Goal: Task Accomplishment & Management: Complete application form

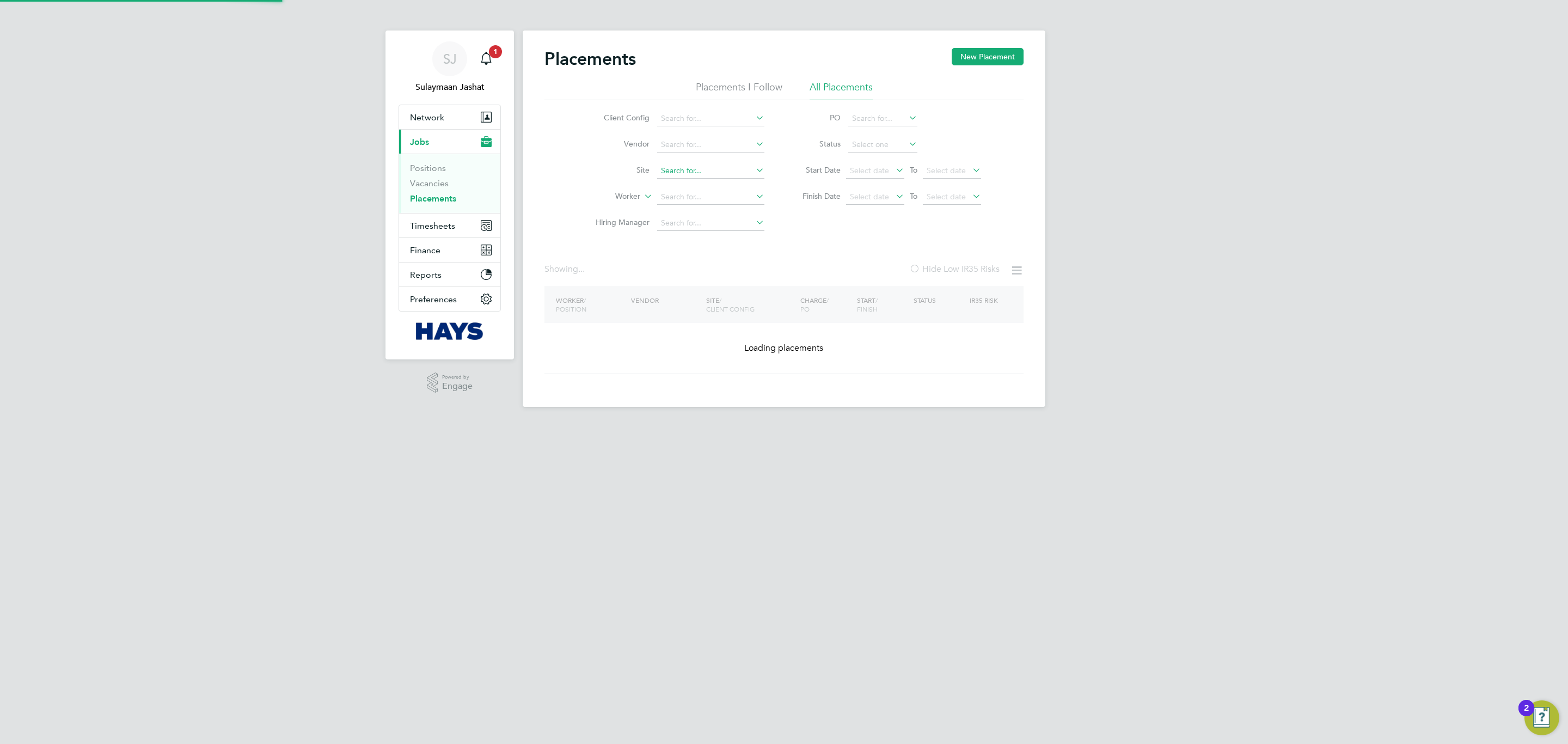
click at [742, 167] on input at bounding box center [711, 171] width 107 height 15
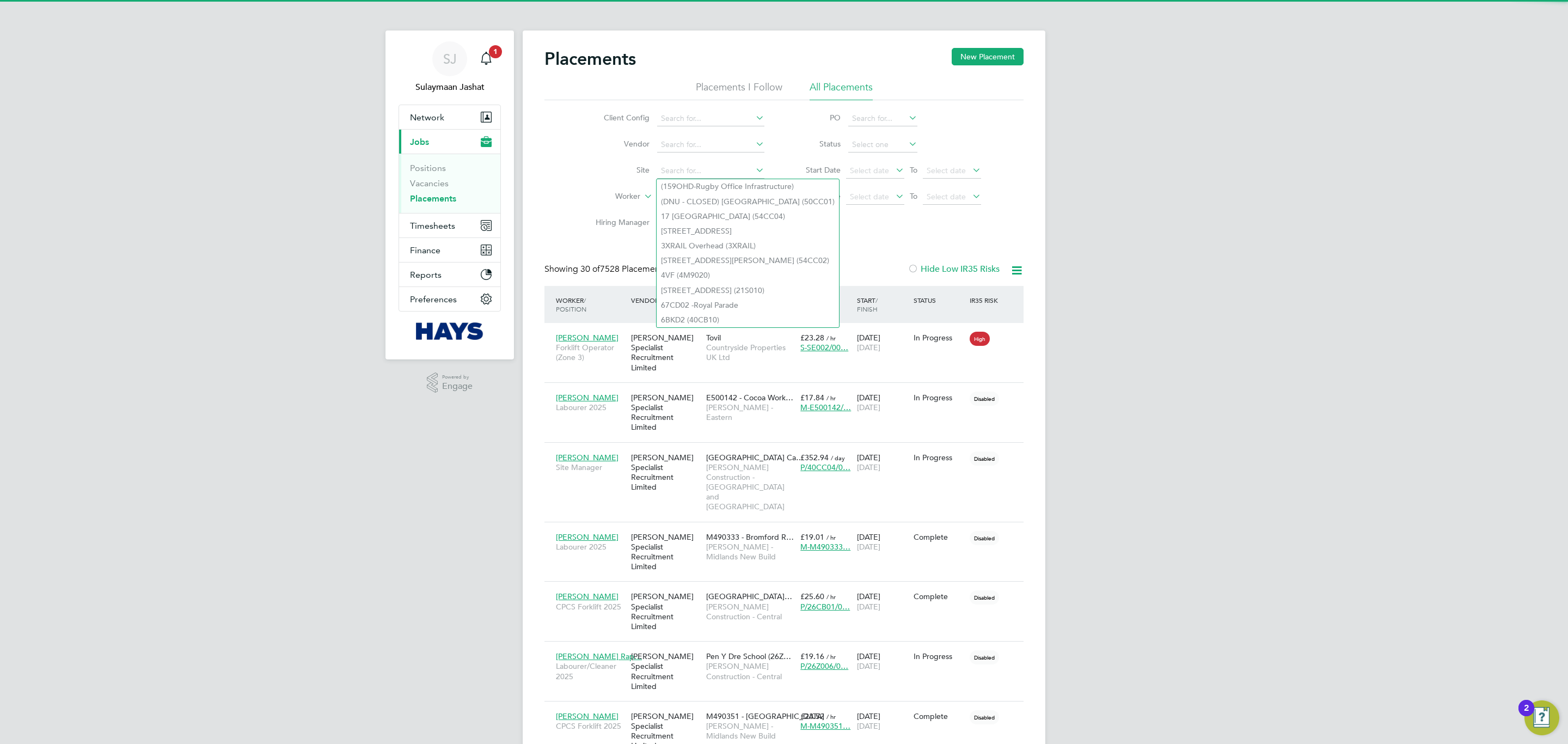
scroll to position [31, 95]
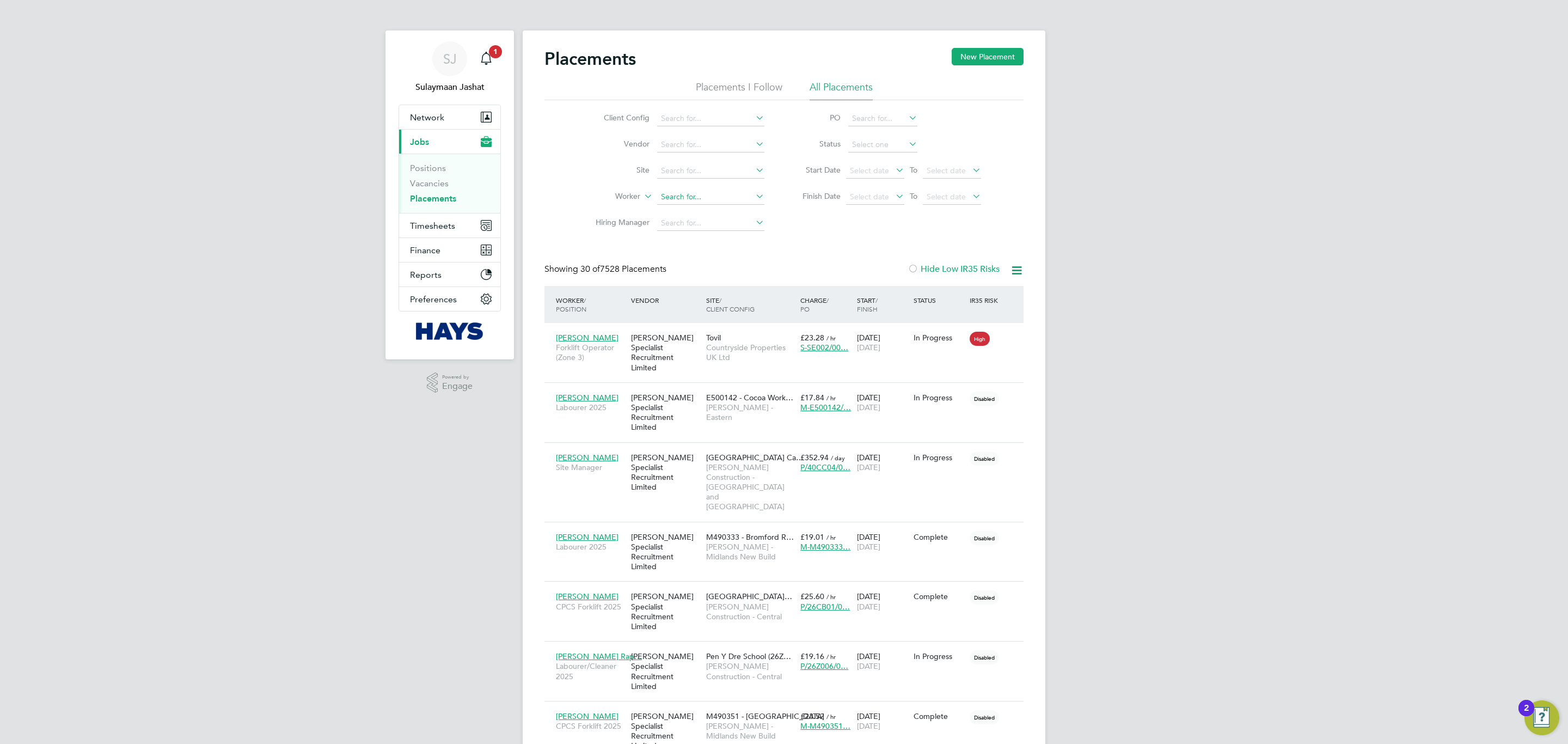
click at [675, 194] on input at bounding box center [711, 197] width 107 height 15
click at [435, 190] on li "Vacancies" at bounding box center [450, 185] width 82 height 15
click at [441, 188] on link "Vacancies" at bounding box center [429, 183] width 38 height 11
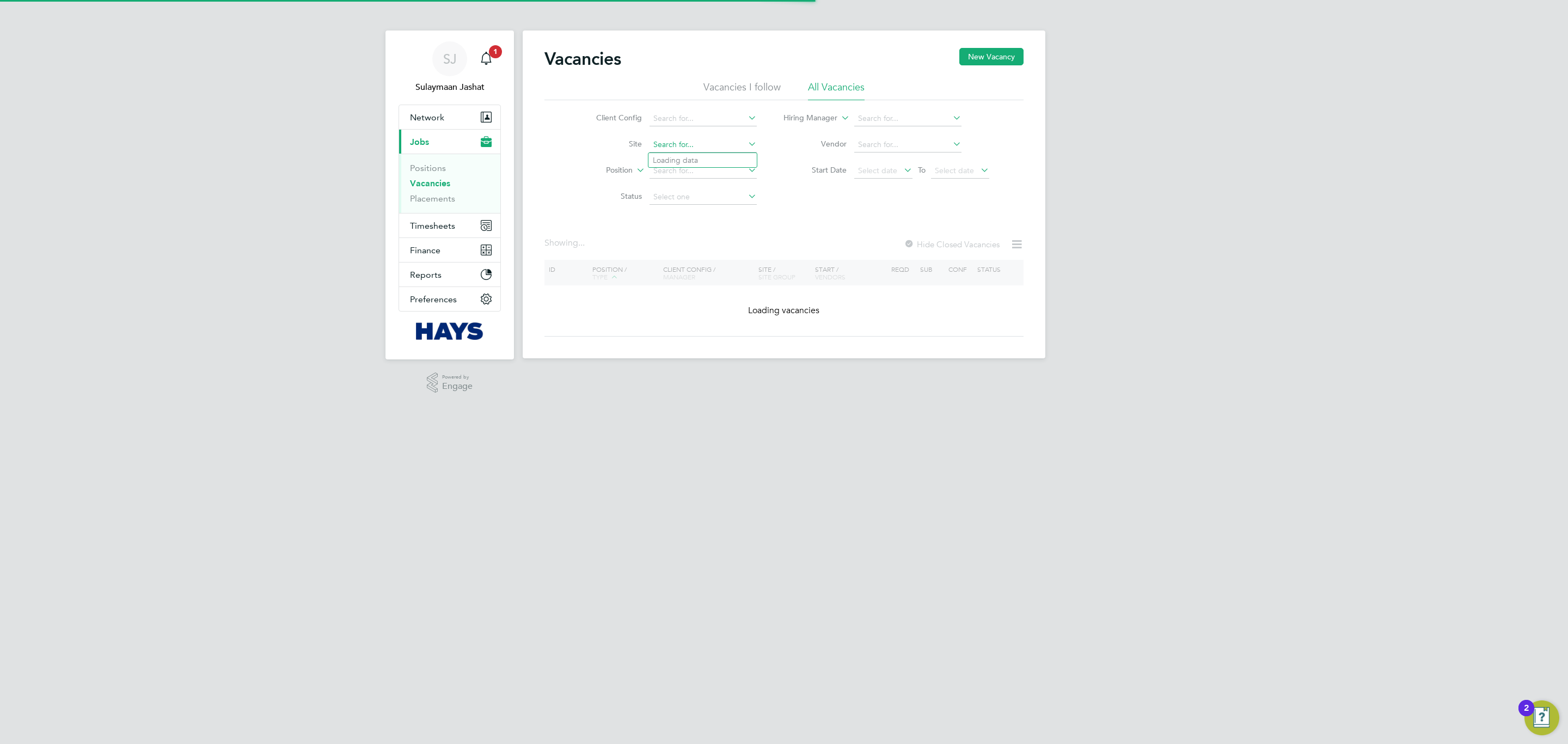
click at [688, 147] on input at bounding box center [703, 145] width 107 height 15
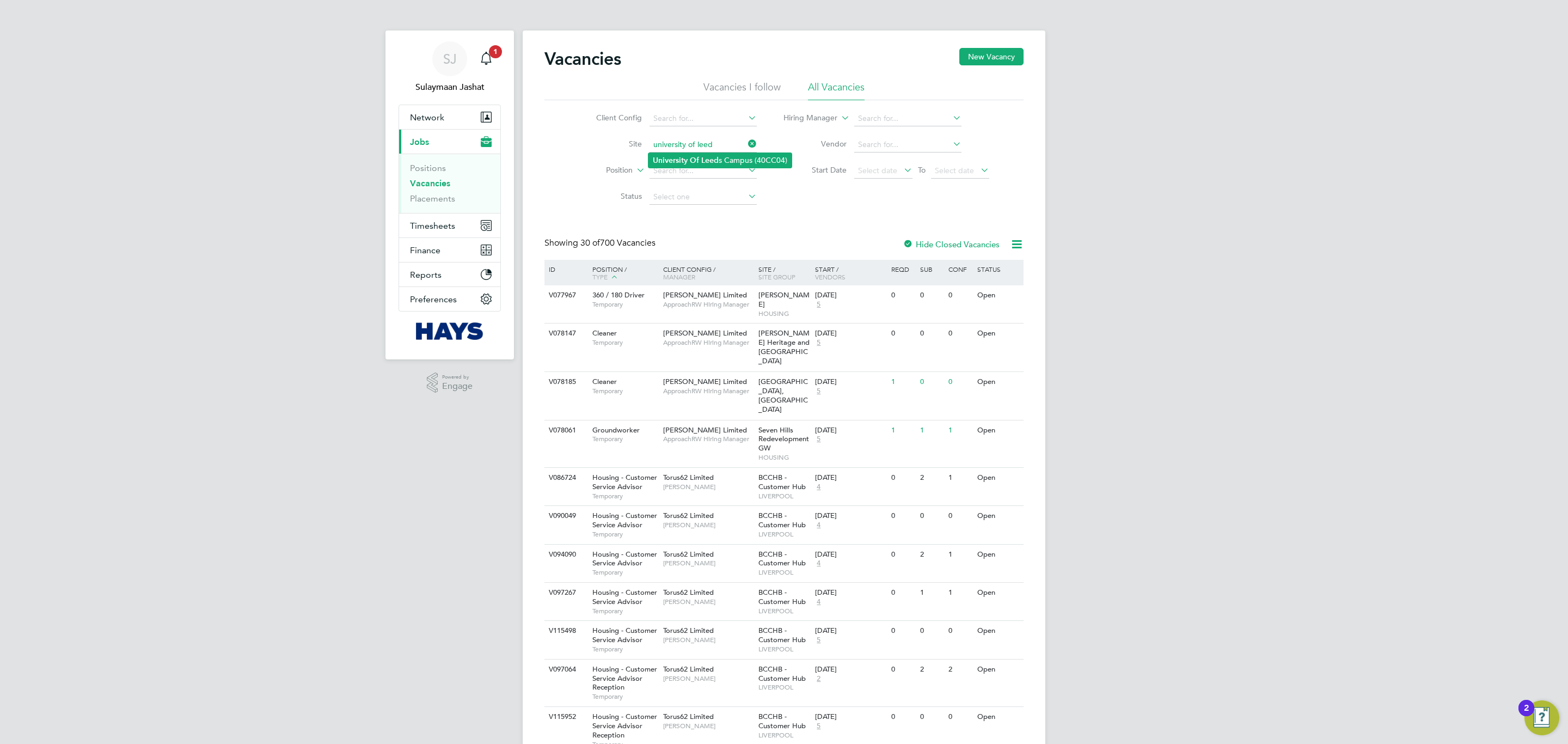
click at [734, 163] on li "University Of Leed s Campus (40CC04)" at bounding box center [720, 161] width 143 height 15
type input "University Of Leeds Campus (40CC04)"
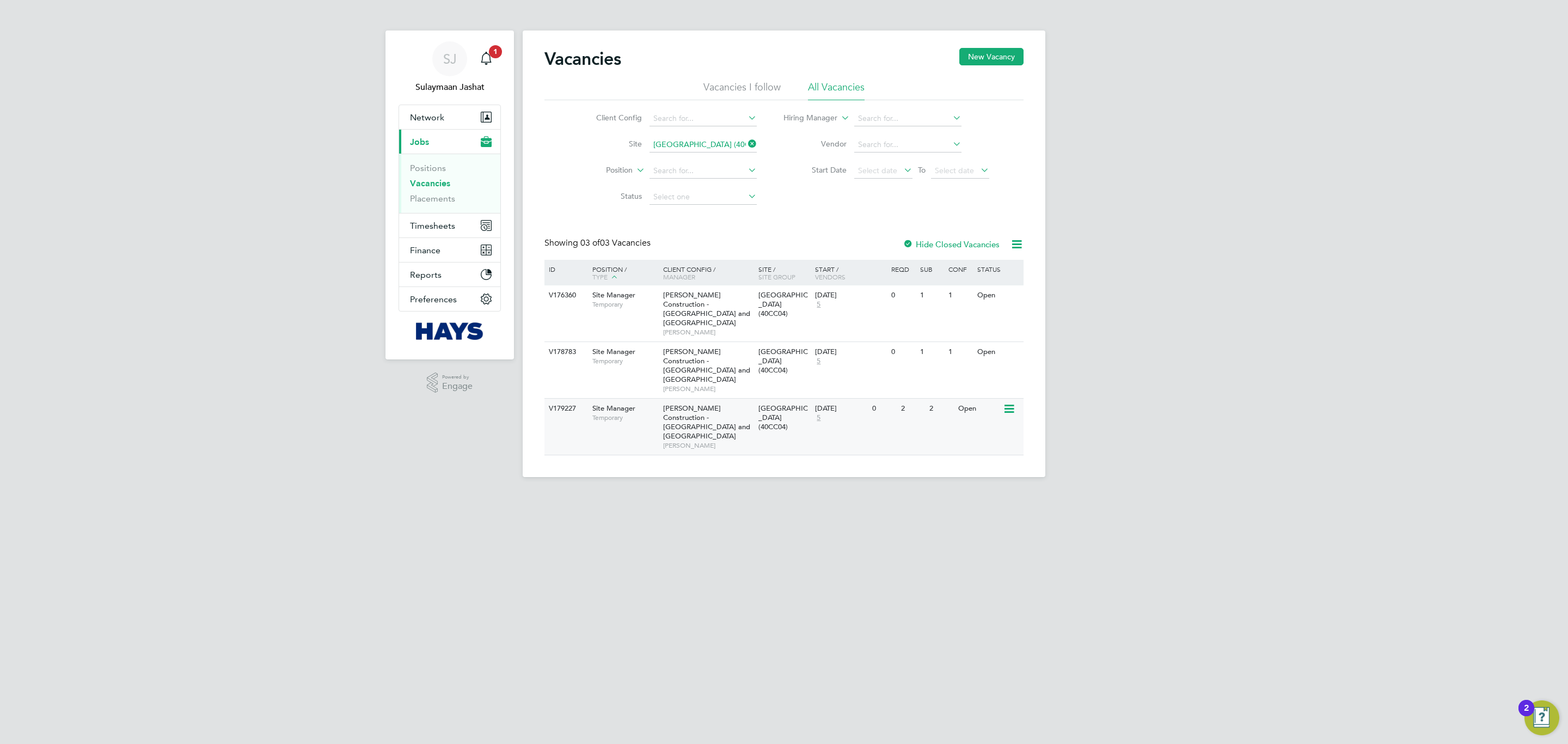
click at [698, 412] on span "Morgan Sindall Construction - Yorkshire and North East" at bounding box center [706, 422] width 87 height 37
click at [442, 202] on link "Placements" at bounding box center [432, 198] width 45 height 11
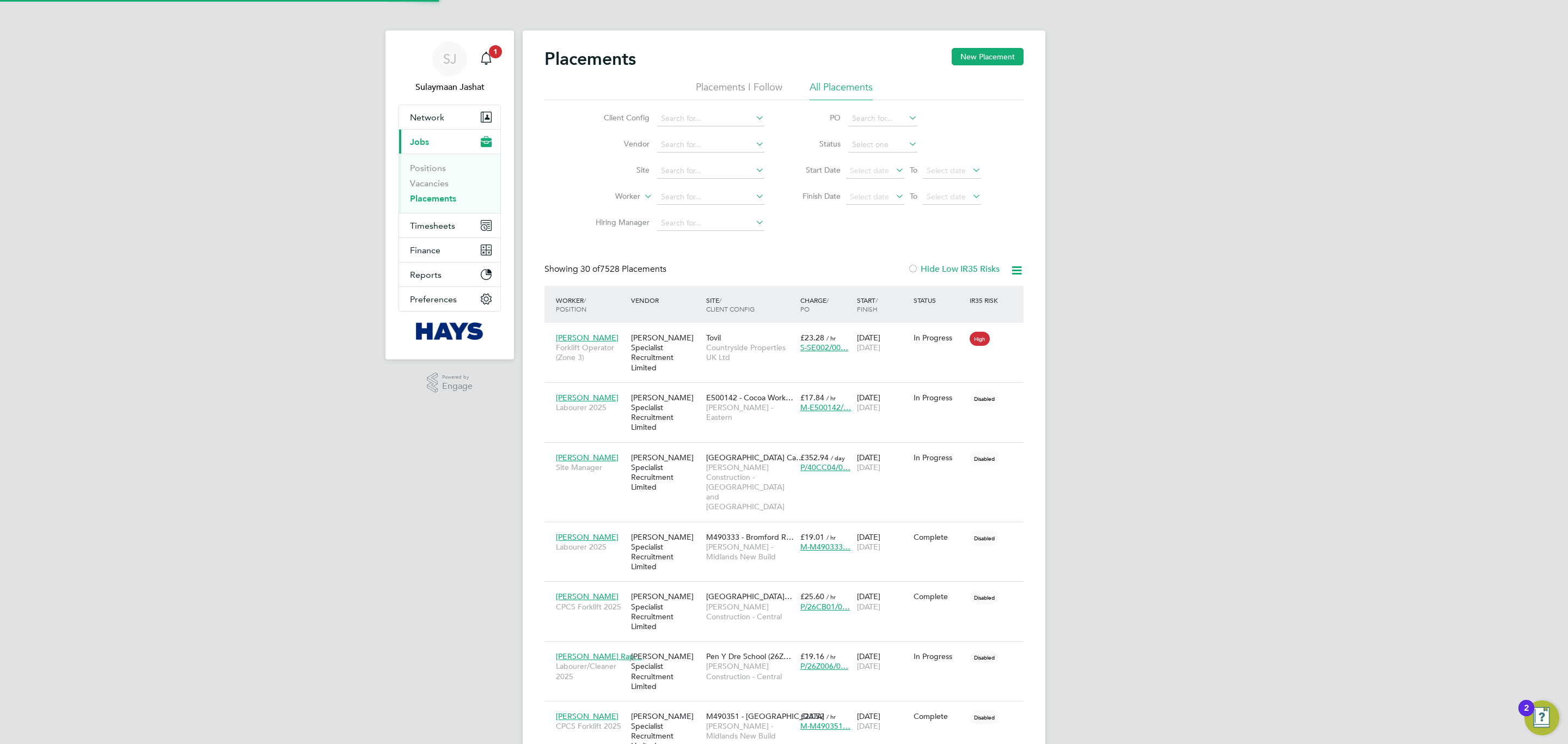
scroll to position [31, 95]
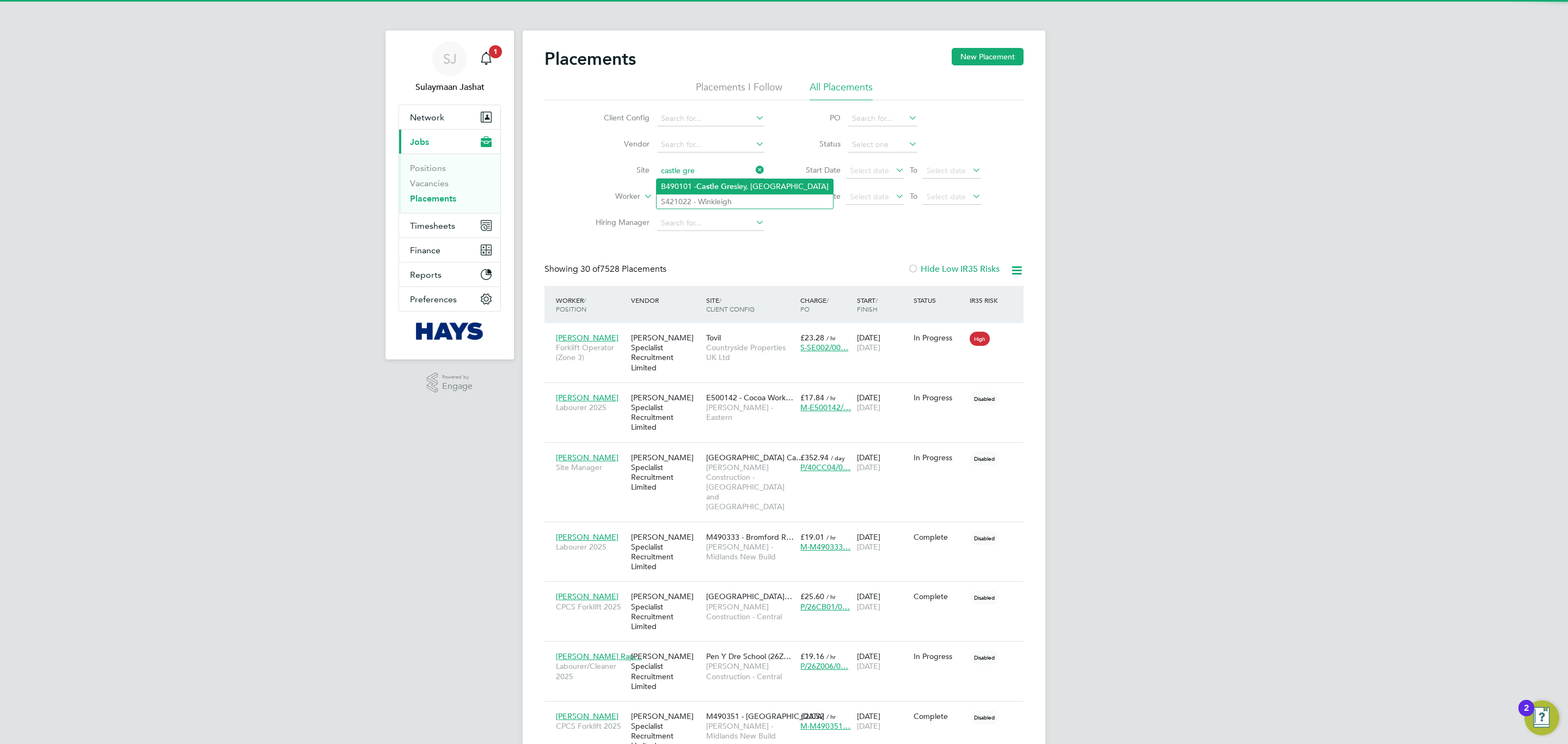
click at [697, 185] on b "Castle" at bounding box center [708, 186] width 23 height 9
type input "B490101 - Castle Gresley, Swadlincote"
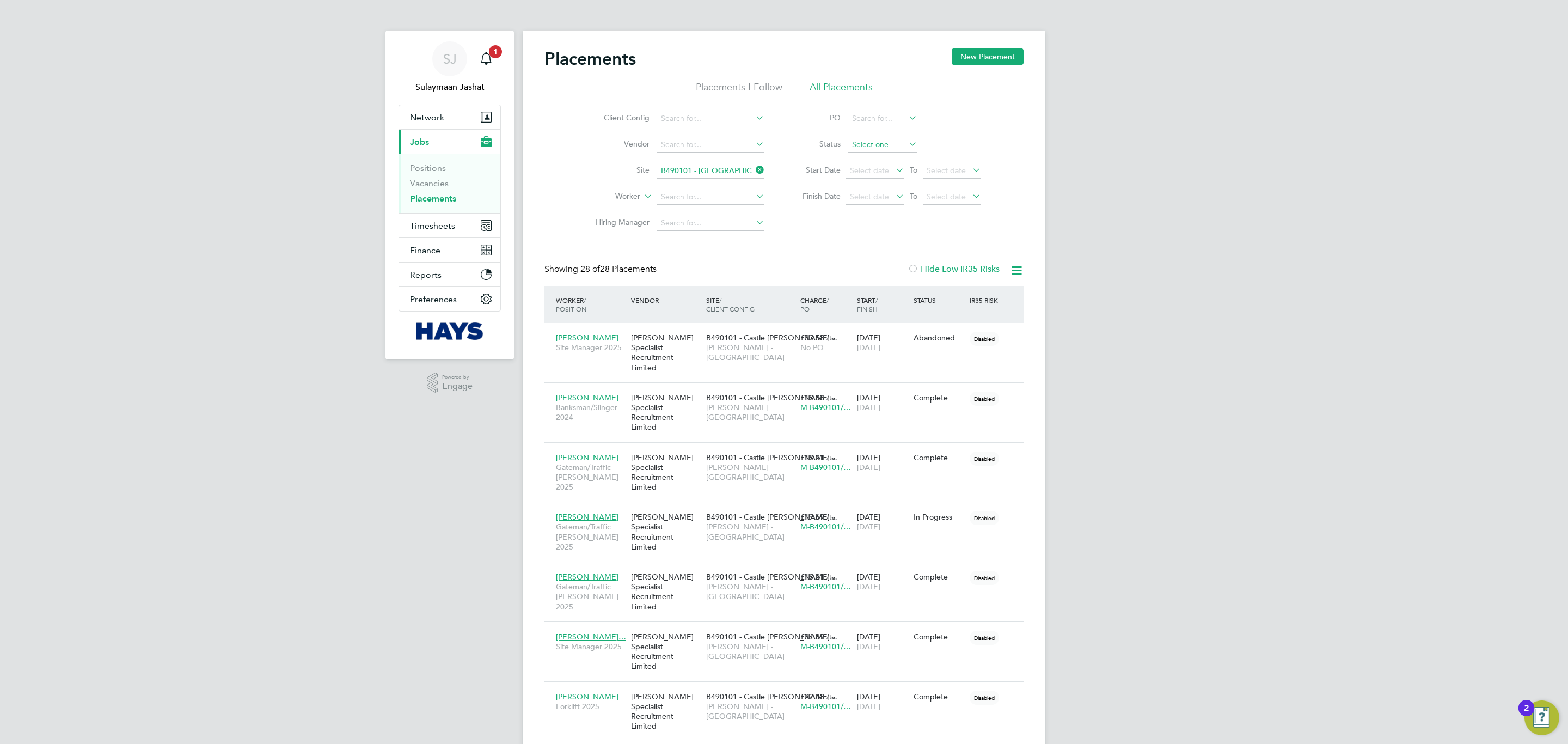
click at [879, 141] on input at bounding box center [883, 145] width 69 height 15
click at [877, 157] on li "Active" at bounding box center [883, 160] width 70 height 14
type input "Active"
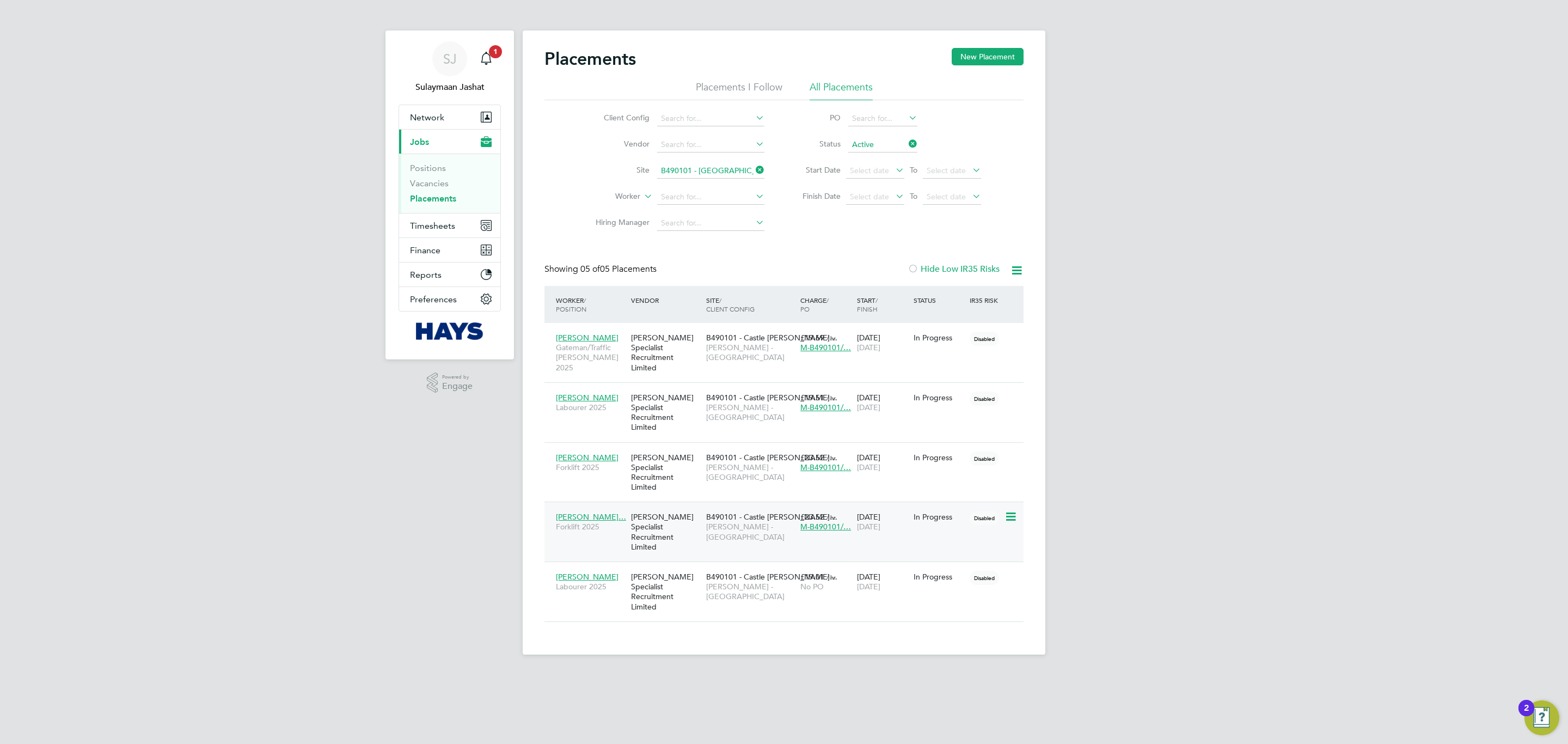
click at [678, 506] on div "Hays Specialist Recruitment Limited" at bounding box center [665, 532] width 75 height 50
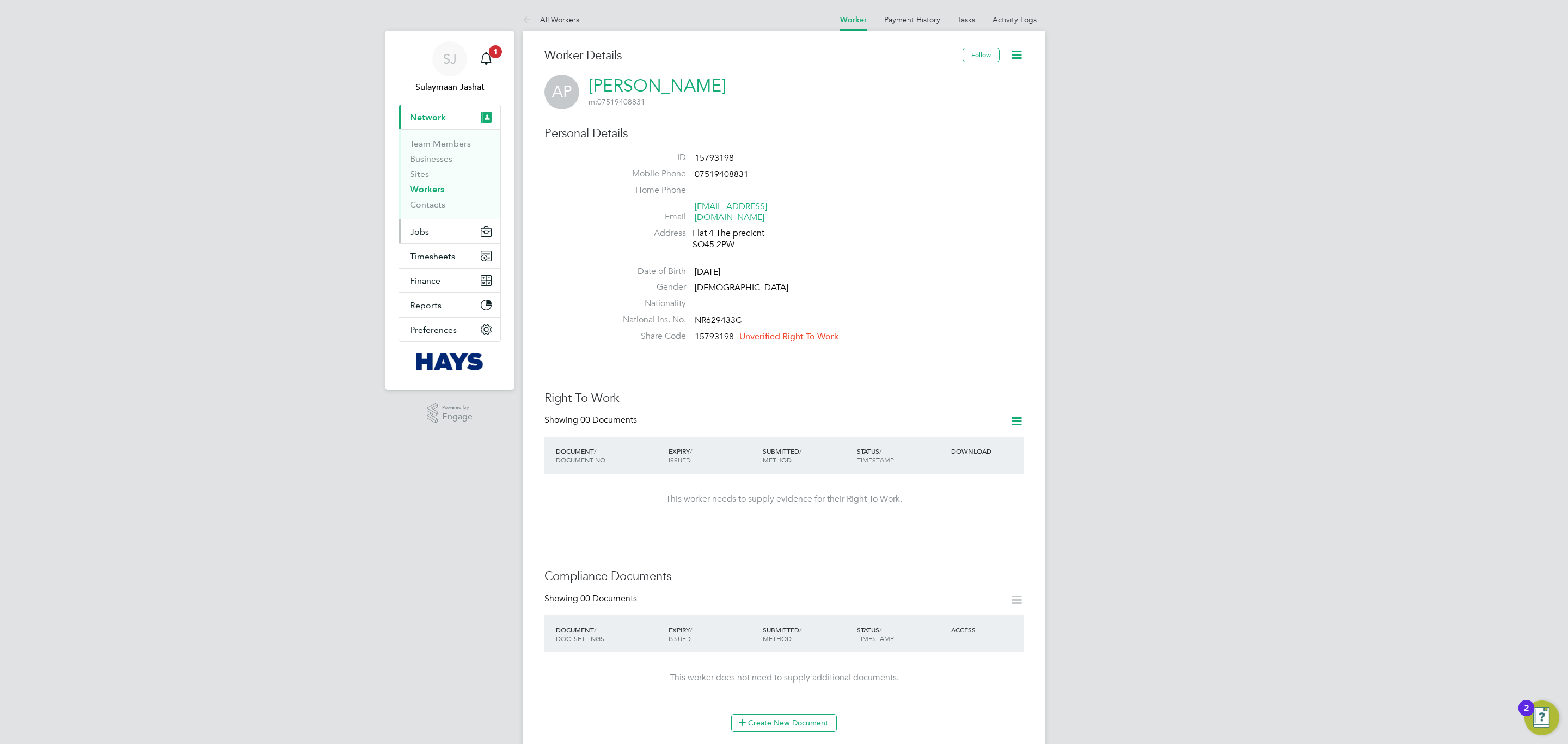
click at [436, 232] on button "Jobs" at bounding box center [450, 232] width 101 height 24
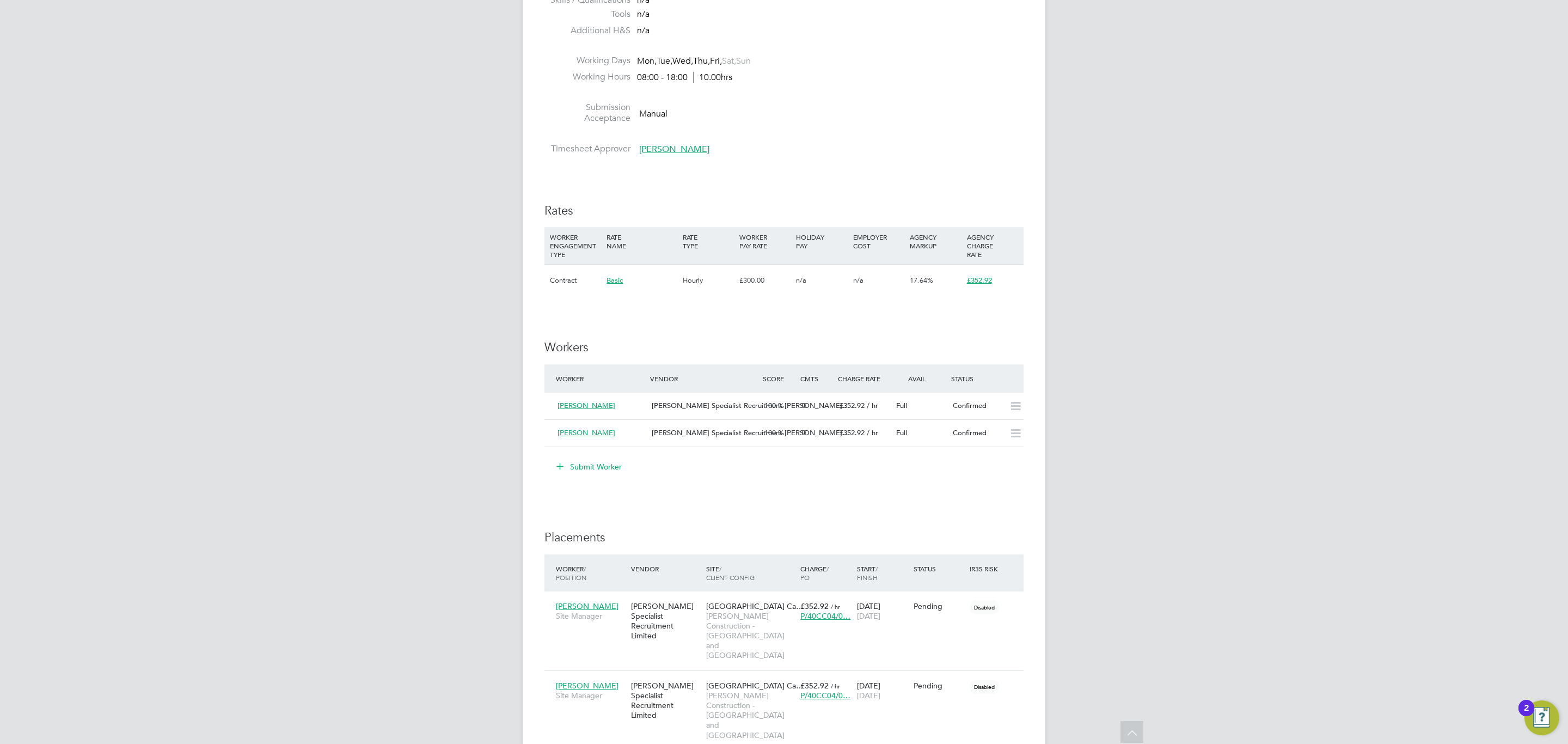
scroll to position [490, 0]
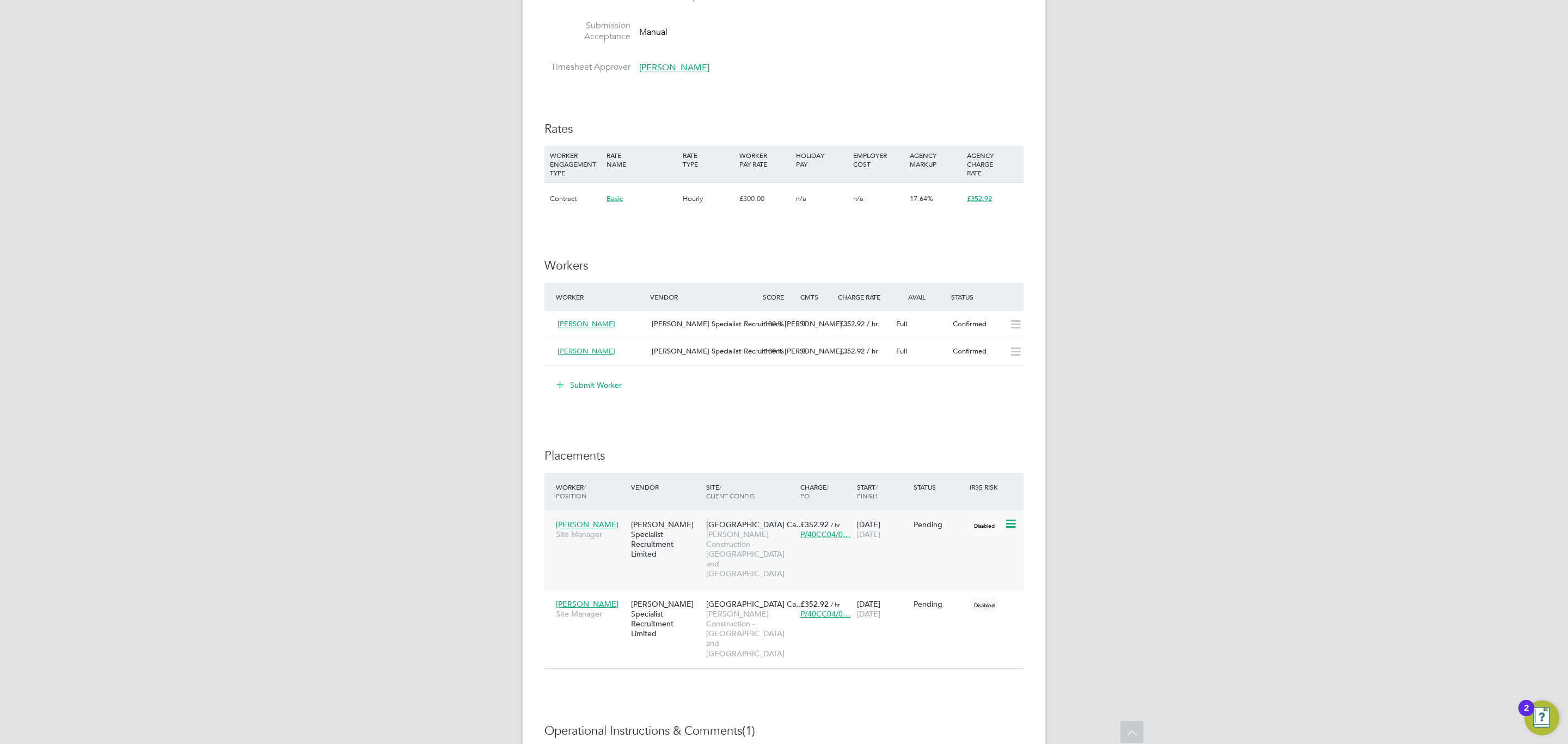
click at [1010, 523] on icon at bounding box center [1010, 524] width 11 height 13
click at [954, 587] on li "Start" at bounding box center [976, 593] width 78 height 15
type input "Ben Steel"
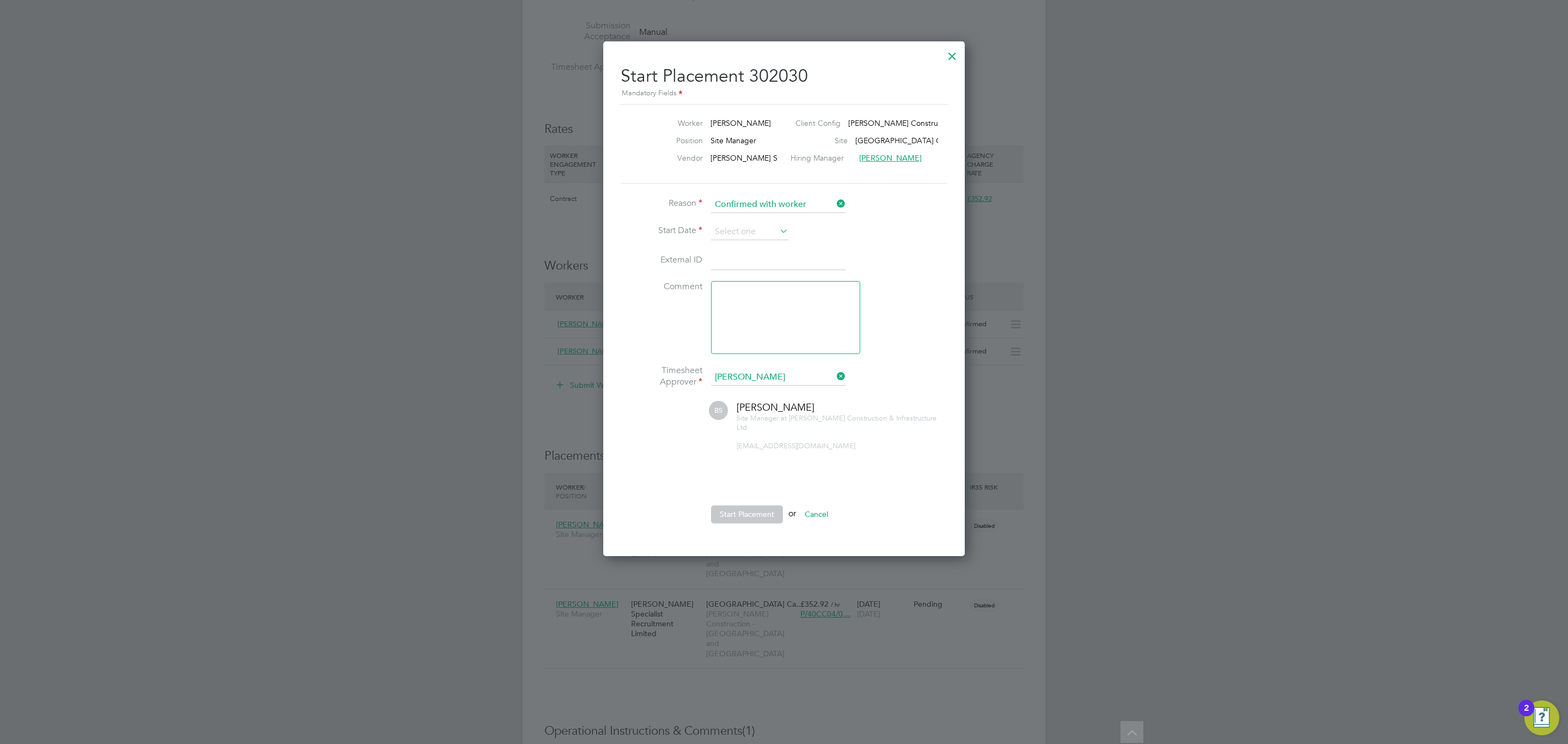
click at [777, 232] on icon at bounding box center [777, 231] width 0 height 15
click at [751, 336] on span "26" at bounding box center [750, 333] width 21 height 21
type input "26 Aug 2025"
click at [750, 510] on button "Start Placement" at bounding box center [747, 514] width 72 height 17
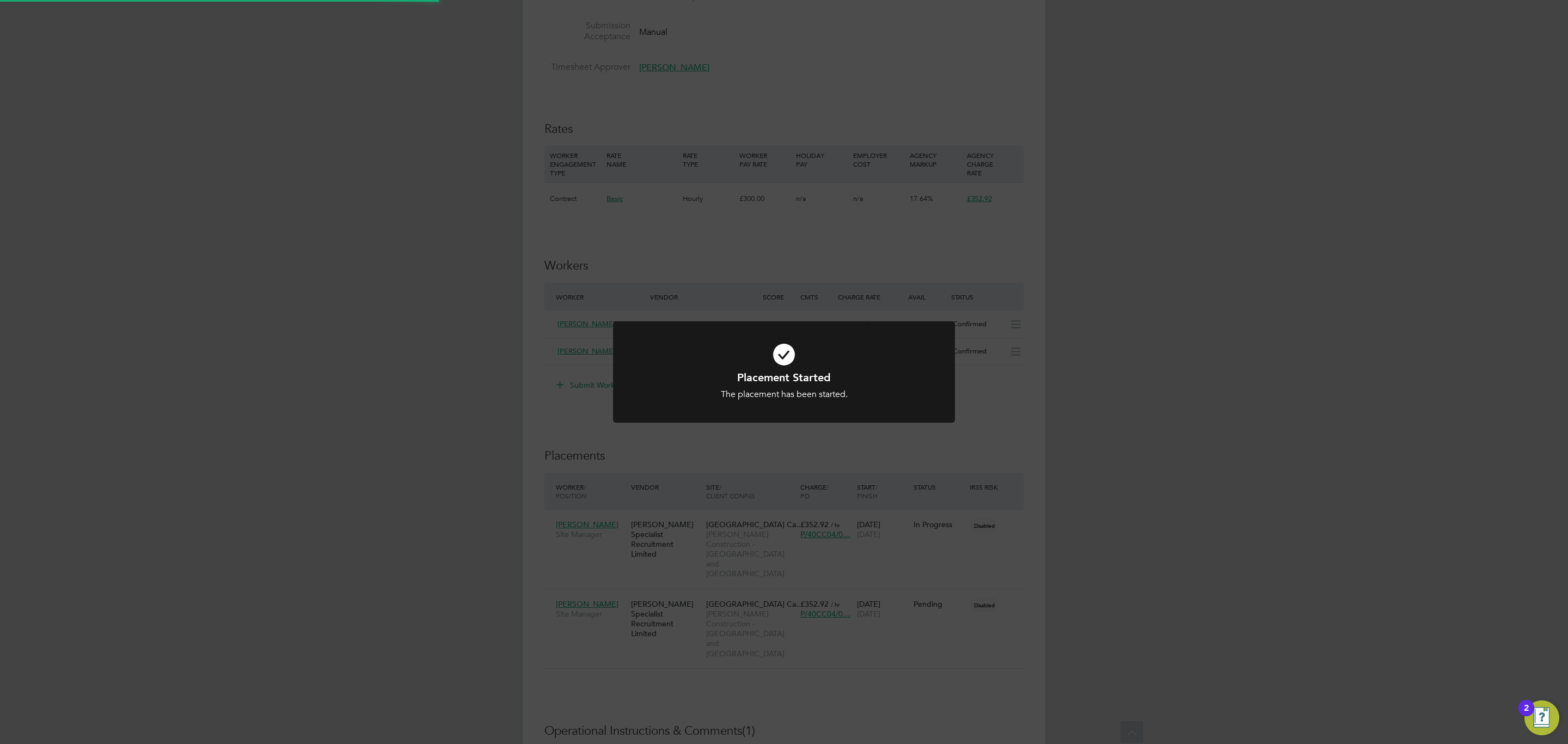
click at [795, 448] on div "Placement Started The placement has been started. Cancel Okay" at bounding box center [784, 372] width 1568 height 744
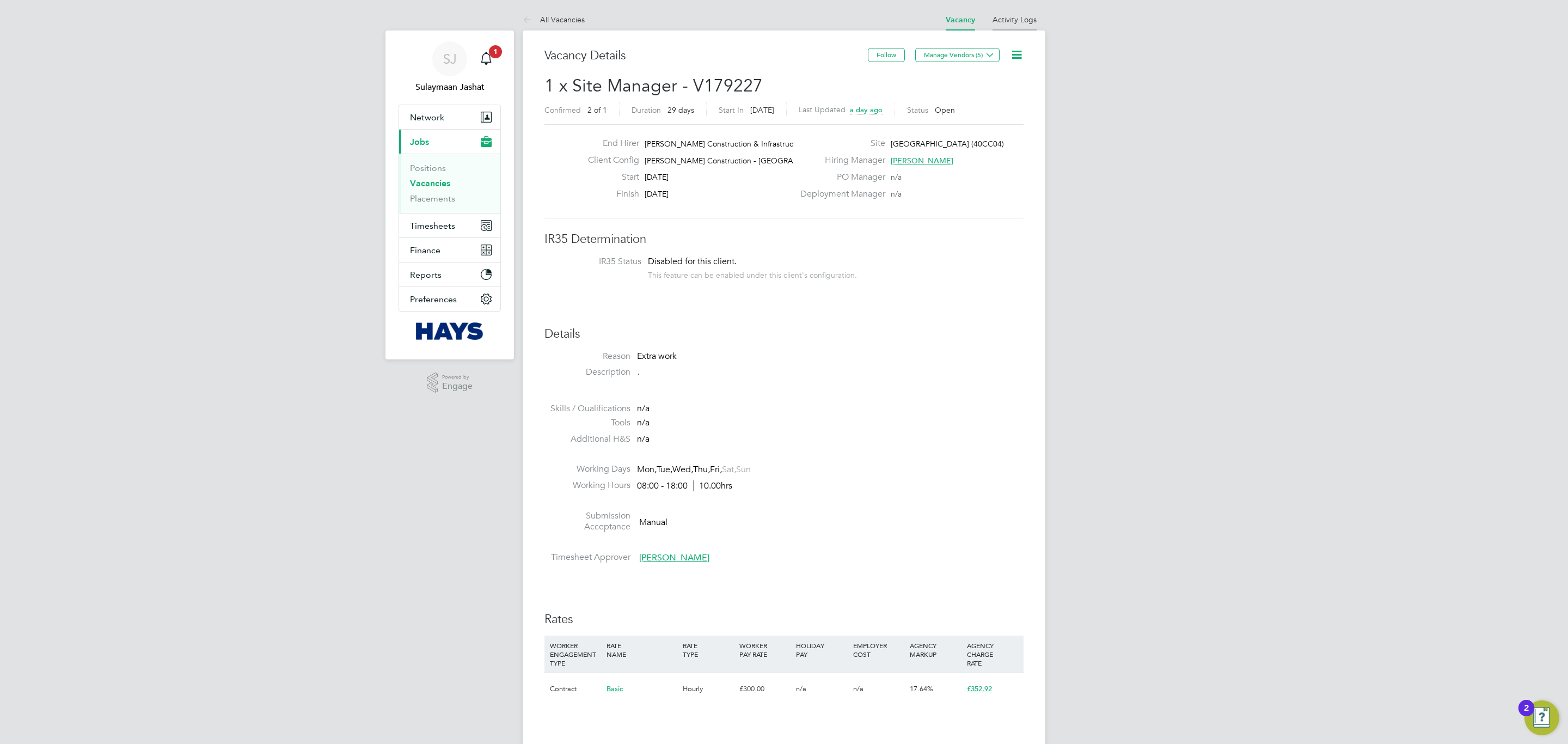
click at [1003, 22] on link "Activity Logs" at bounding box center [1014, 19] width 44 height 10
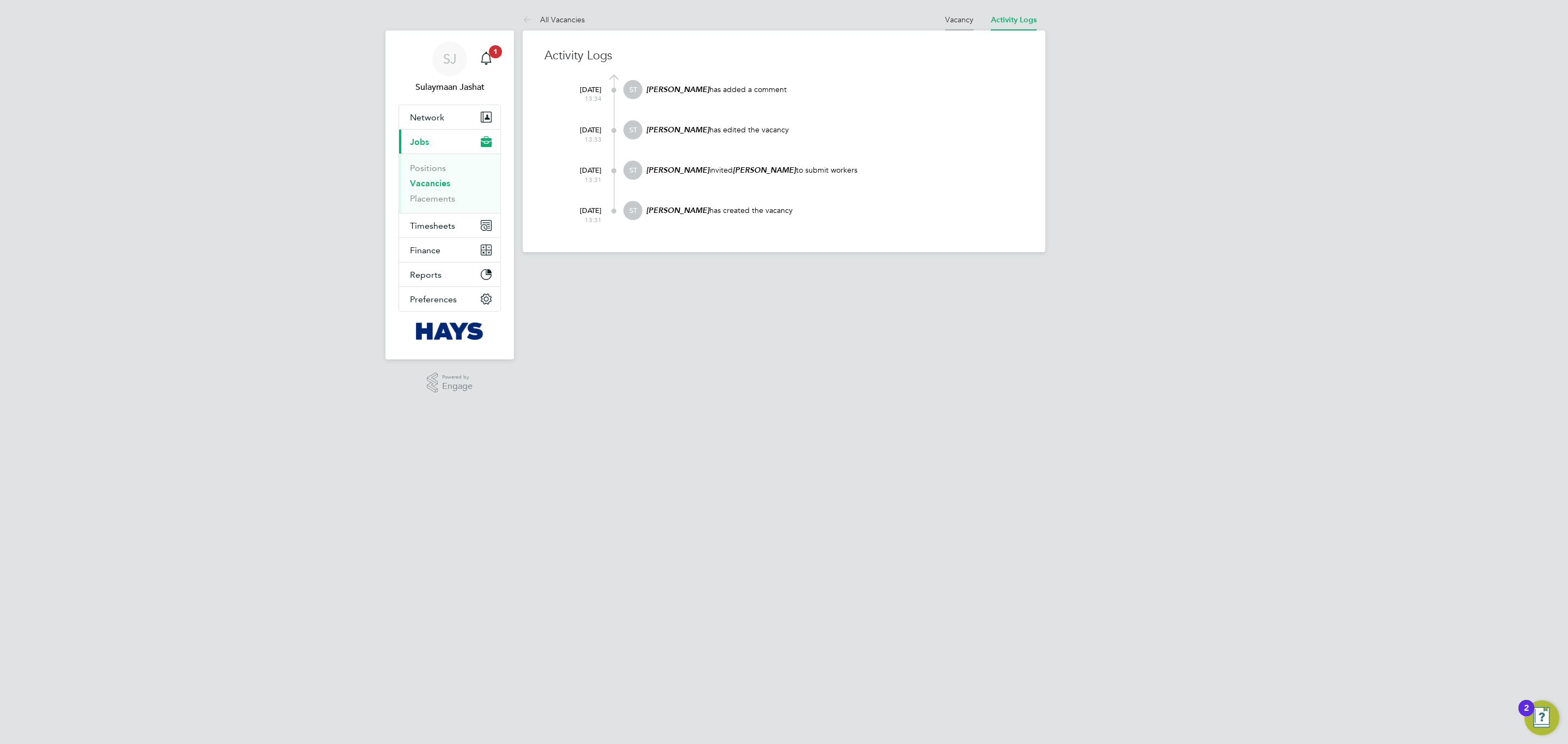
click at [949, 20] on link "Vacancy" at bounding box center [959, 19] width 29 height 10
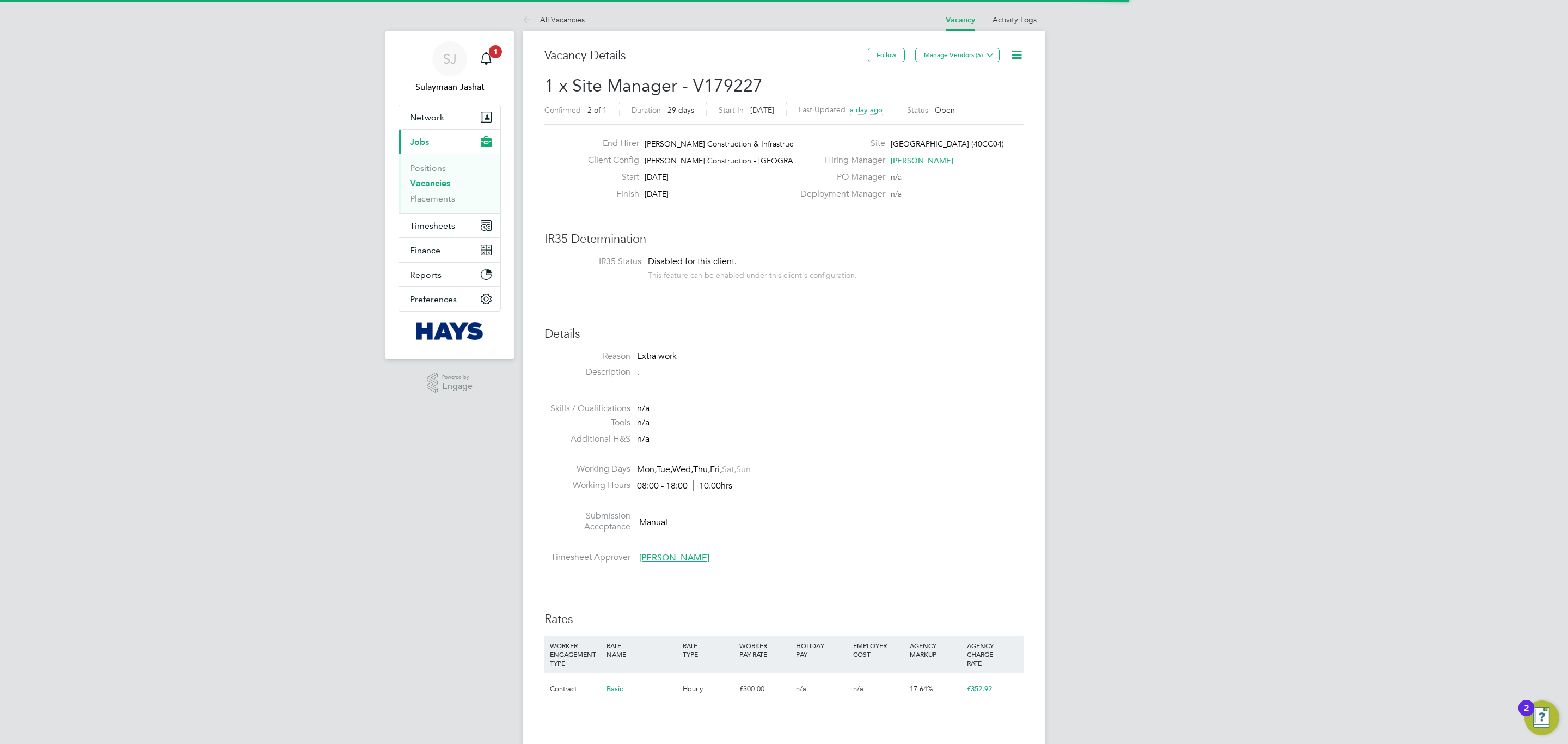
click at [873, 439] on li "Additional H&S n/a" at bounding box center [784, 441] width 479 height 17
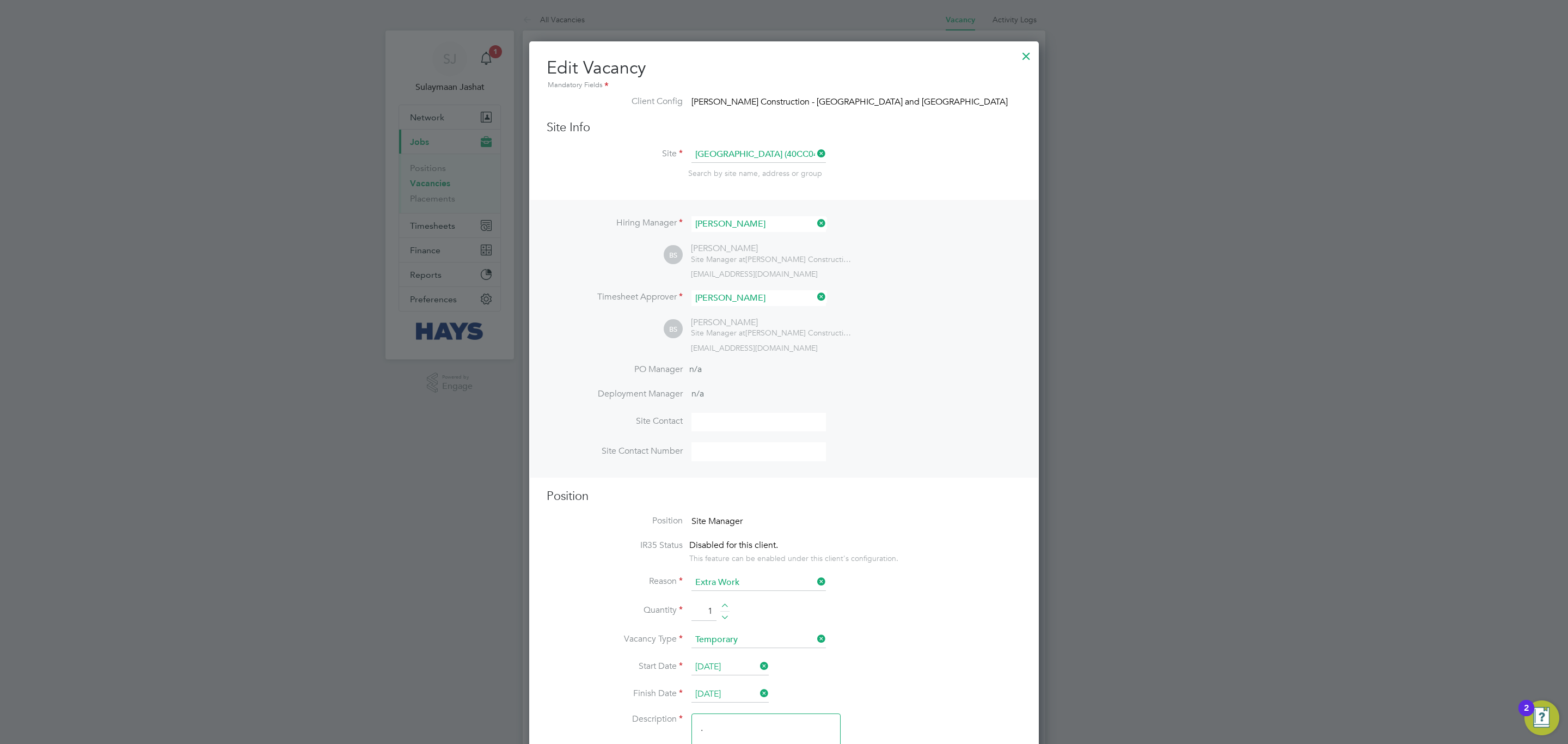
click at [1029, 52] on div at bounding box center [1026, 54] width 20 height 20
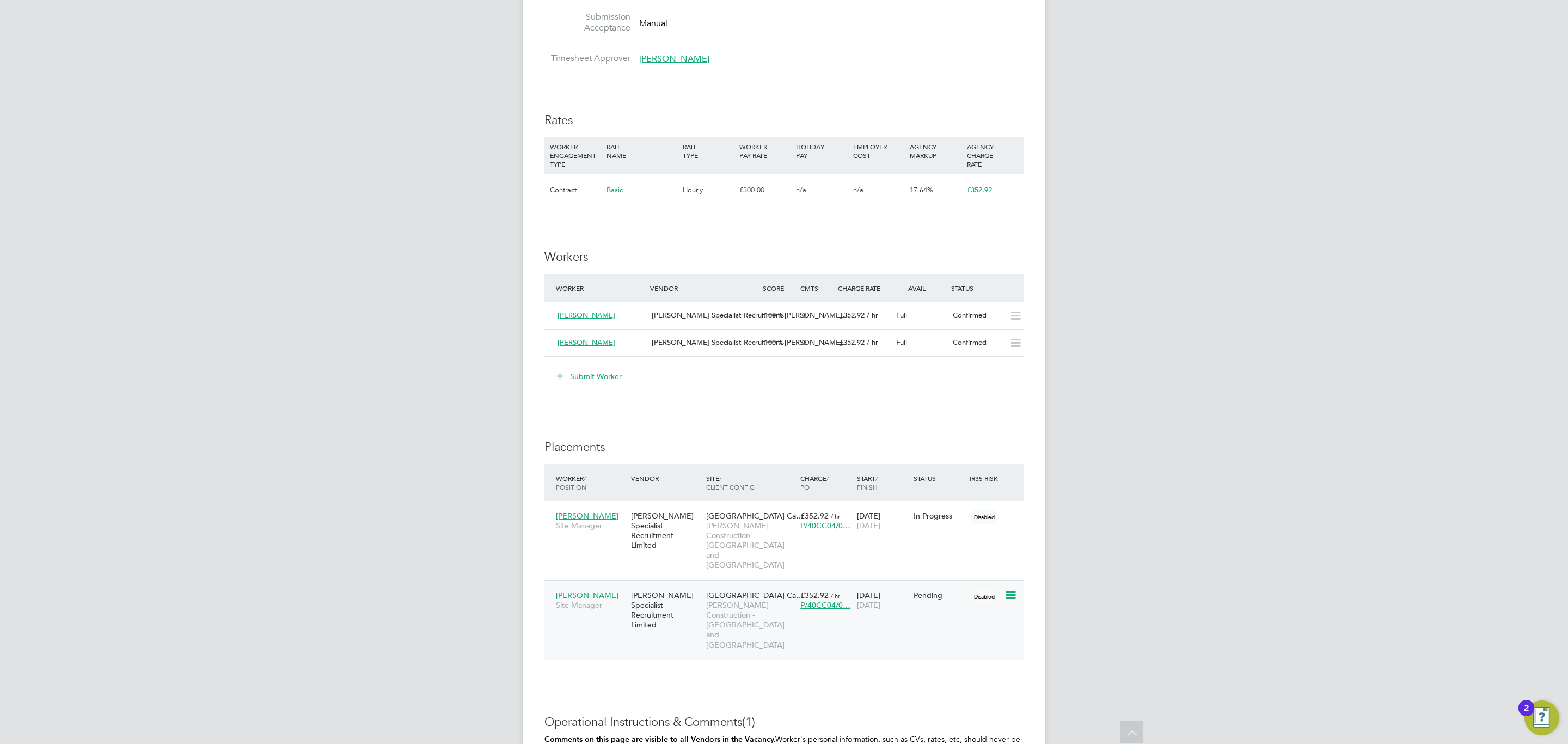
click at [1010, 589] on icon at bounding box center [1010, 595] width 11 height 13
click at [952, 636] on ul "Show change log Replace Worker Start Postpone Abandon Revert" at bounding box center [976, 646] width 78 height 104
click at [1002, 585] on div "Disabled" at bounding box center [986, 595] width 38 height 21
click at [1014, 589] on icon at bounding box center [1010, 595] width 11 height 13
click at [946, 644] on li "Start" at bounding box center [976, 644] width 78 height 15
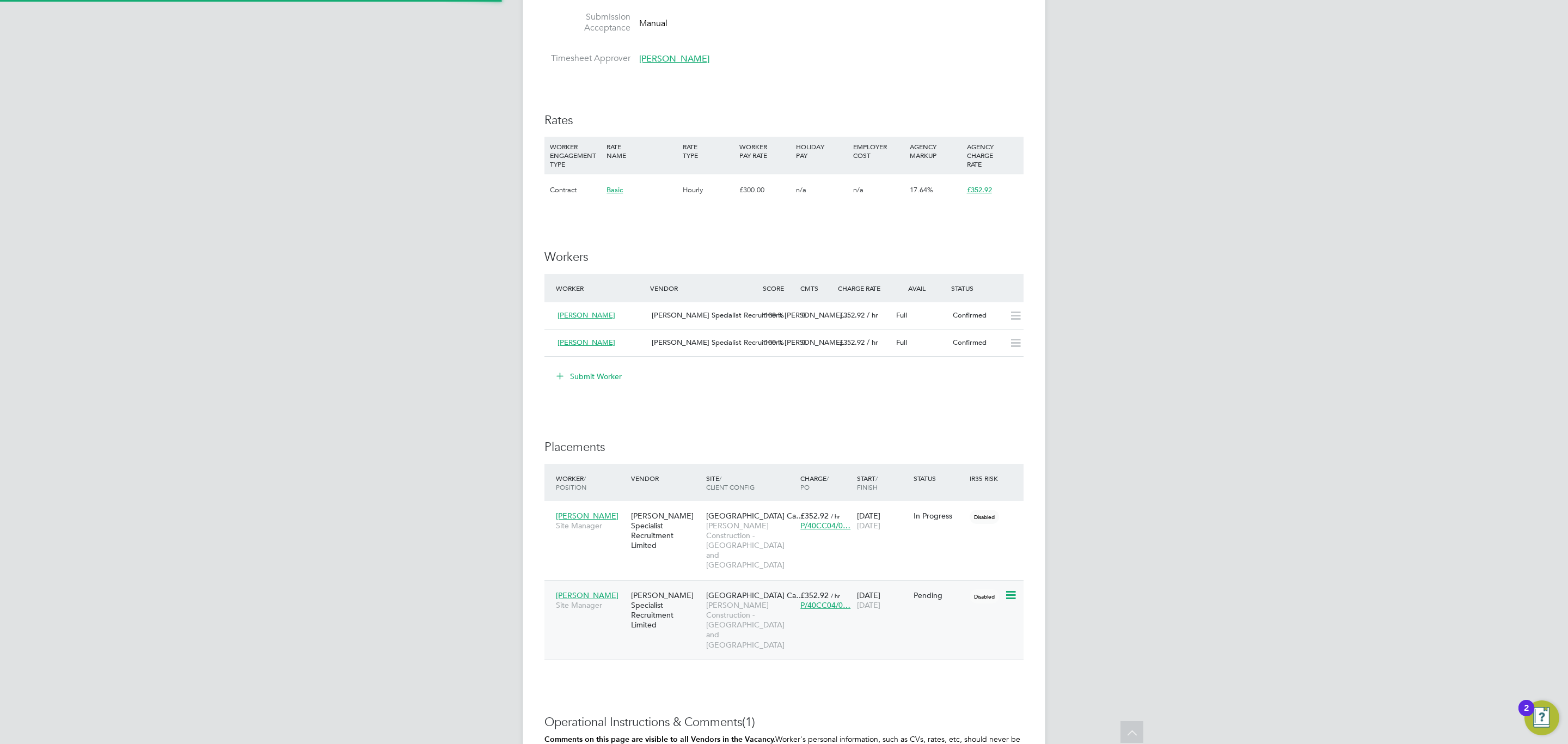
type input "Ben Steel"
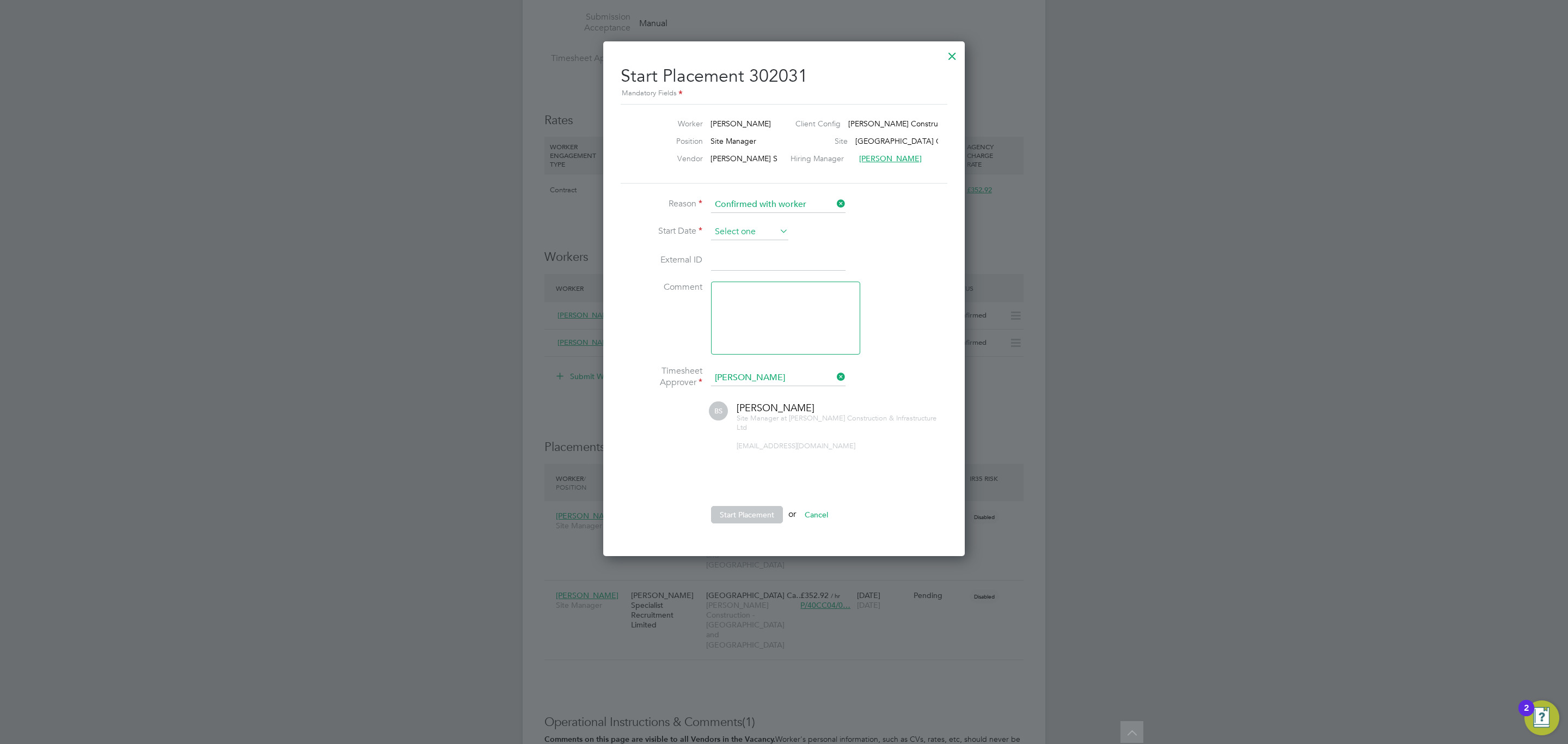
click at [750, 240] on div "All Vacancies Vacancy Activity Logs Vacancy Activity Logs All Vacancies Vacancy…" at bounding box center [784, 247] width 523 height 1475
click at [770, 229] on input at bounding box center [750, 232] width 78 height 17
click at [751, 336] on span "26" at bounding box center [750, 333] width 21 height 21
type input "26 Aug 2025"
click at [743, 510] on button "Start Placement" at bounding box center [747, 514] width 72 height 17
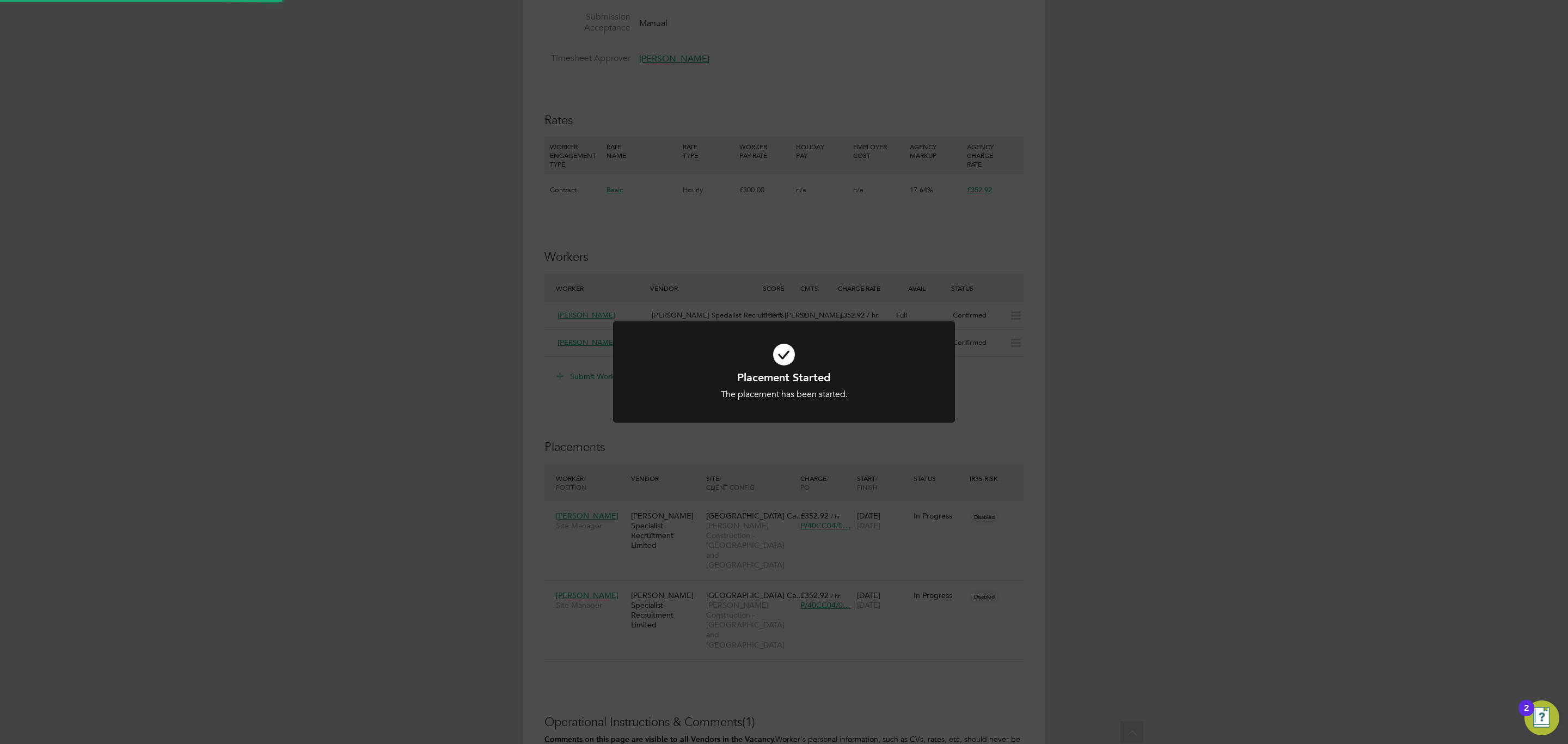
click at [776, 486] on div "Placement Started The placement has been started. Cancel Okay" at bounding box center [784, 372] width 1568 height 744
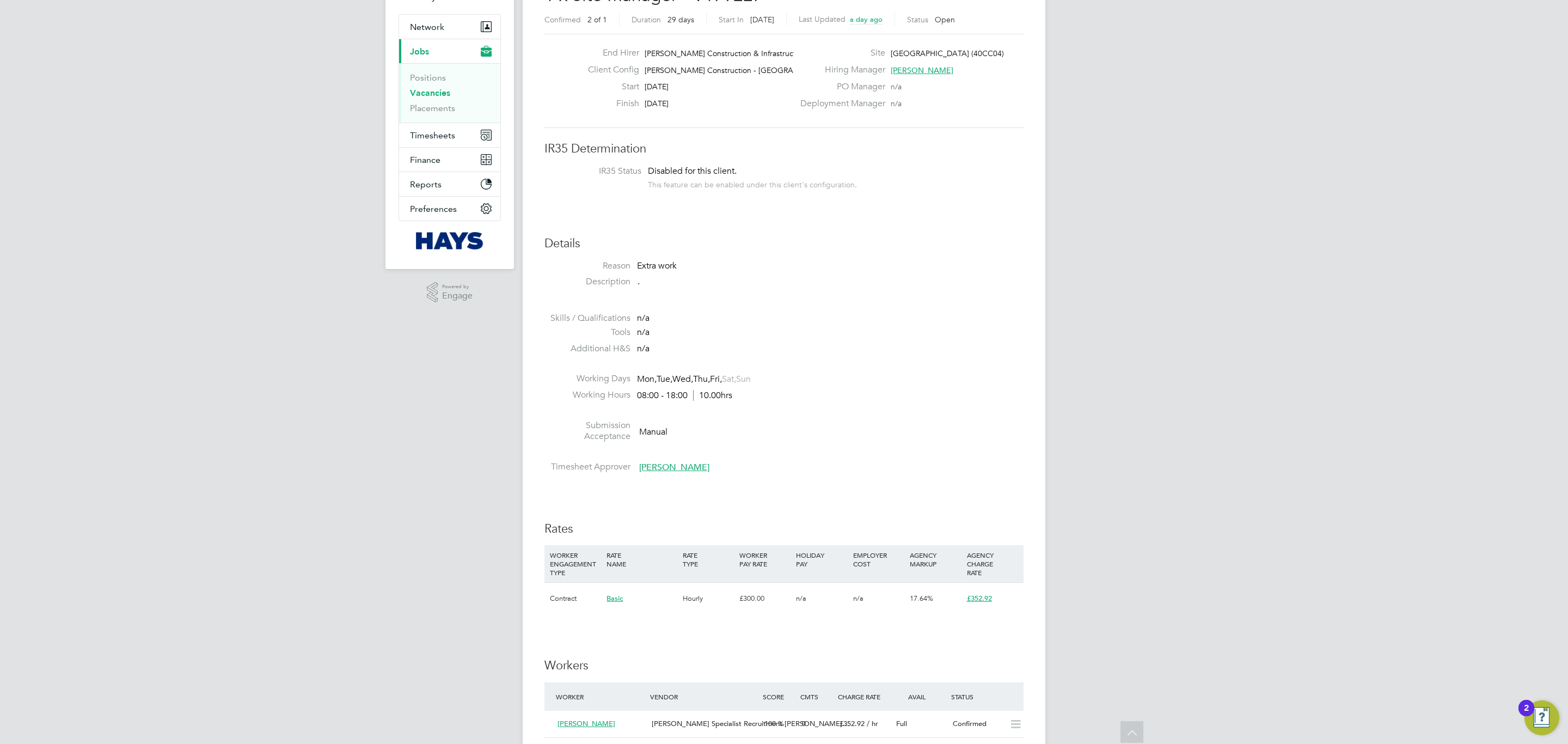
click at [855, 414] on li at bounding box center [784, 412] width 479 height 14
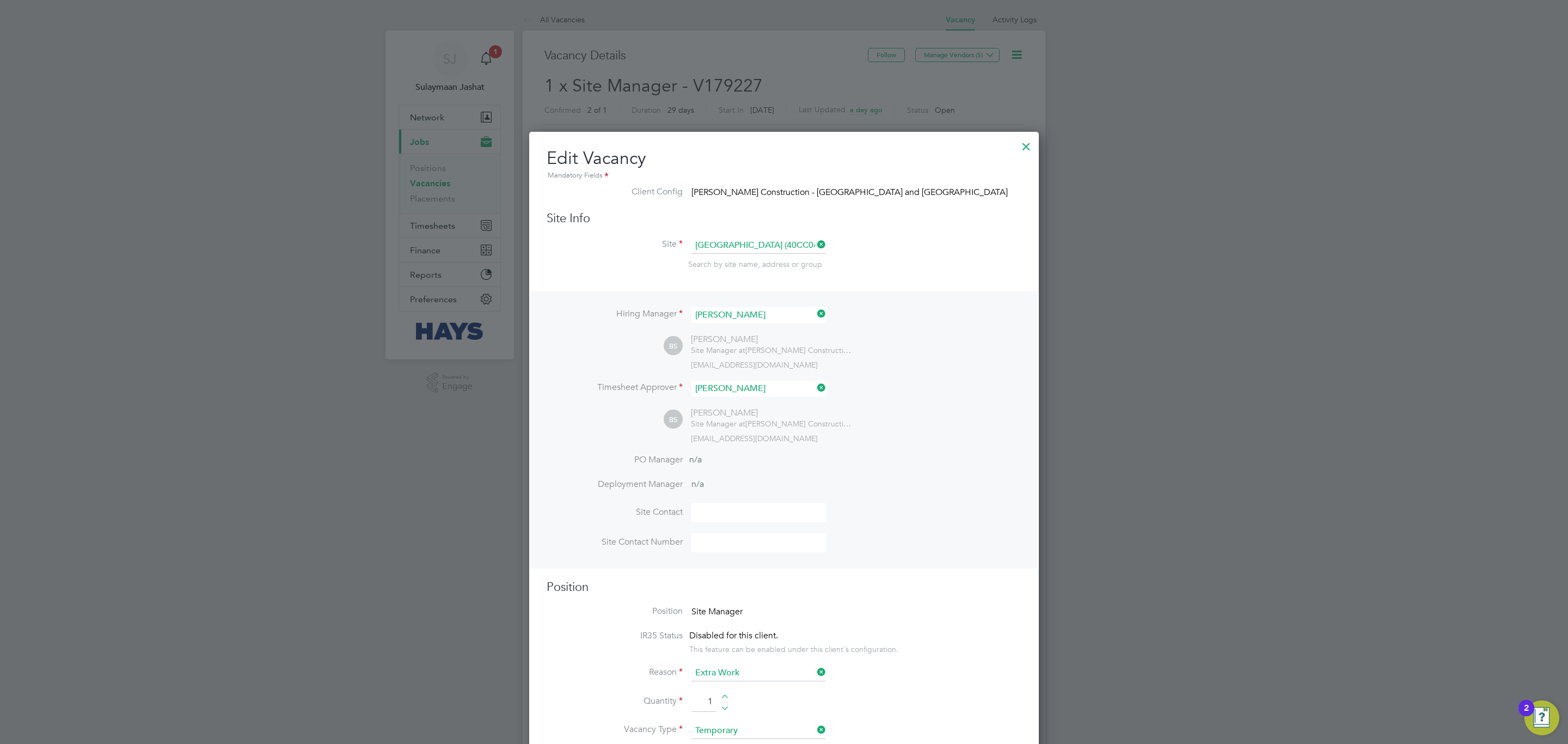
click at [1019, 141] on div at bounding box center [1026, 144] width 20 height 20
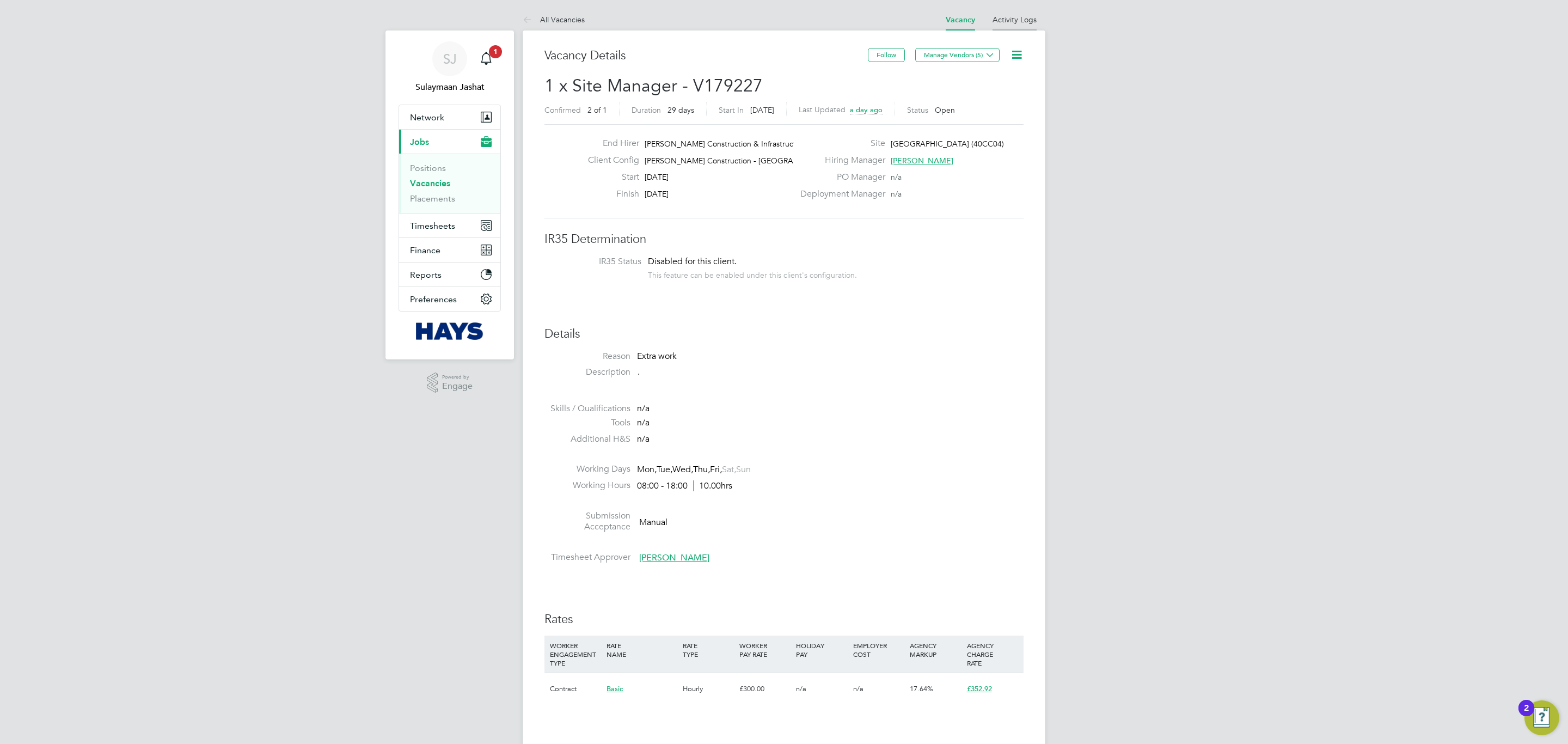
click at [1022, 11] on li "Activity Logs" at bounding box center [1014, 19] width 44 height 22
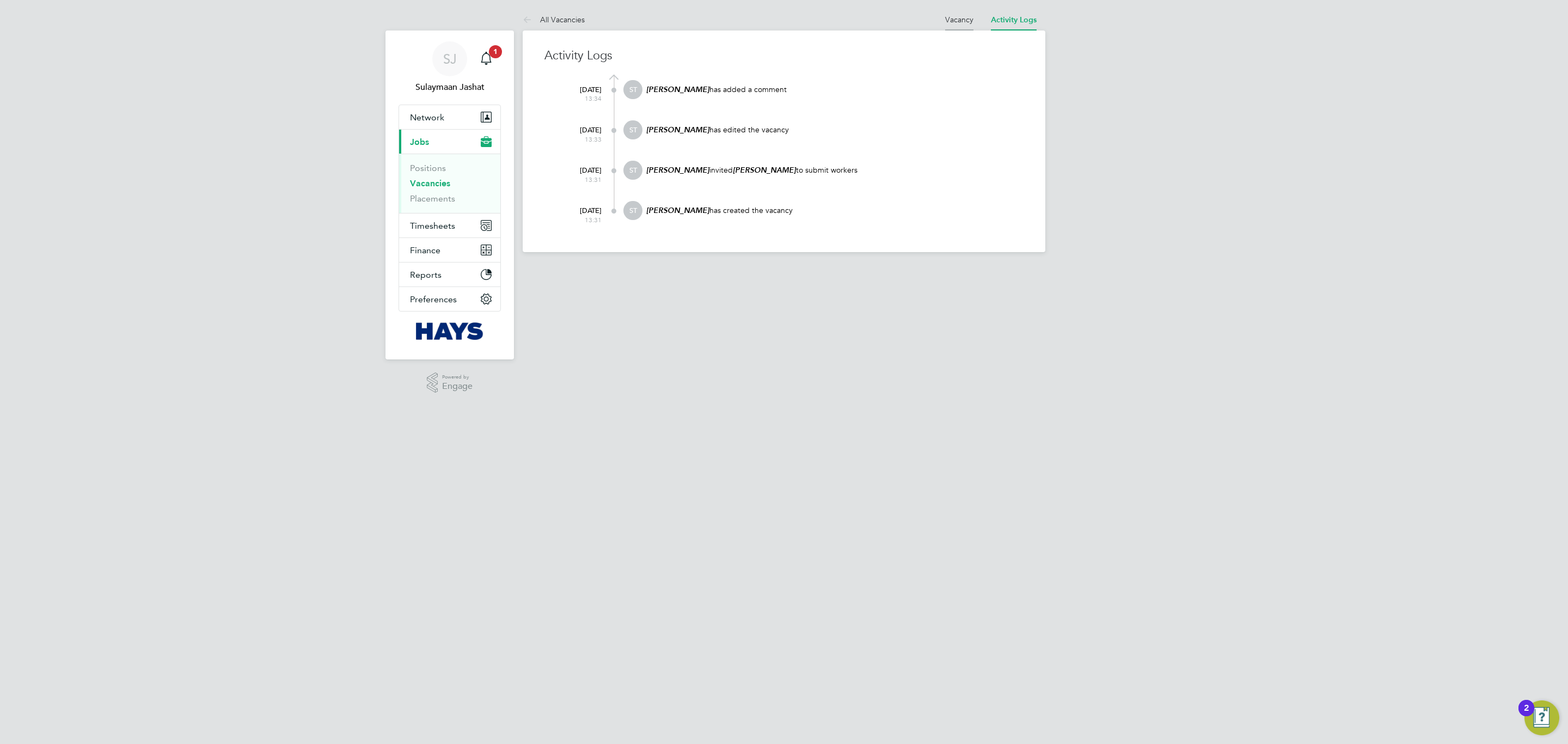
click at [969, 17] on link "Vacancy" at bounding box center [959, 19] width 29 height 10
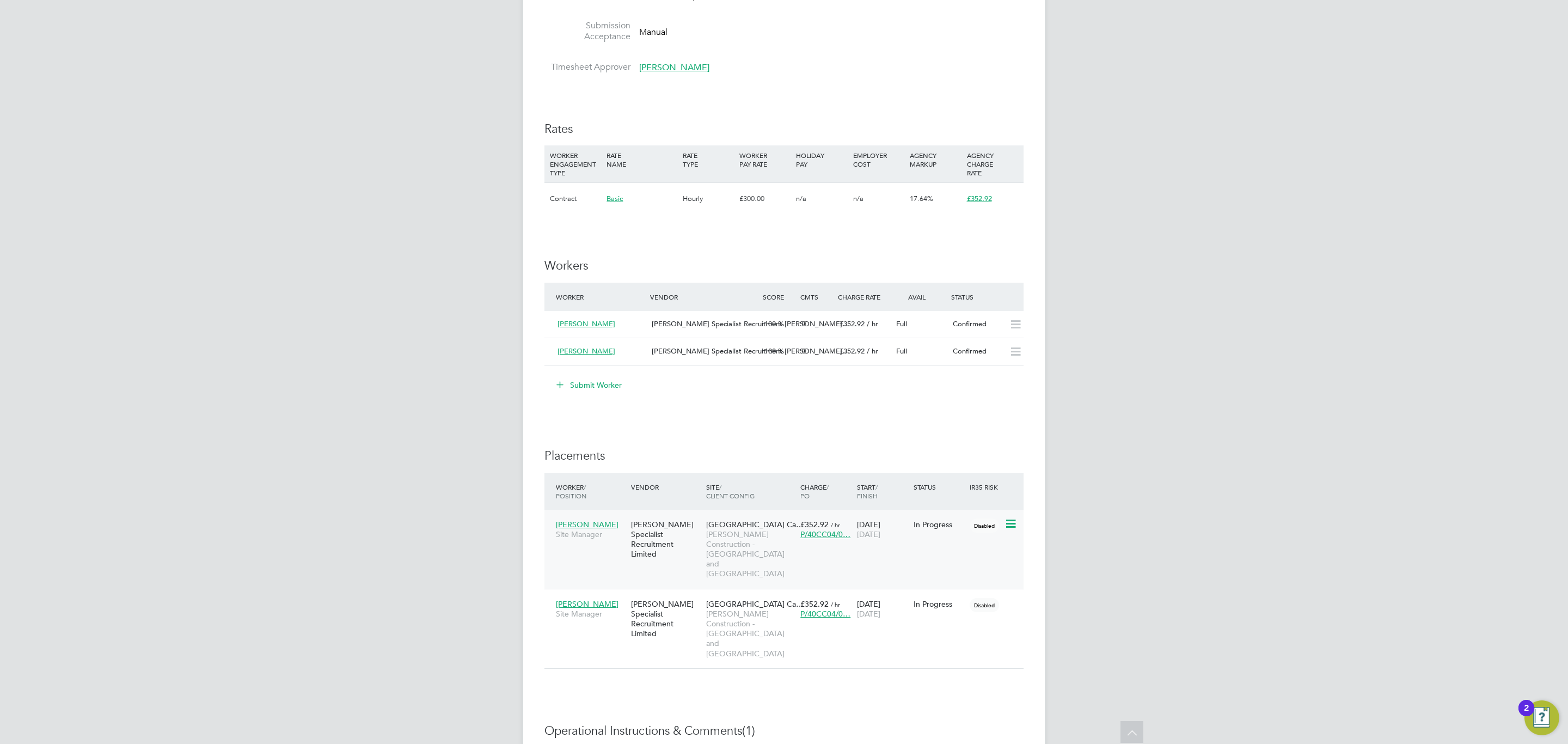
click at [830, 534] on span "P/40CC04/0…" at bounding box center [825, 534] width 50 height 10
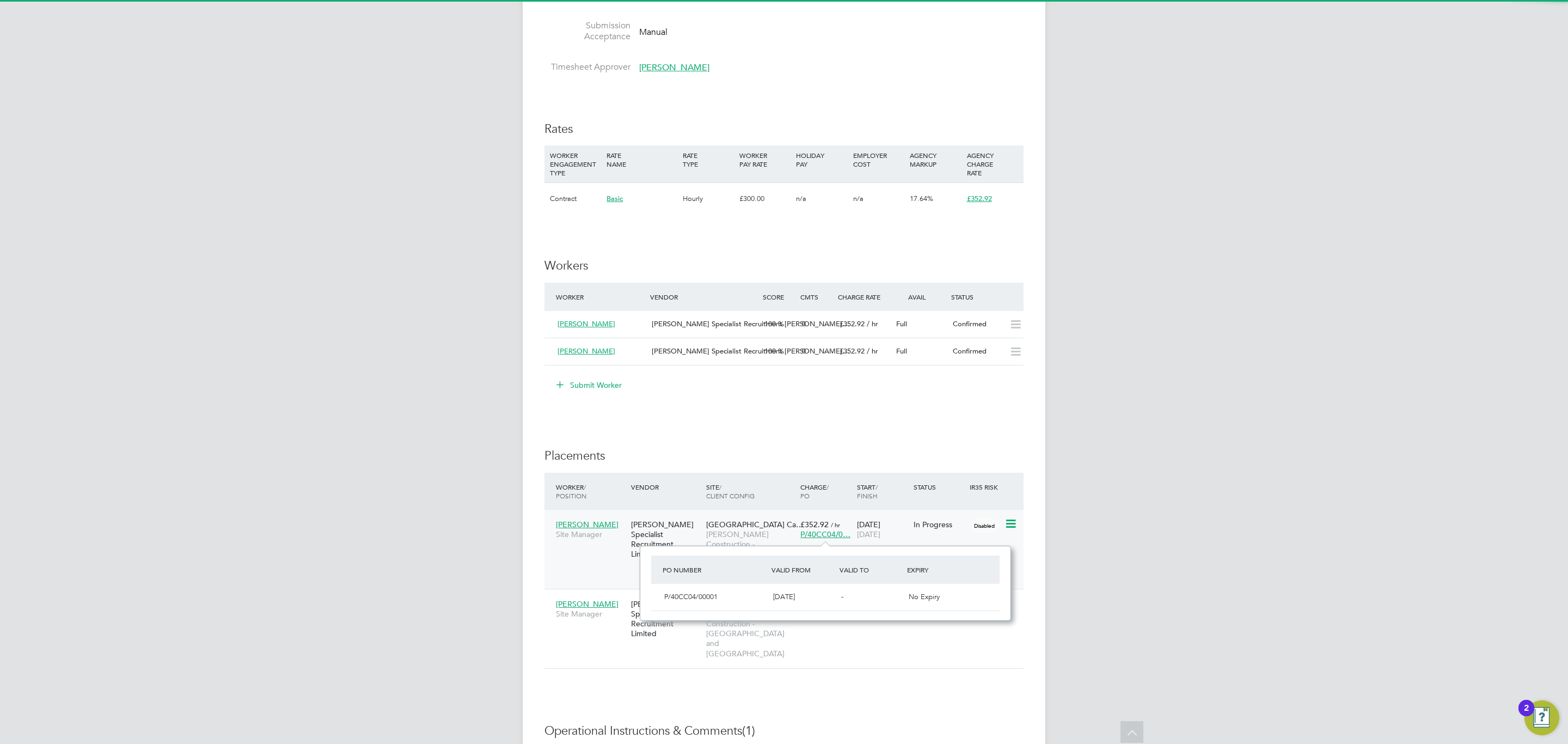
click at [728, 538] on span "Morgan Sindall Construction - Yorkshire and North East" at bounding box center [750, 554] width 89 height 50
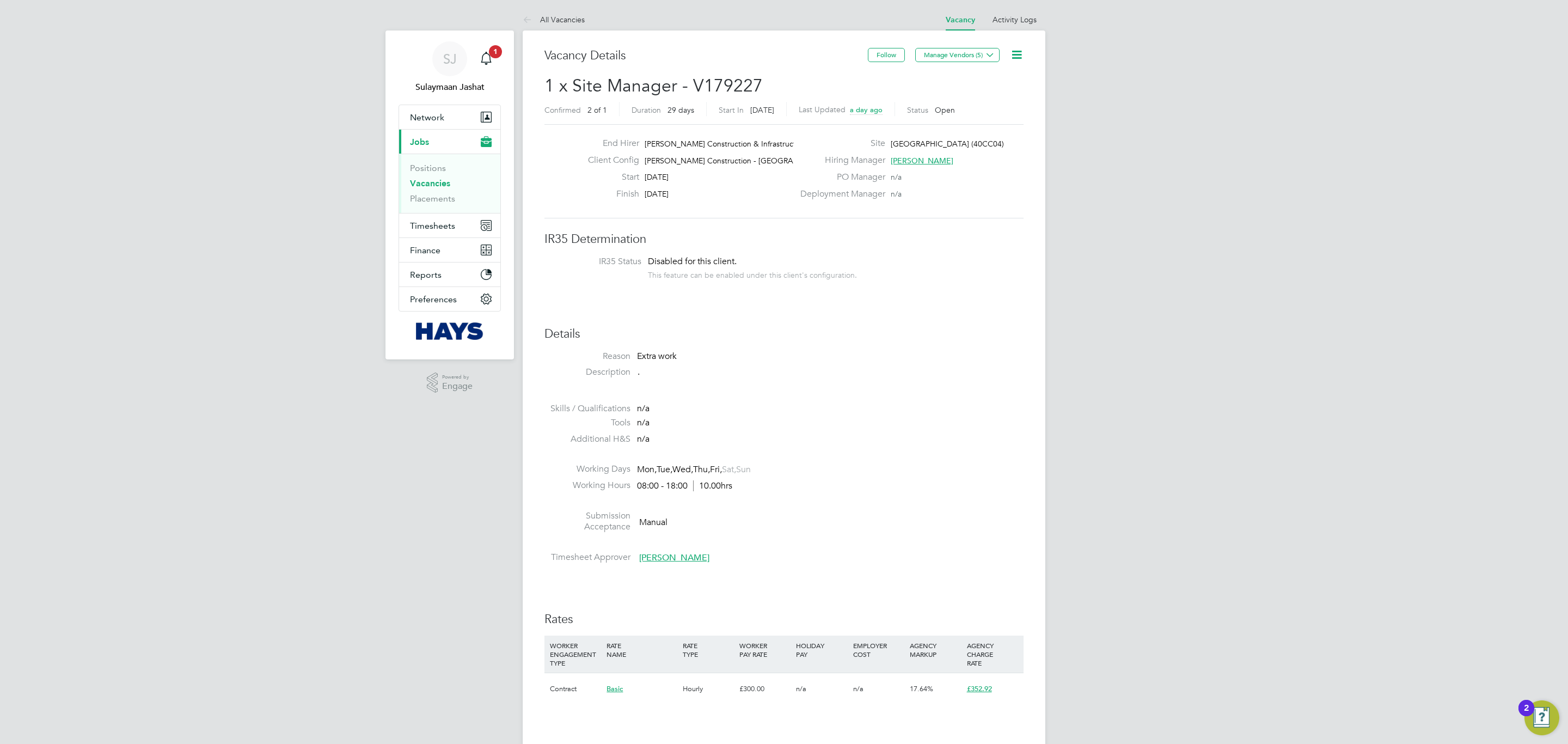
drag, startPoint x: 986, startPoint y: 98, endPoint x: 992, endPoint y: 114, distance: 17.1
click at [986, 102] on h2 "1 x Site Manager - V179227 Confirmed 2 of 1 Duration 29 days Start In Yesterday…" at bounding box center [784, 97] width 479 height 46
click at [990, 327] on h3 "Details" at bounding box center [784, 335] width 479 height 16
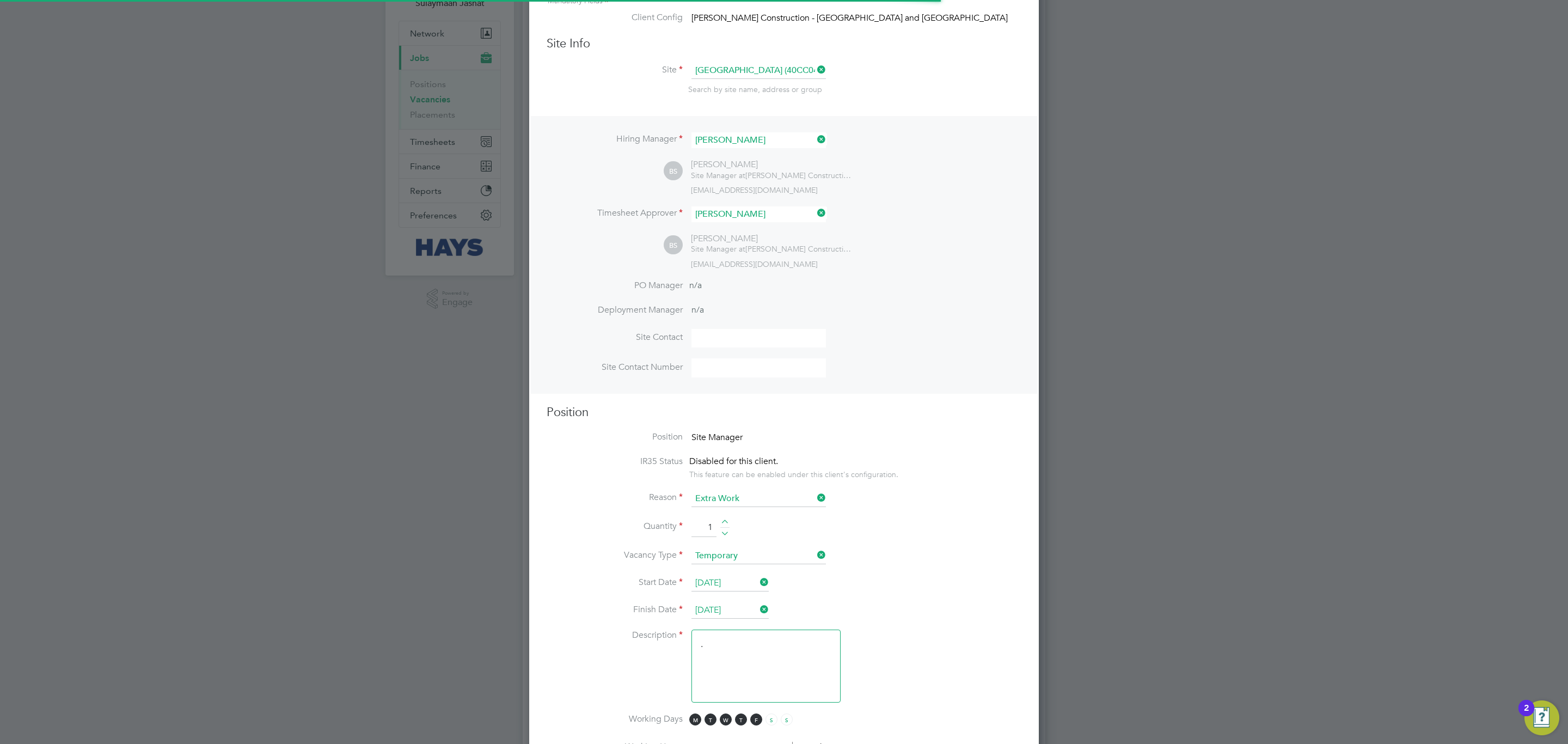
scroll to position [163, 0]
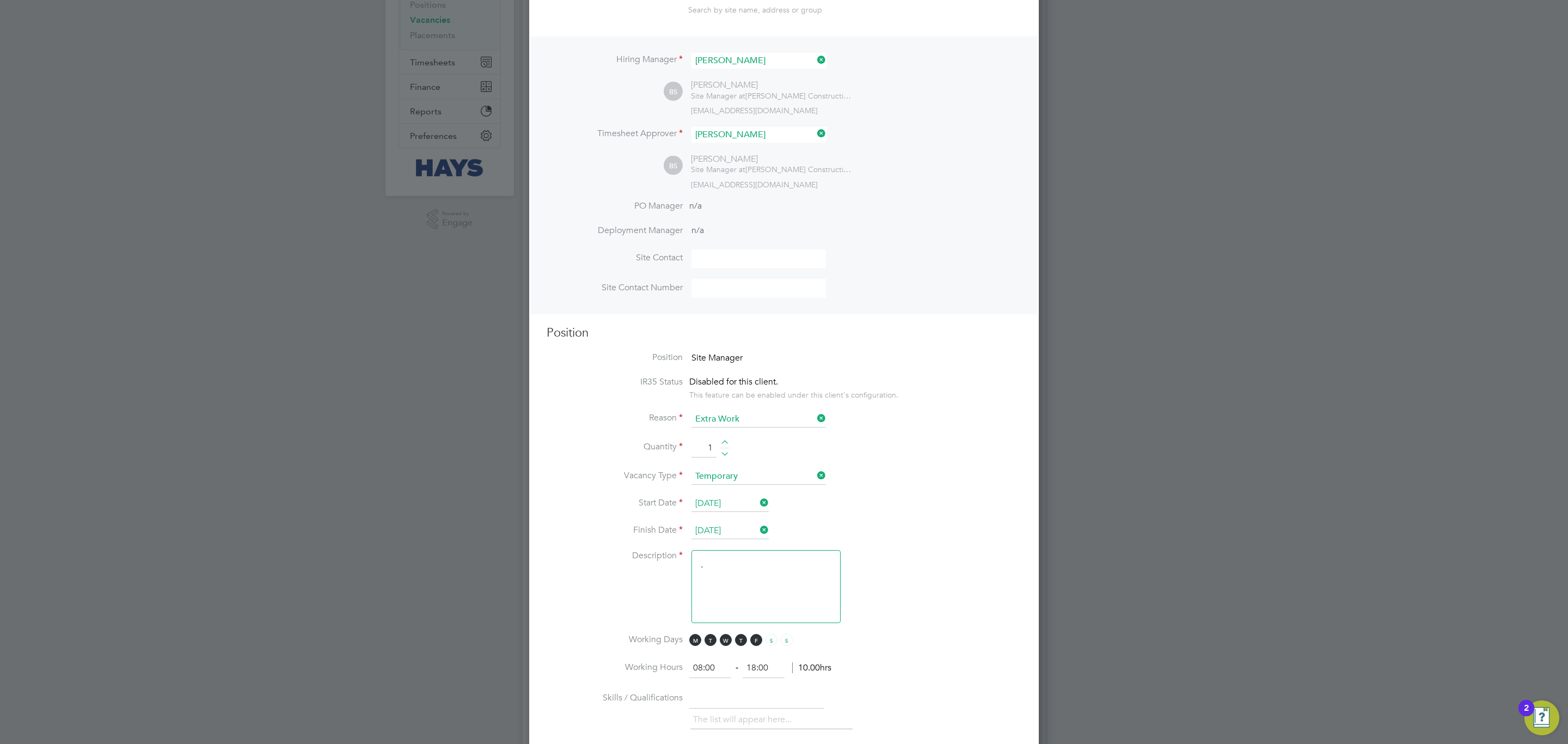
click at [724, 440] on div at bounding box center [725, 443] width 9 height 7
type input "2"
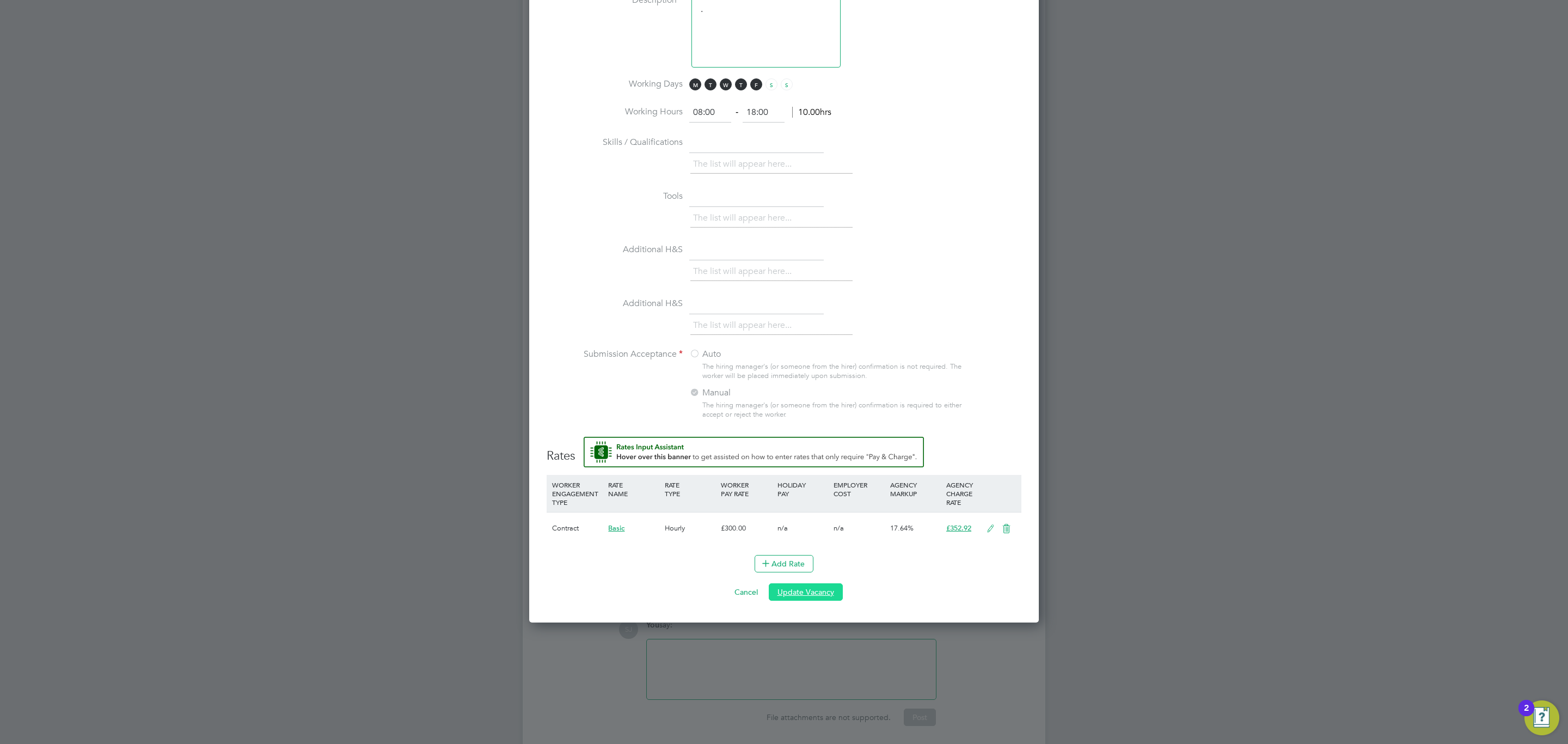
click at [809, 599] on button "Update Vacancy" at bounding box center [806, 592] width 74 height 17
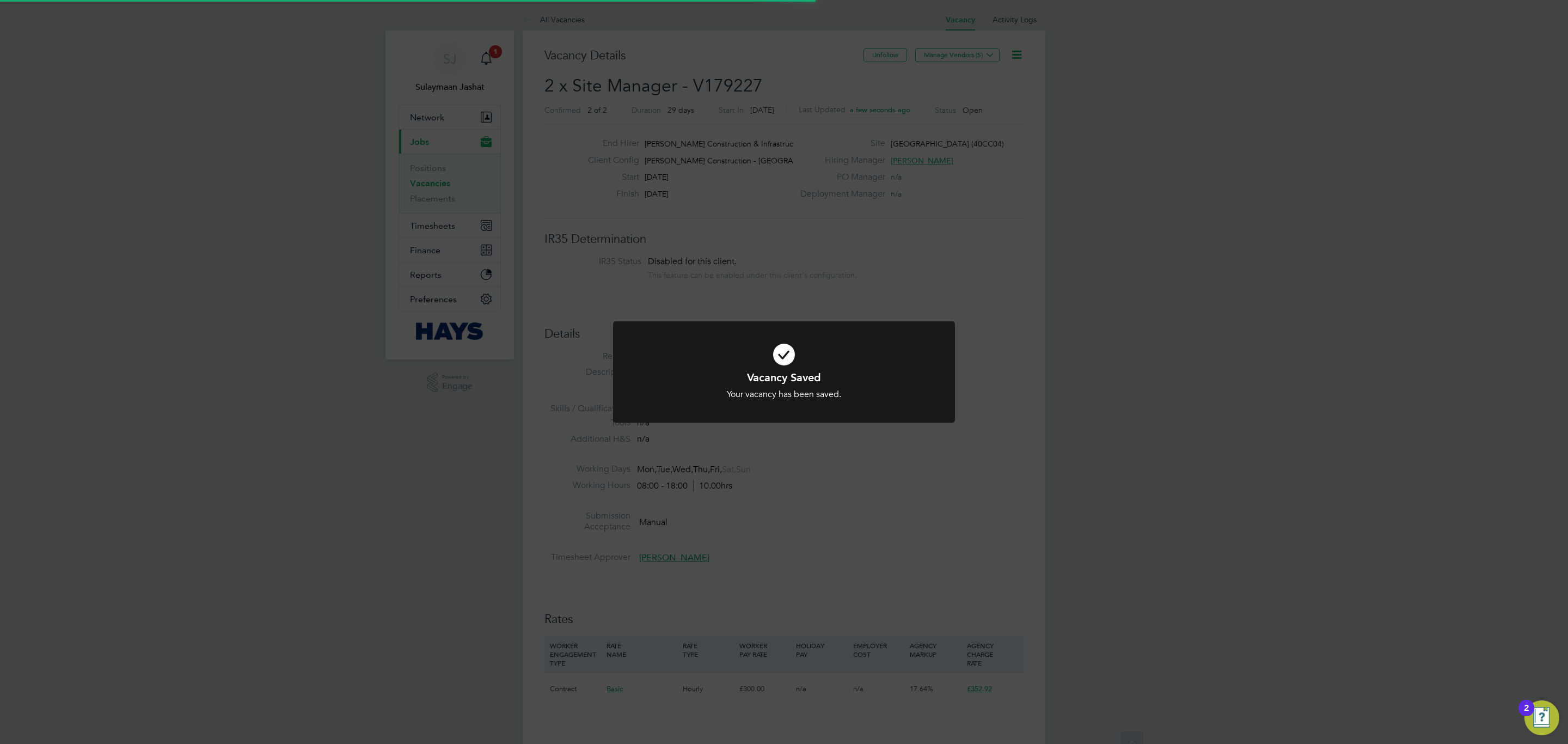
scroll to position [33, 77]
click at [874, 551] on div "Vacancy Saved Your vacancy has been saved. Cancel Okay" at bounding box center [784, 372] width 1568 height 744
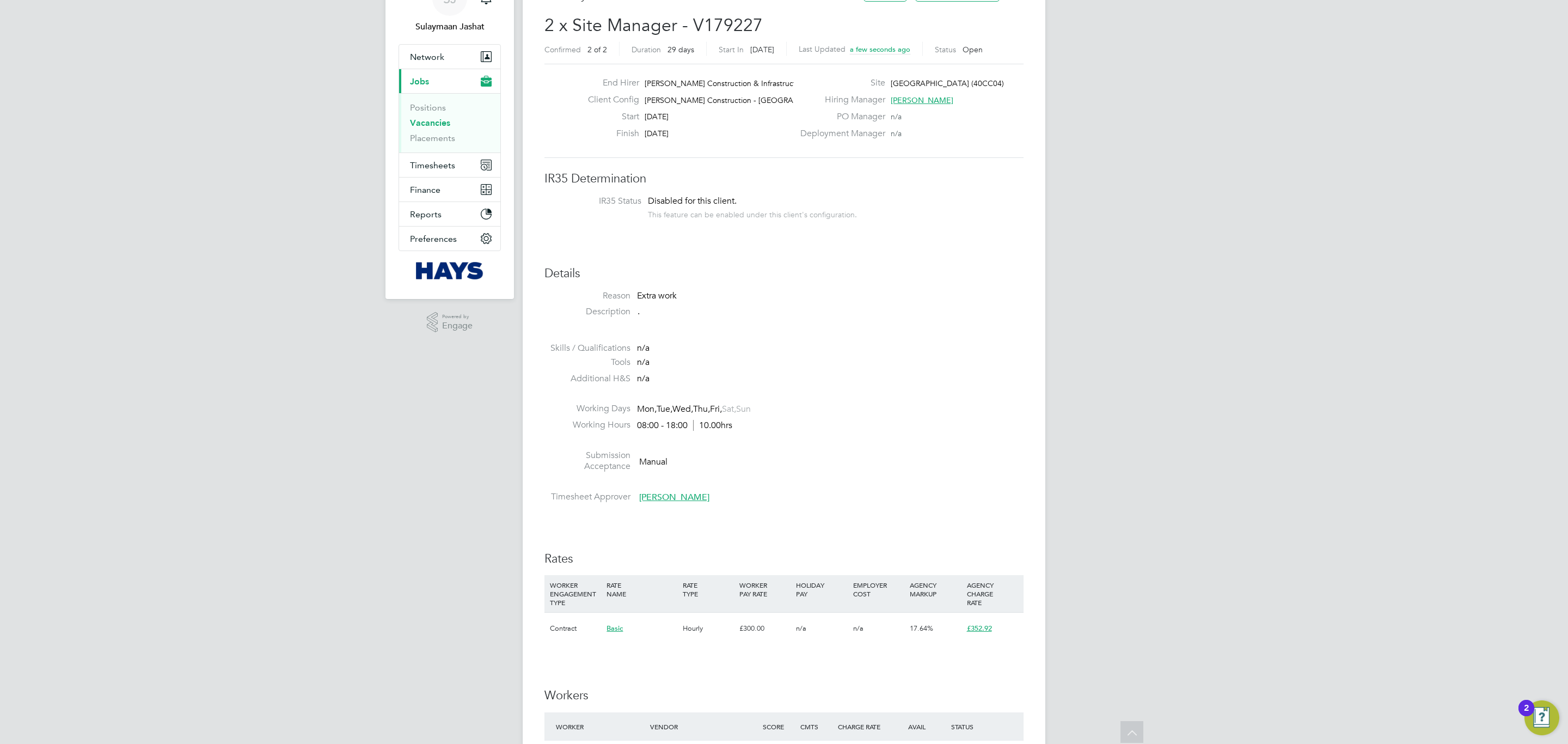
scroll to position [0, 0]
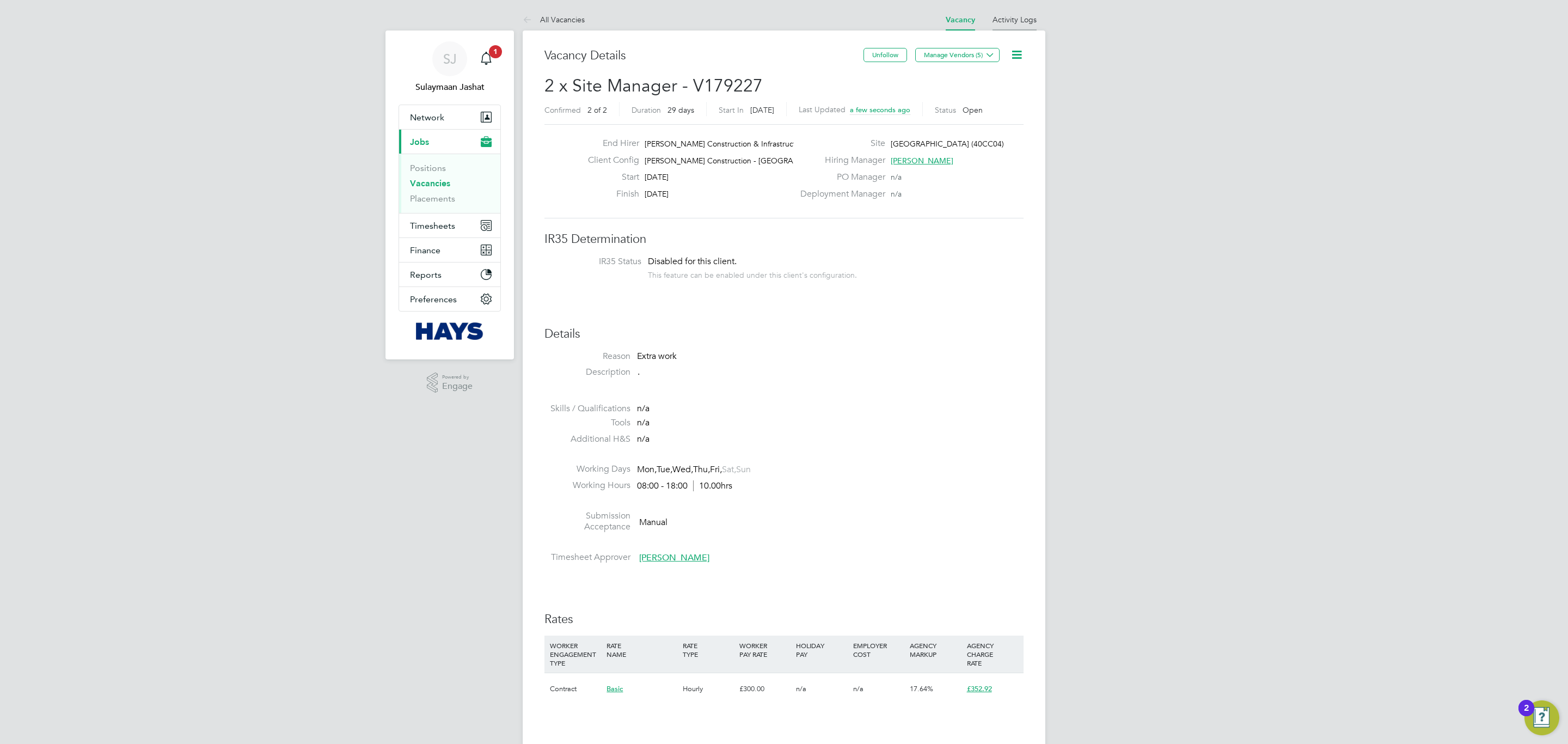
click at [1031, 25] on li "Activity Logs" at bounding box center [1014, 19] width 44 height 22
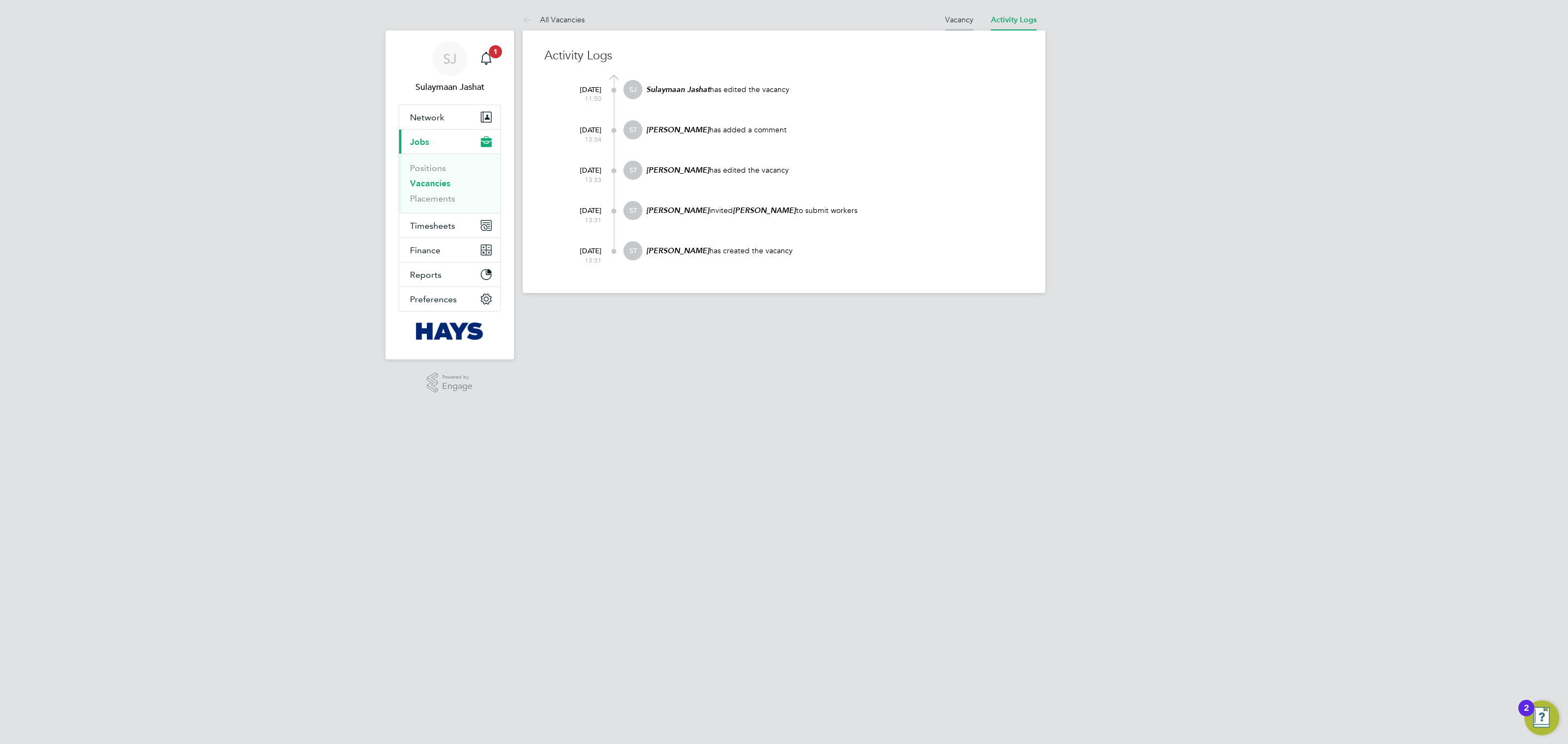
click at [956, 20] on link "Vacancy" at bounding box center [959, 19] width 29 height 10
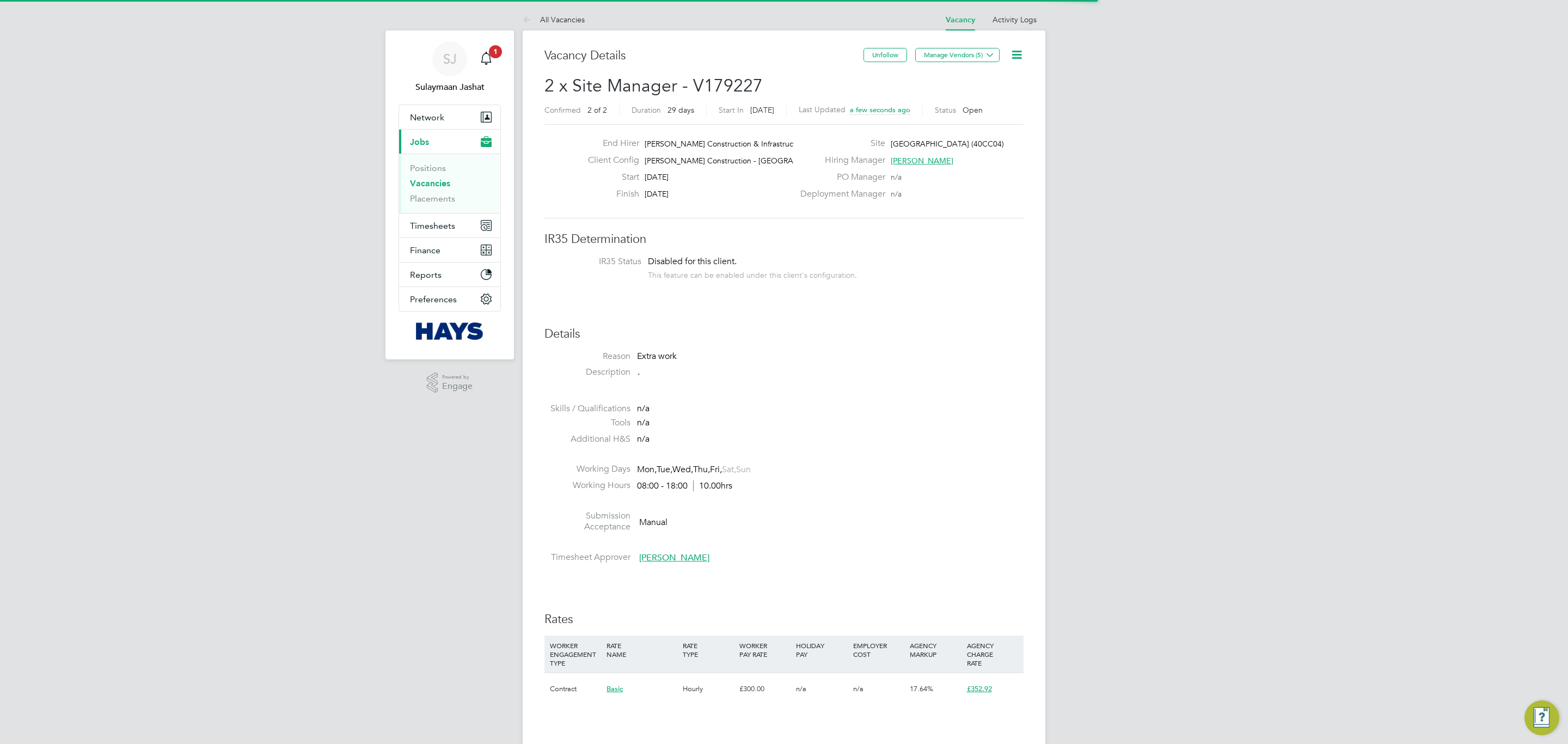
scroll to position [18, 95]
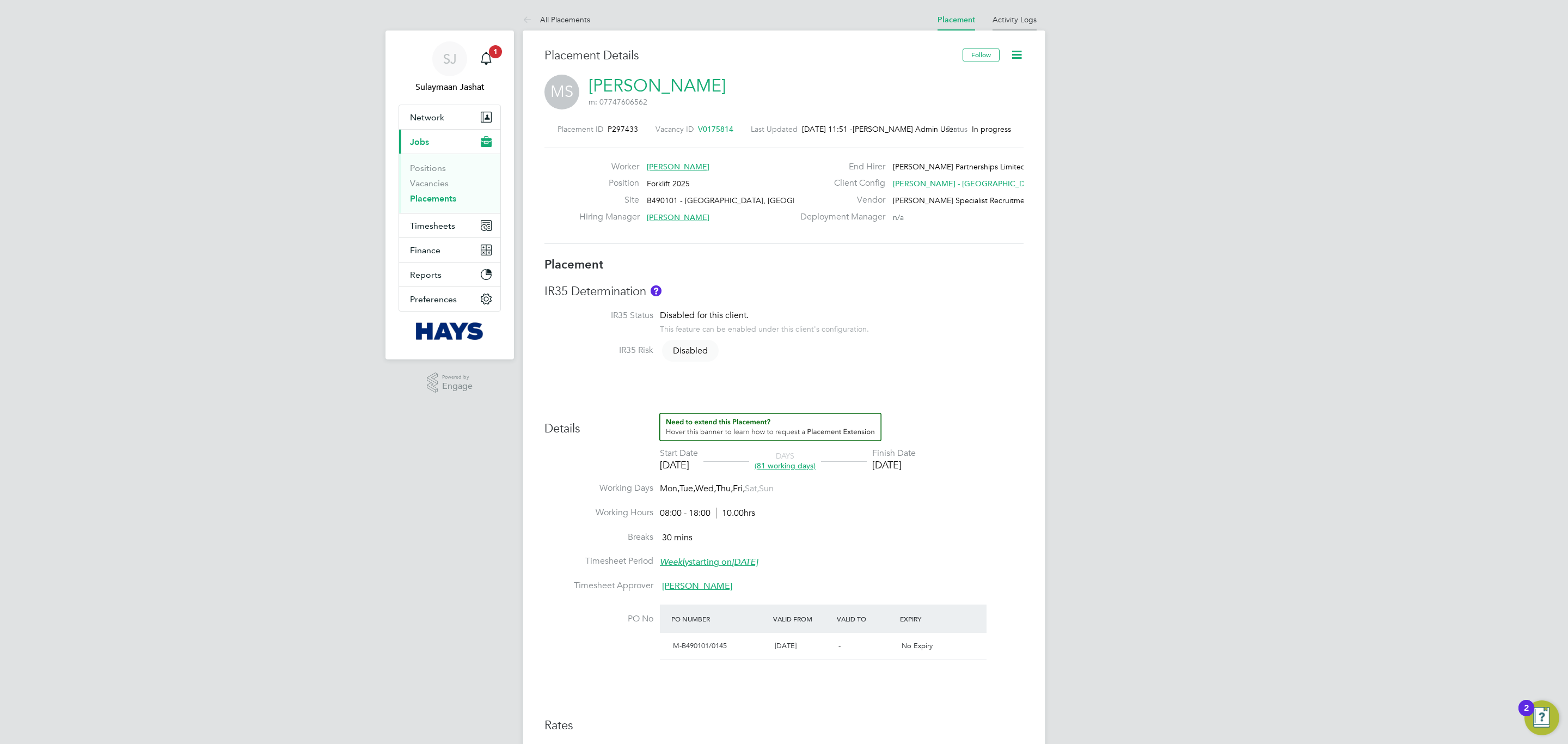
click at [1026, 25] on li "Activity Logs" at bounding box center [1014, 19] width 44 height 22
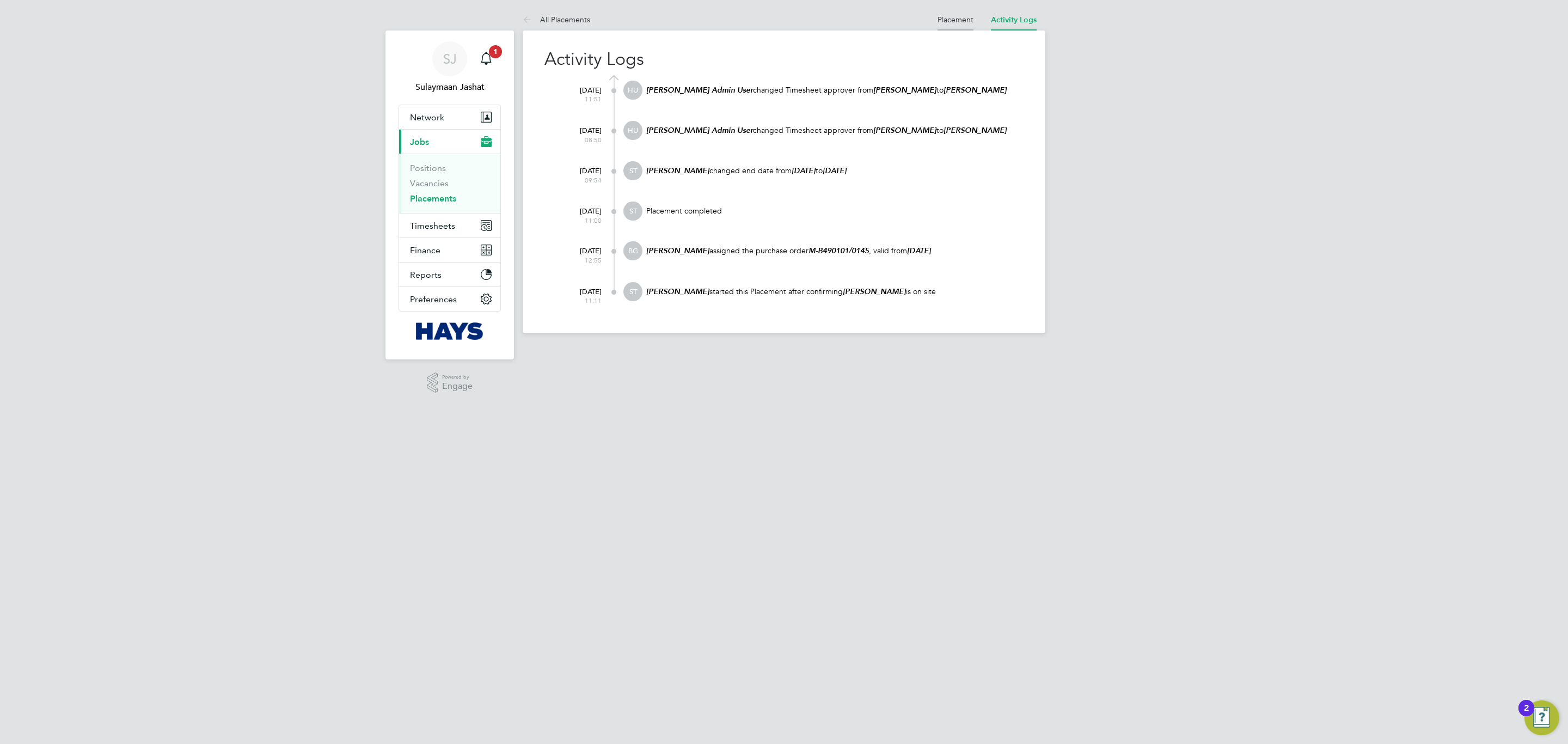
click at [947, 29] on li "Placement" at bounding box center [955, 19] width 36 height 22
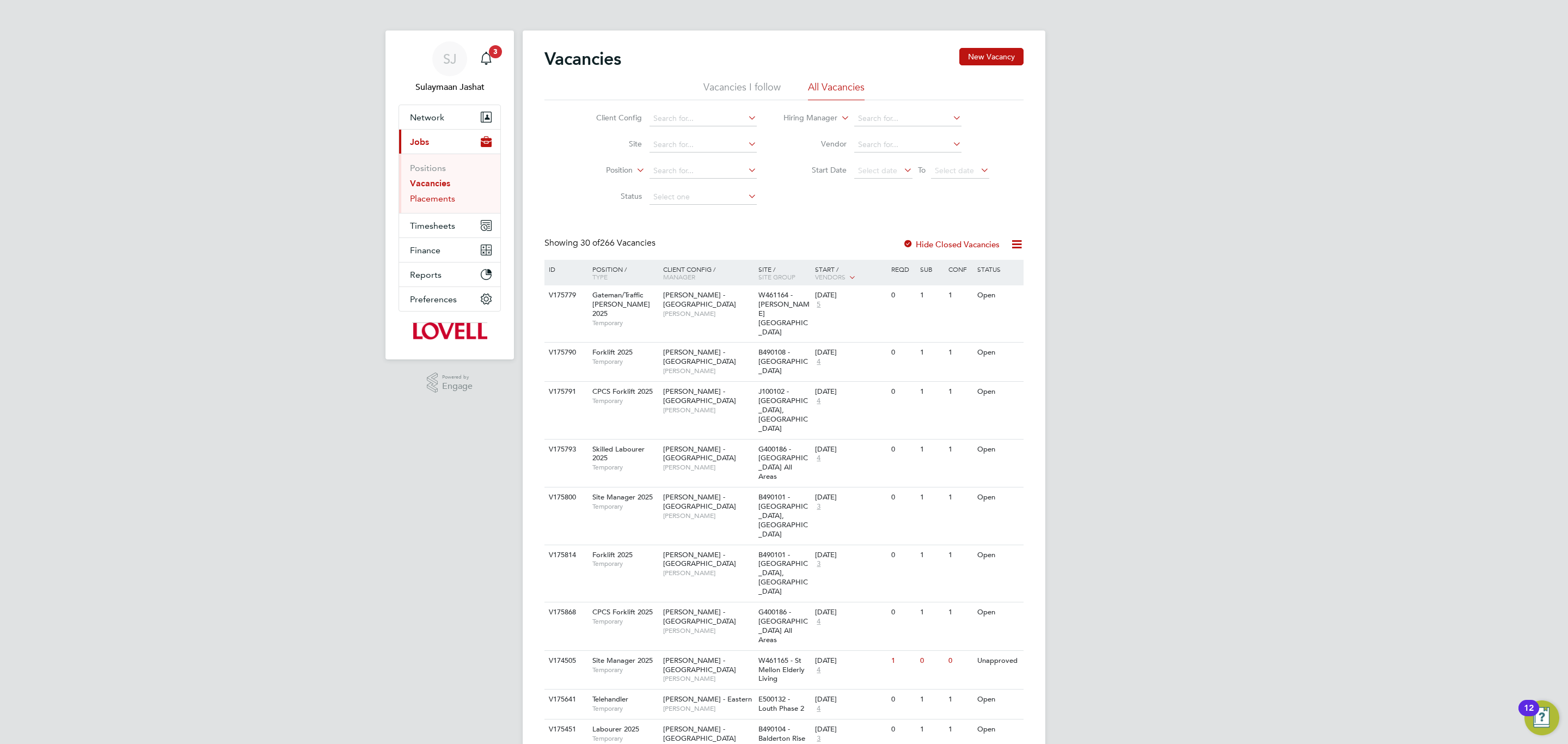
click at [419, 196] on link "Placements" at bounding box center [432, 198] width 45 height 11
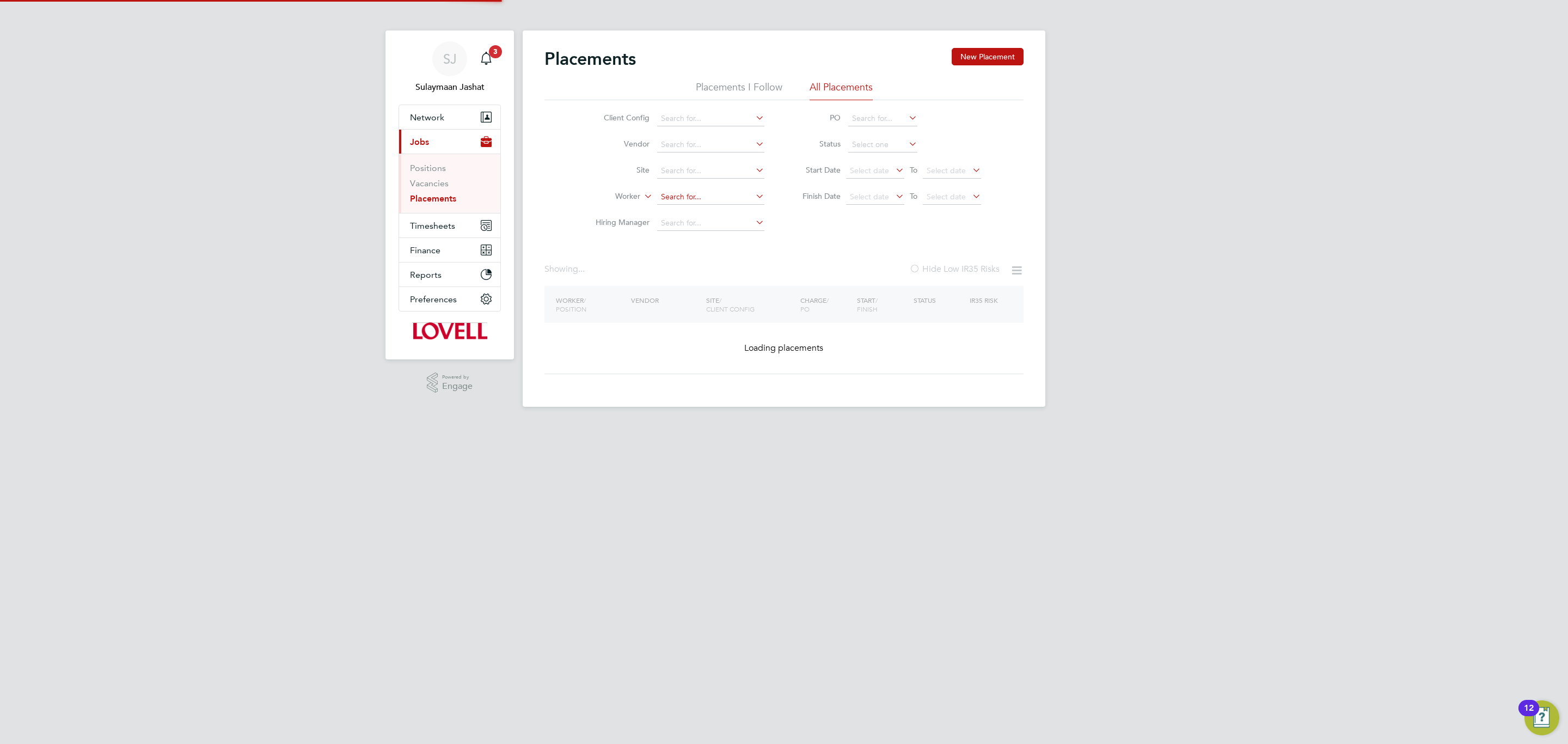
click at [717, 204] on input at bounding box center [711, 197] width 107 height 15
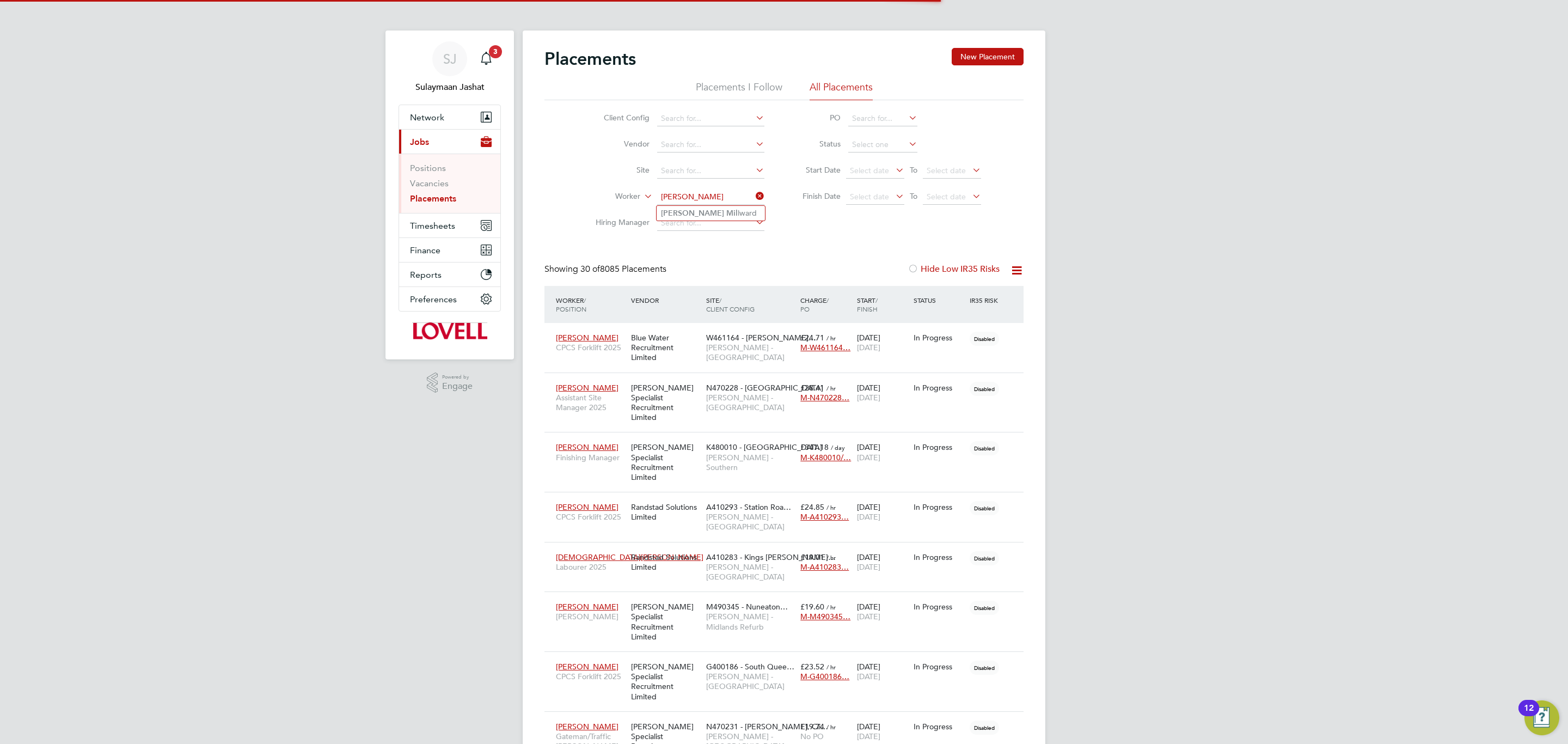
click at [719, 213] on li "Wayne Mil lward" at bounding box center [710, 213] width 108 height 15
type input "Wayne Millward"
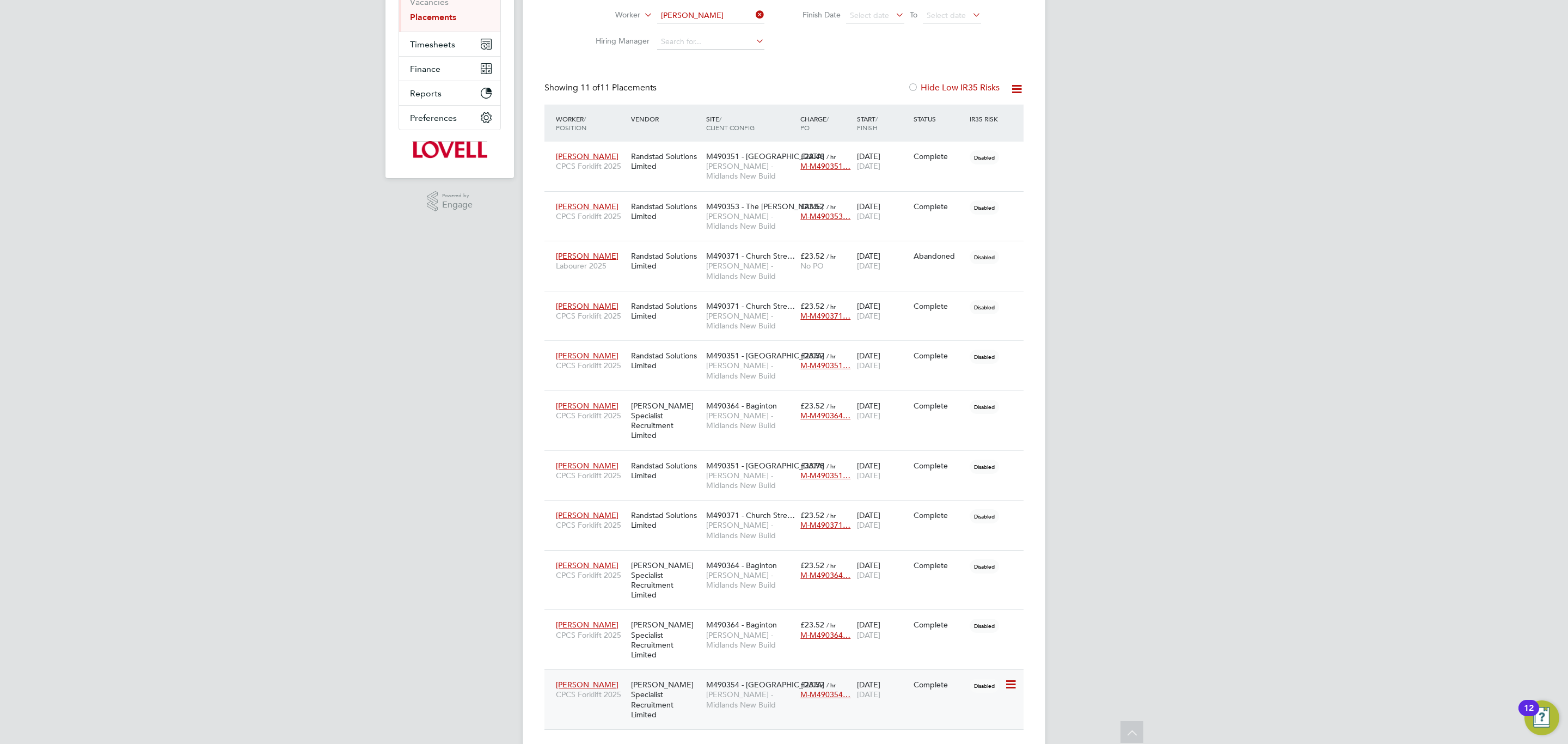
click at [751, 690] on span "Lovell - Midlands New Build" at bounding box center [750, 700] width 89 height 20
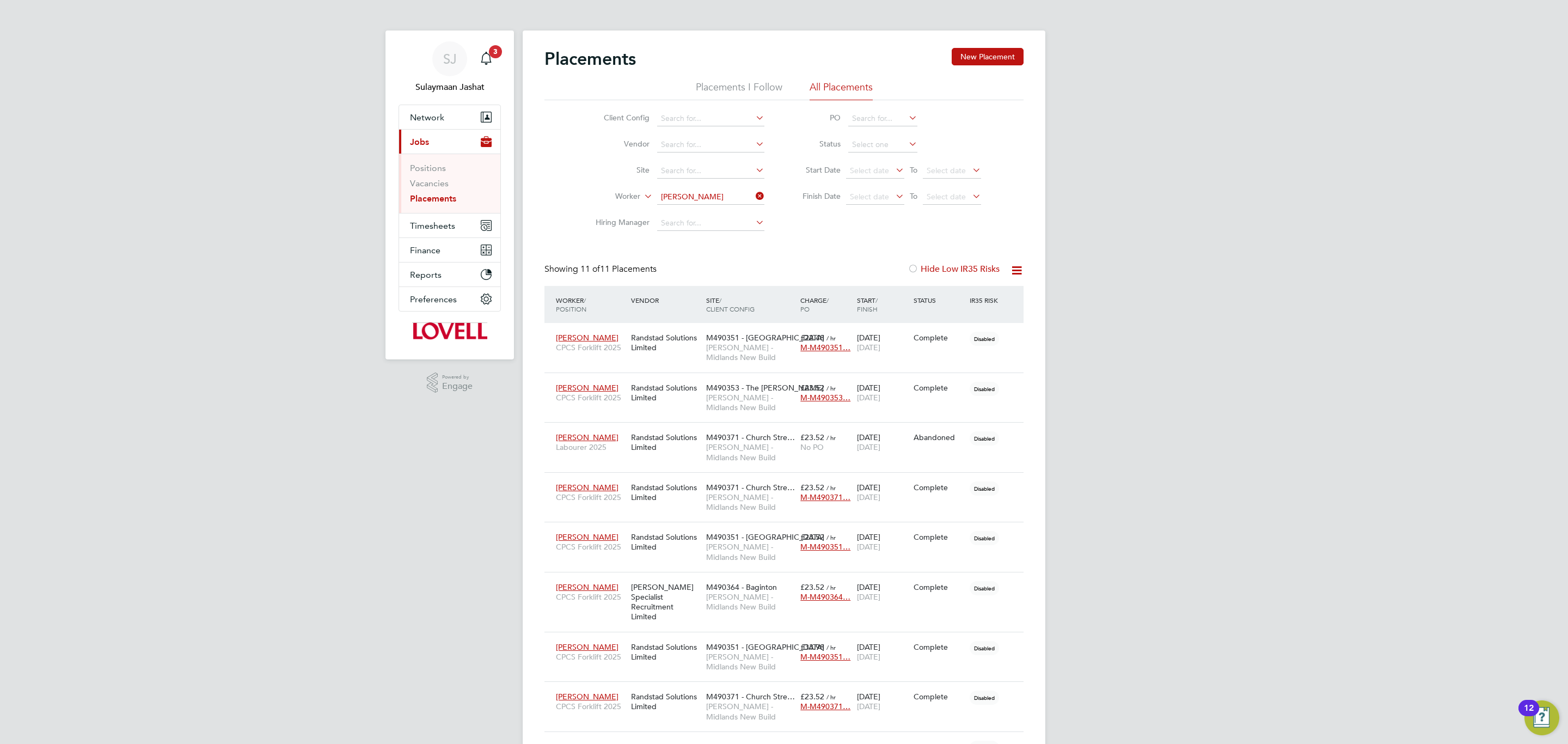
click at [703, 200] on input "Wayne Millward" at bounding box center [711, 197] width 107 height 15
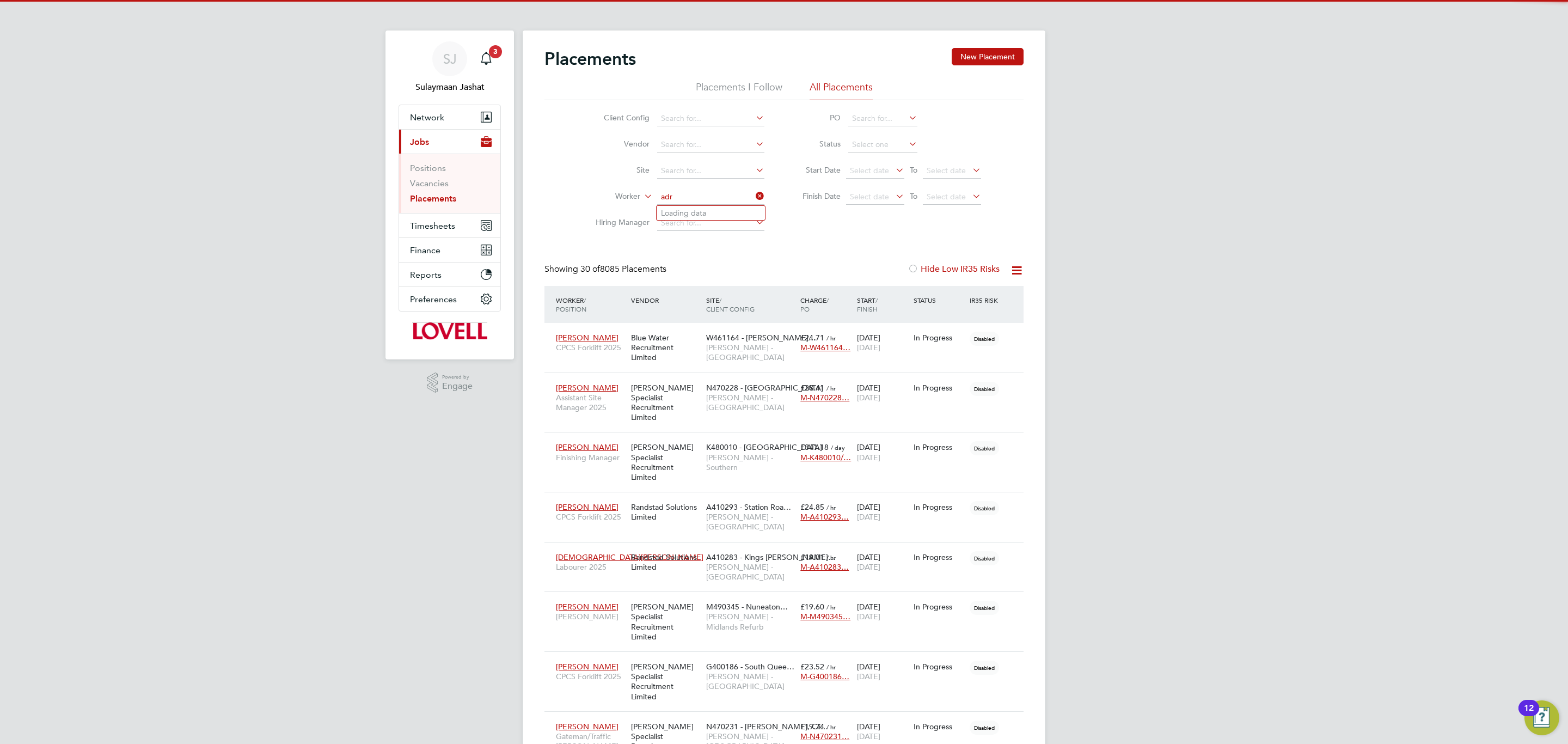
scroll to position [31, 95]
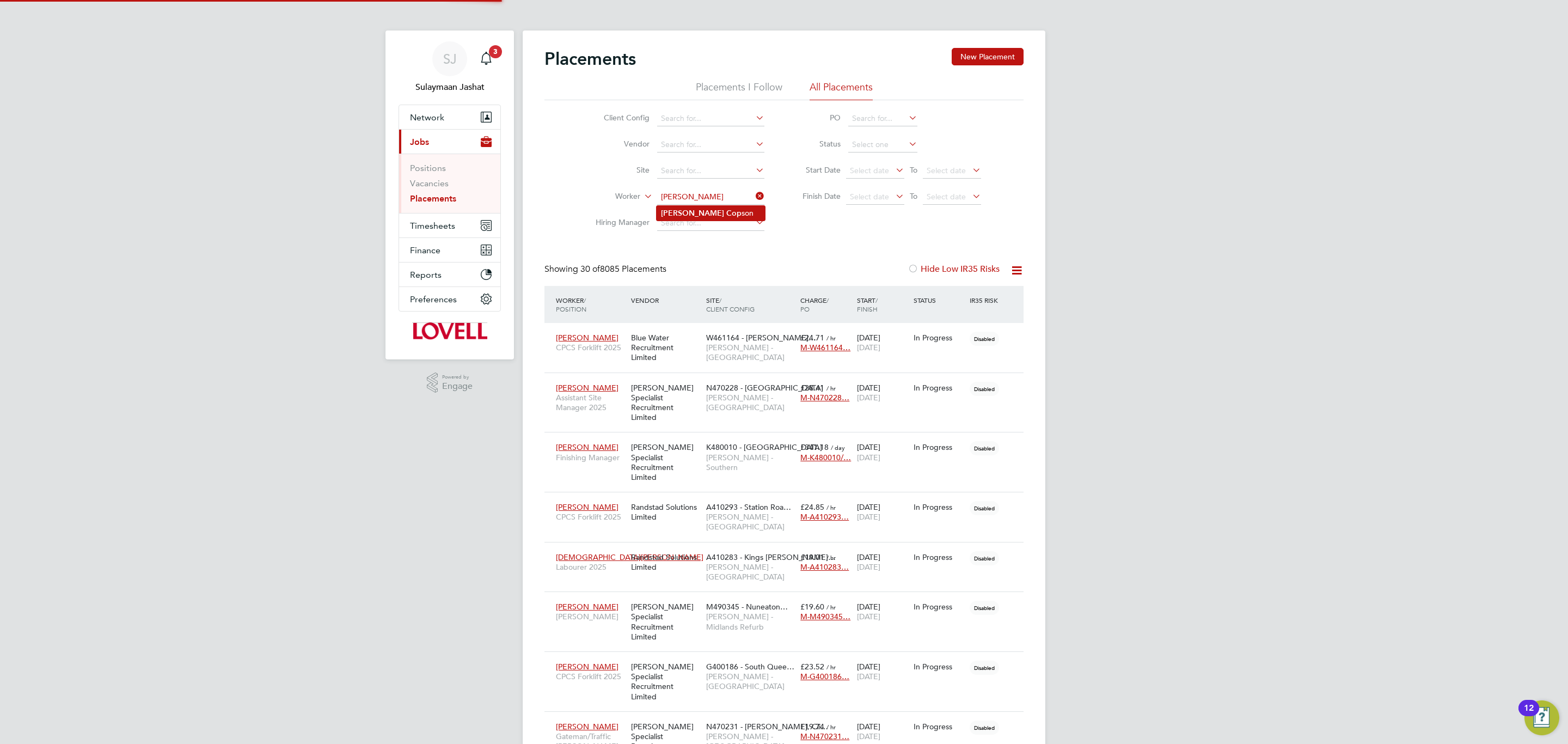
click at [726, 213] on b "Cop" at bounding box center [734, 213] width 15 height 9
type input "[PERSON_NAME]"
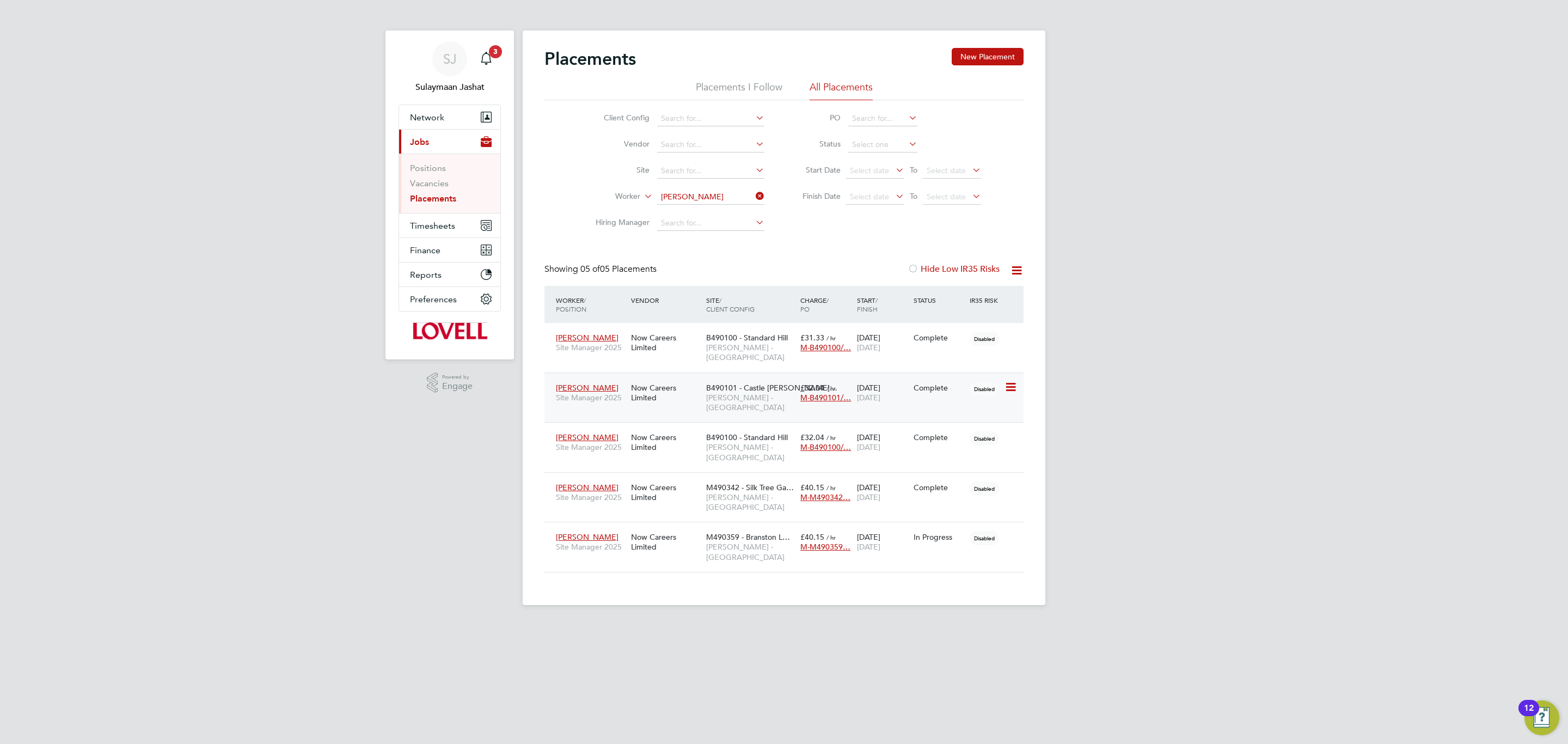
click at [736, 398] on div "B490101 - Castle Gresl… Lovell - East Midlands" at bounding box center [750, 398] width 94 height 41
click at [737, 542] on span "[PERSON_NAME] - [GEOGRAPHIC_DATA]" at bounding box center [750, 552] width 89 height 20
click at [699, 477] on div "Now Careers Limited" at bounding box center [665, 492] width 75 height 31
click at [753, 433] on span "B490100 - Standard Hill" at bounding box center [746, 437] width 82 height 10
click at [436, 181] on link "Vacancies" at bounding box center [429, 183] width 38 height 11
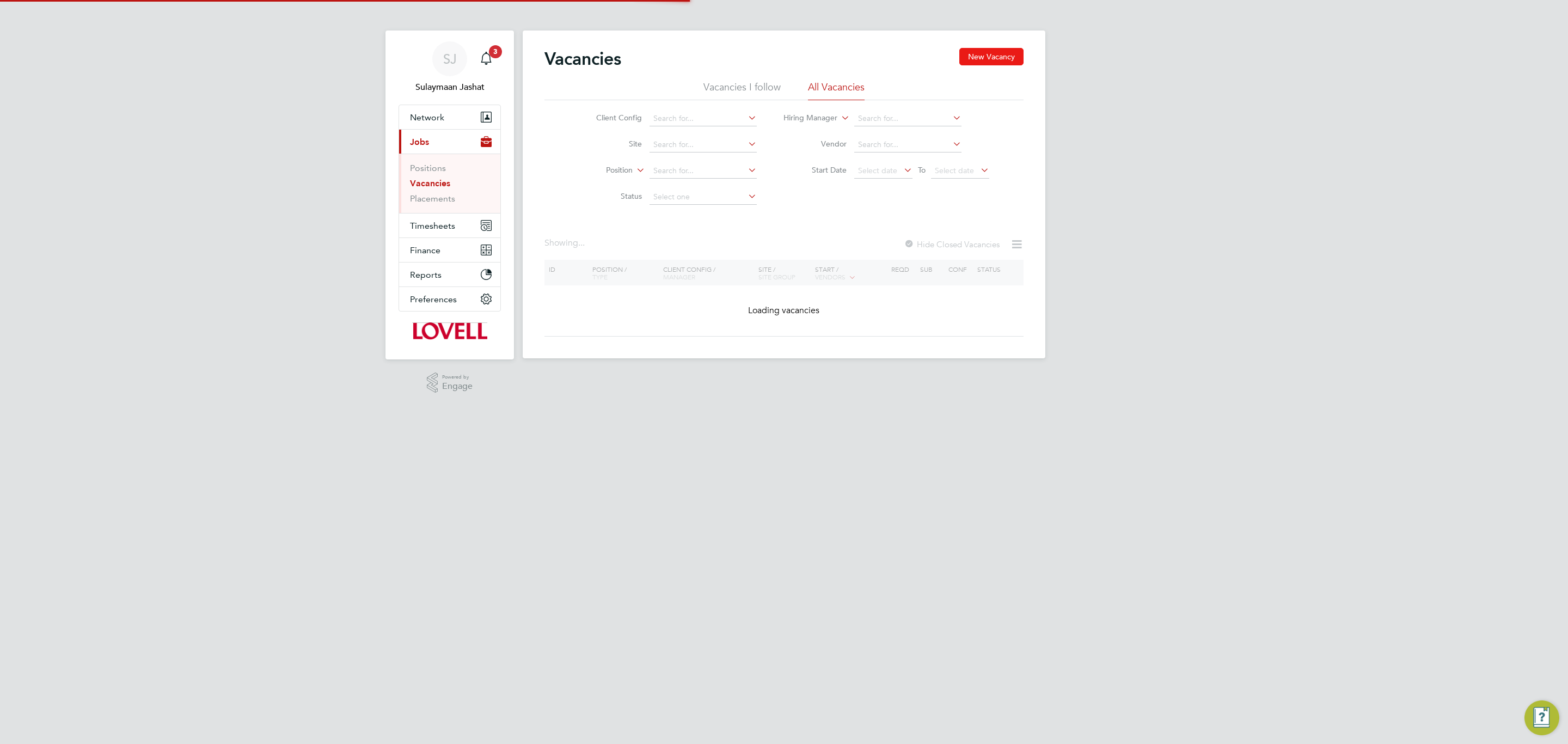
click at [972, 58] on button "New Vacancy" at bounding box center [991, 56] width 64 height 17
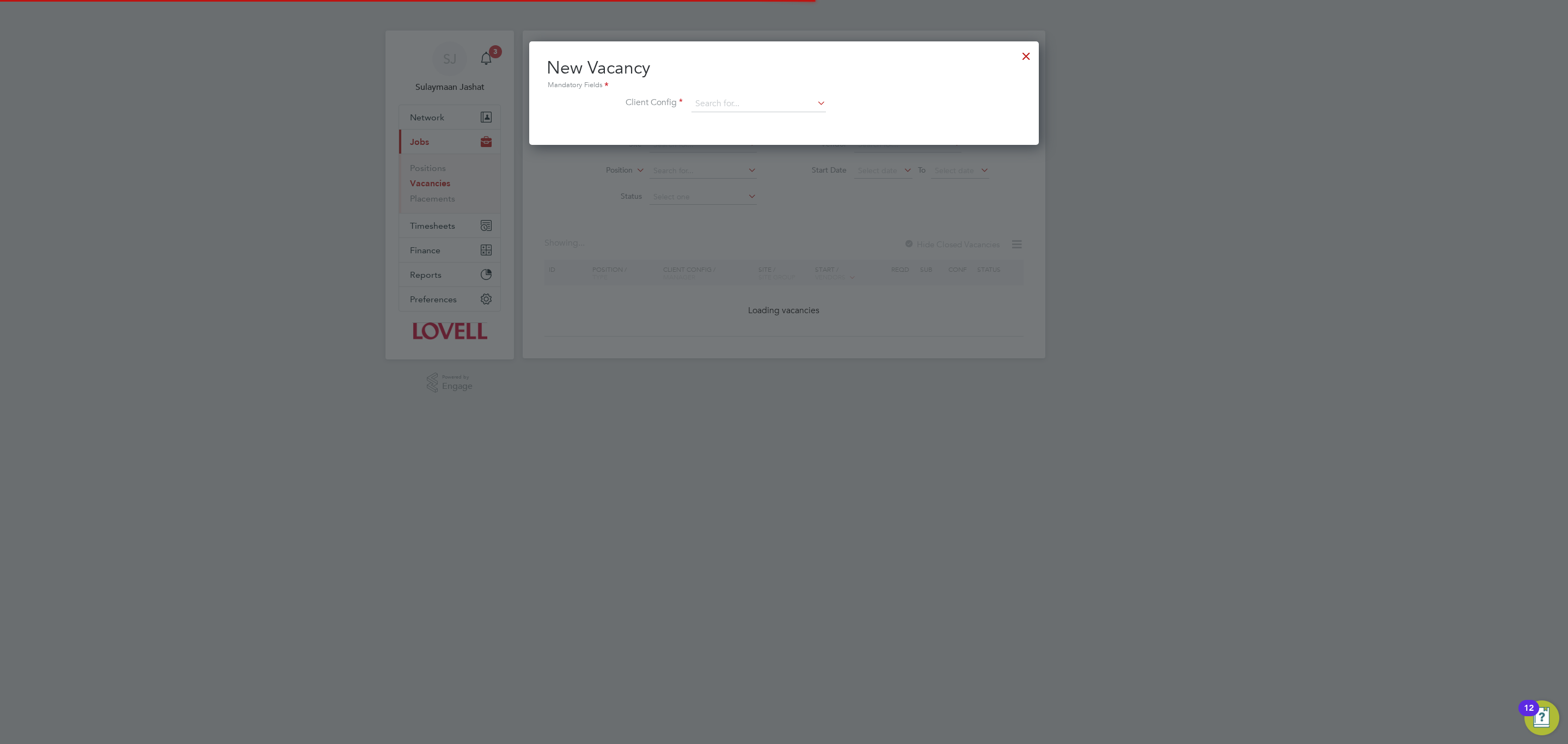
scroll to position [104, 509]
click at [732, 104] on input at bounding box center [758, 104] width 135 height 17
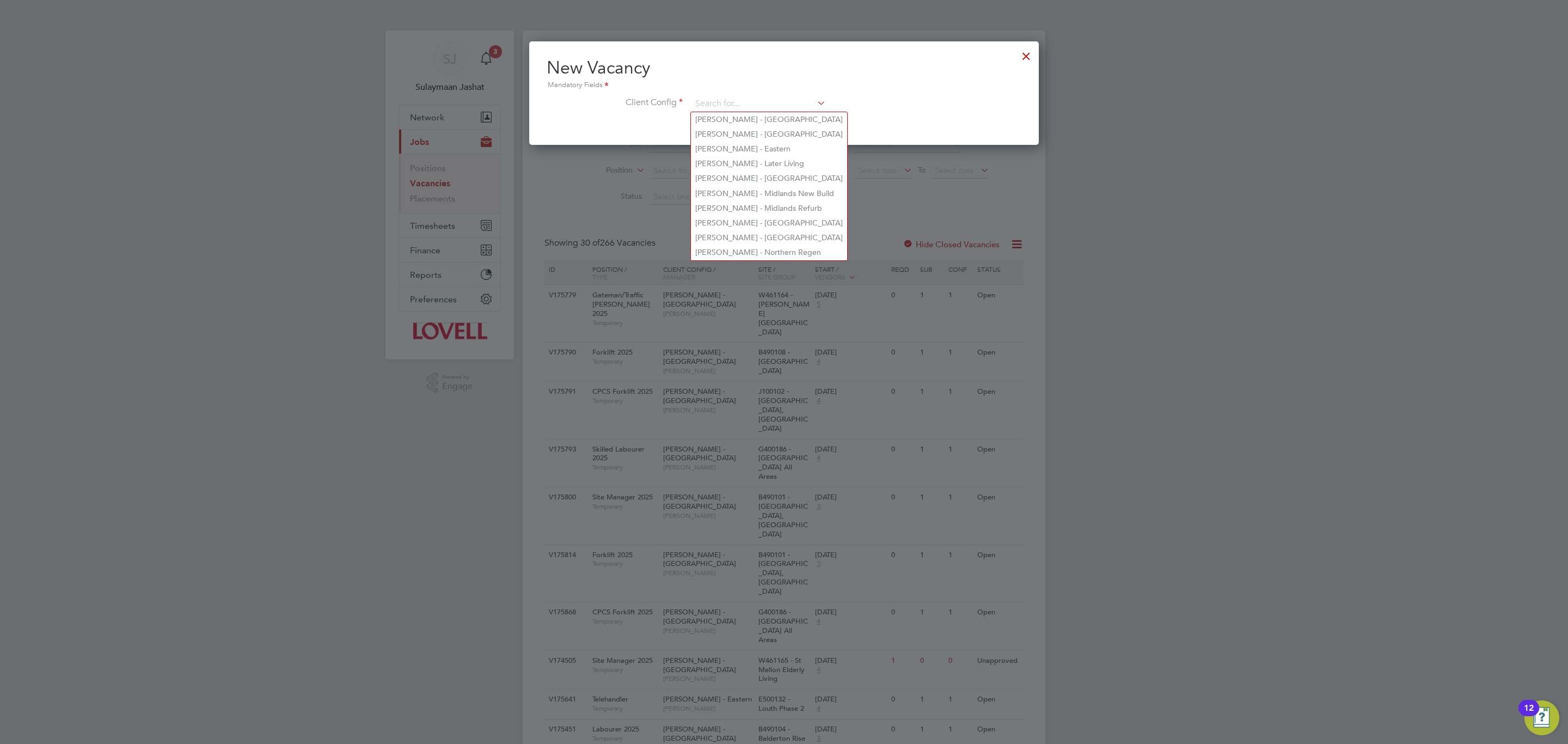
click at [909, 133] on div "New Vacancy Mandatory Fields Client Config" at bounding box center [784, 93] width 509 height 104
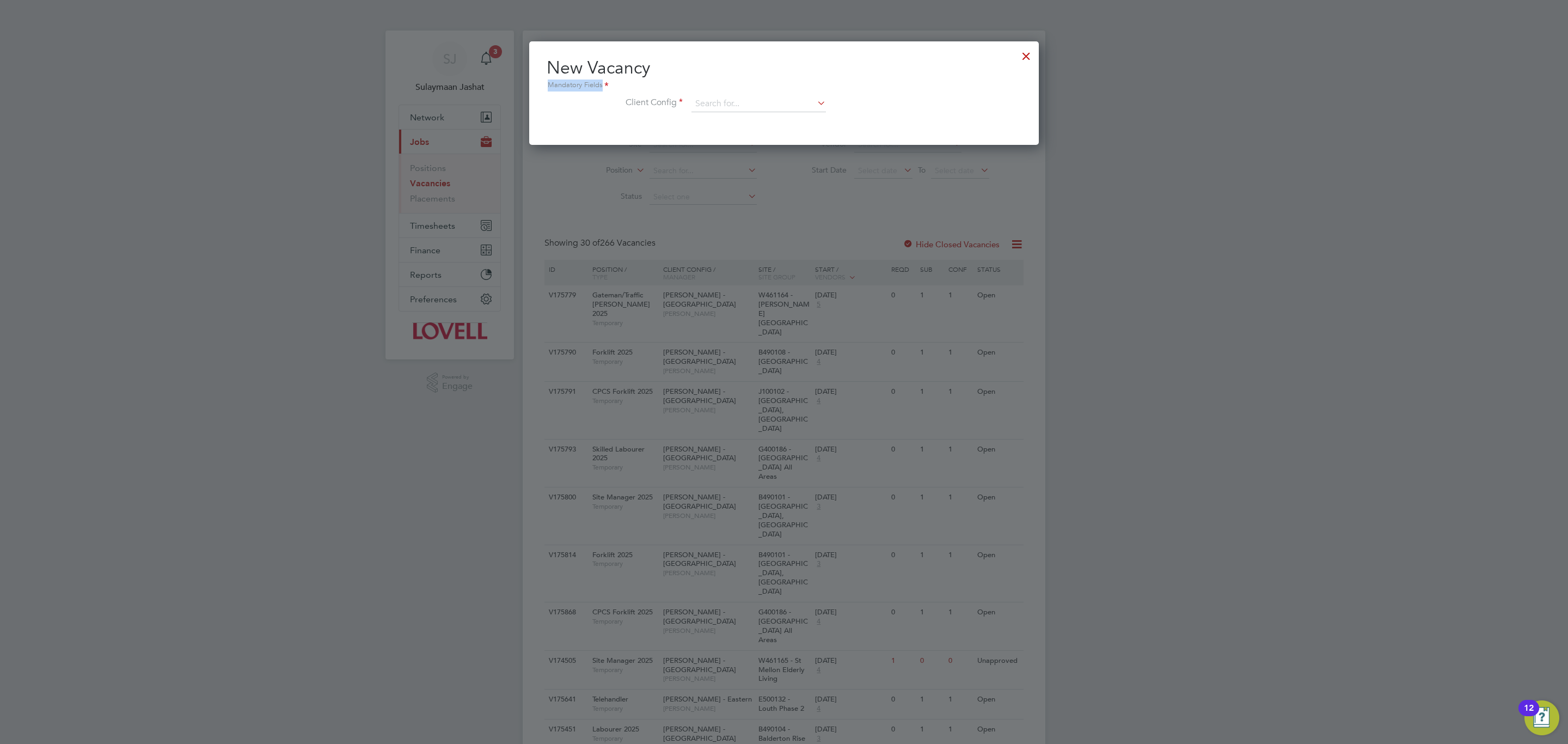
drag, startPoint x: 711, startPoint y: 80, endPoint x: 712, endPoint y: 87, distance: 7.1
click at [711, 82] on h2 "New Vacancy Mandatory Fields" at bounding box center [784, 74] width 475 height 35
click at [714, 98] on input at bounding box center [758, 104] width 135 height 17
type input "castle greas"
click at [815, 97] on icon at bounding box center [815, 103] width 0 height 15
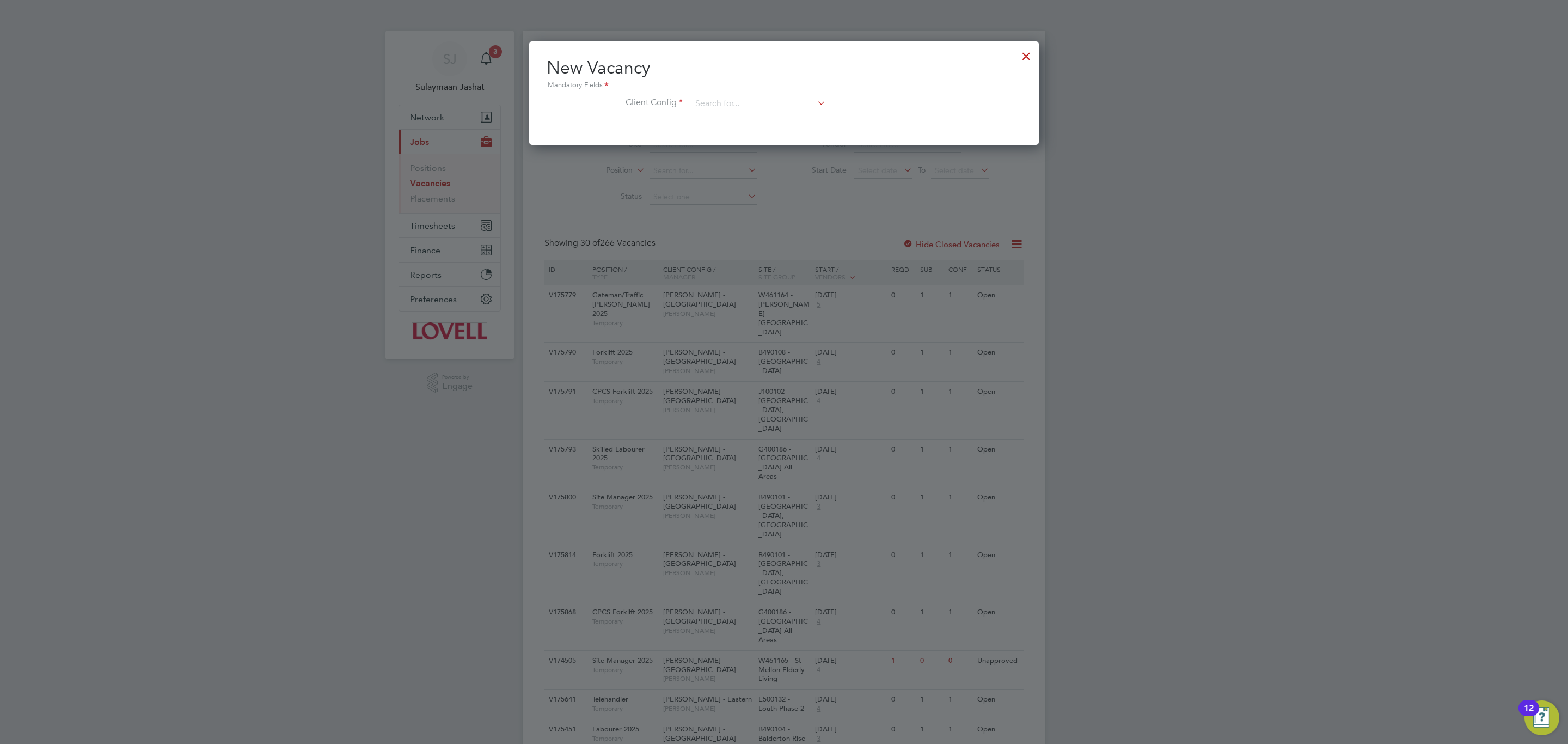
click at [815, 100] on icon at bounding box center [815, 103] width 0 height 15
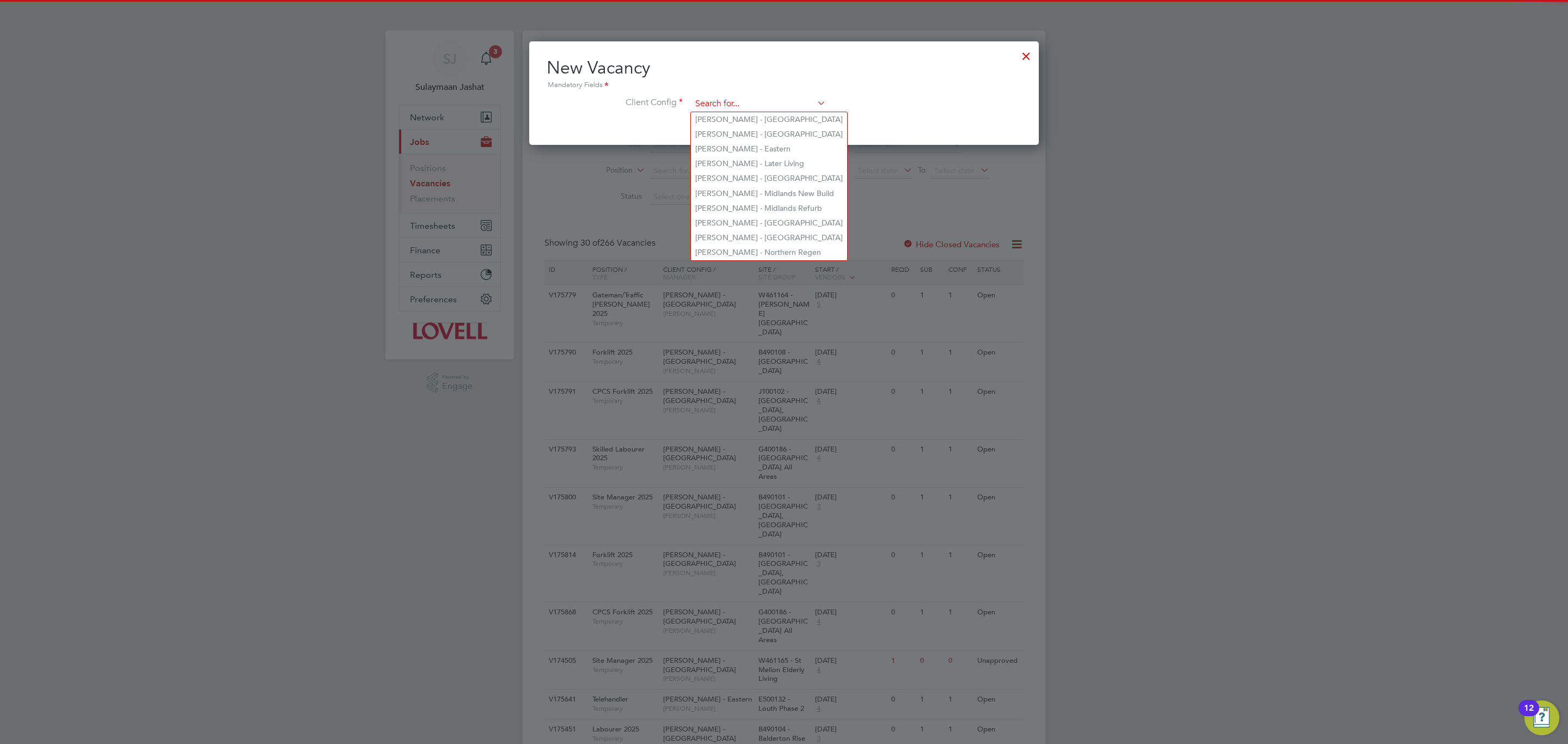
click at [758, 108] on input at bounding box center [758, 104] width 135 height 17
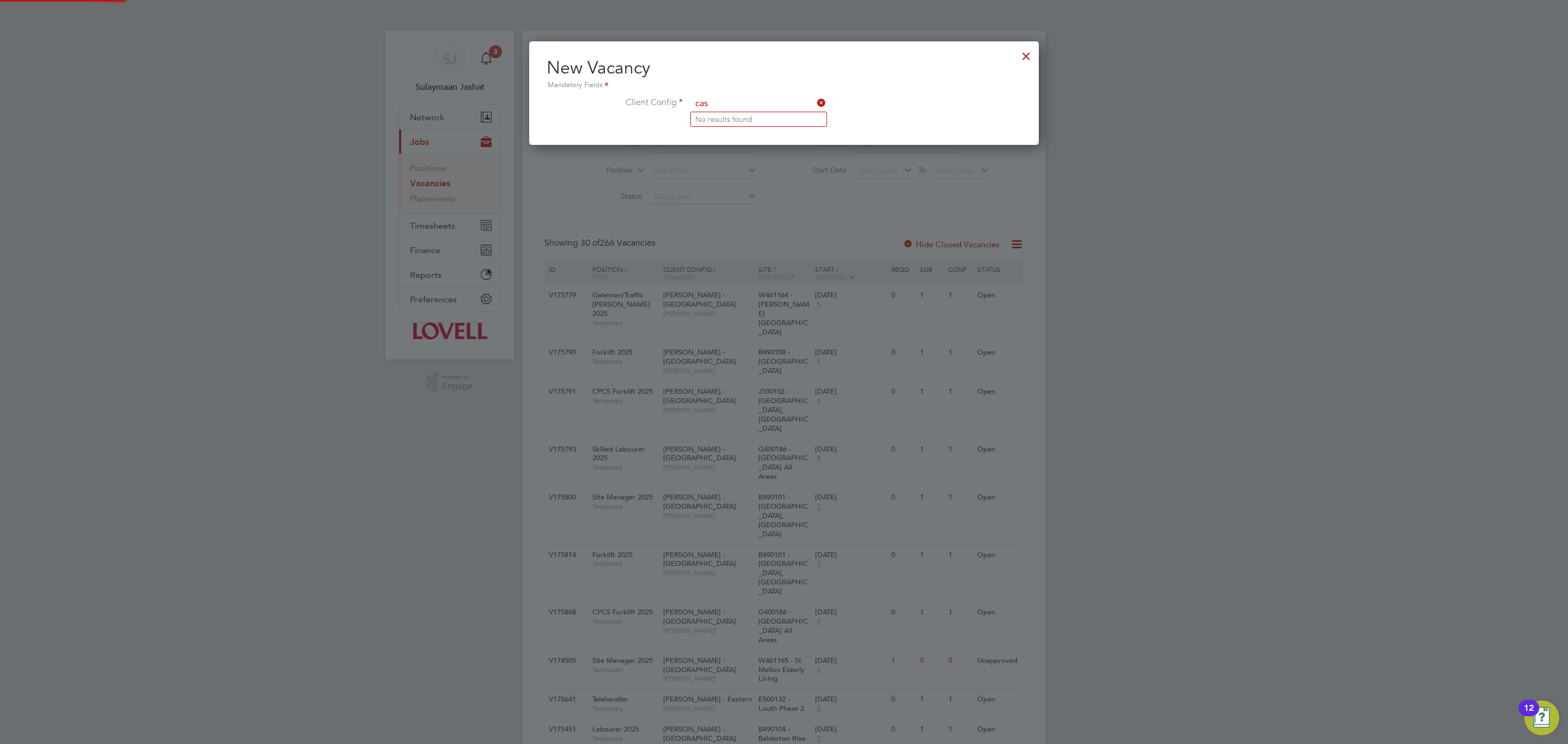
type input "cas"
click at [815, 100] on icon at bounding box center [815, 103] width 0 height 15
click at [1021, 53] on div at bounding box center [1026, 54] width 20 height 20
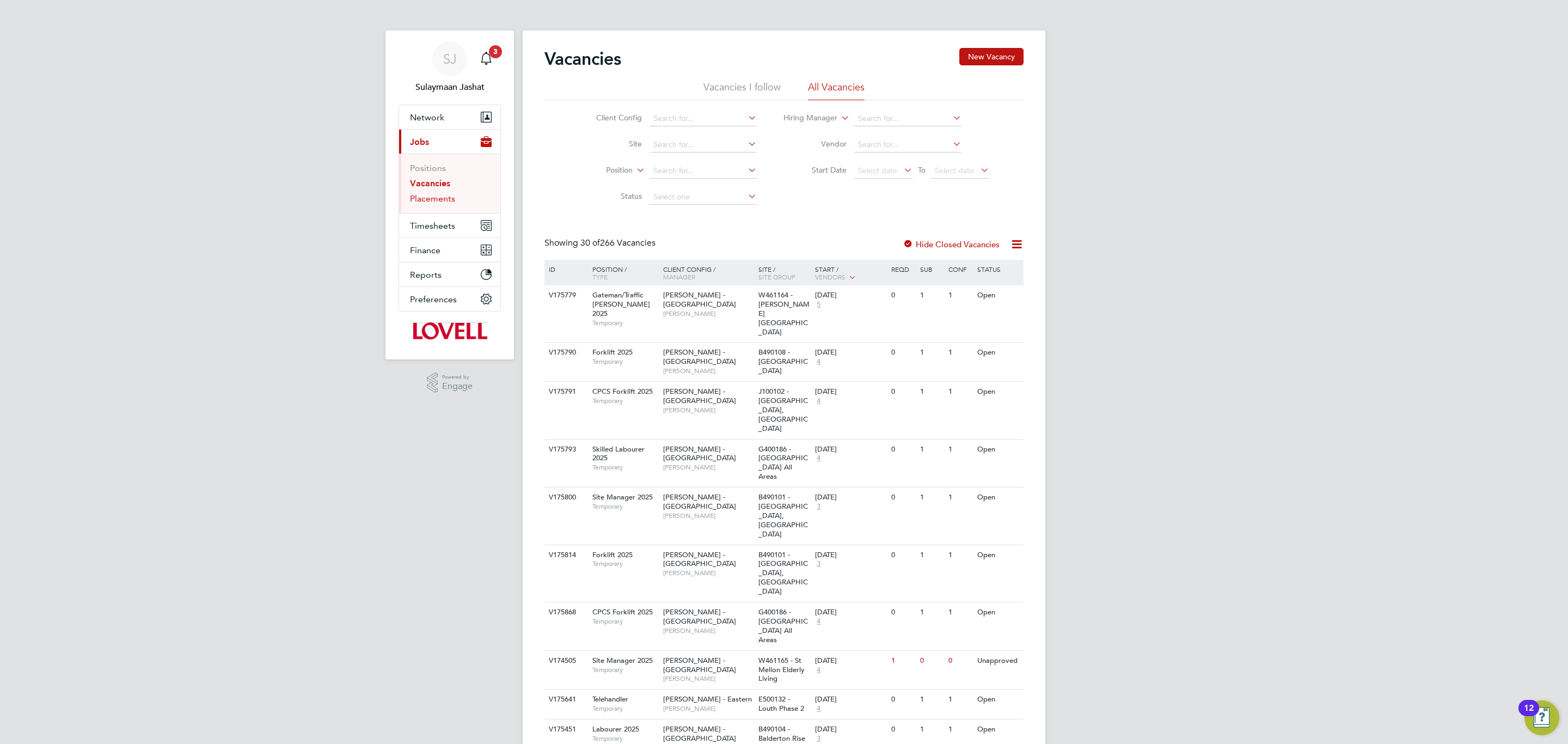
click at [451, 199] on link "Placements" at bounding box center [432, 198] width 45 height 11
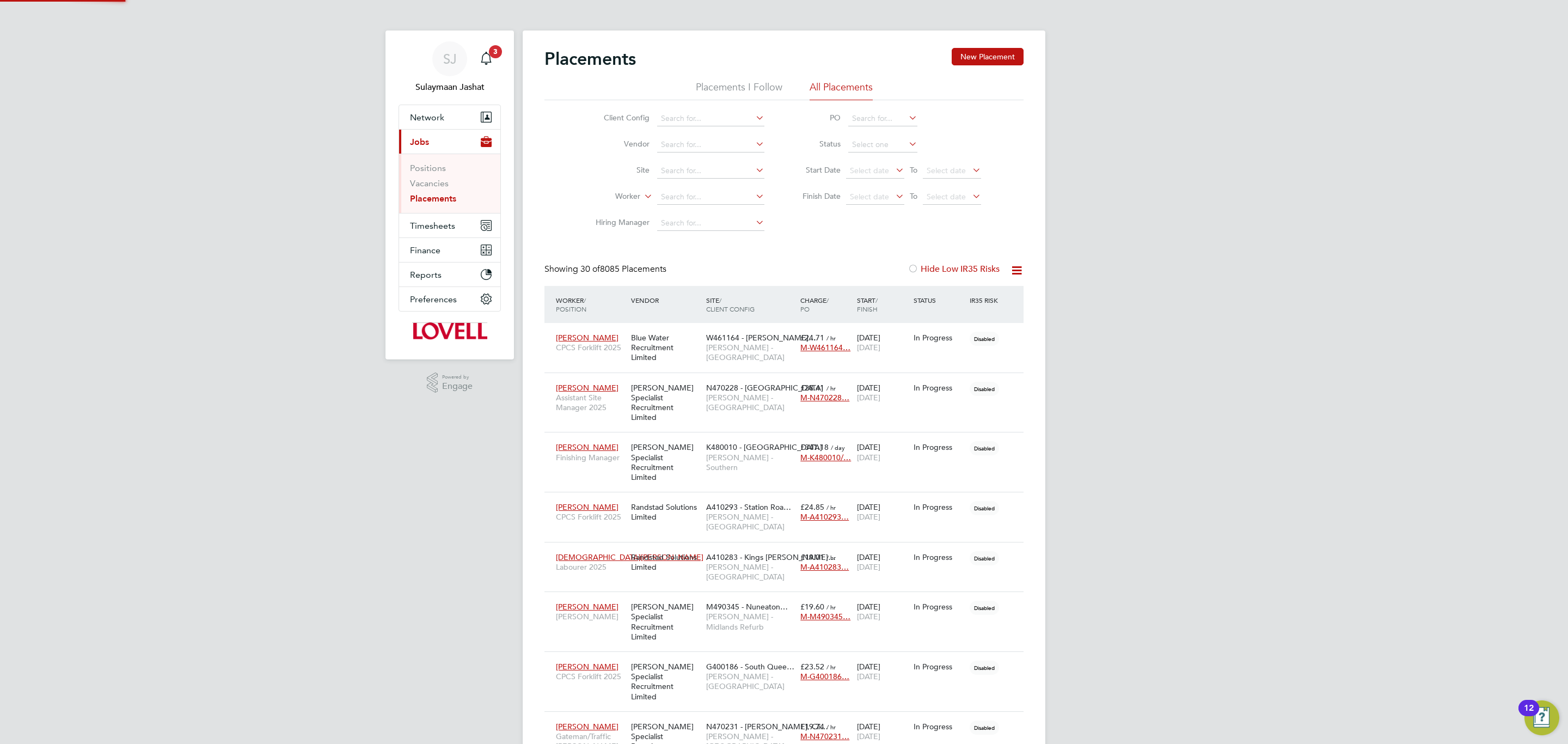
scroll to position [31, 95]
click at [694, 145] on input at bounding box center [711, 145] width 107 height 15
click at [555, 192] on div "Client Config Vendor Site Worker Hiring Manager PO Status Start Date Select dat…" at bounding box center [784, 168] width 479 height 136
click at [667, 202] on input at bounding box center [711, 197] width 107 height 15
click at [714, 216] on li "Adrian Cops on" at bounding box center [710, 213] width 108 height 15
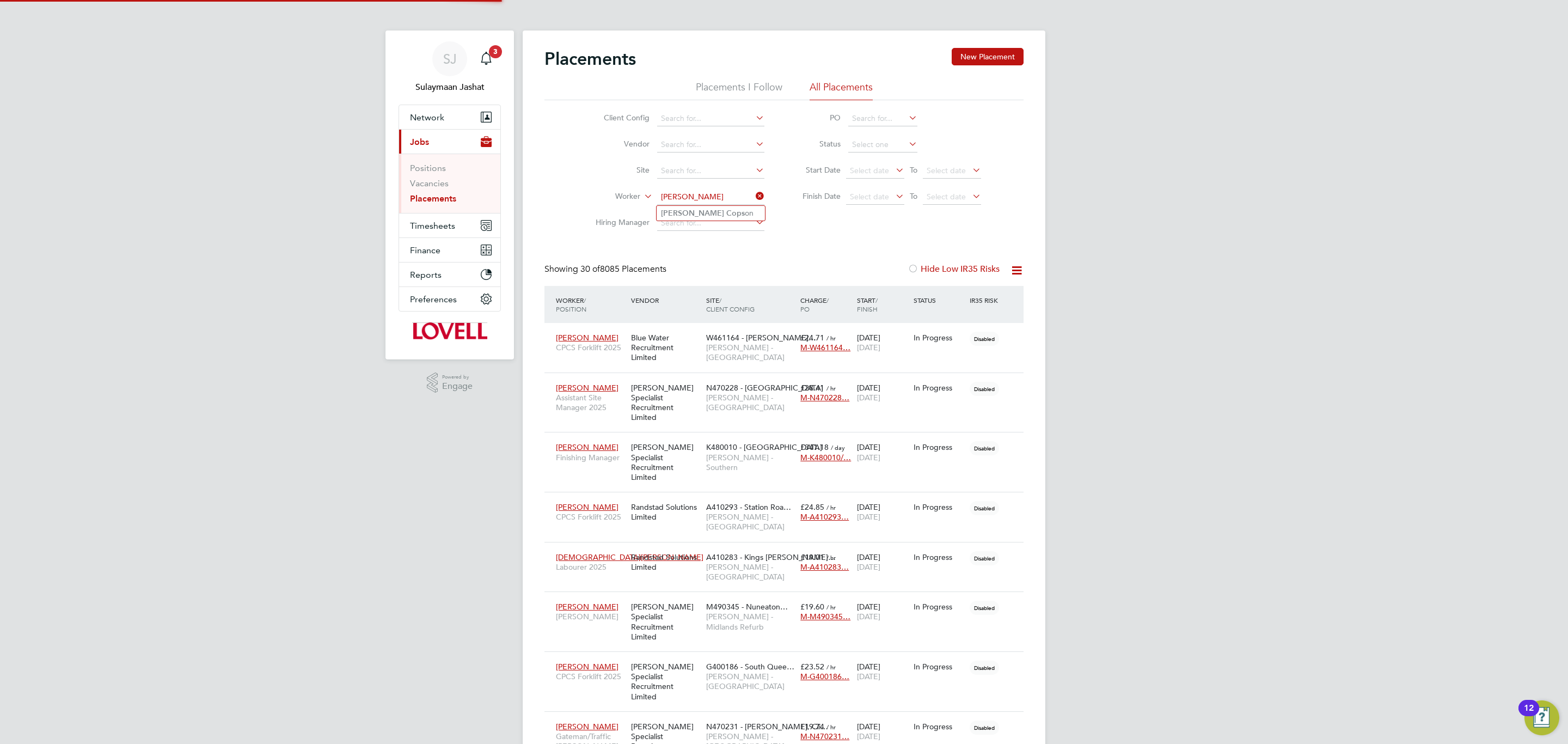
type input "Adrian Copson"
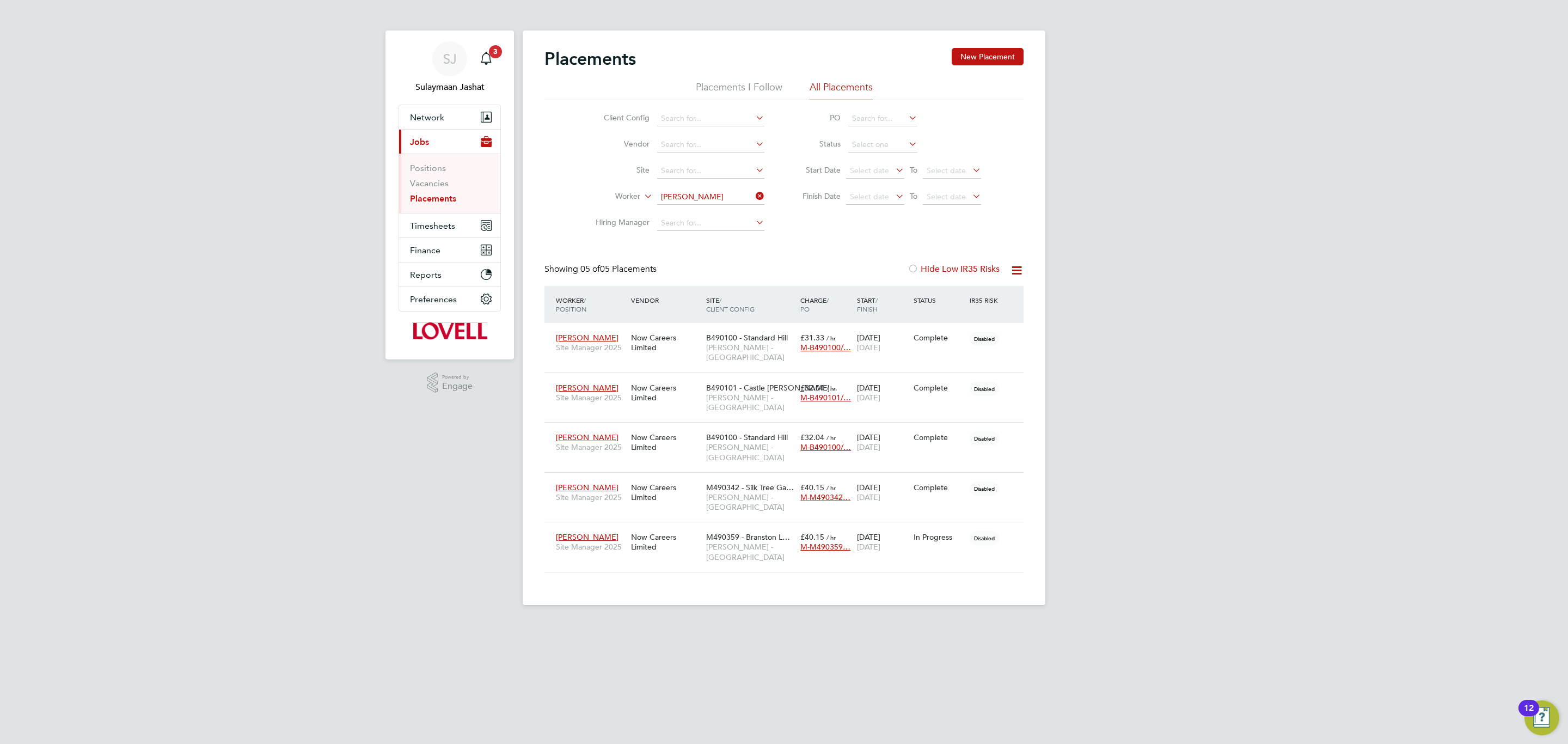
click at [448, 184] on li "Vacancies" at bounding box center [450, 185] width 82 height 15
click at [441, 187] on link "Vacancies" at bounding box center [429, 183] width 38 height 11
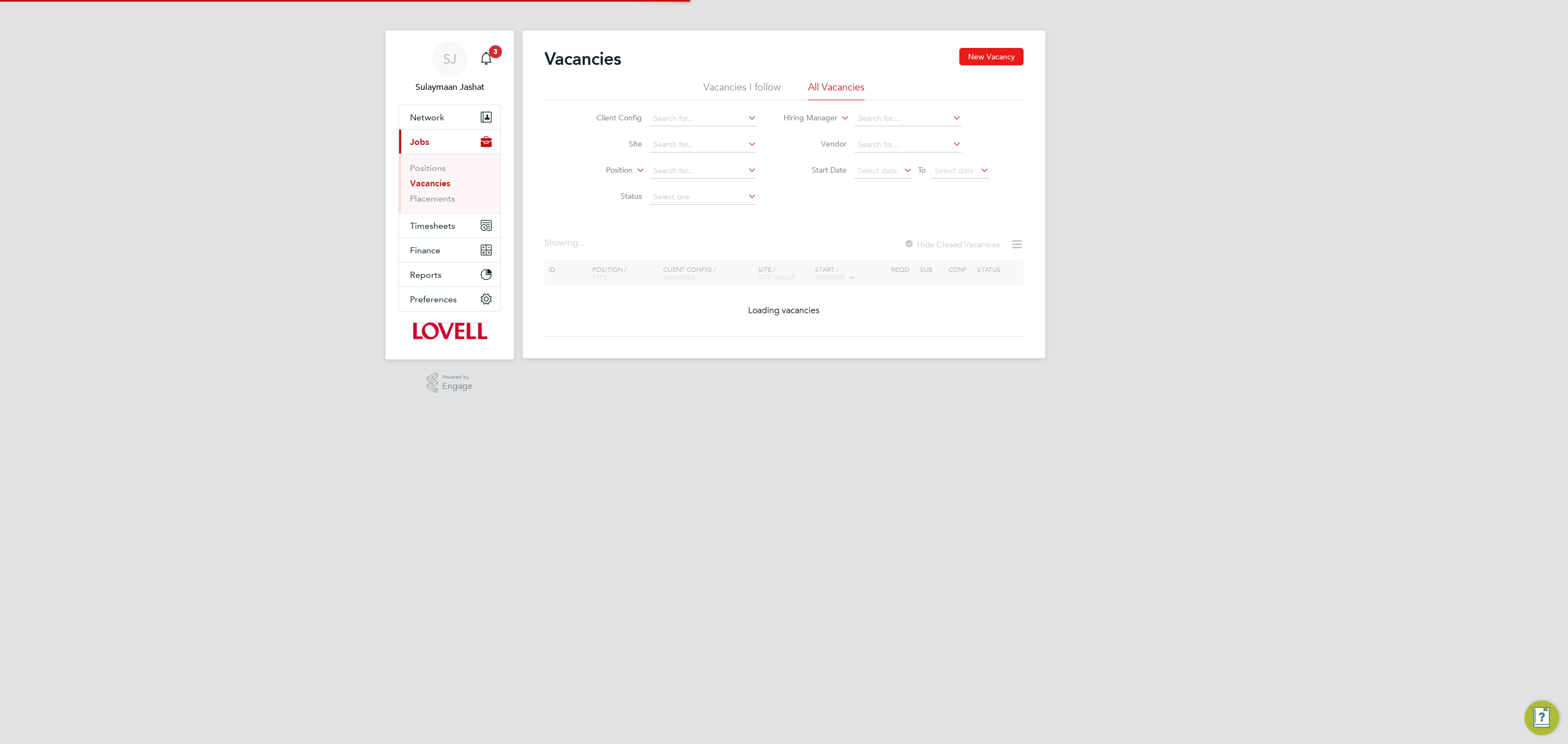
click at [982, 50] on button "New Vacancy" at bounding box center [991, 56] width 64 height 17
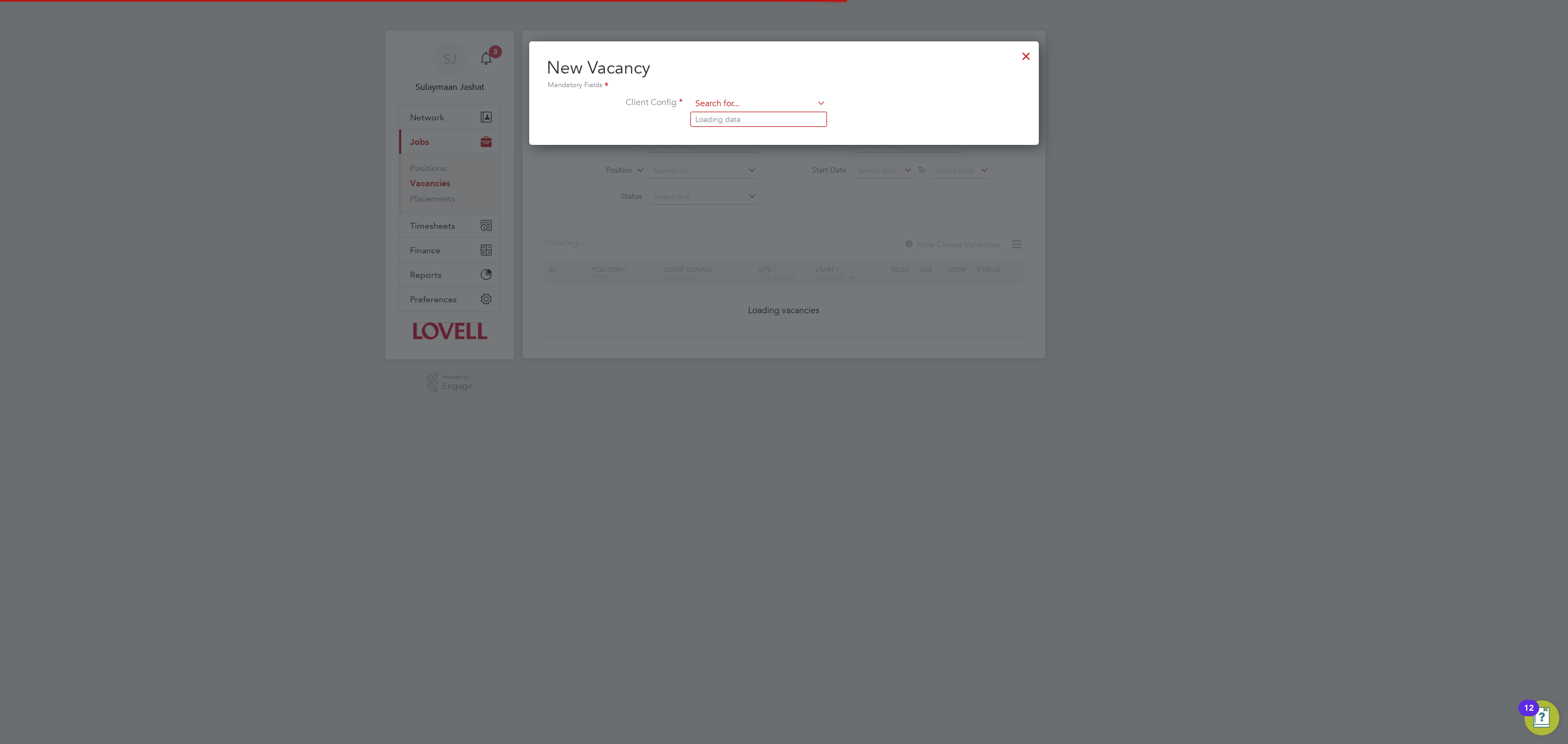
click at [703, 110] on input at bounding box center [758, 104] width 135 height 17
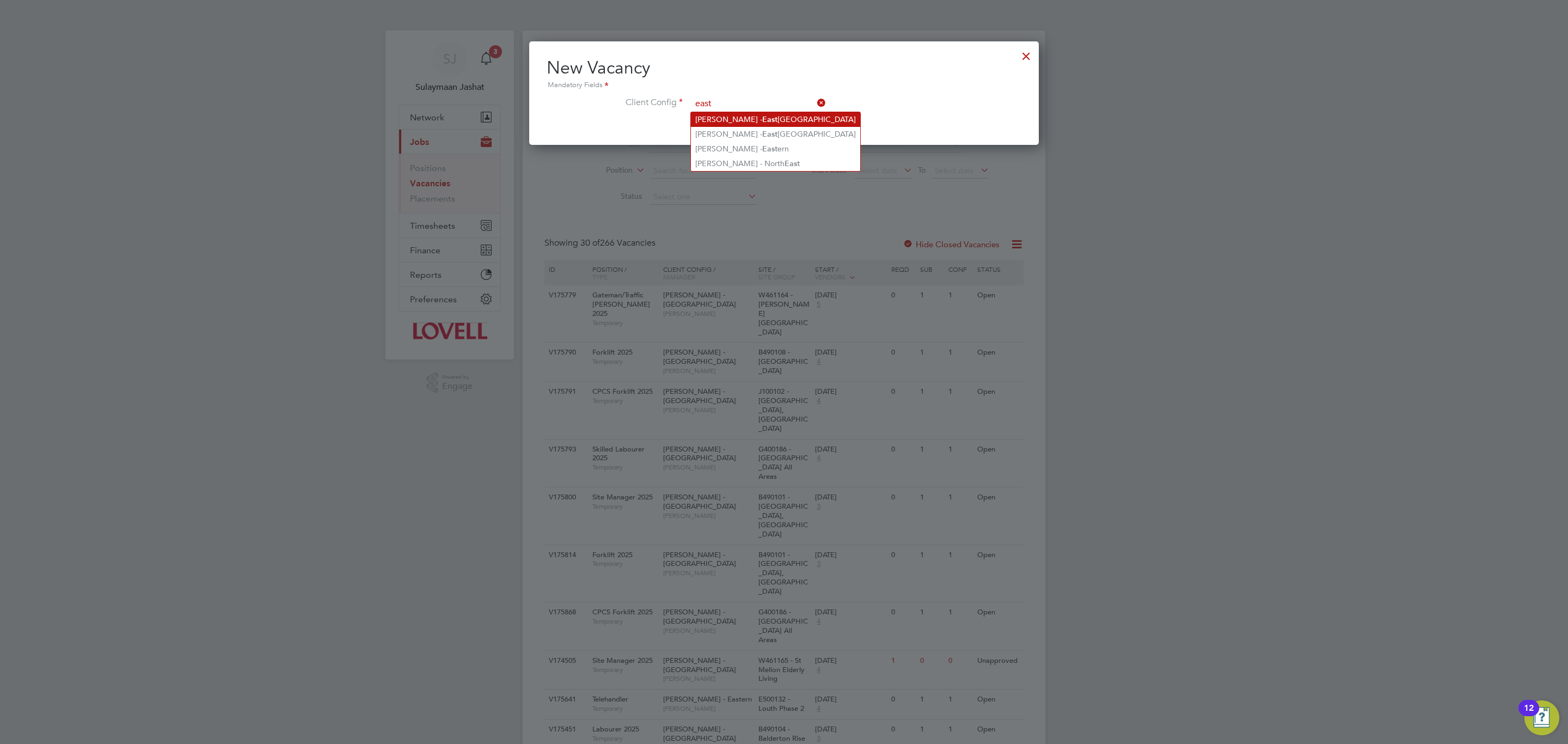
click at [794, 121] on li "Lovell - East Anglia" at bounding box center [775, 119] width 169 height 15
type input "Lovell - East Anglia"
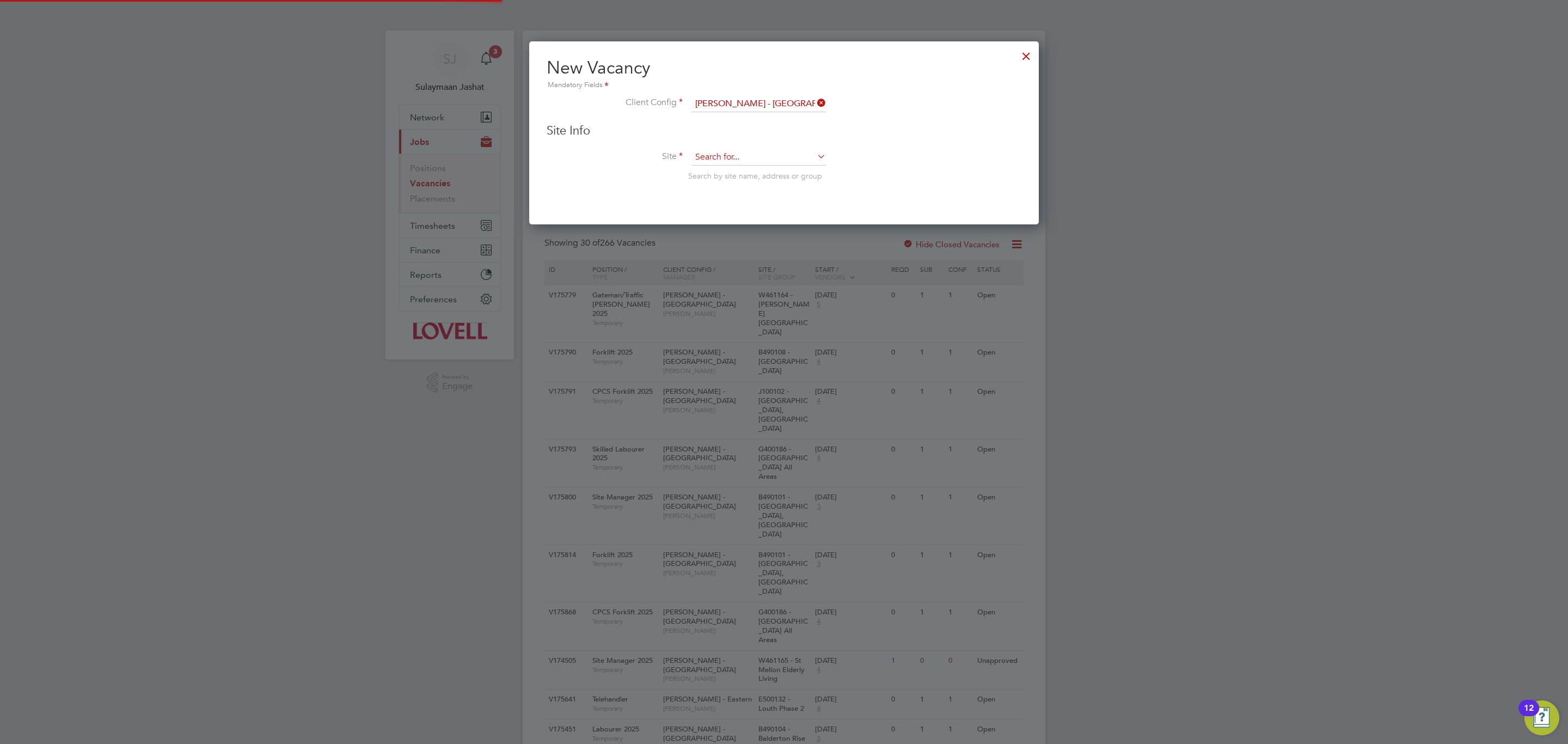
click at [746, 155] on input at bounding box center [758, 157] width 135 height 17
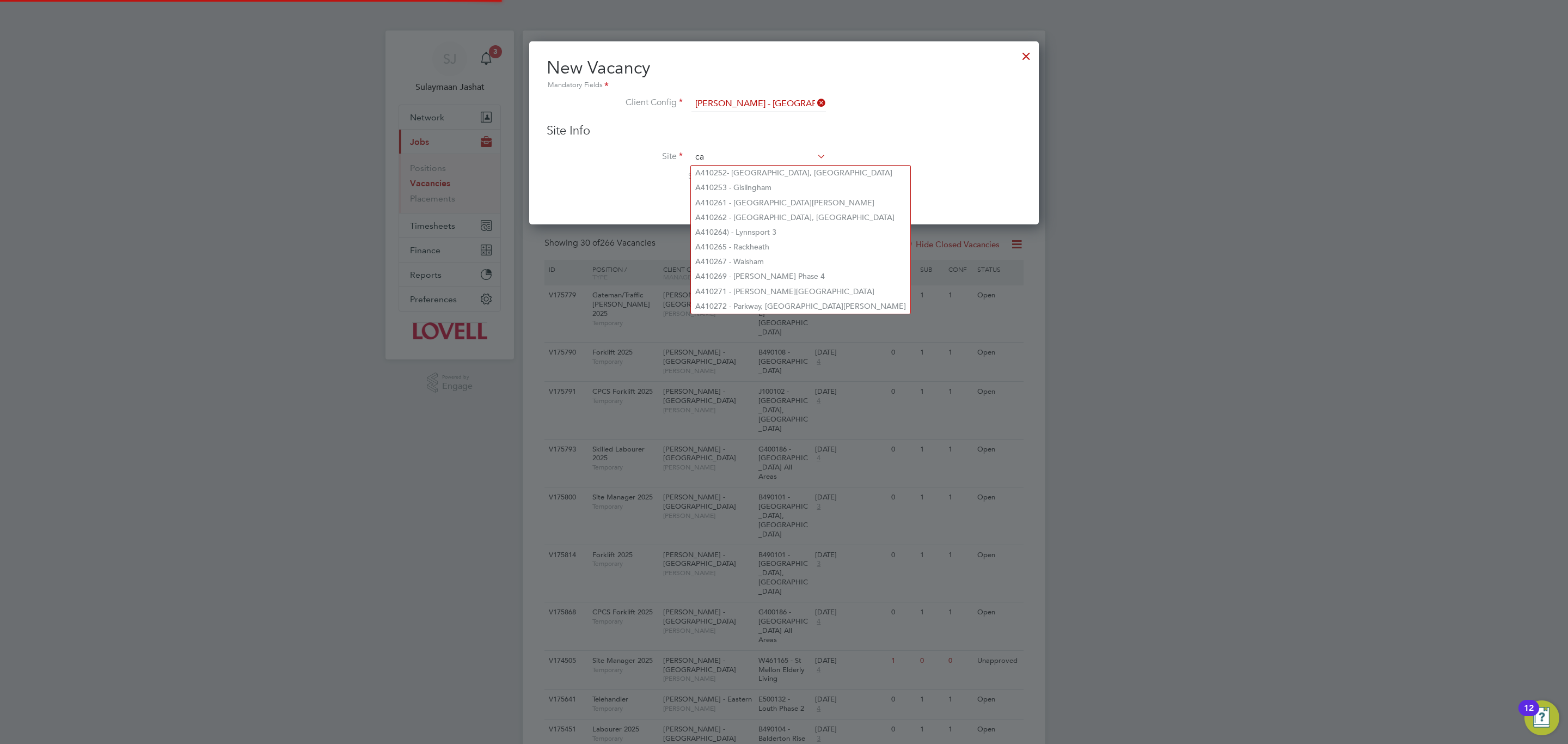
type input "cas"
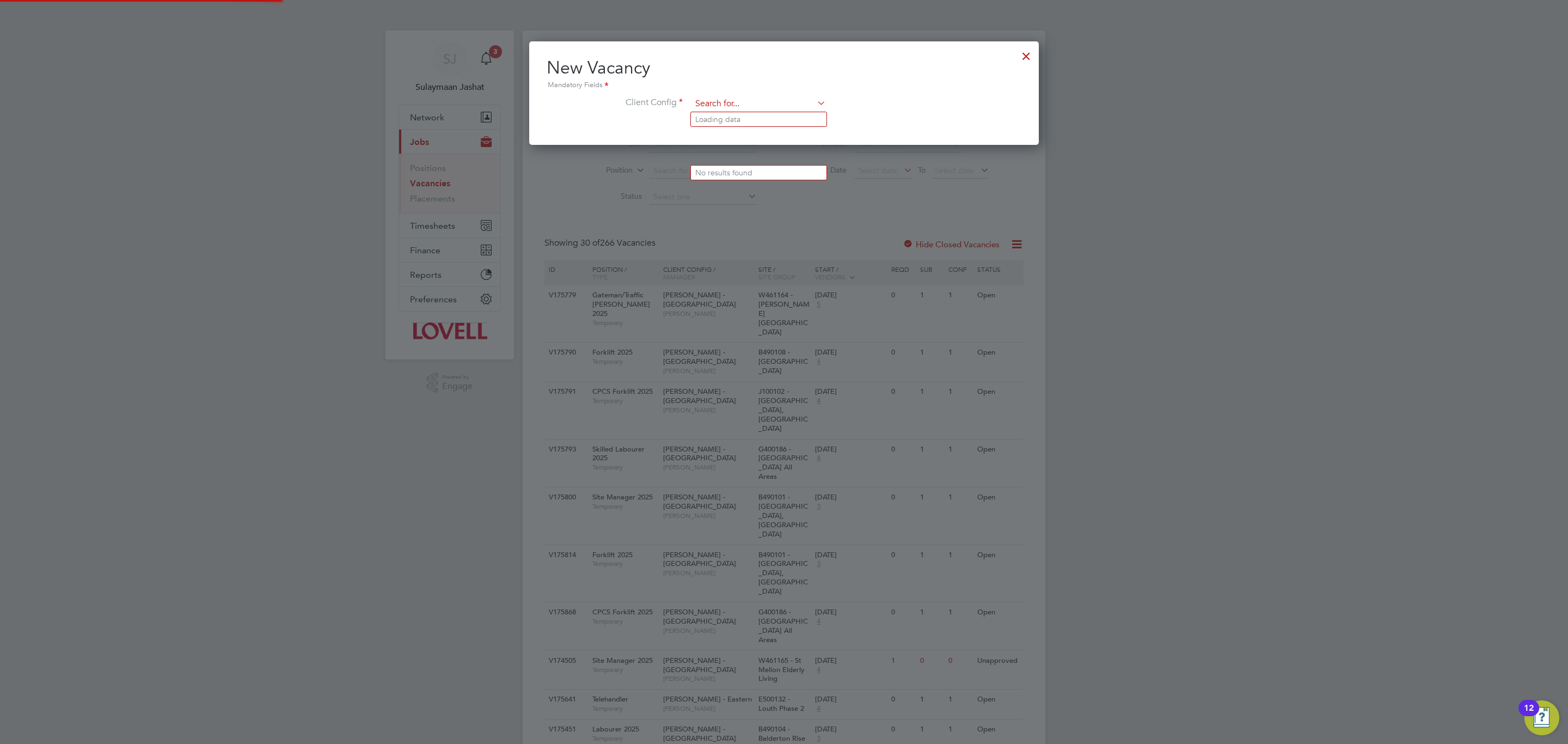
click at [777, 103] on input at bounding box center [758, 104] width 135 height 17
click at [771, 123] on li "Lovell - East Midla nds" at bounding box center [765, 119] width 147 height 15
type input "[PERSON_NAME] - [GEOGRAPHIC_DATA]"
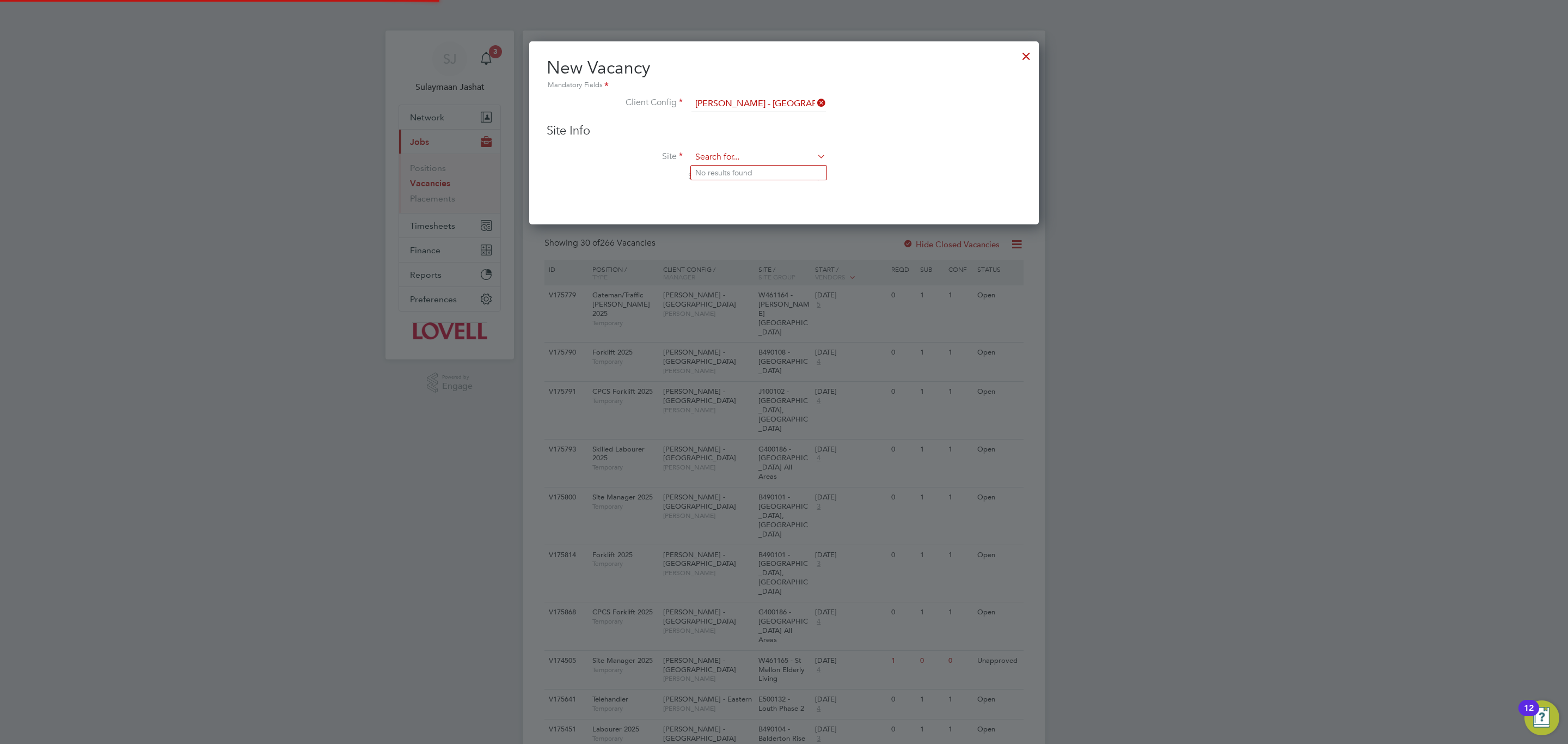
click at [751, 156] on input at bounding box center [758, 157] width 135 height 17
click at [782, 174] on li "B490101 - Cas tle Gresley, Swadlincote" at bounding box center [779, 173] width 176 height 15
type input "B490101 - [GEOGRAPHIC_DATA], [GEOGRAPHIC_DATA]"
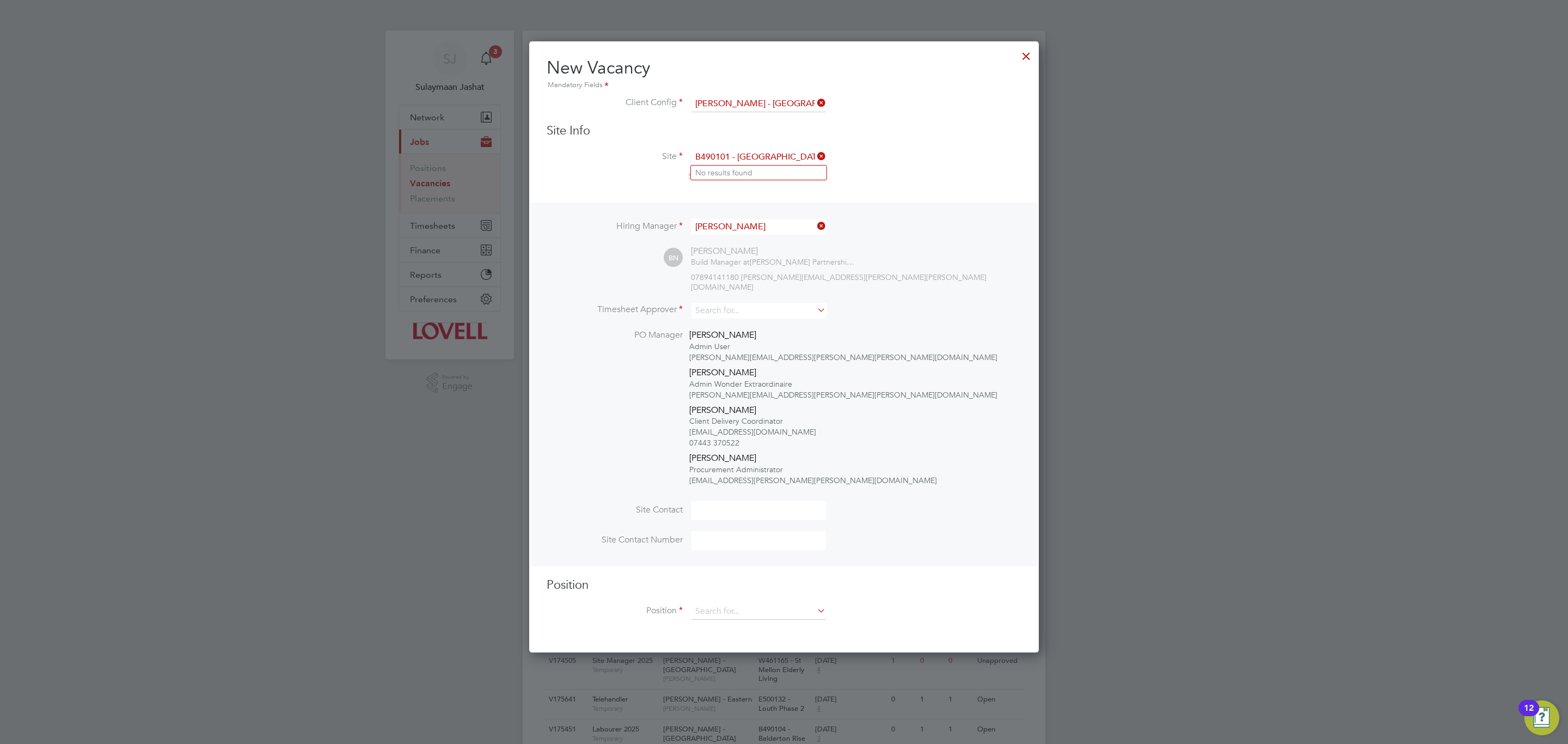
click at [755, 309] on li "Timesheet Approver" at bounding box center [784, 316] width 475 height 27
click at [764, 303] on input at bounding box center [758, 311] width 135 height 16
click at [771, 312] on li "Bob Nuge nt" at bounding box center [759, 316] width 135 height 15
type input "[PERSON_NAME]"
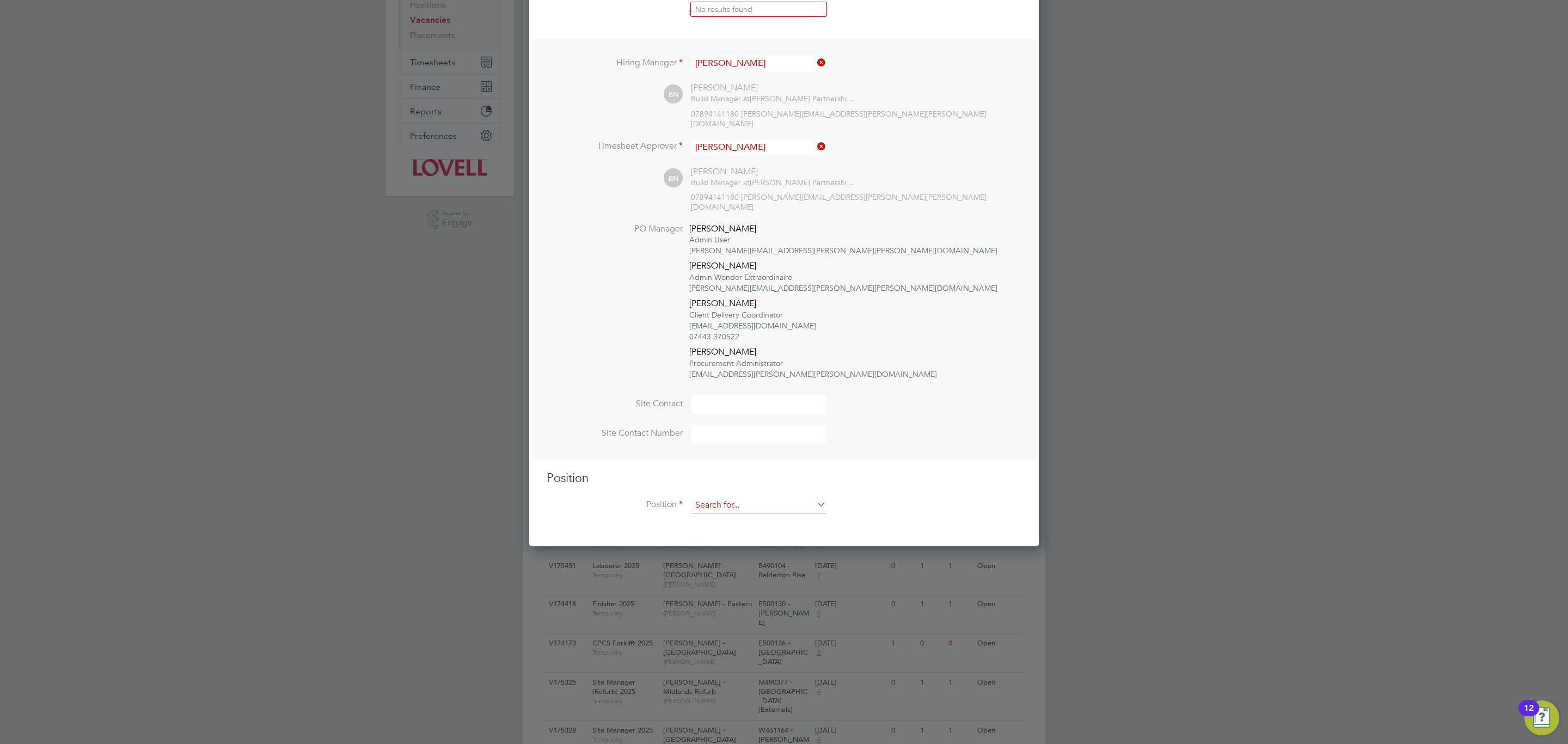
click at [744, 497] on input at bounding box center [758, 505] width 135 height 17
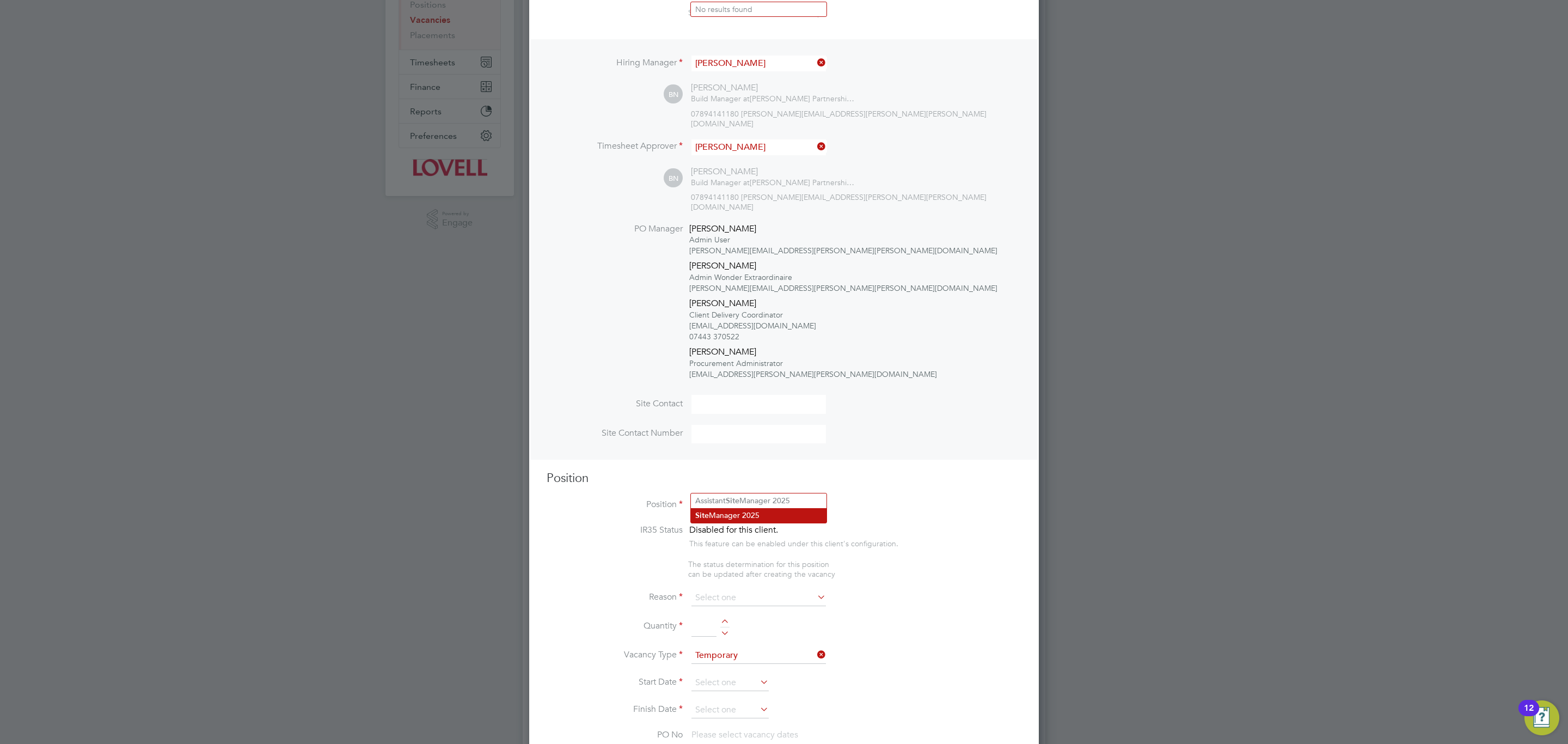
click at [735, 515] on li "Site Manager 2025" at bounding box center [759, 516] width 135 height 15
type input "Site Manager 2025"
type textarea "Experienced in supervision of new build housing projects. Full understanding of…"
click at [736, 590] on input at bounding box center [758, 598] width 135 height 17
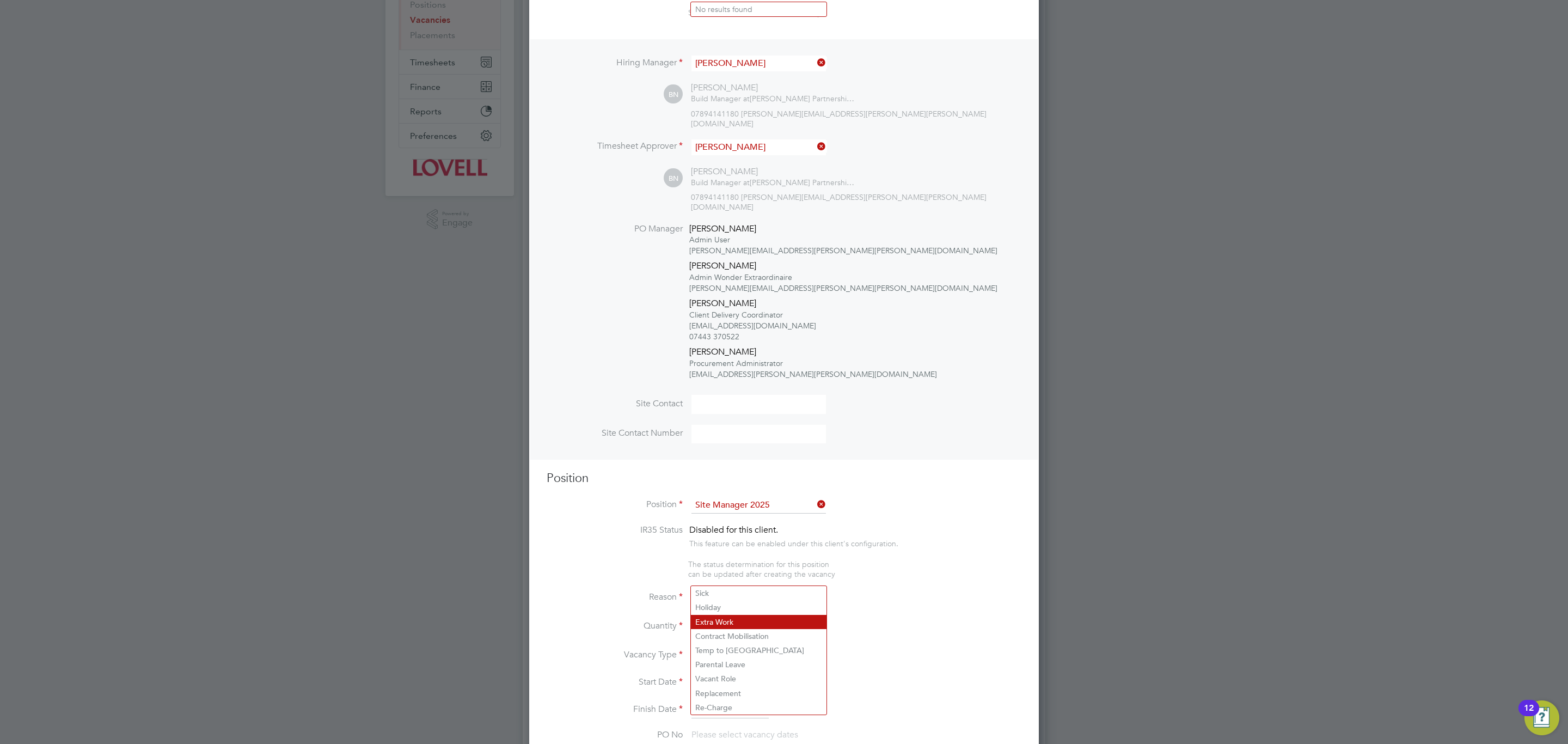
click at [732, 623] on li "Extra Work" at bounding box center [759, 622] width 135 height 14
type input "Extra Work"
click at [735, 617] on li "Quantity" at bounding box center [784, 632] width 475 height 31
click at [734, 617] on li "Quantity" at bounding box center [784, 632] width 475 height 31
click at [730, 617] on li "Quantity" at bounding box center [784, 632] width 475 height 31
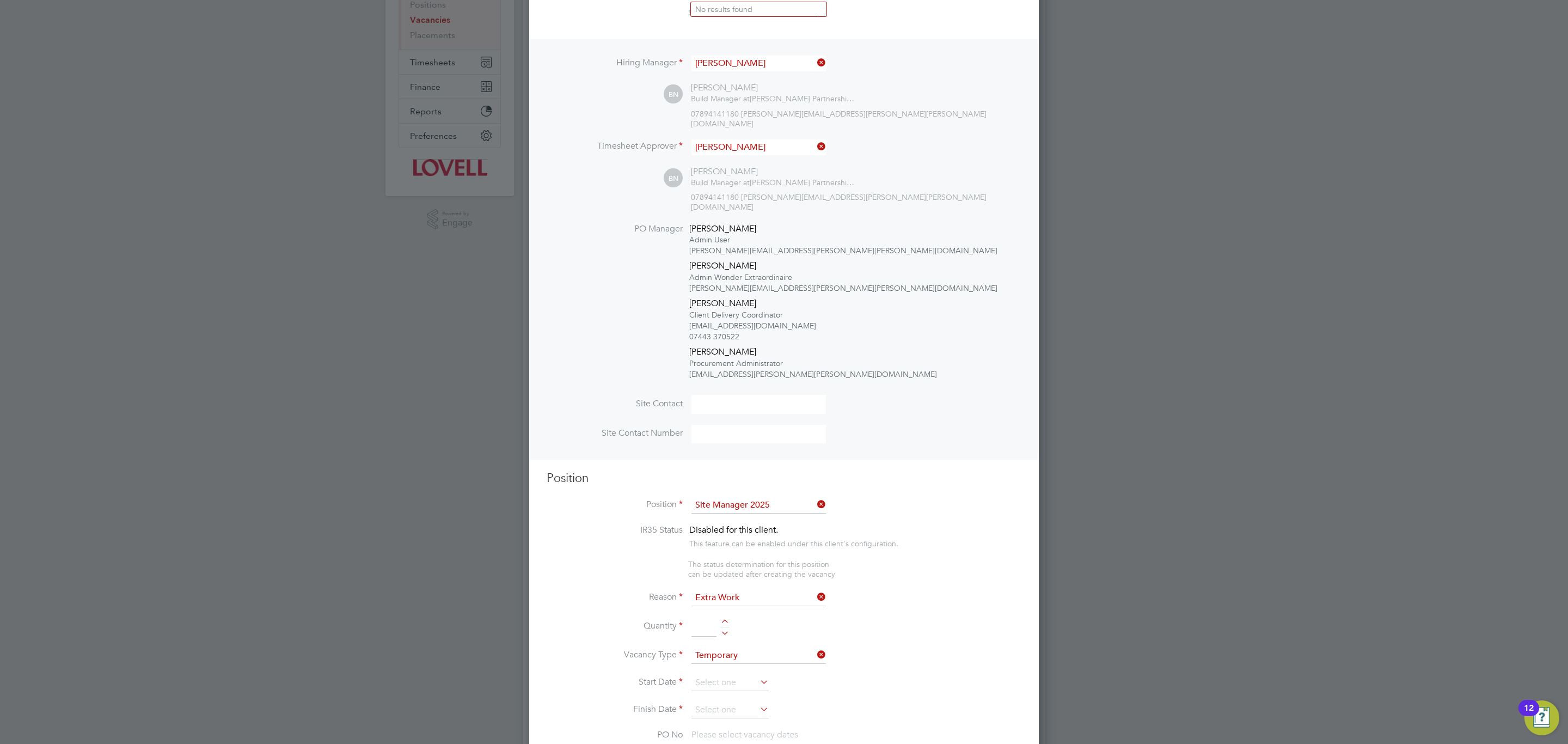
click at [726, 619] on div at bounding box center [725, 623] width 9 height 7
type input "1"
click at [715, 675] on input at bounding box center [730, 683] width 78 height 17
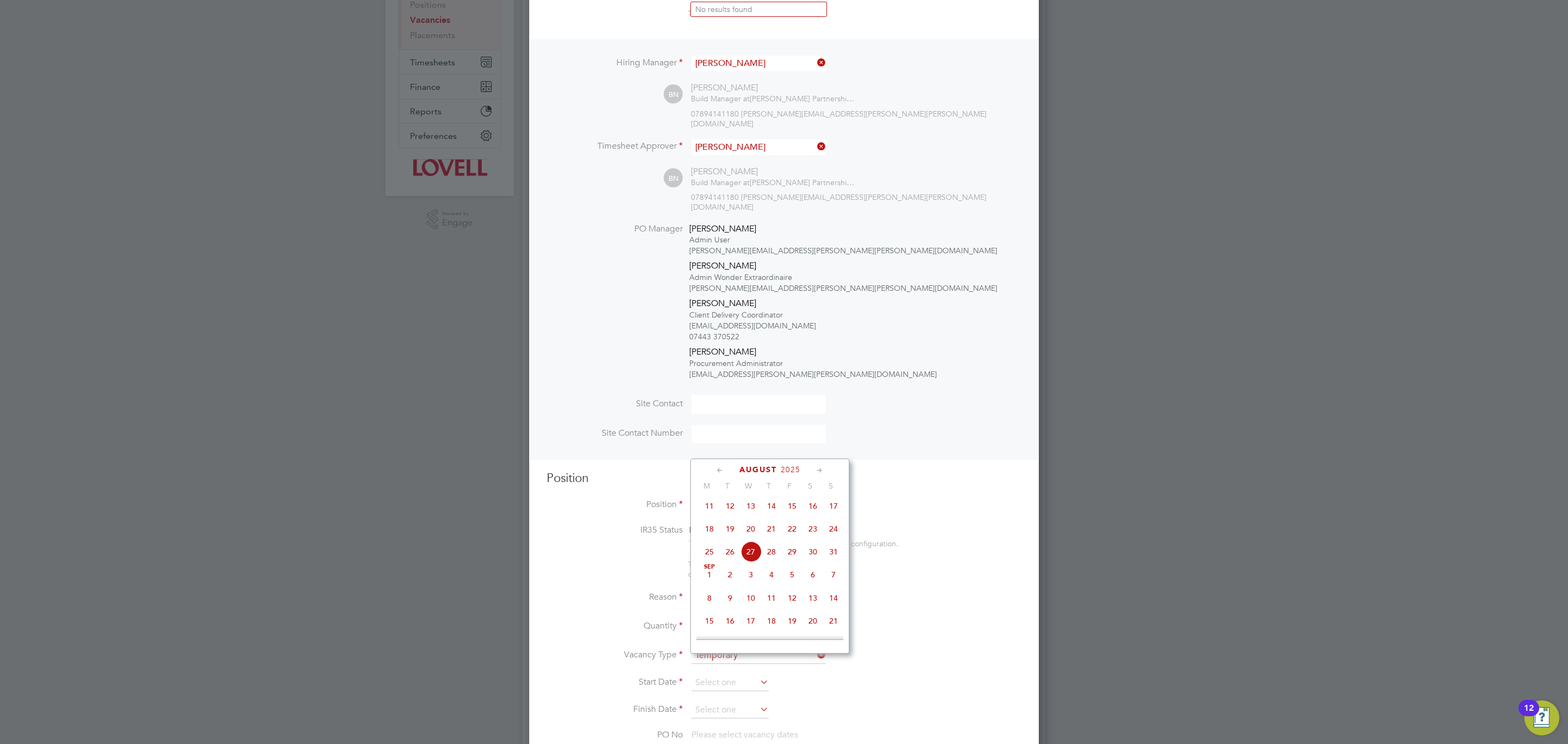
click at [813, 510] on span "16" at bounding box center [813, 506] width 21 height 21
type input "16 Aug 2025"
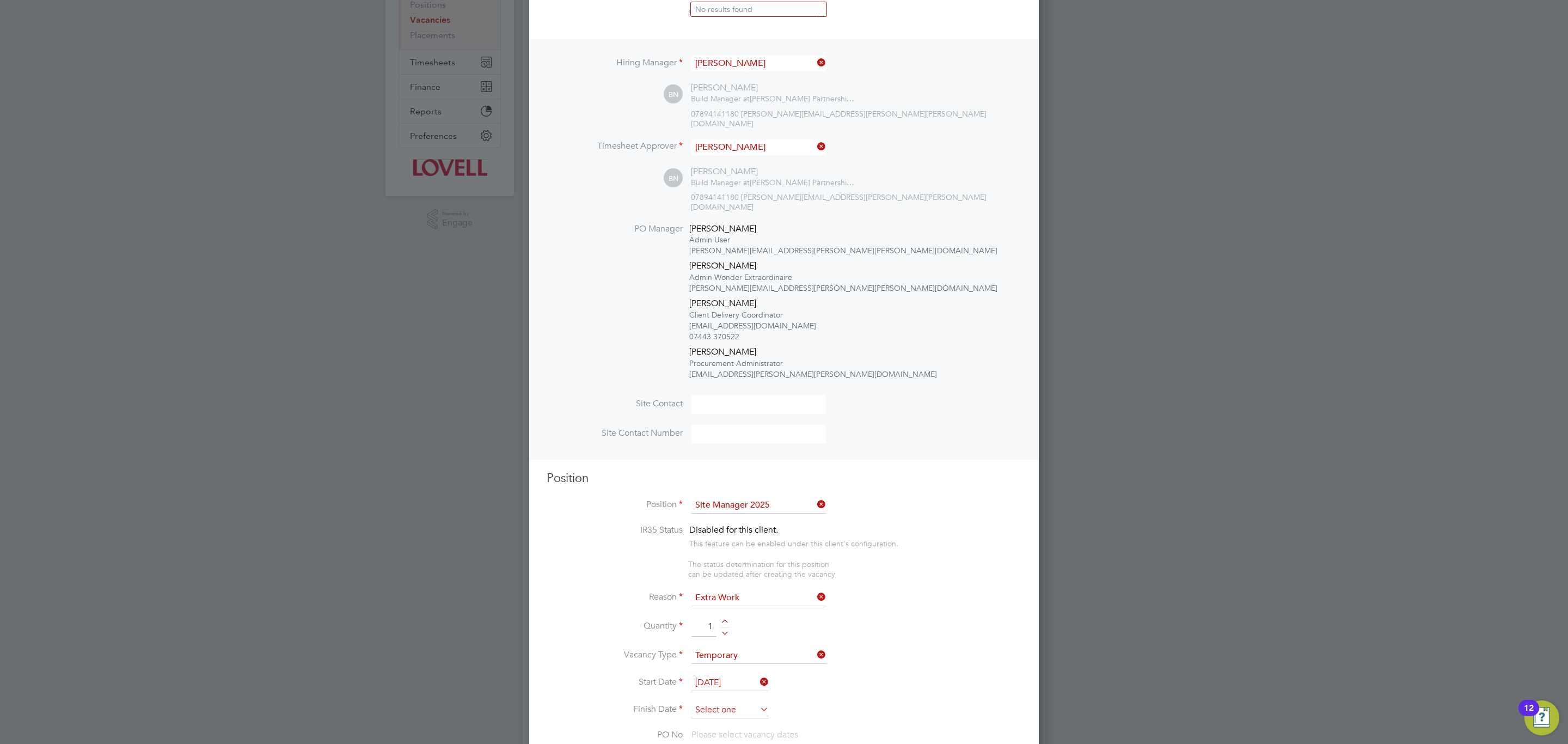
click at [736, 702] on input at bounding box center [730, 710] width 78 height 17
click at [799, 559] on span "22" at bounding box center [792, 556] width 21 height 21
type input "22 Aug 2025"
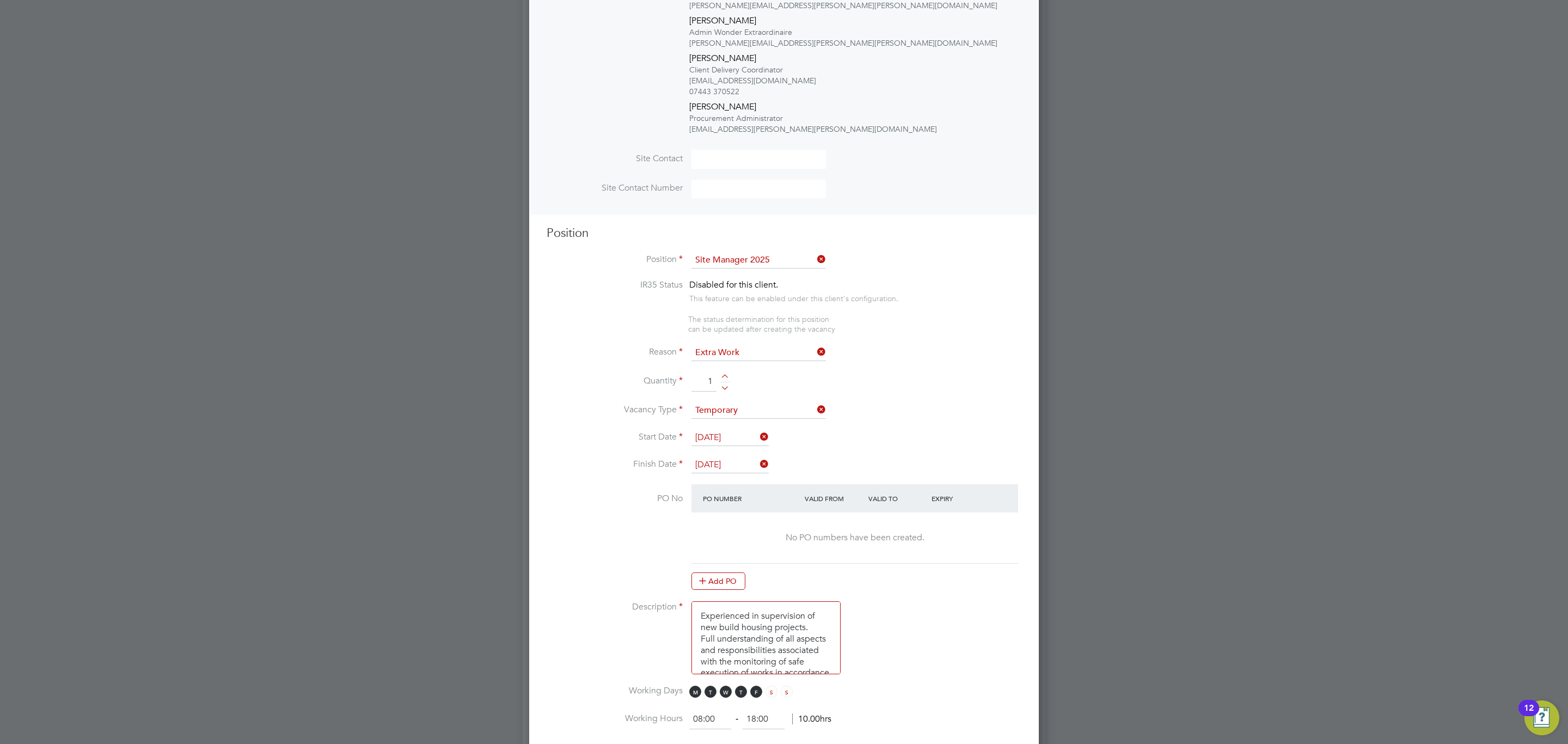
click at [757, 457] on icon at bounding box center [757, 464] width 0 height 15
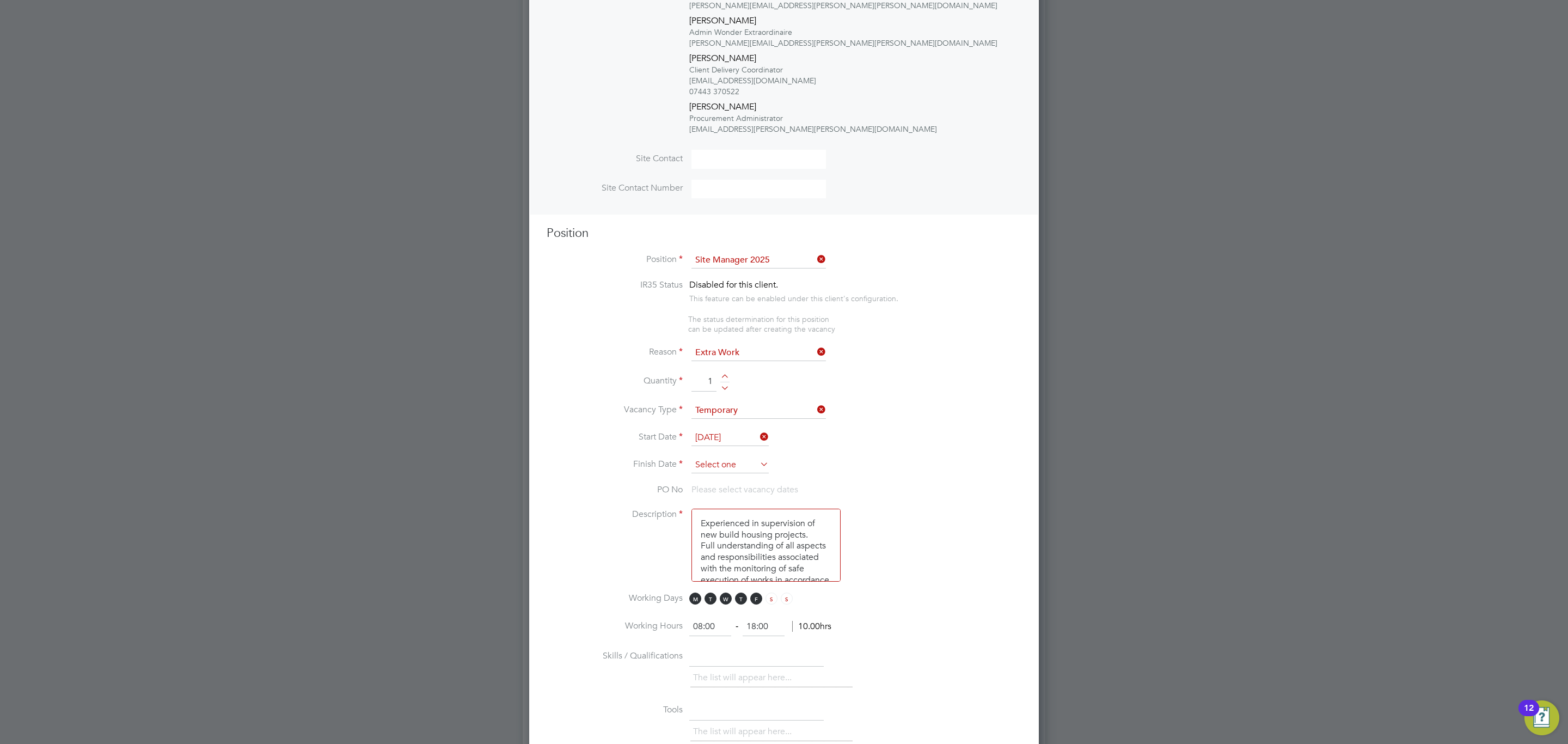
click at [750, 457] on input at bounding box center [730, 465] width 78 height 17
click at [794, 338] on span "29" at bounding box center [792, 334] width 21 height 21
type input "[DATE]"
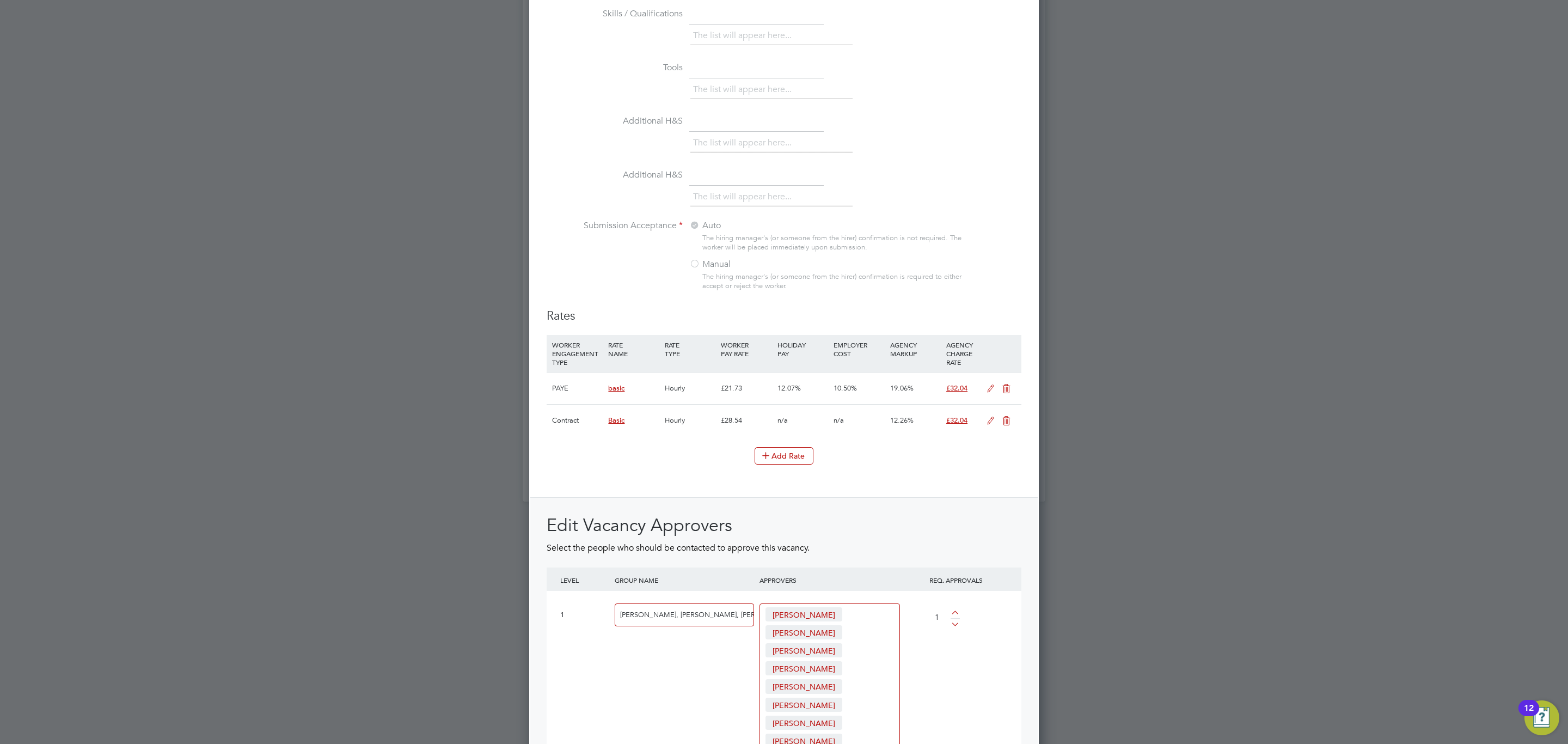
click at [1001, 417] on icon at bounding box center [1006, 421] width 14 height 9
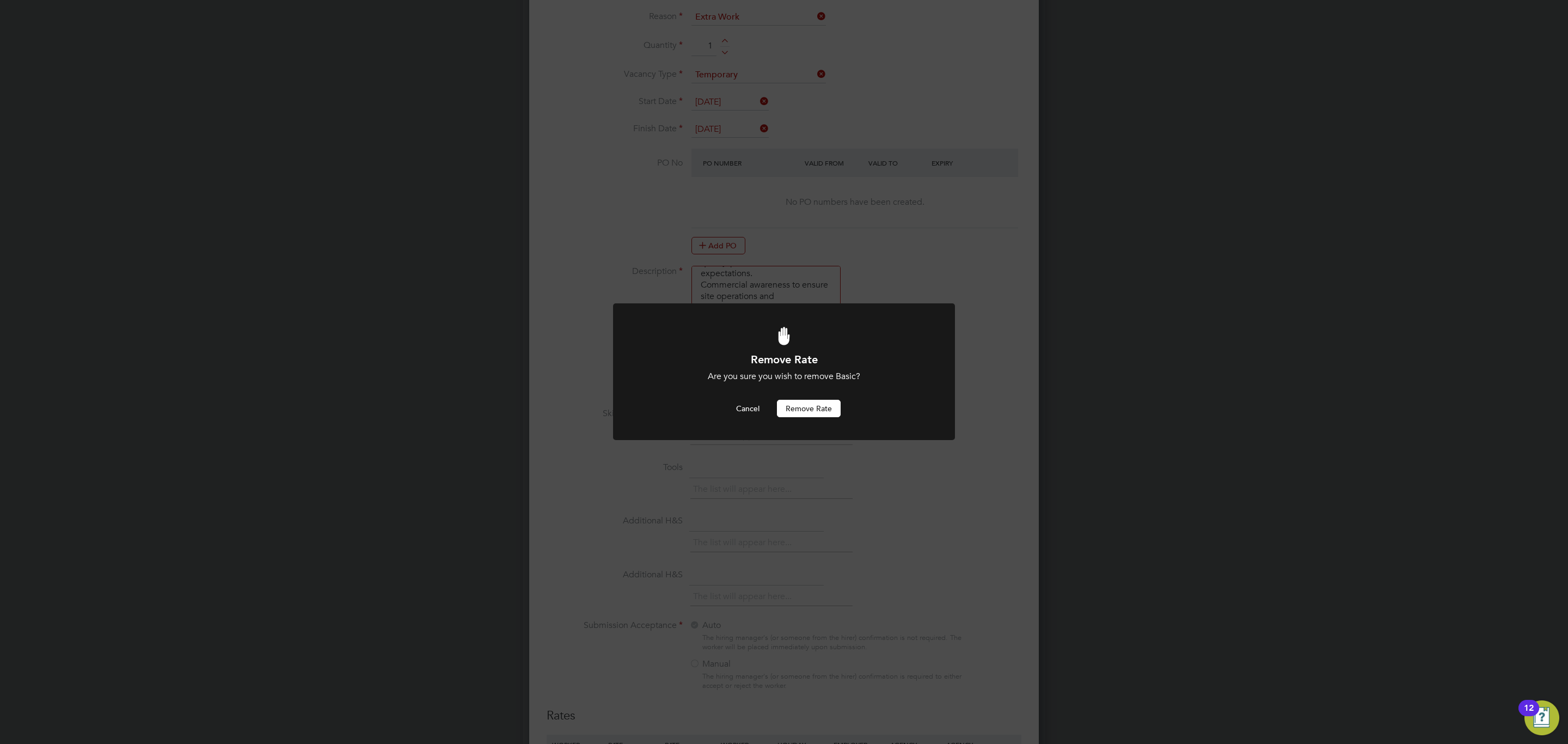
click at [813, 404] on button "Remove rate" at bounding box center [809, 408] width 64 height 17
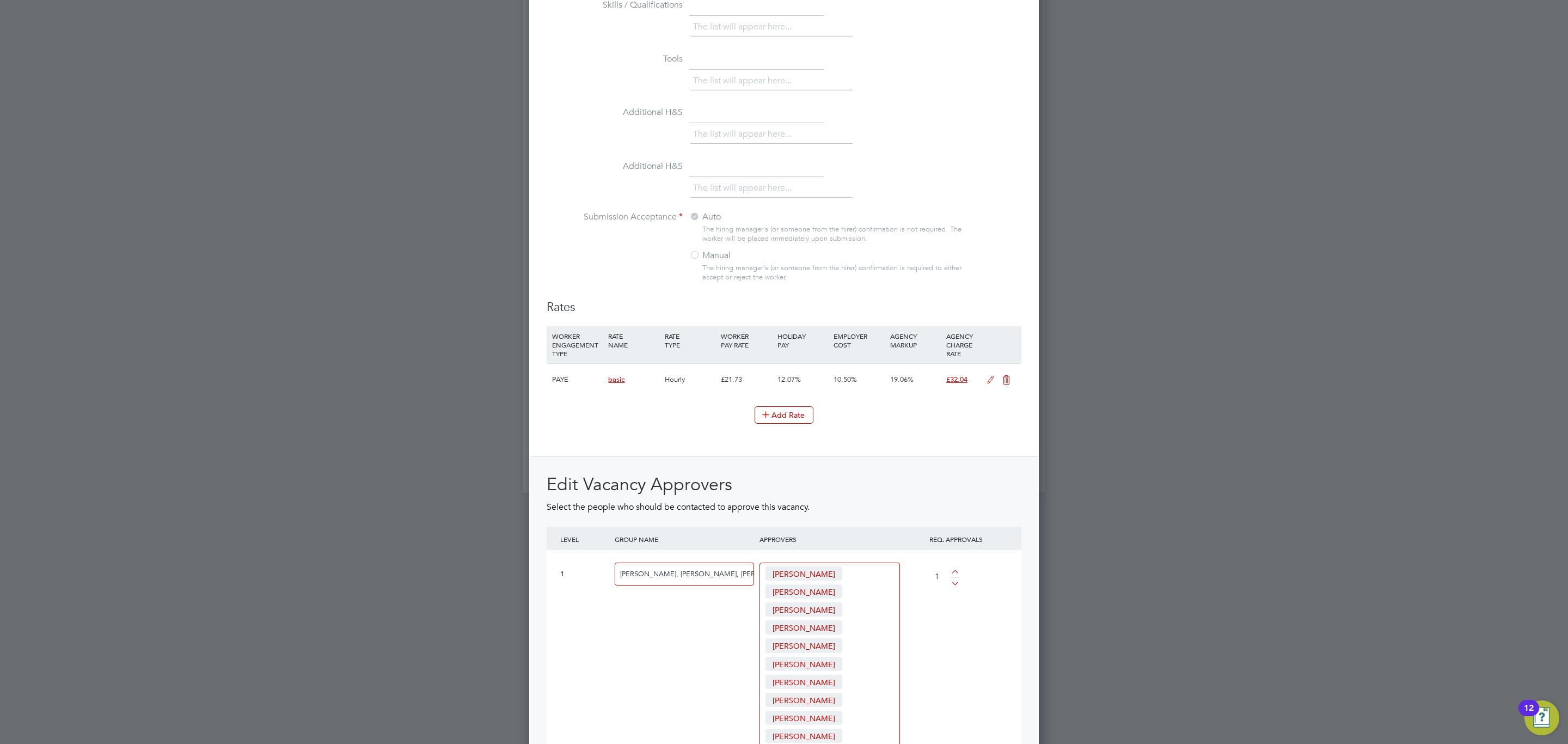
drag, startPoint x: 986, startPoint y: 363, endPoint x: 967, endPoint y: 374, distance: 22.0
click at [986, 376] on icon at bounding box center [990, 380] width 14 height 9
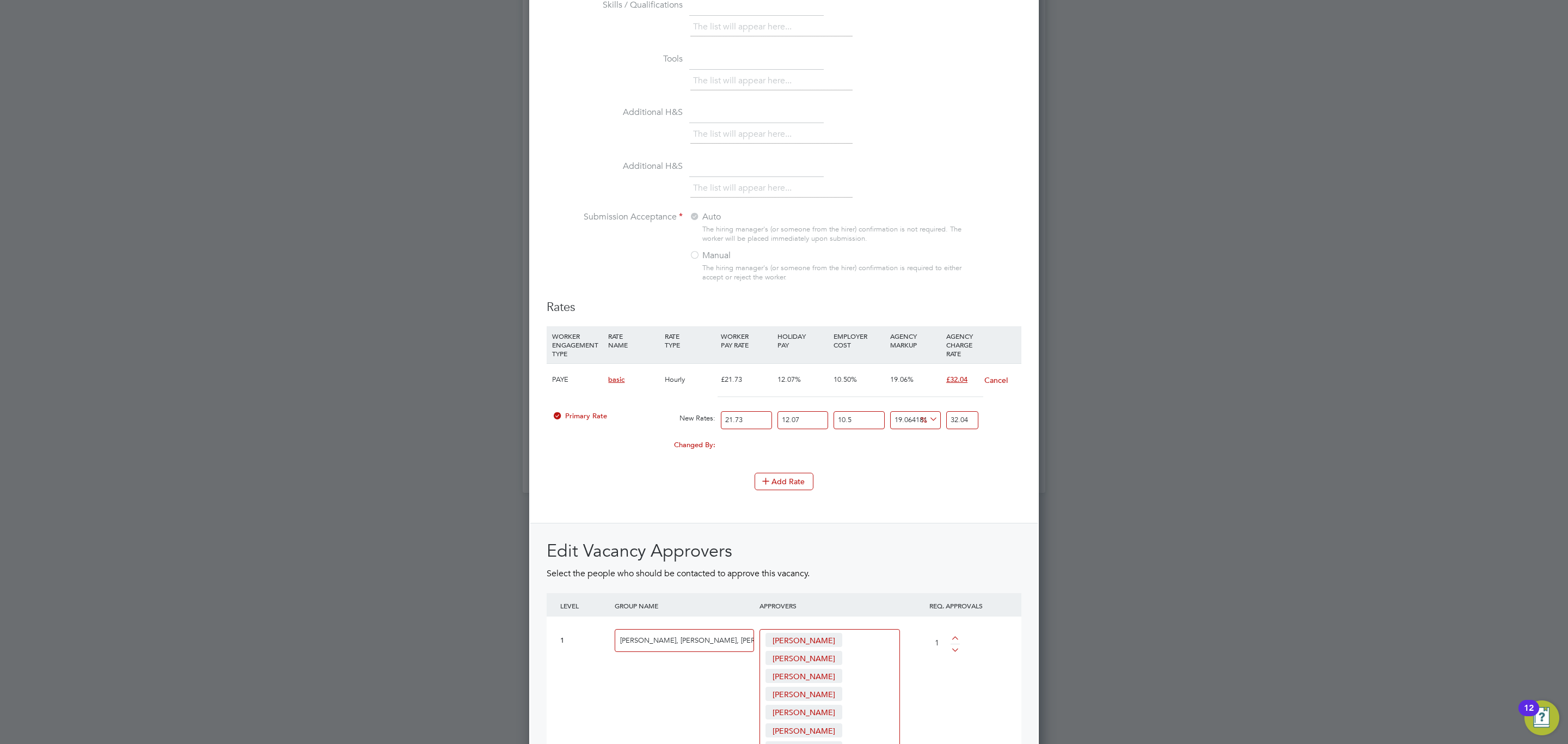
click at [747, 411] on input "21.73" at bounding box center [746, 420] width 50 height 18
type input "2"
type input "2.9489185457892315"
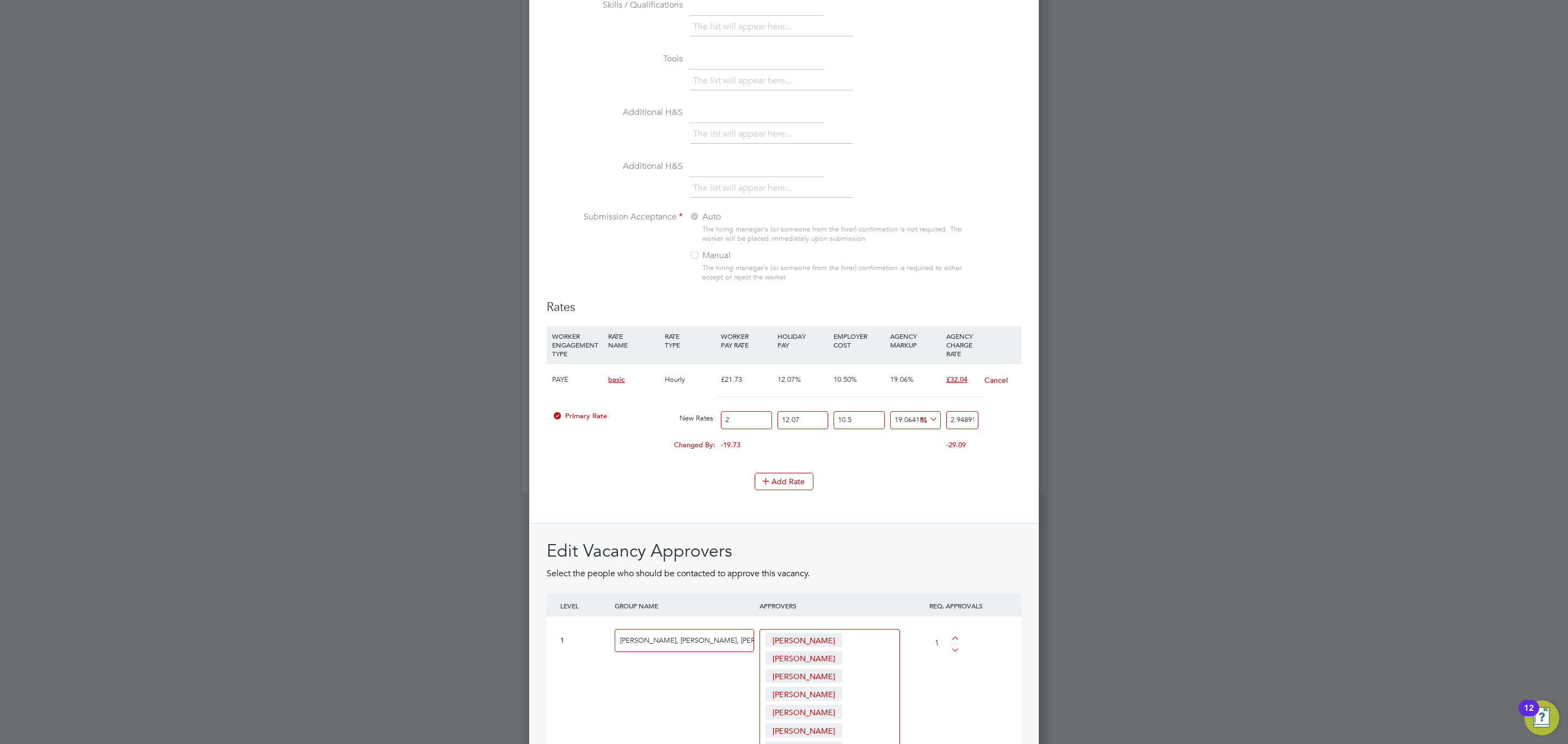
type input "27"
type input "39.810400368154625"
type input "27.1"
type input "39.957846295444085"
type input "27.12"
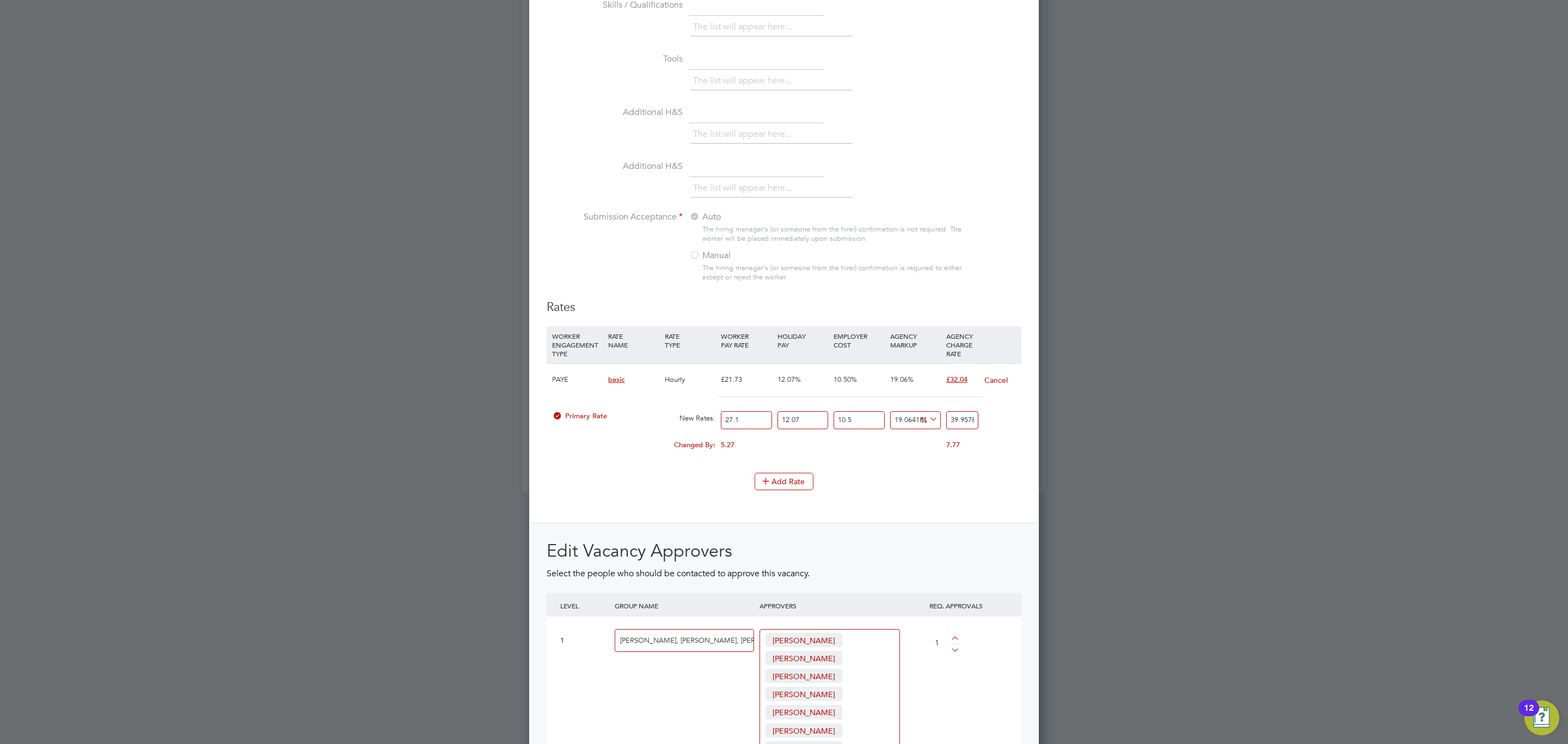
type input "39.987335480901976"
type input "27.12"
click at [952, 411] on input "39.987335480901976" at bounding box center [962, 420] width 32 height 18
type input "-88.08981091982899"
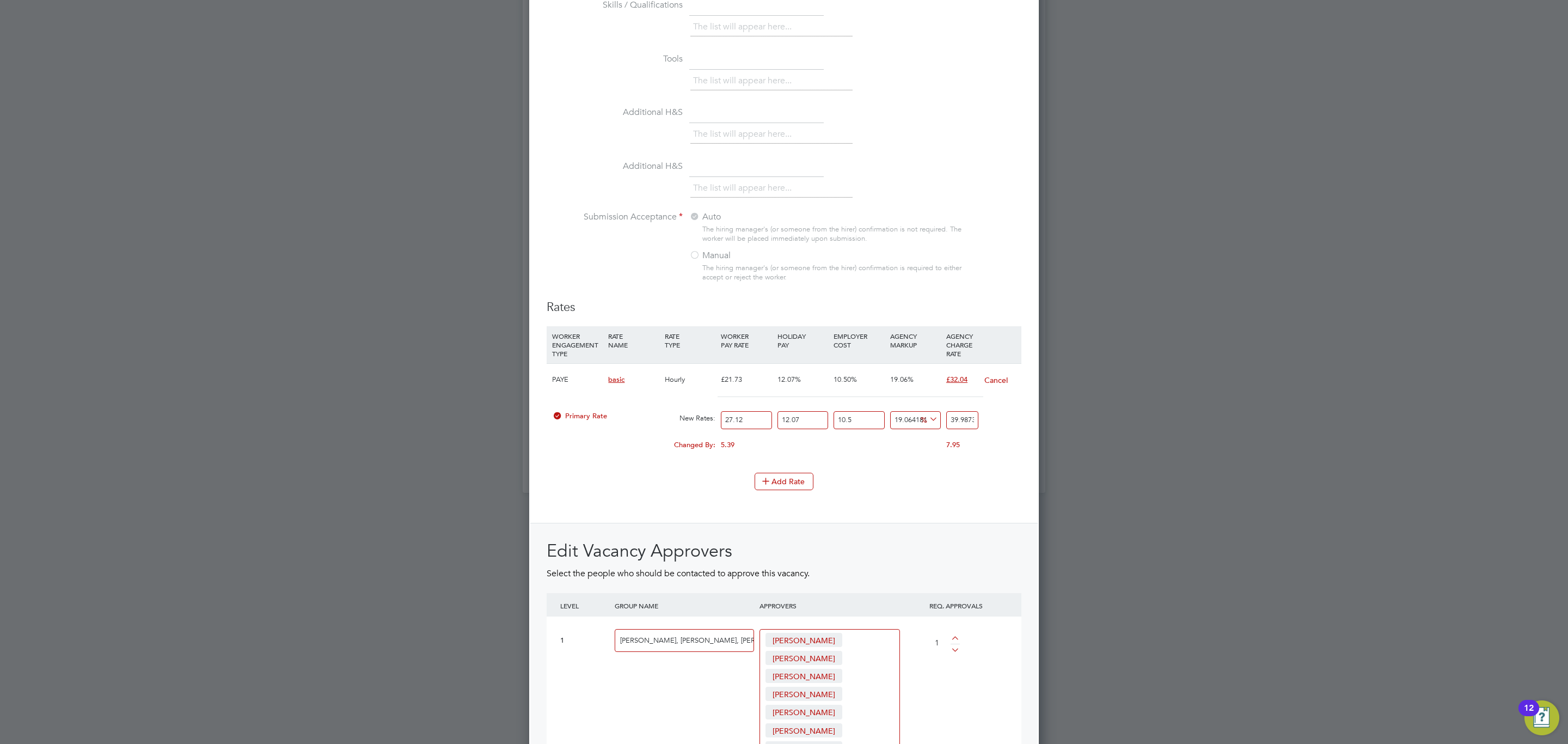
type input "4"
type input "19.101890801710116"
type input "40"
type input "19.39964552871439"
type input "40.1"
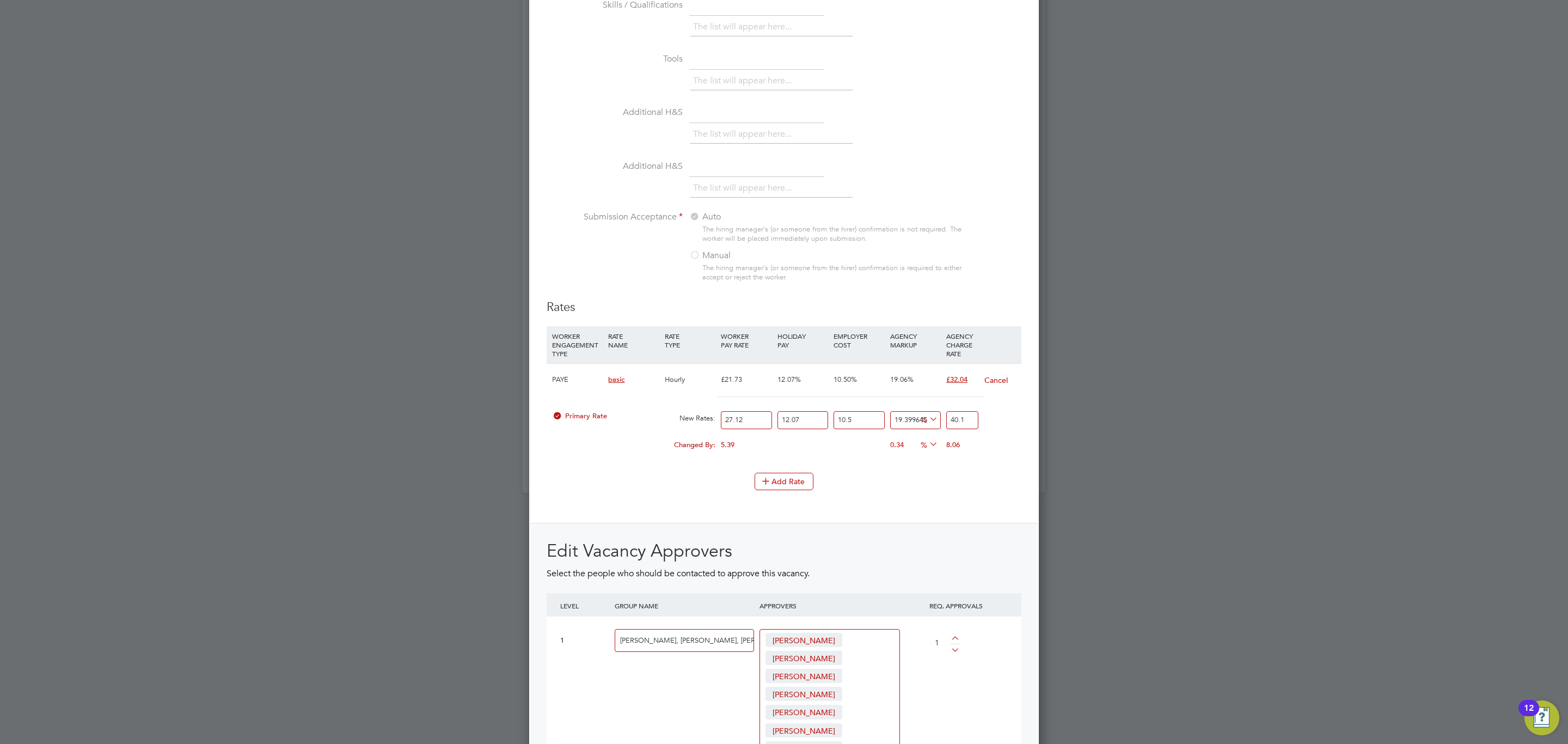
type input "19.45919647411525"
type input "40.12"
type input "19.39964552871439"
type input "40.1"
type input "19.54852289221653"
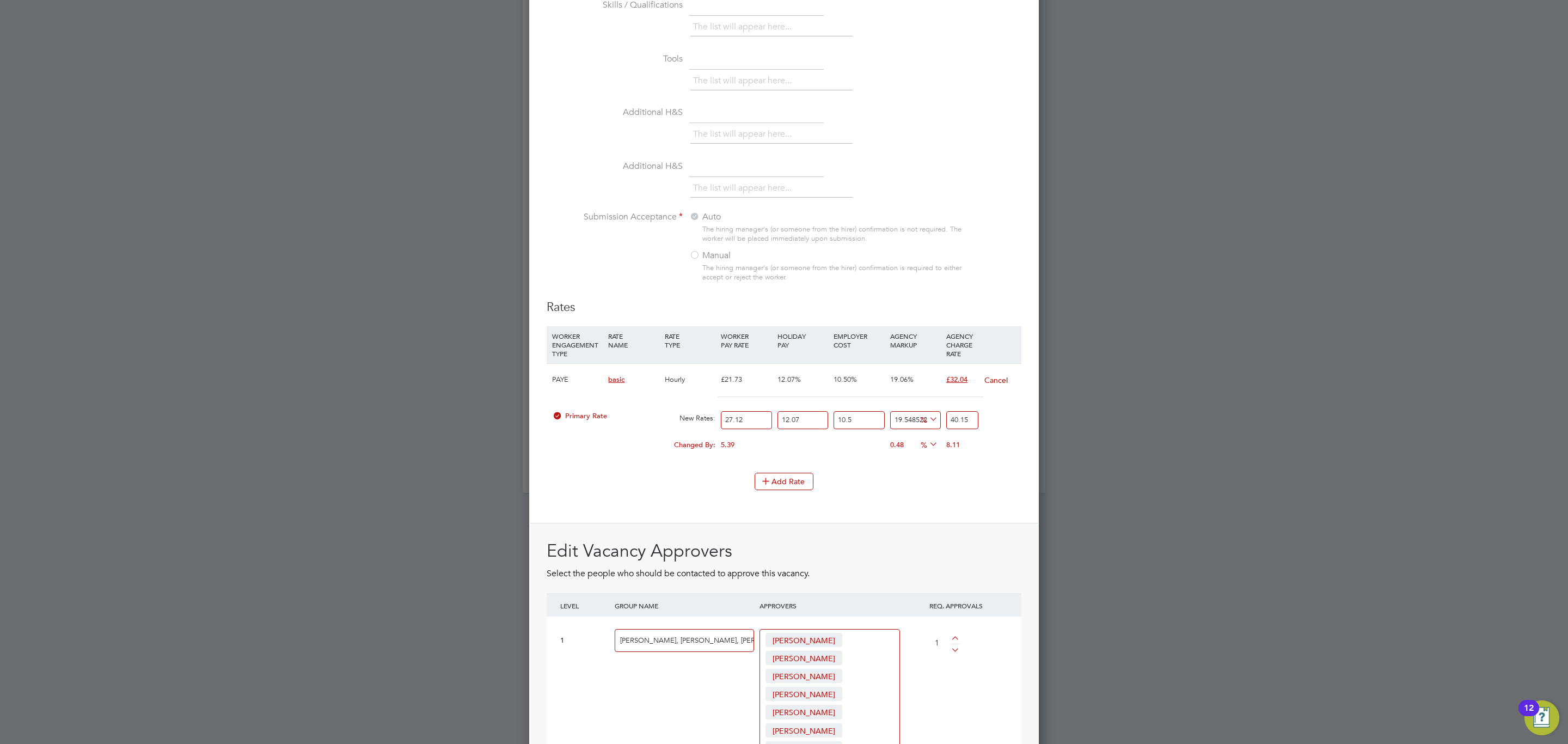
type input "40.15"
click at [952, 540] on h2 "Edit Vacancy Approvers" at bounding box center [784, 551] width 475 height 23
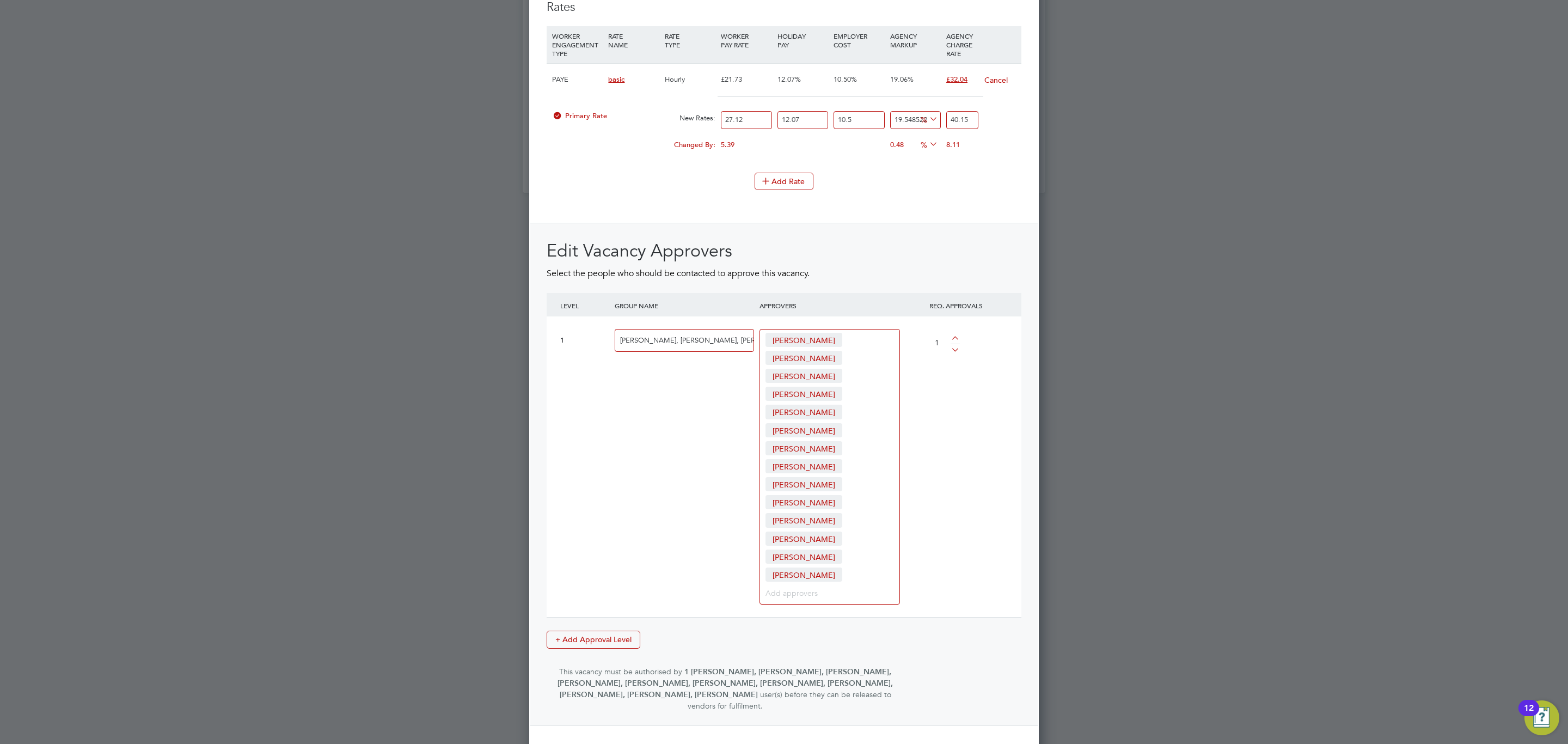
click at [799, 743] on button "Create Vacancy" at bounding box center [806, 757] width 72 height 17
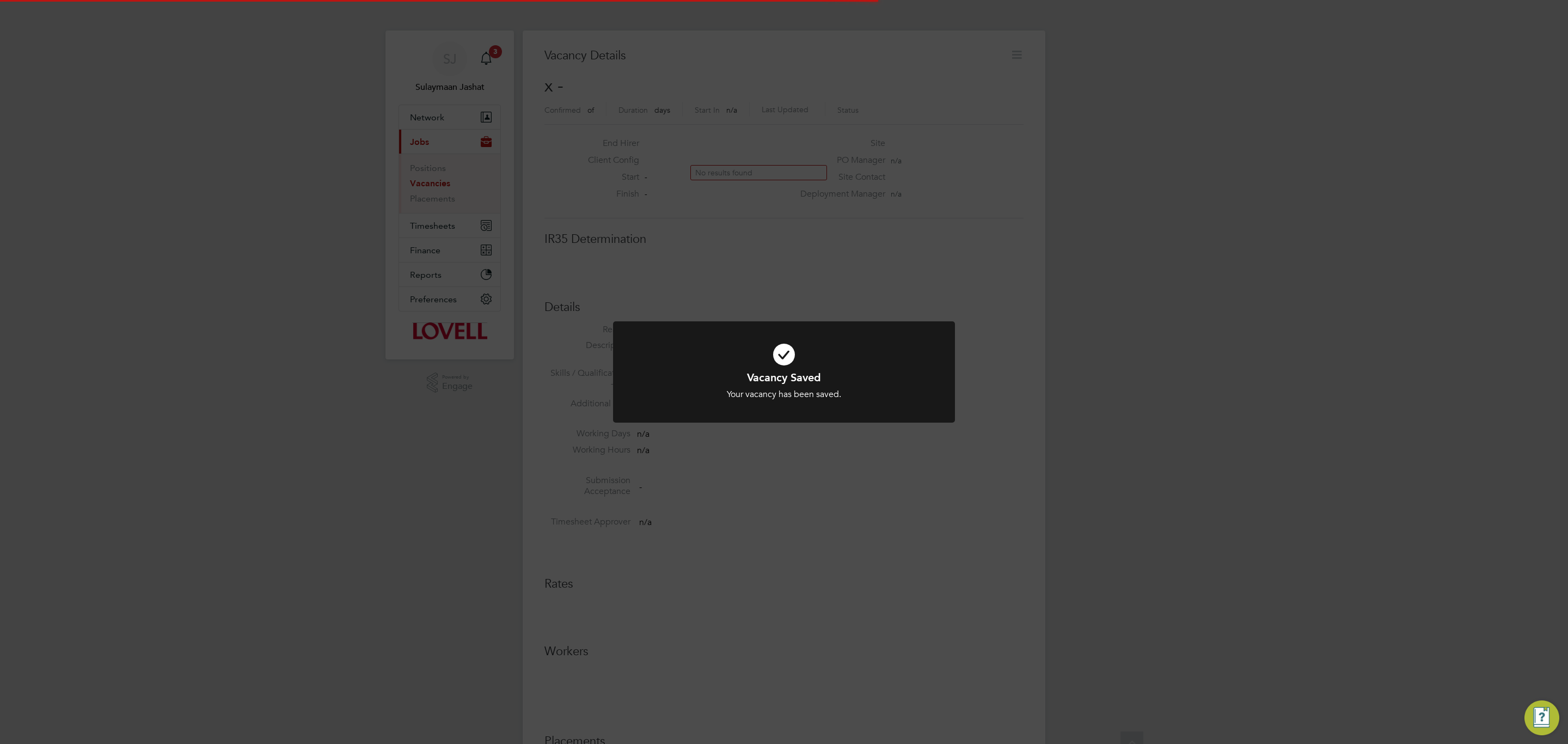
click at [827, 666] on div "Vacancy Saved Your vacancy has been saved. Cancel Okay" at bounding box center [784, 372] width 1568 height 744
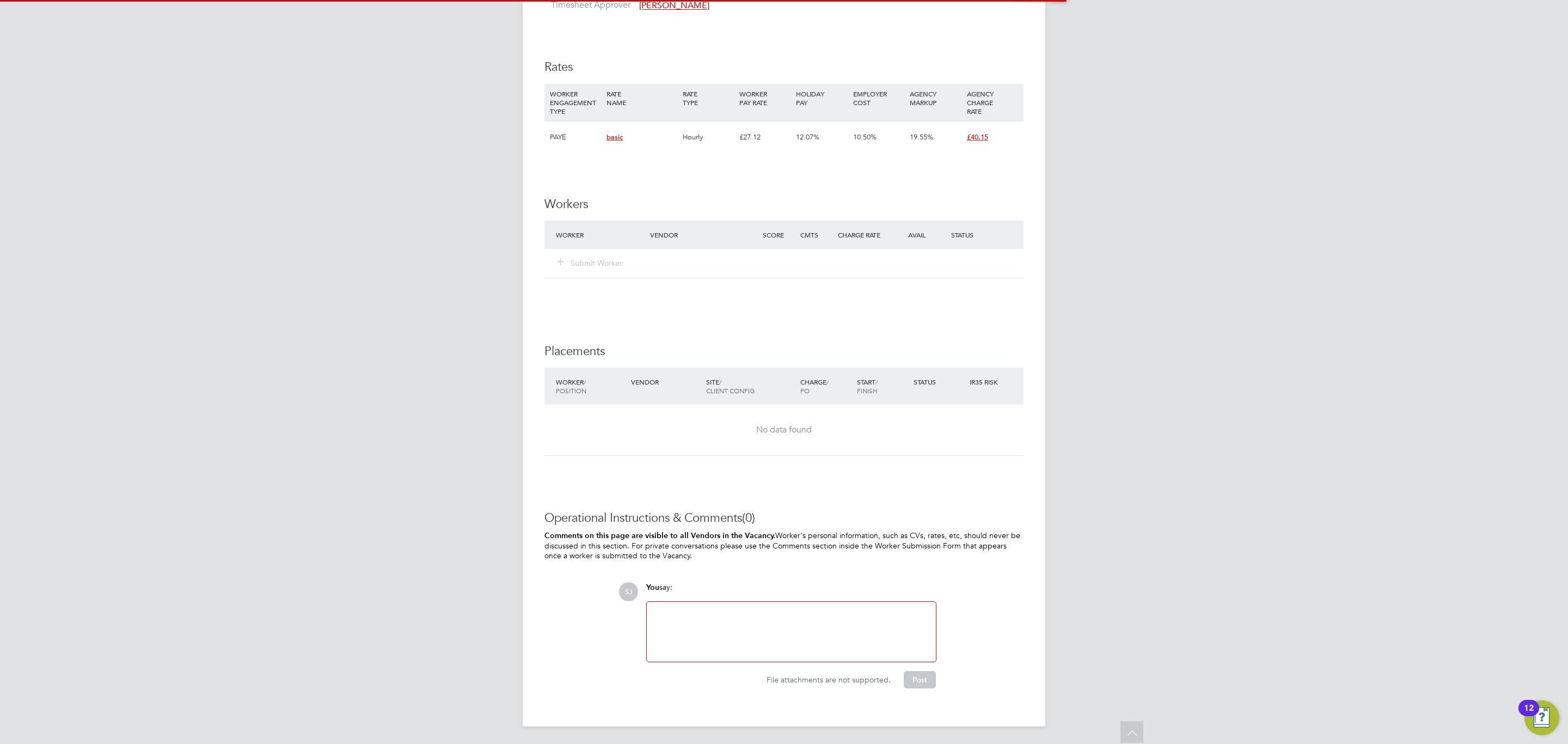
click at [783, 634] on div at bounding box center [791, 632] width 276 height 47
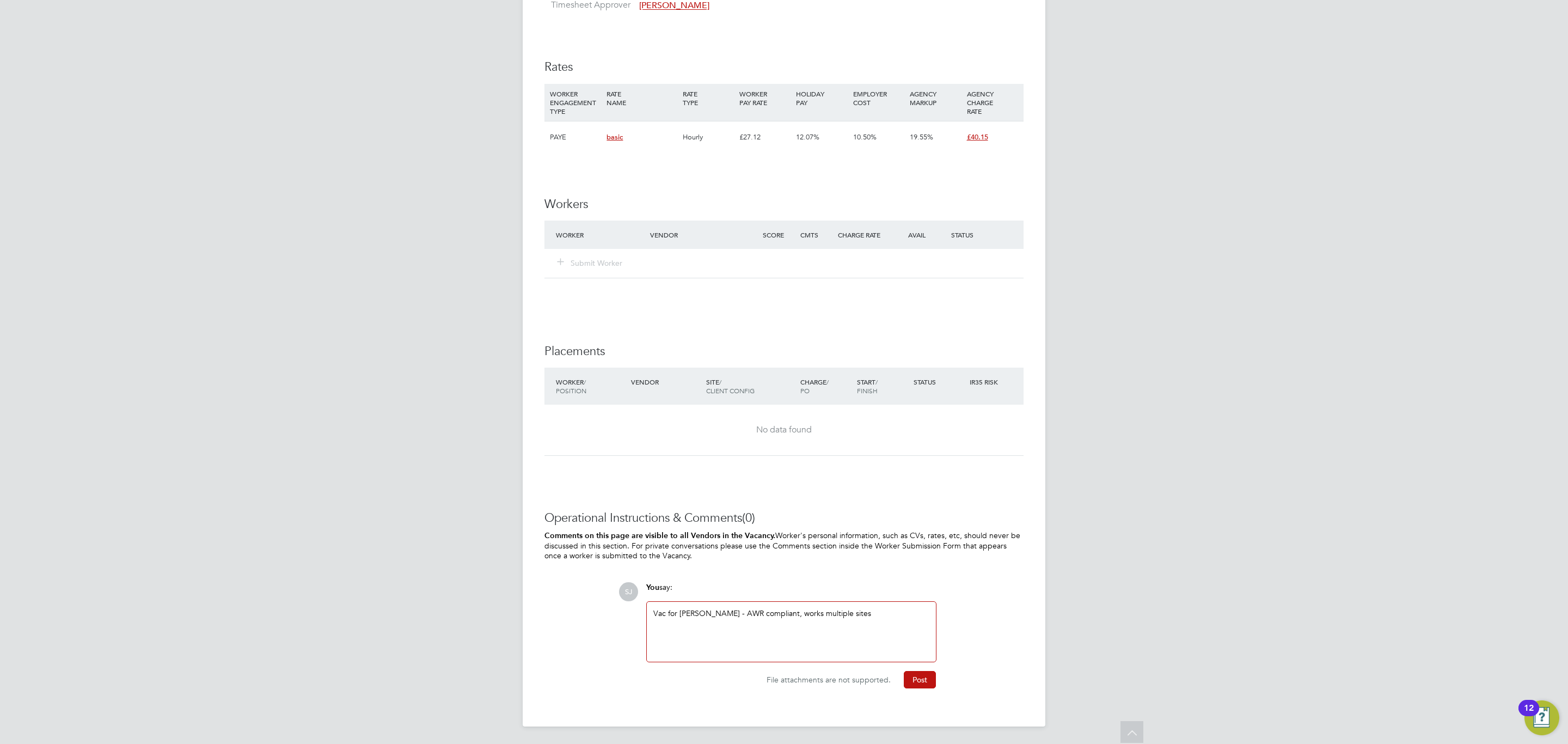
click at [771, 611] on div "Vac for Adrian Copson - AWR compliant, works multiple sites" at bounding box center [791, 632] width 276 height 47
click at [776, 628] on div "Vac for Adrian Copson - AWR compliant, works multiple sites" at bounding box center [791, 632] width 276 height 47
drag, startPoint x: 789, startPoint y: 610, endPoint x: 890, endPoint y: 613, distance: 101.0
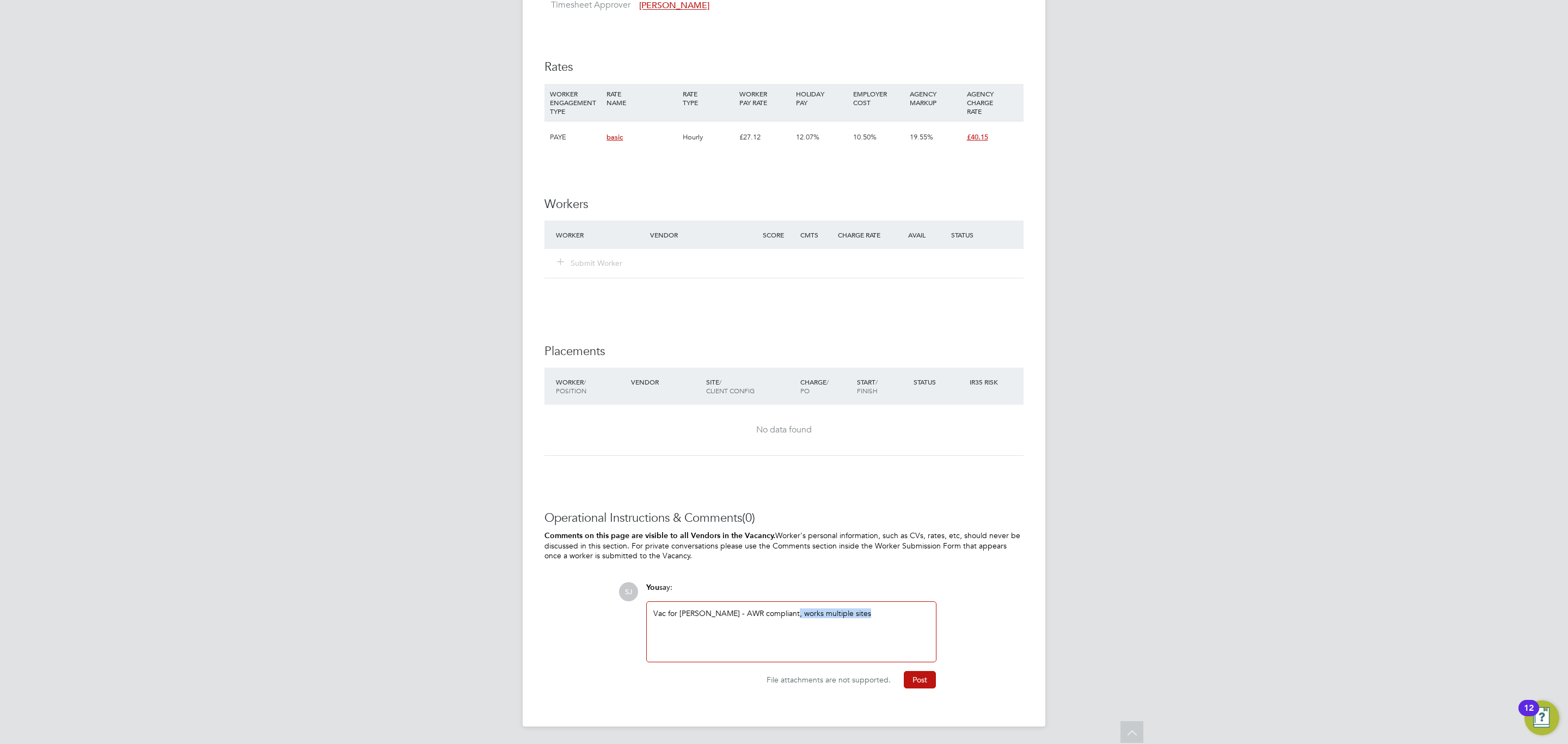
click at [890, 613] on div "Vac for Adrian Copson - AWR compliant, works multiple sites" at bounding box center [791, 632] width 276 height 47
click at [925, 678] on button "Post" at bounding box center [919, 680] width 32 height 17
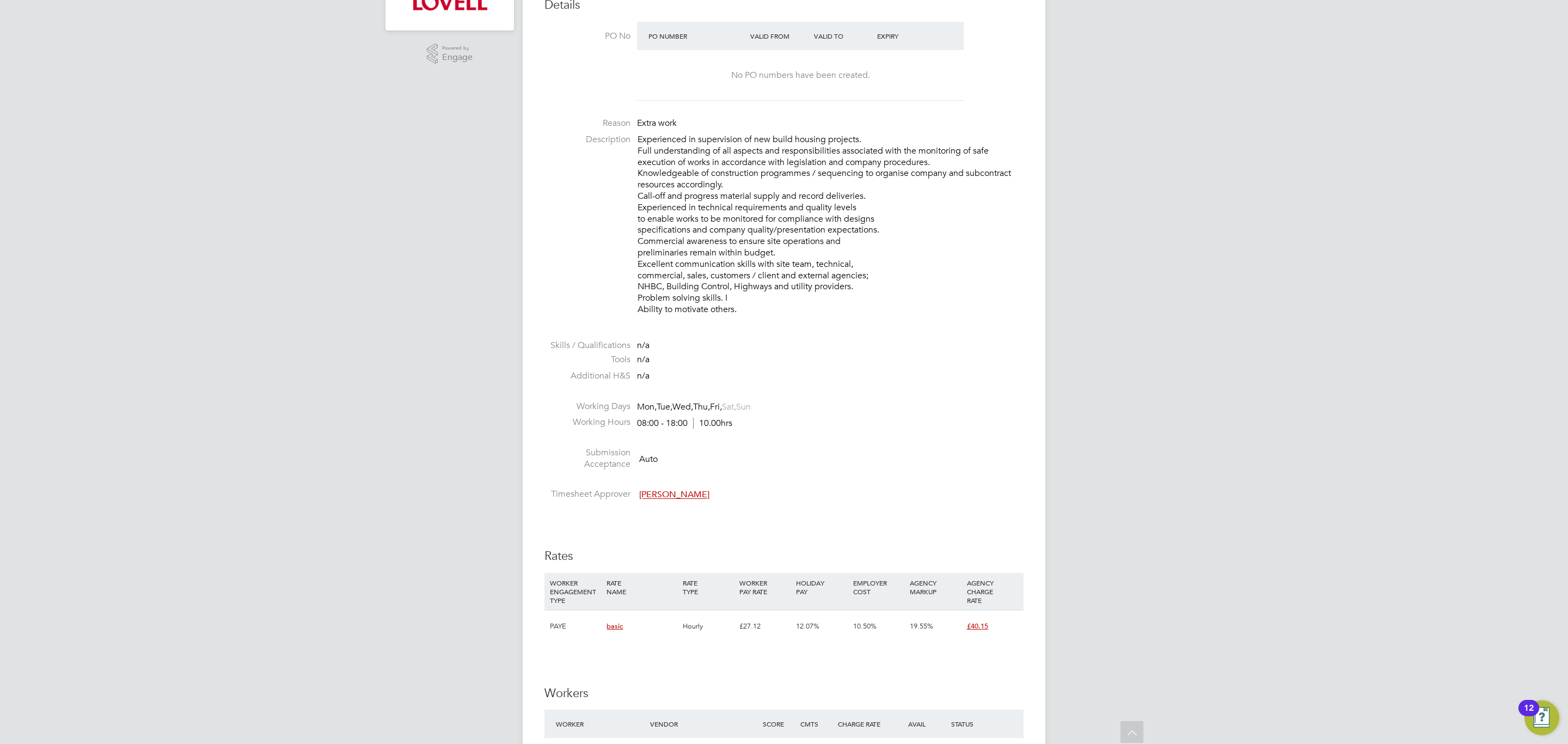
scroll to position [85, 0]
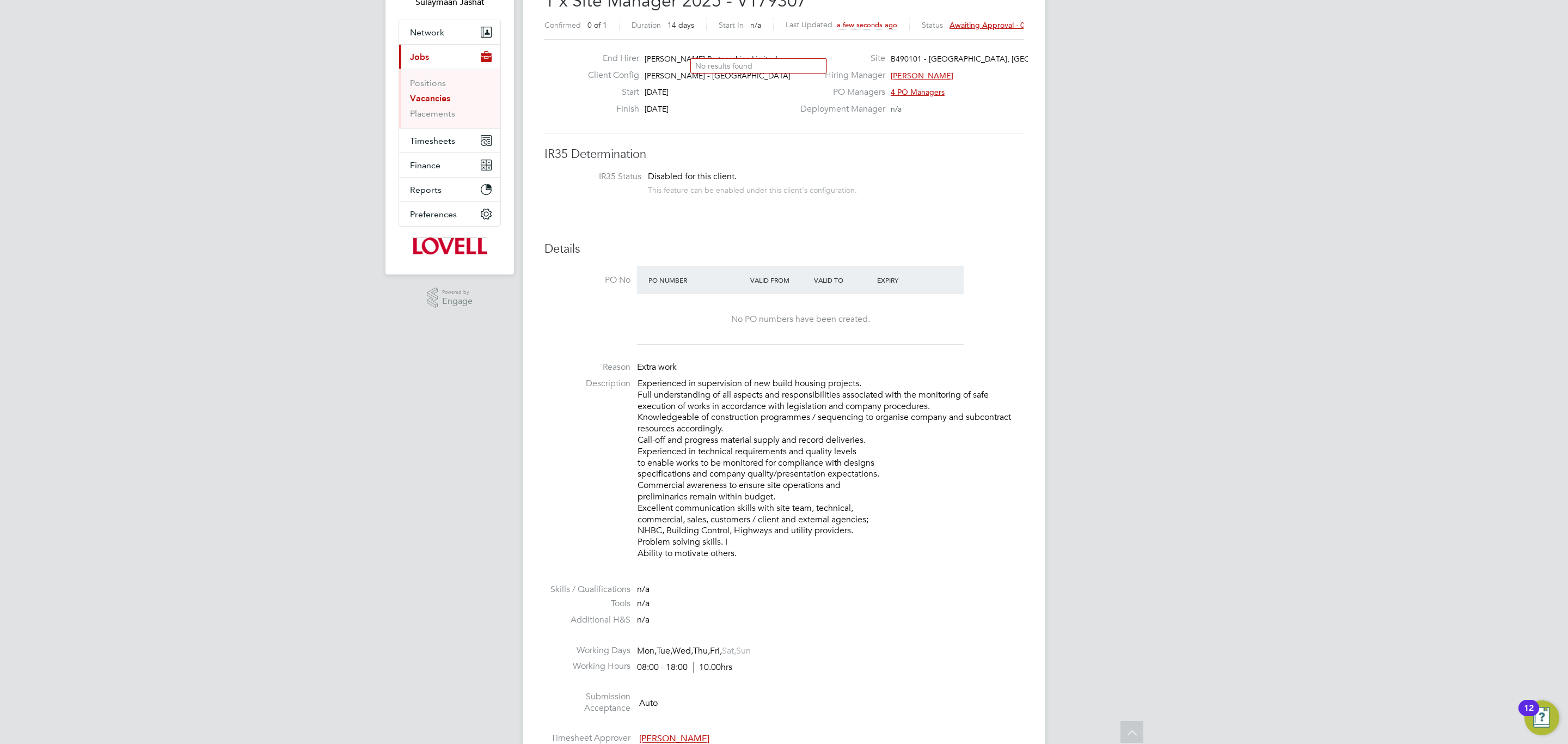
click at [1004, 28] on span "Awaiting approval - 0/1" at bounding box center [990, 25] width 82 height 10
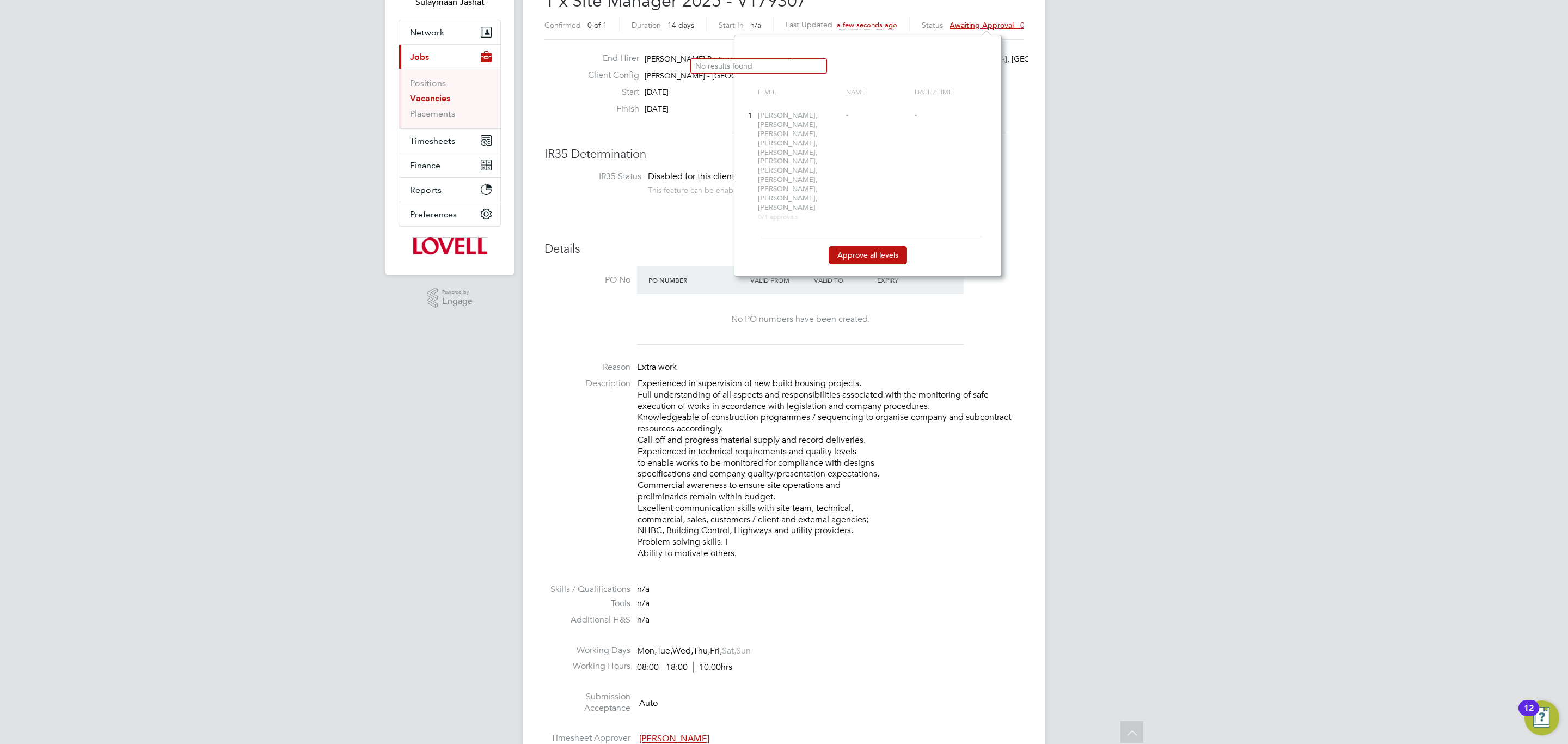
scroll to position [10, 82]
click at [876, 246] on button "Approve all levels" at bounding box center [868, 255] width 78 height 17
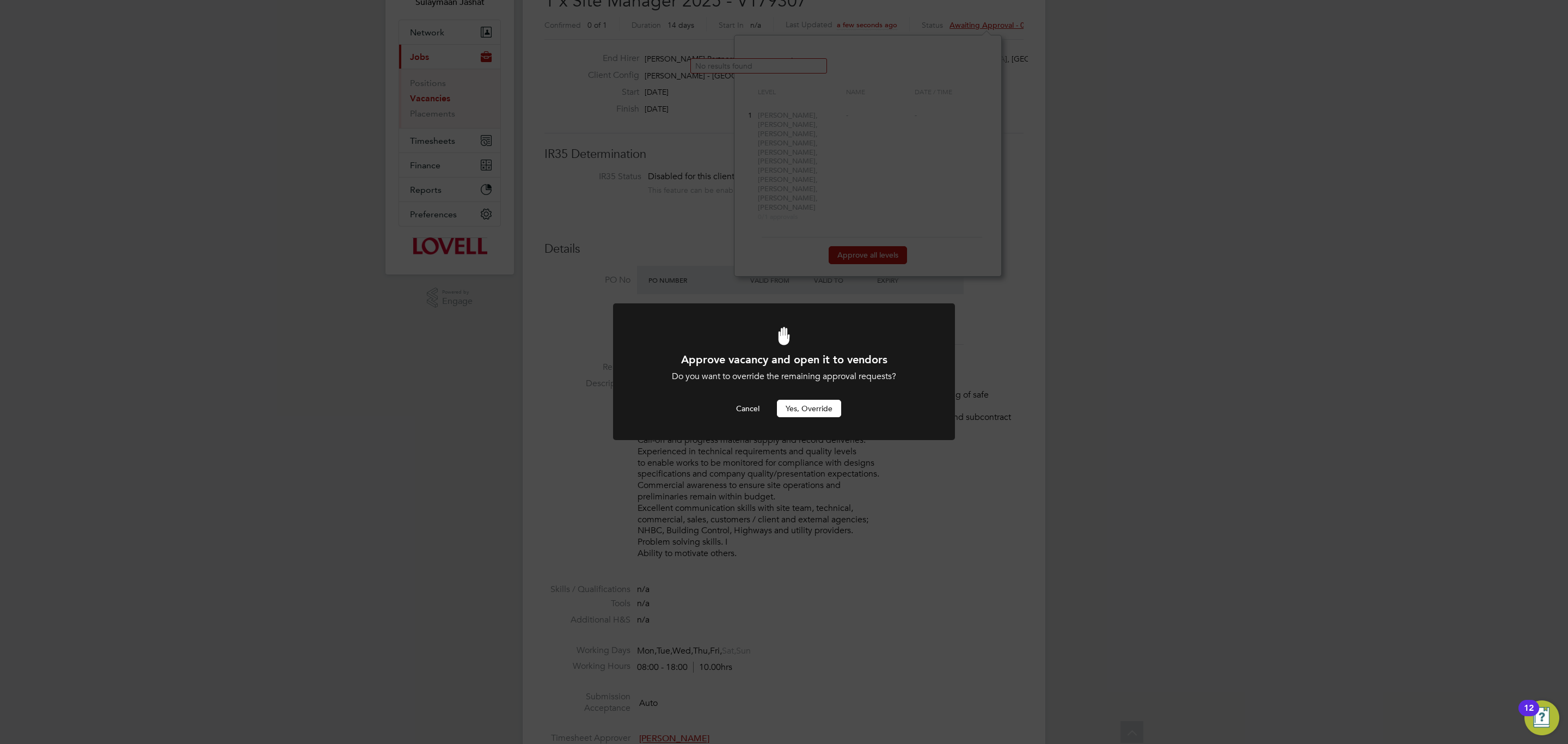
click at [821, 408] on button "Yes, Override" at bounding box center [809, 408] width 64 height 17
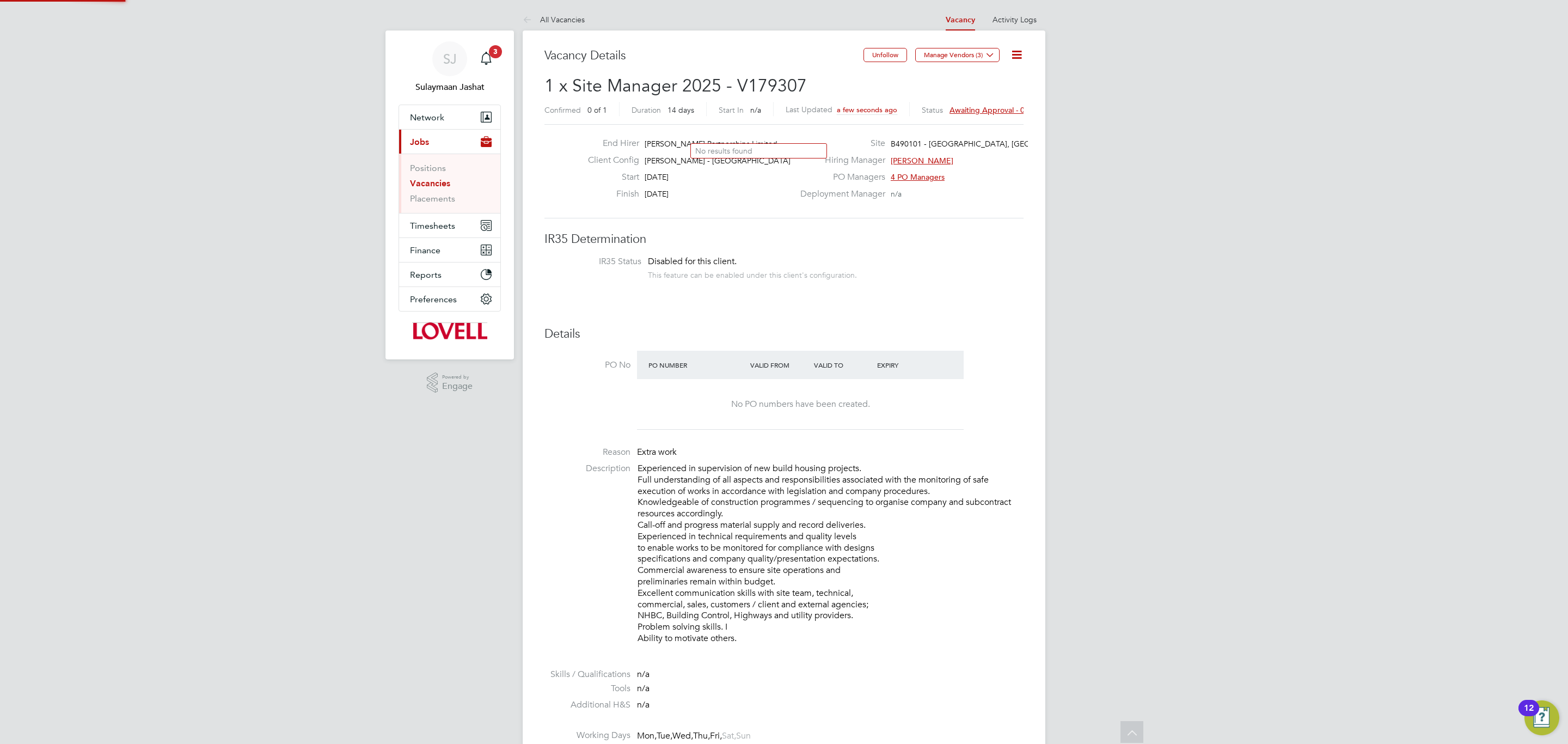
scroll to position [85, 0]
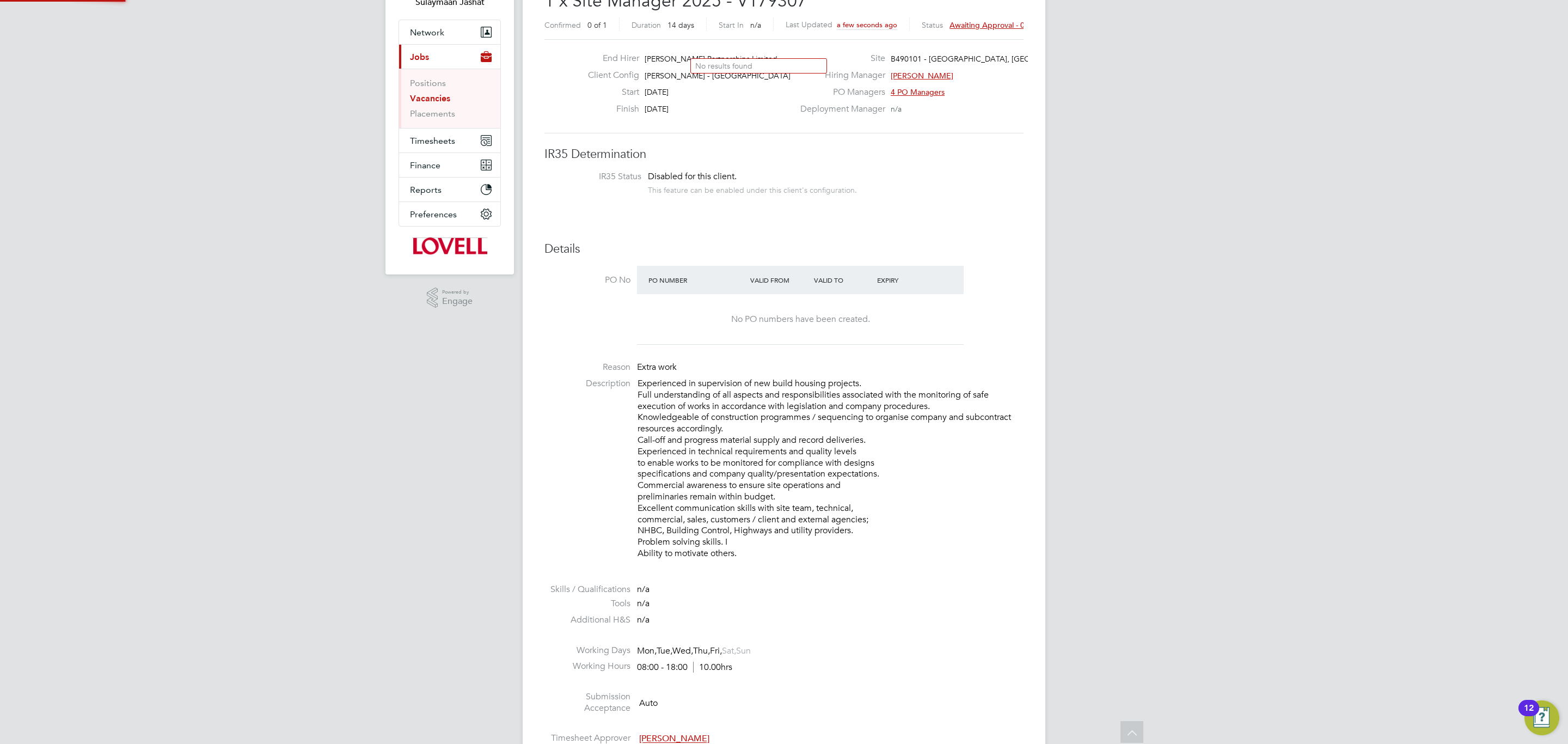
click at [820, 402] on p "Experienced in supervision of new build housing projects. Full understanding of…" at bounding box center [830, 469] width 386 height 181
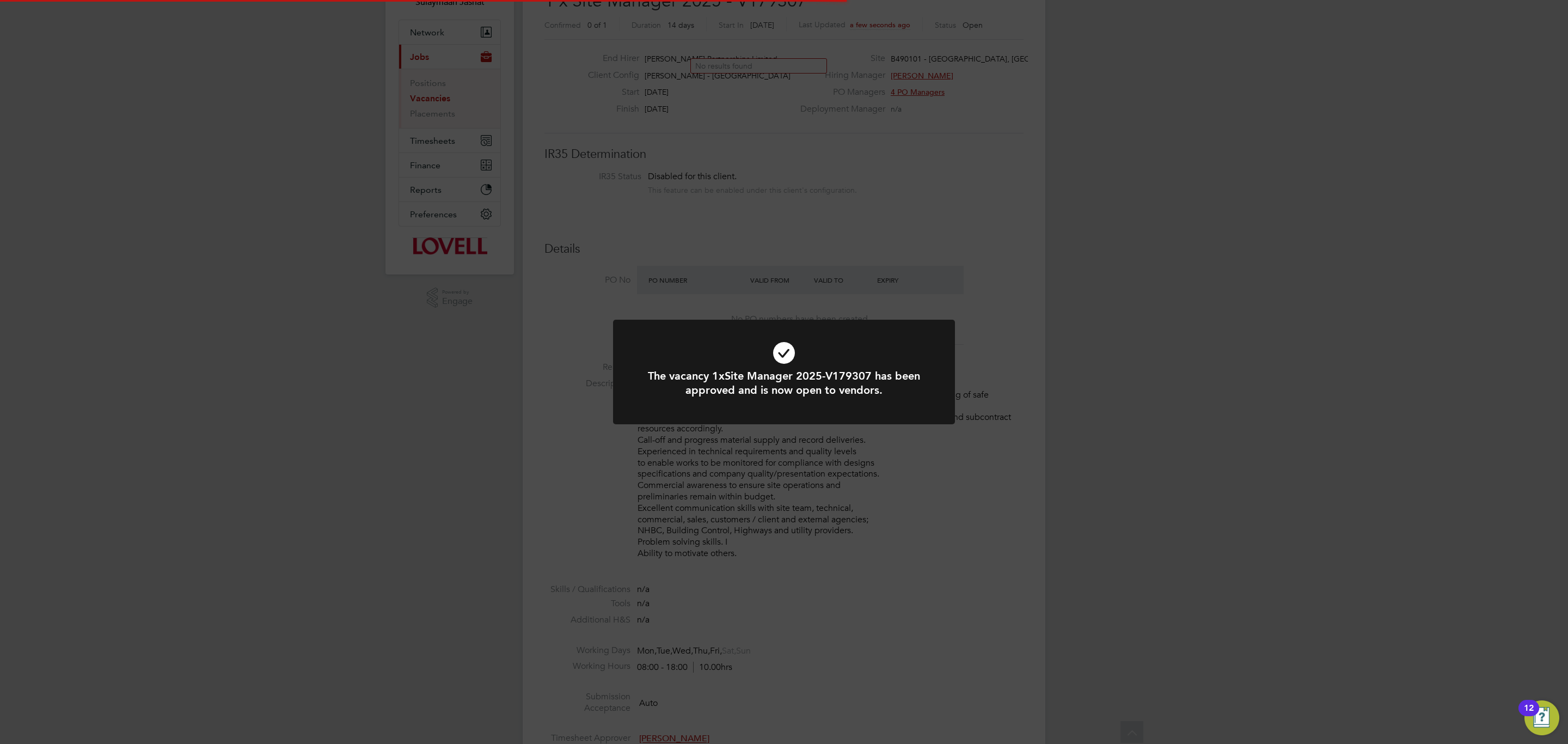
click at [848, 353] on icon at bounding box center [783, 353] width 283 height 42
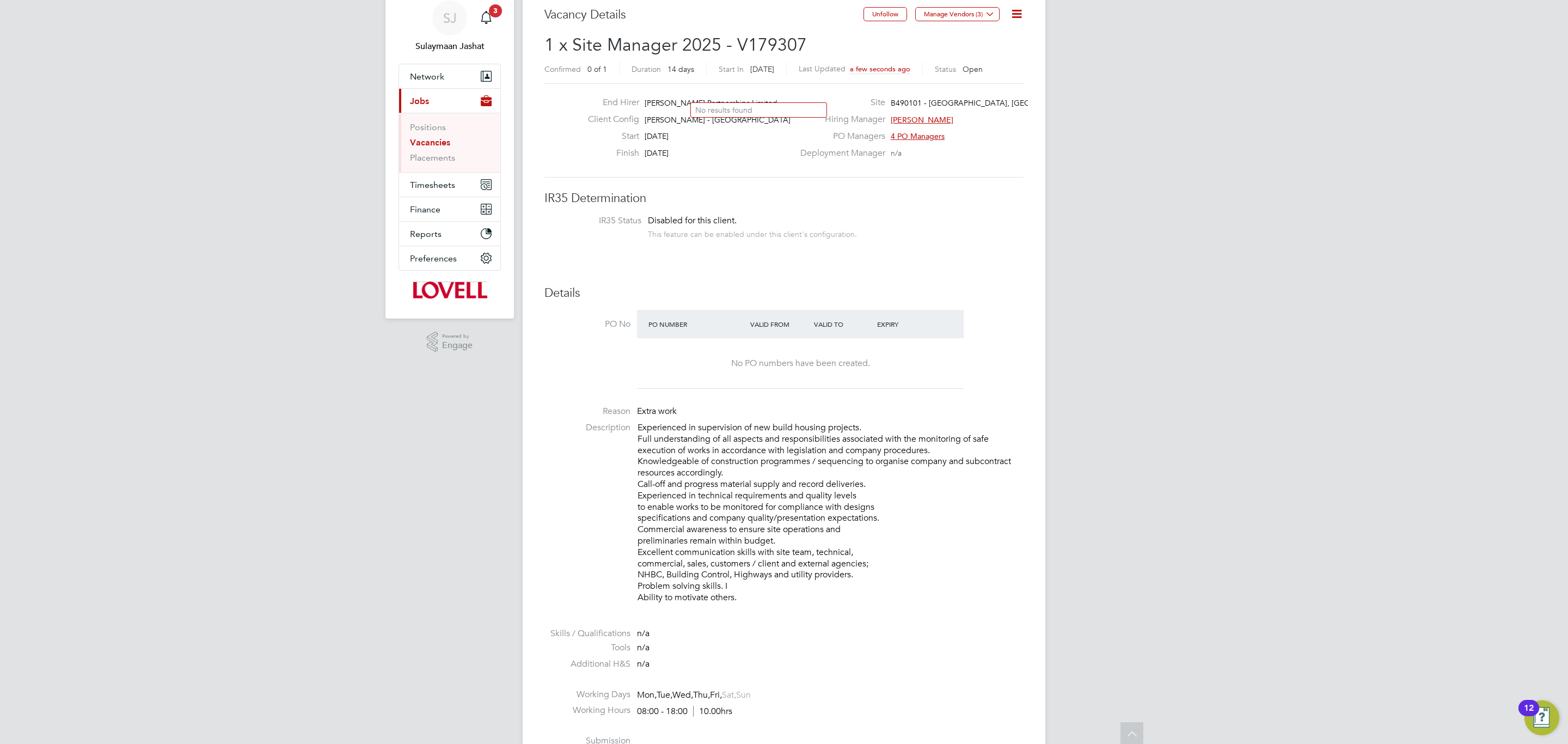
scroll to position [0, 0]
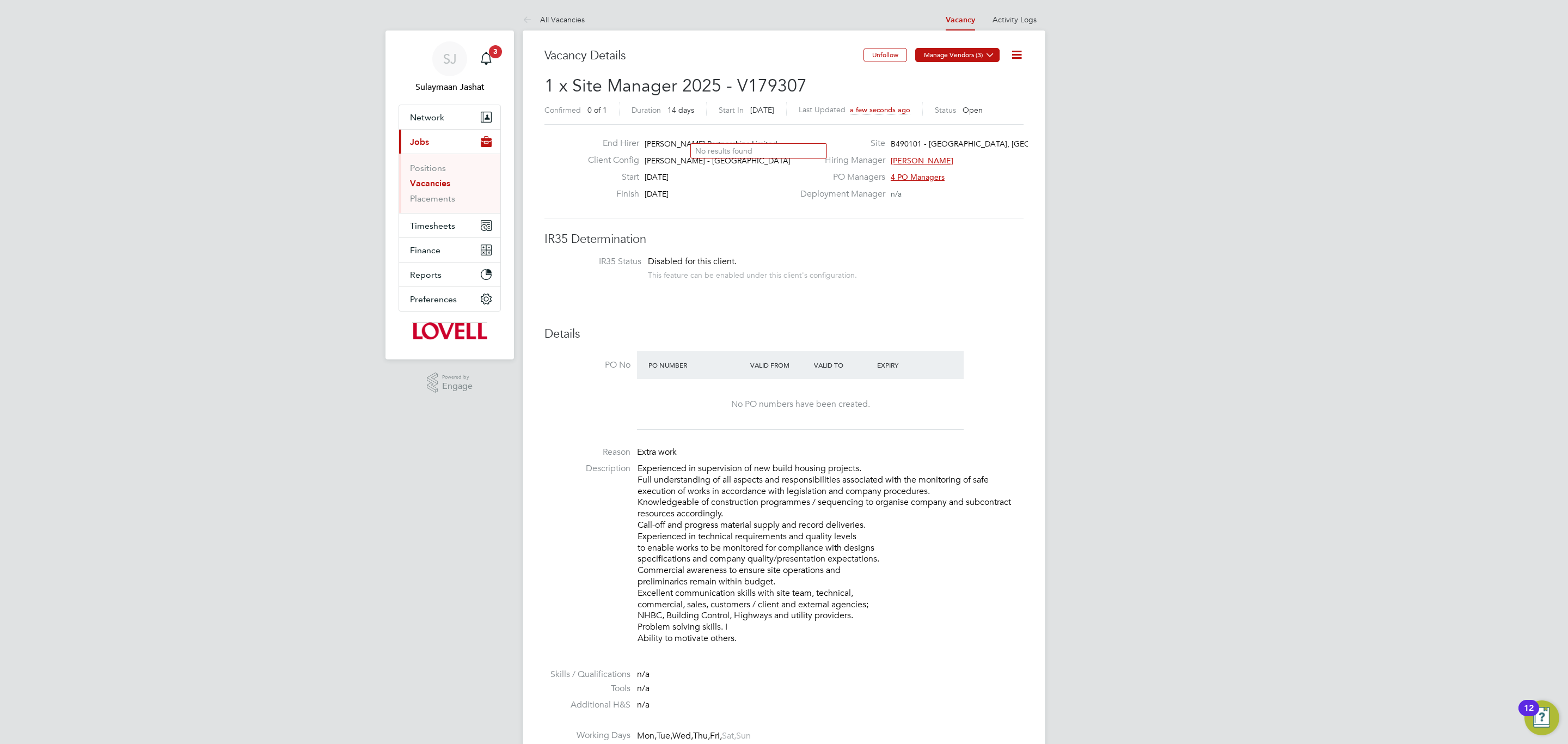
click at [967, 61] on button "Manage Vendors (3)" at bounding box center [957, 54] width 84 height 14
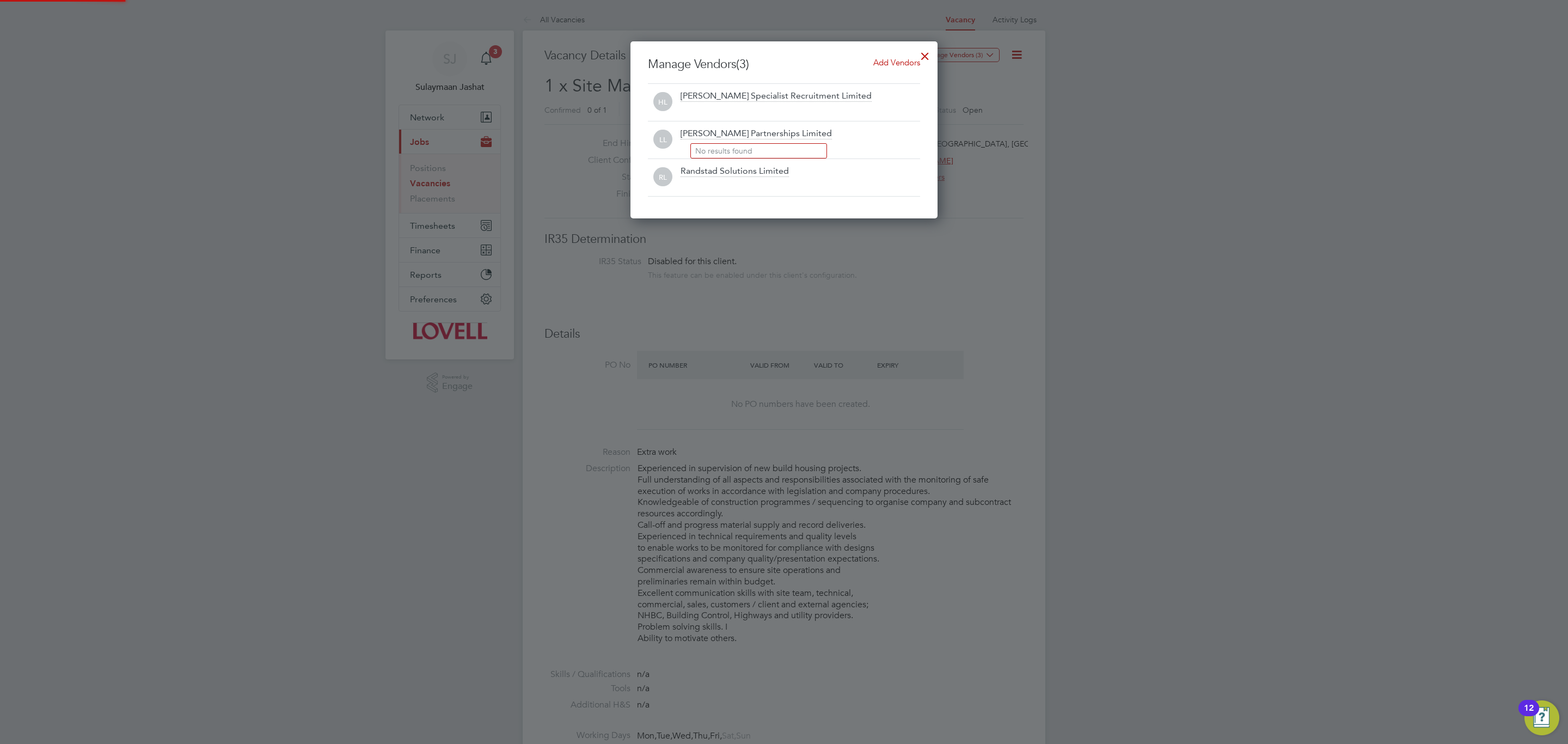
scroll to position [179, 307]
click at [905, 54] on div "Manage Vendors (3) Add Vendors HL Hays Specialist Recruitment Limited LL Lovell…" at bounding box center [783, 129] width 307 height 177
click at [922, 52] on div at bounding box center [925, 54] width 20 height 20
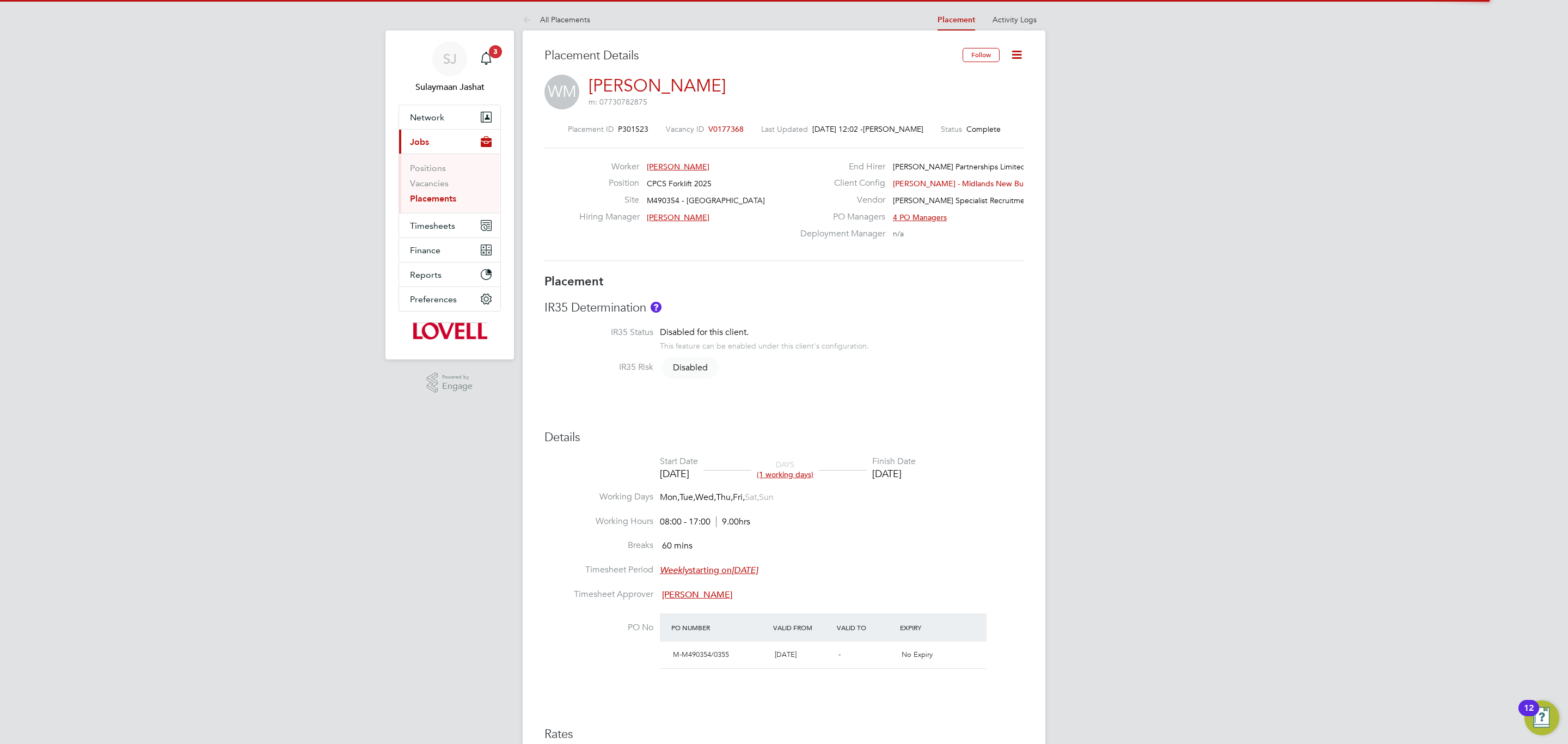
click at [936, 358] on li "IR35 Status Disabled for this client. This feature can be enabled under this cl…" at bounding box center [784, 344] width 479 height 35
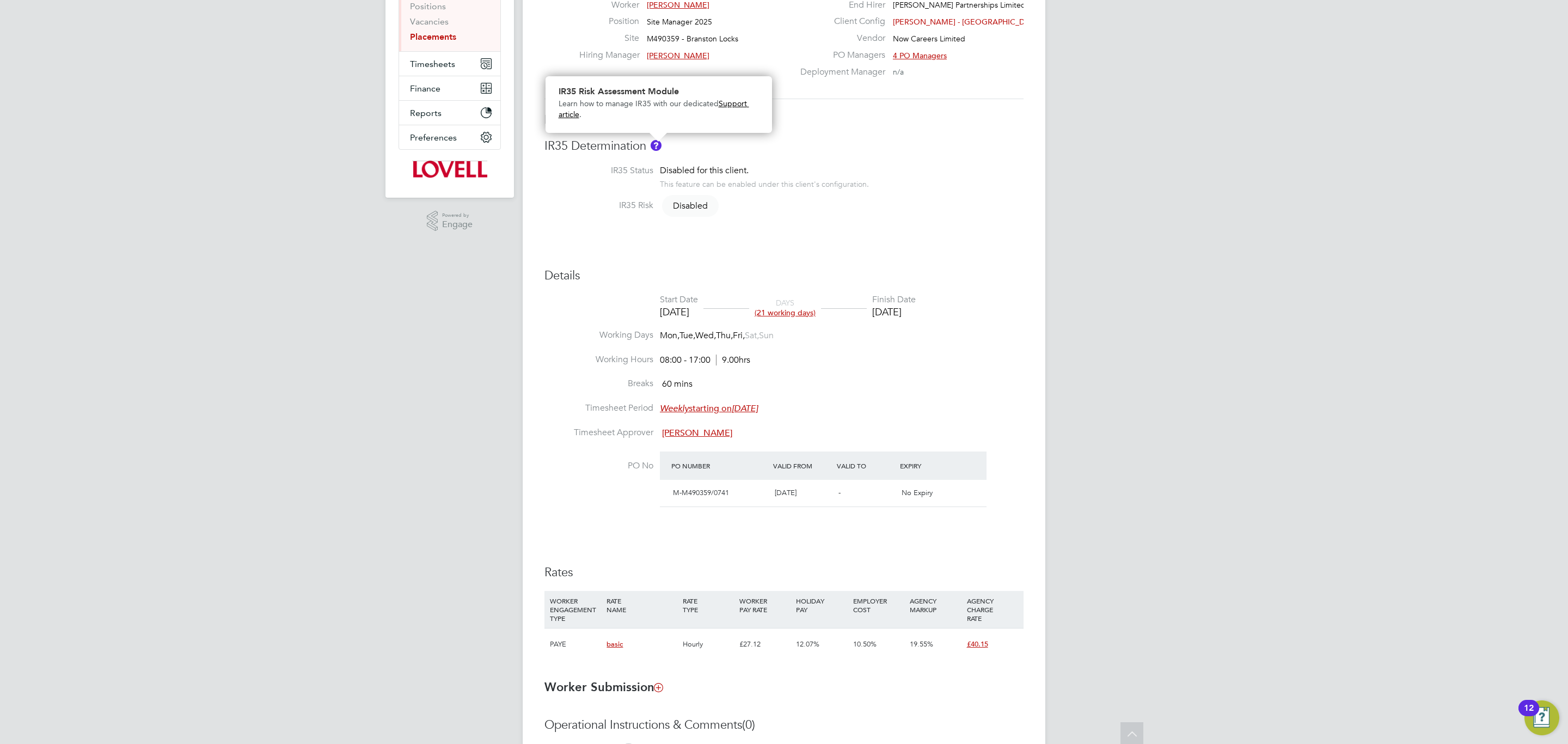
scroll to position [163, 0]
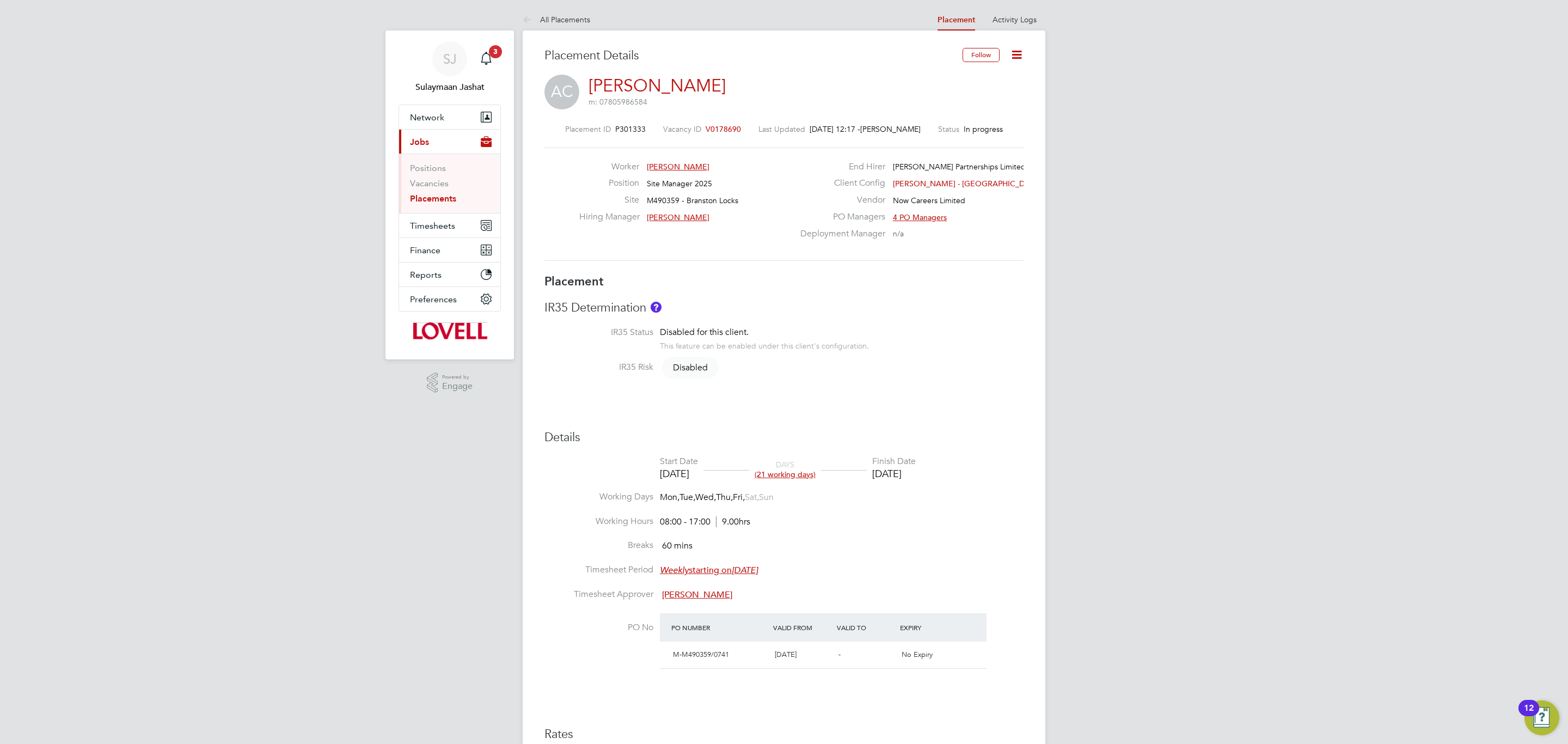
click at [820, 442] on h3 "Details" at bounding box center [784, 438] width 479 height 16
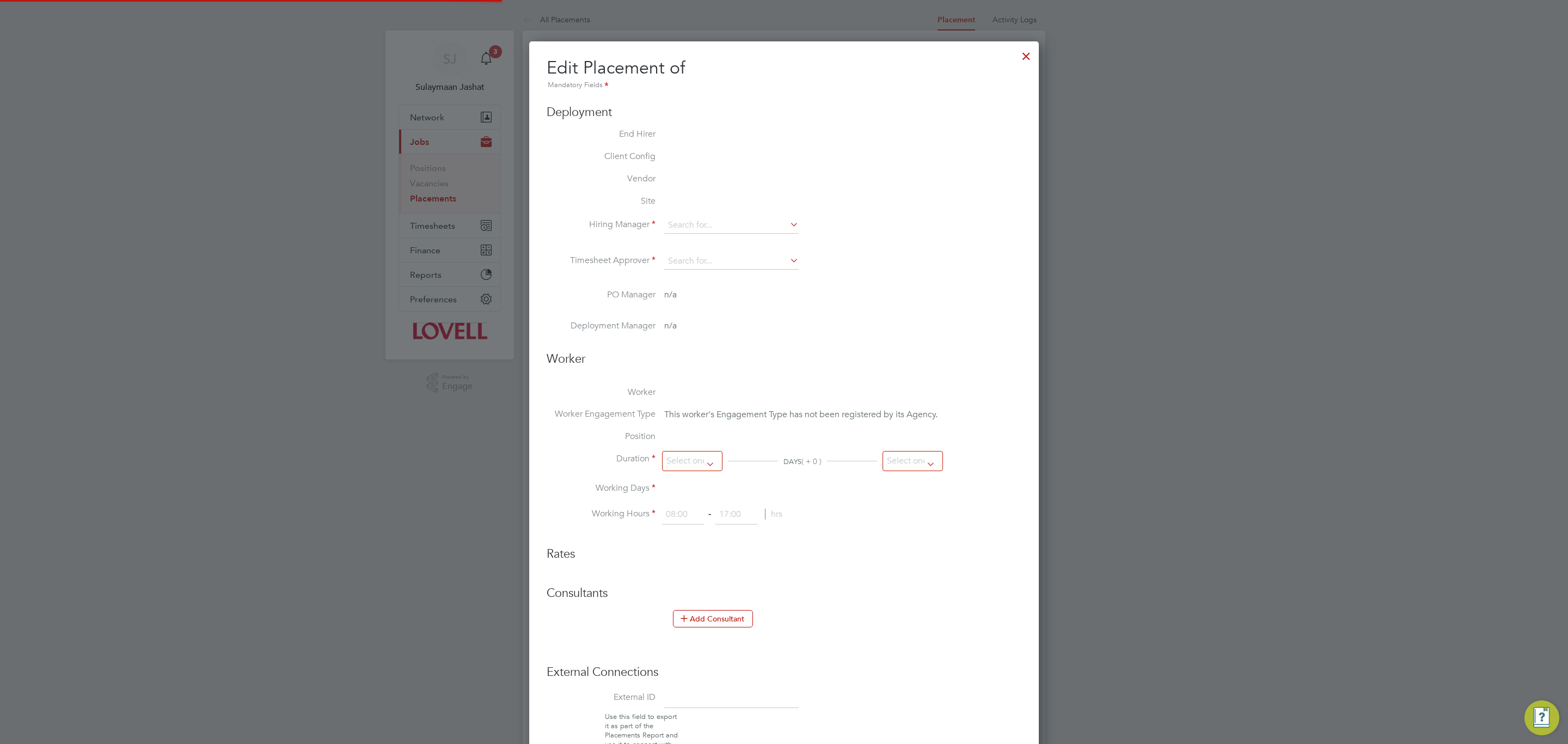
type input "[PERSON_NAME]"
type input "18 Aug 2025"
type input "15 Sep 2025"
type input "08:00"
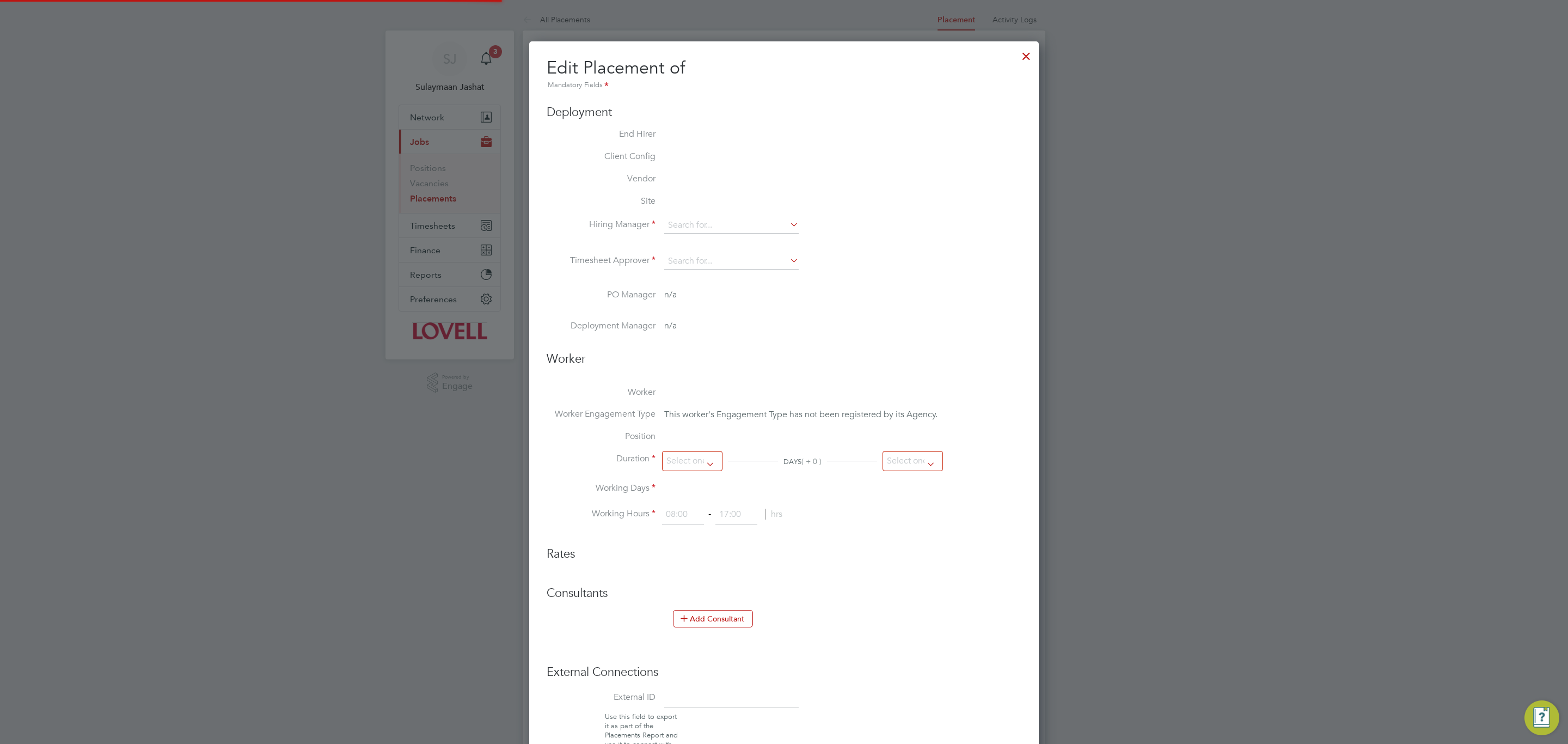
type input "17:00"
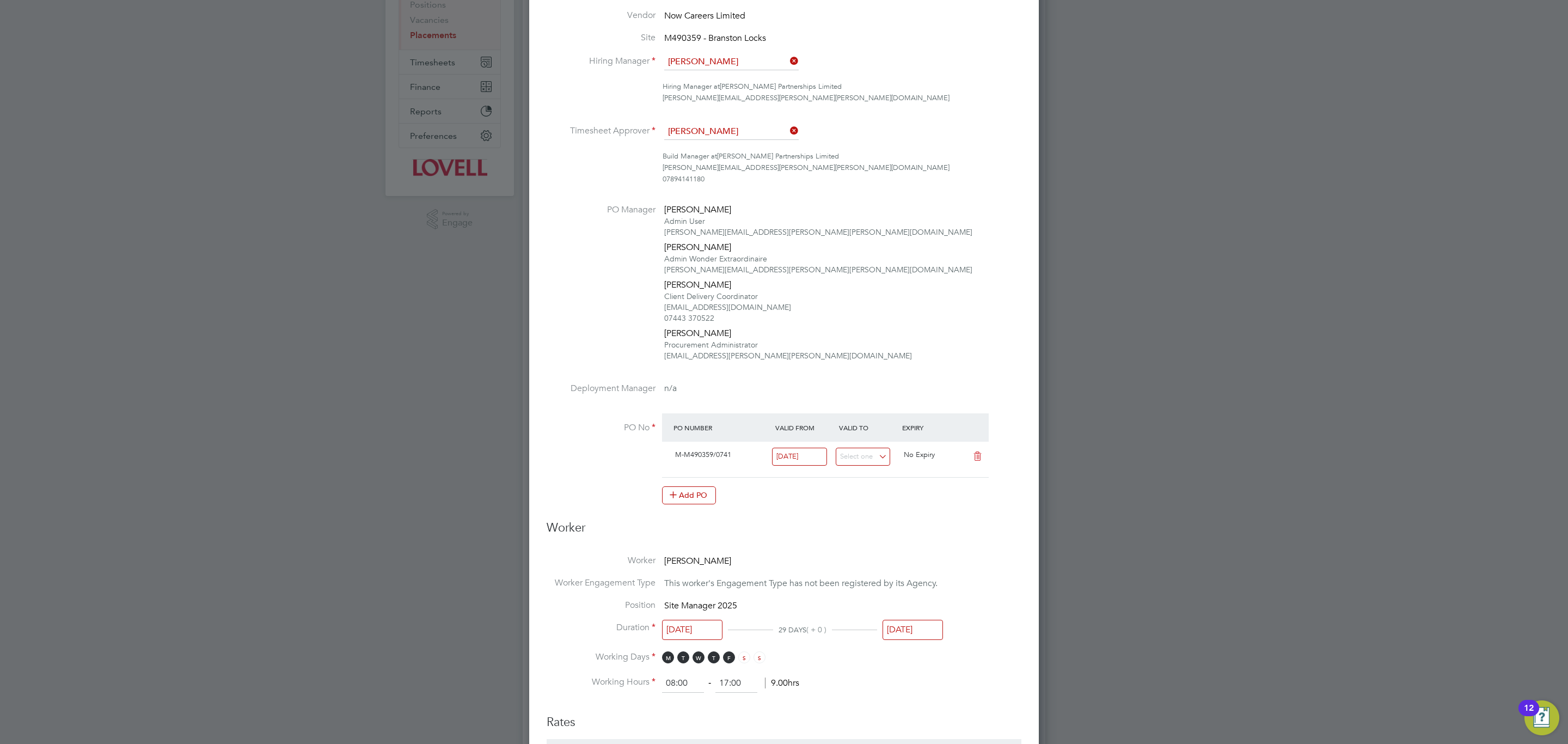
click at [900, 632] on input "15 Sep 2025" at bounding box center [912, 630] width 60 height 20
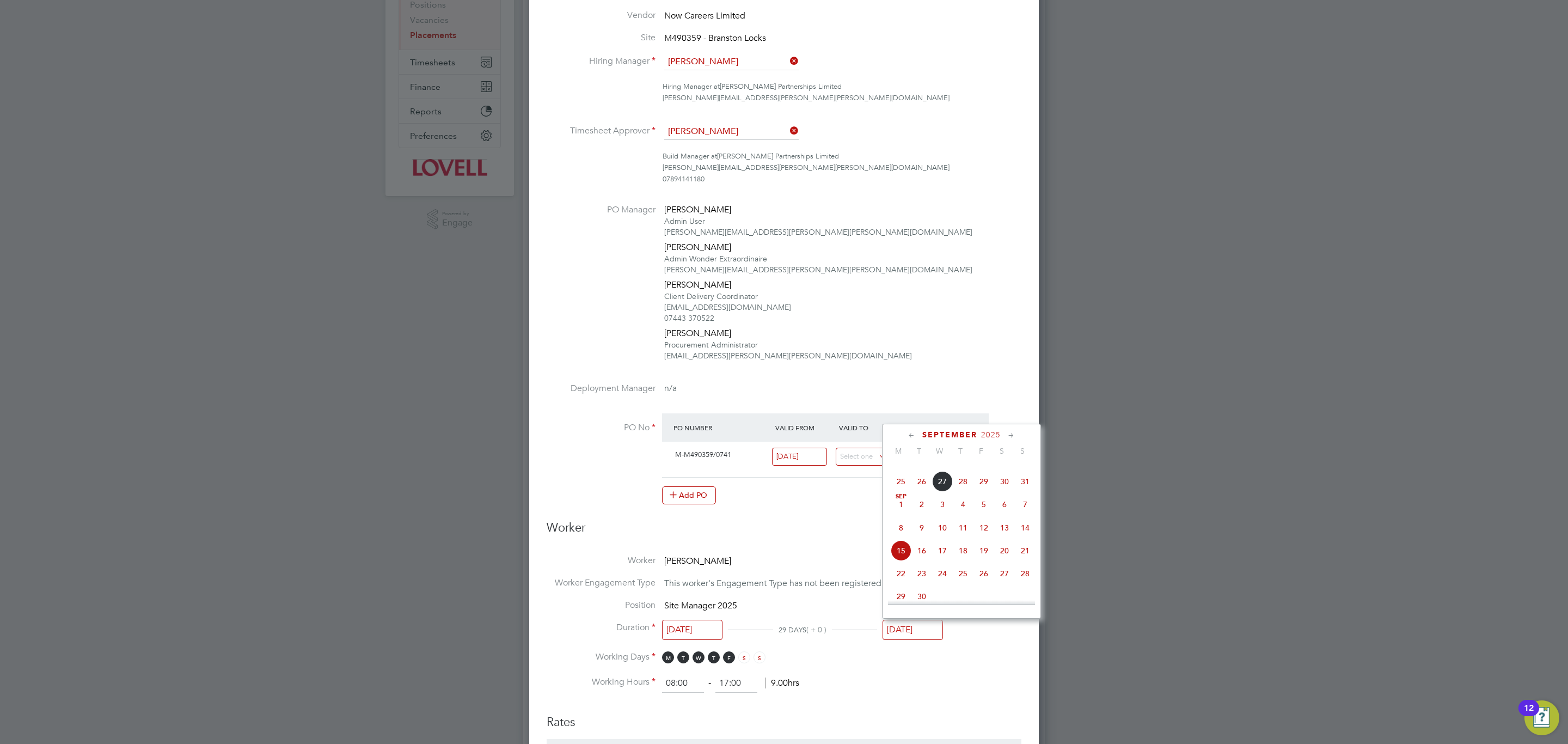
scroll to position [290, 0]
drag, startPoint x: 982, startPoint y: 536, endPoint x: 964, endPoint y: 543, distance: 19.3
click at [982, 535] on span "29" at bounding box center [983, 530] width 21 height 21
type input "29 Aug 2025"
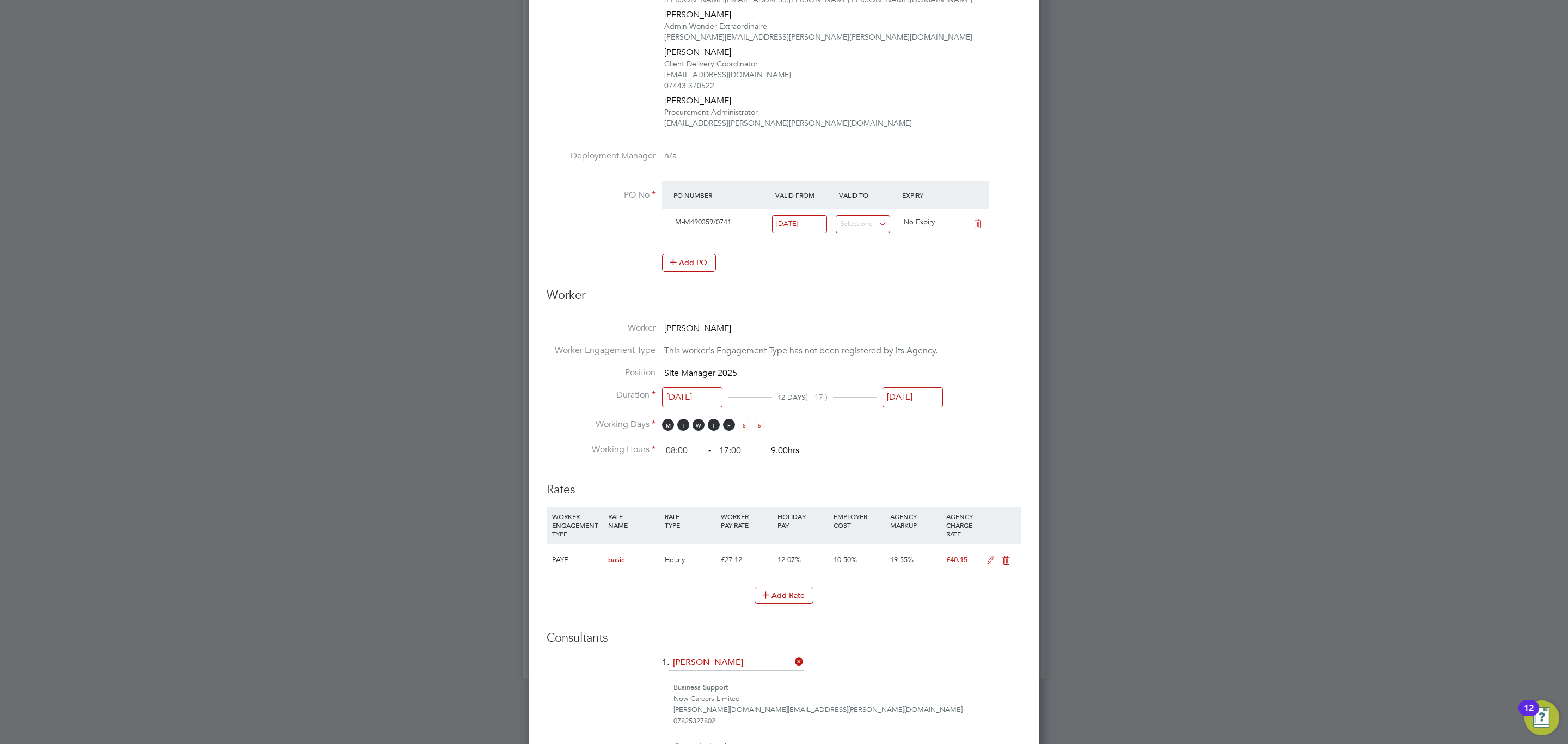
scroll to position [664, 0]
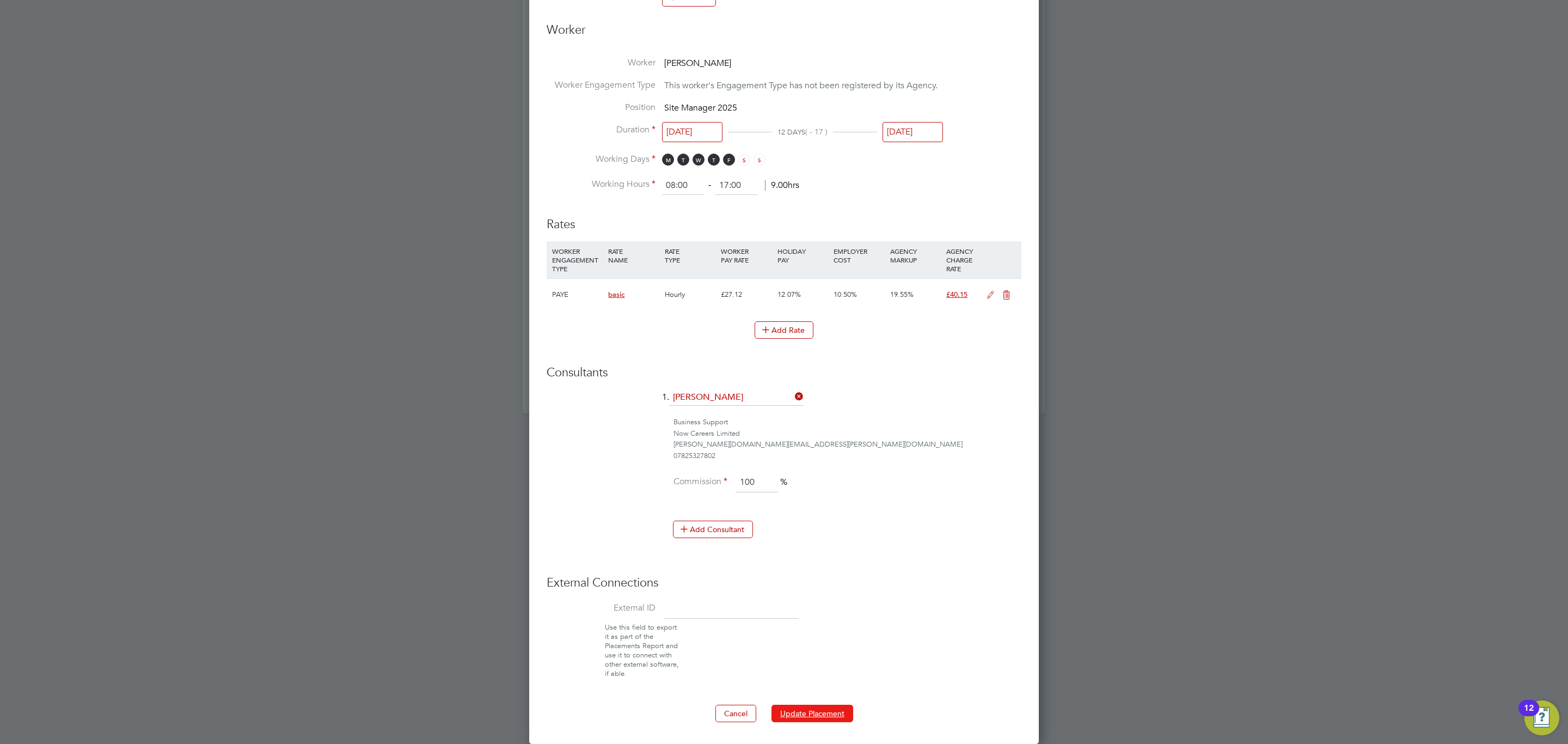
click at [824, 715] on button "Update Placement" at bounding box center [812, 713] width 82 height 17
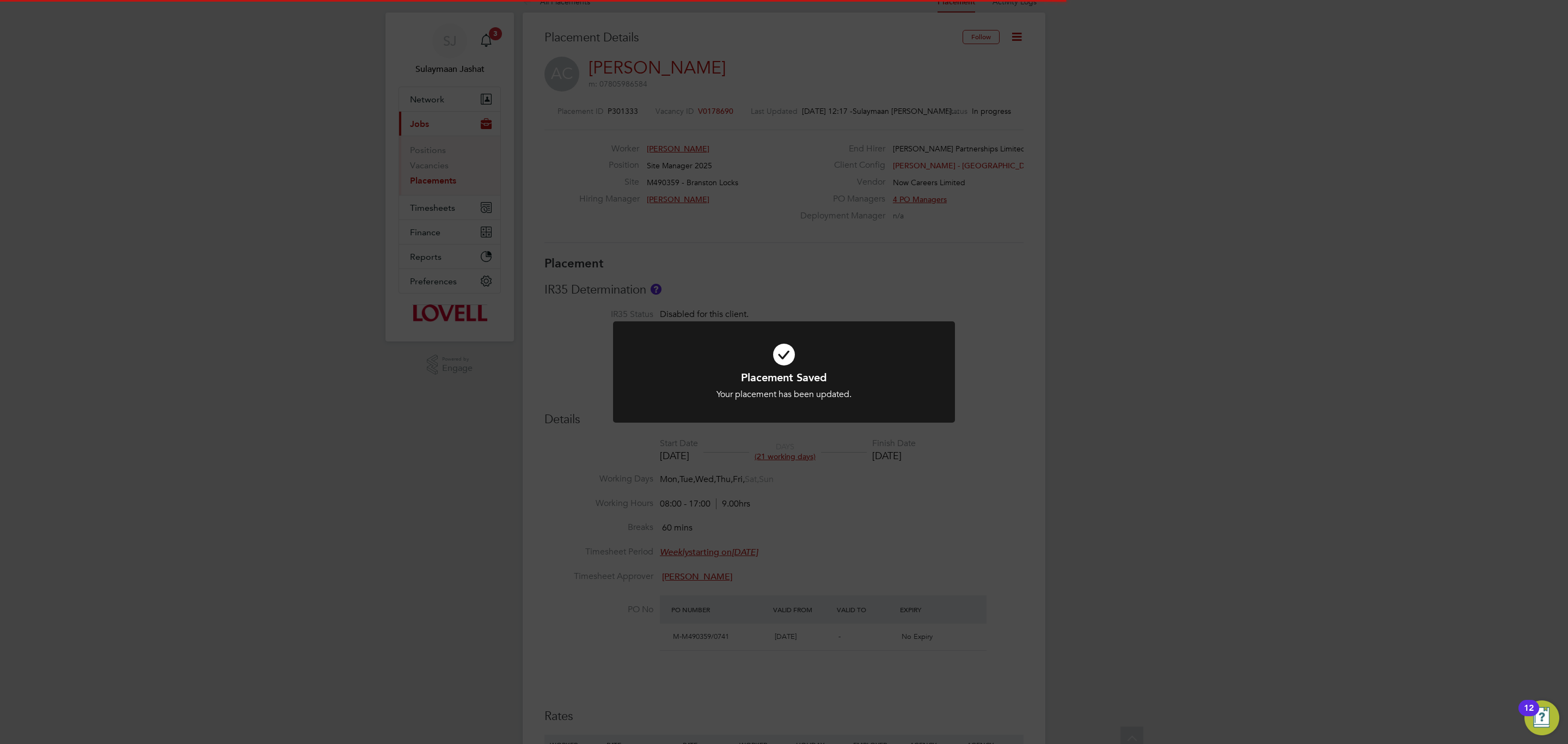
scroll to position [0, 0]
click at [751, 187] on div "Placement Saved Your placement has been updated. Cancel Okay" at bounding box center [784, 372] width 1568 height 744
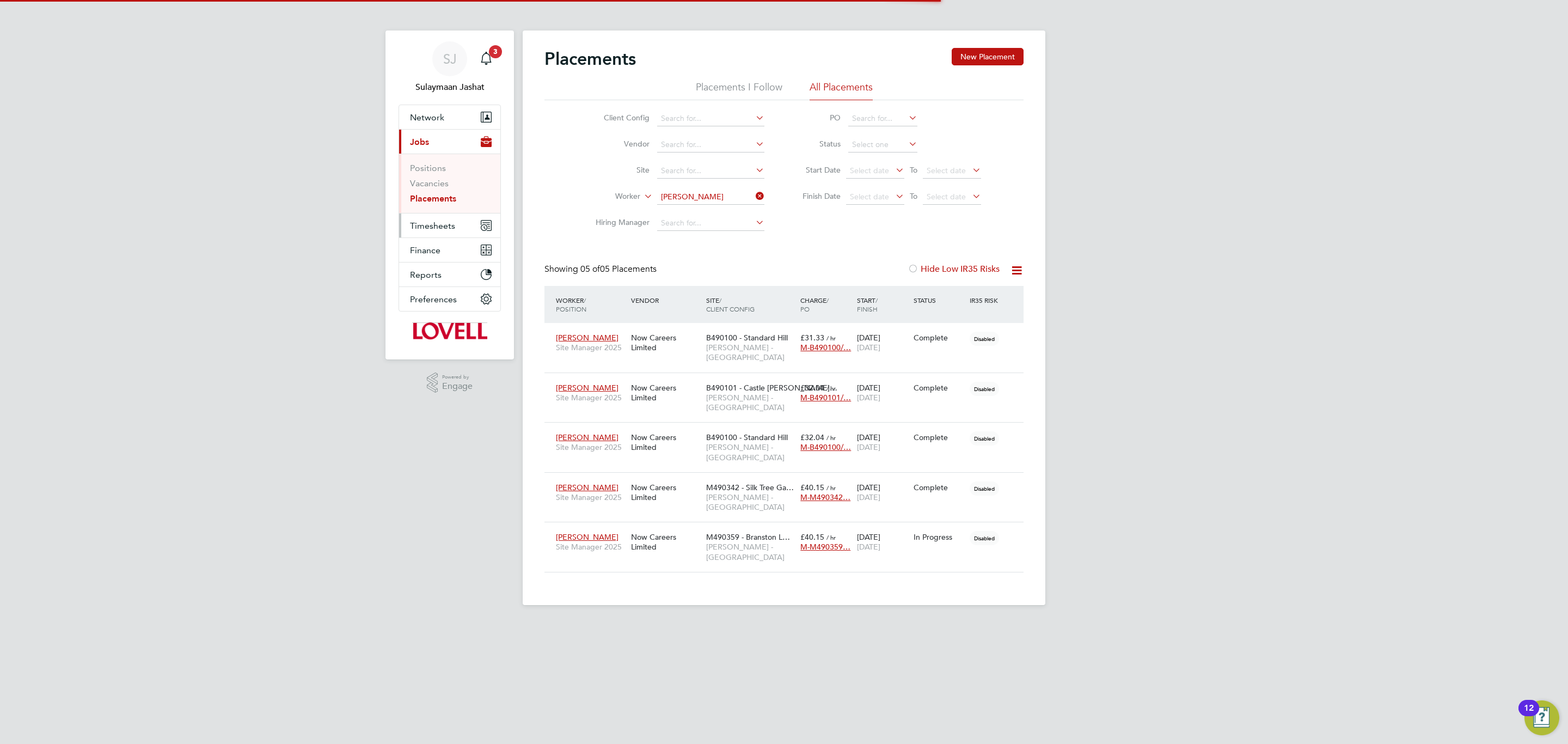
click at [453, 216] on button "Timesheets" at bounding box center [450, 226] width 101 height 24
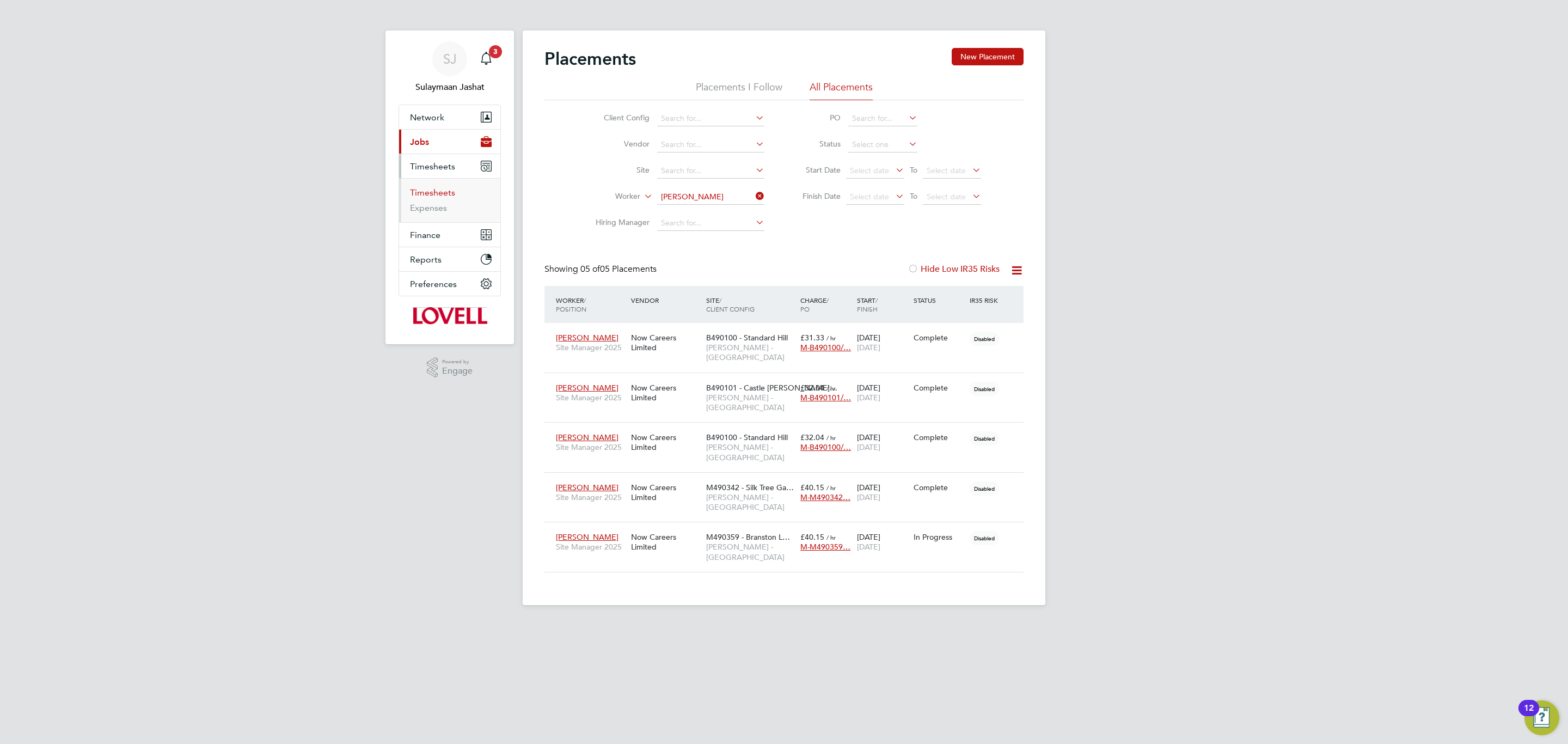
click at [438, 191] on link "Timesheets" at bounding box center [432, 192] width 45 height 11
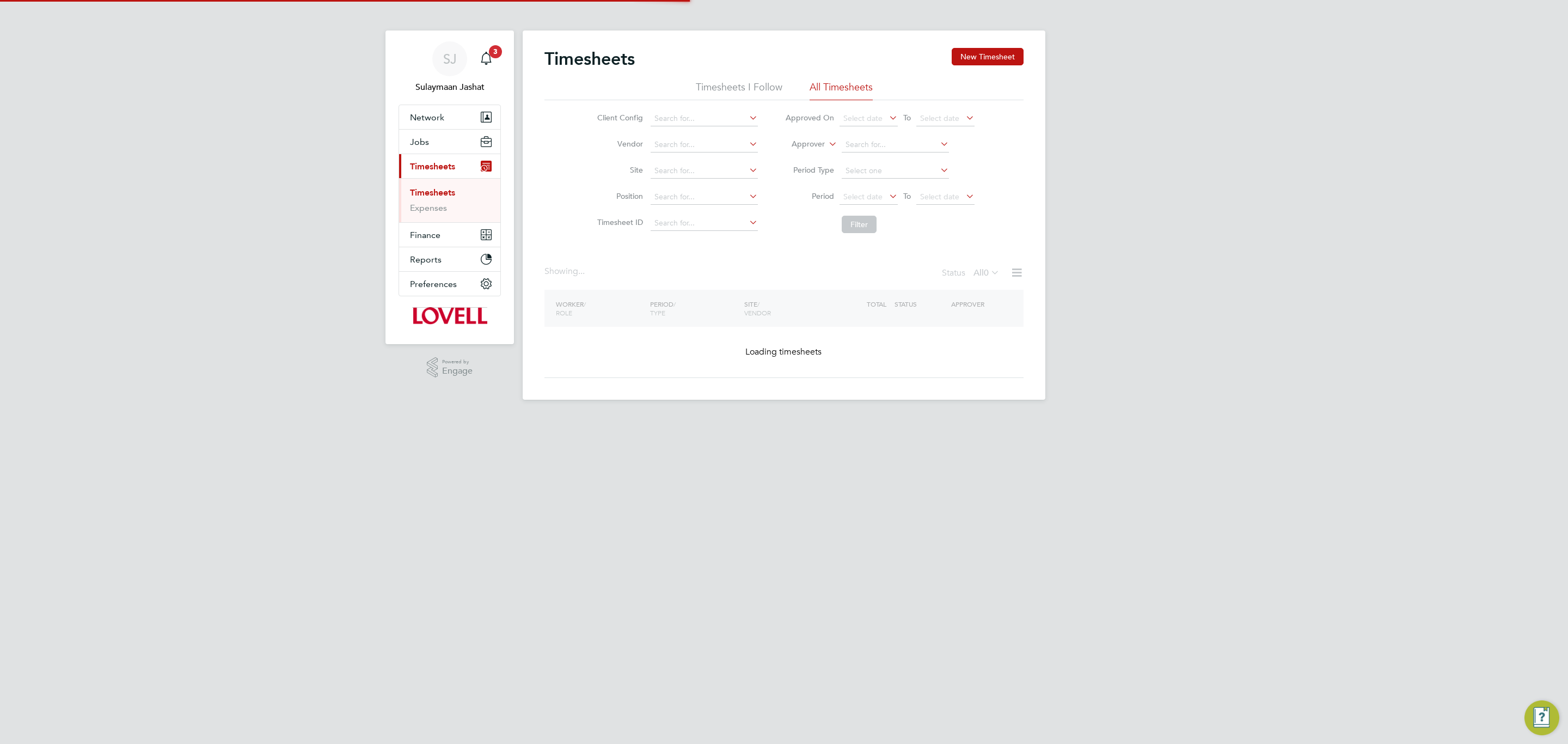
click at [817, 141] on label "Approver" at bounding box center [801, 144] width 49 height 11
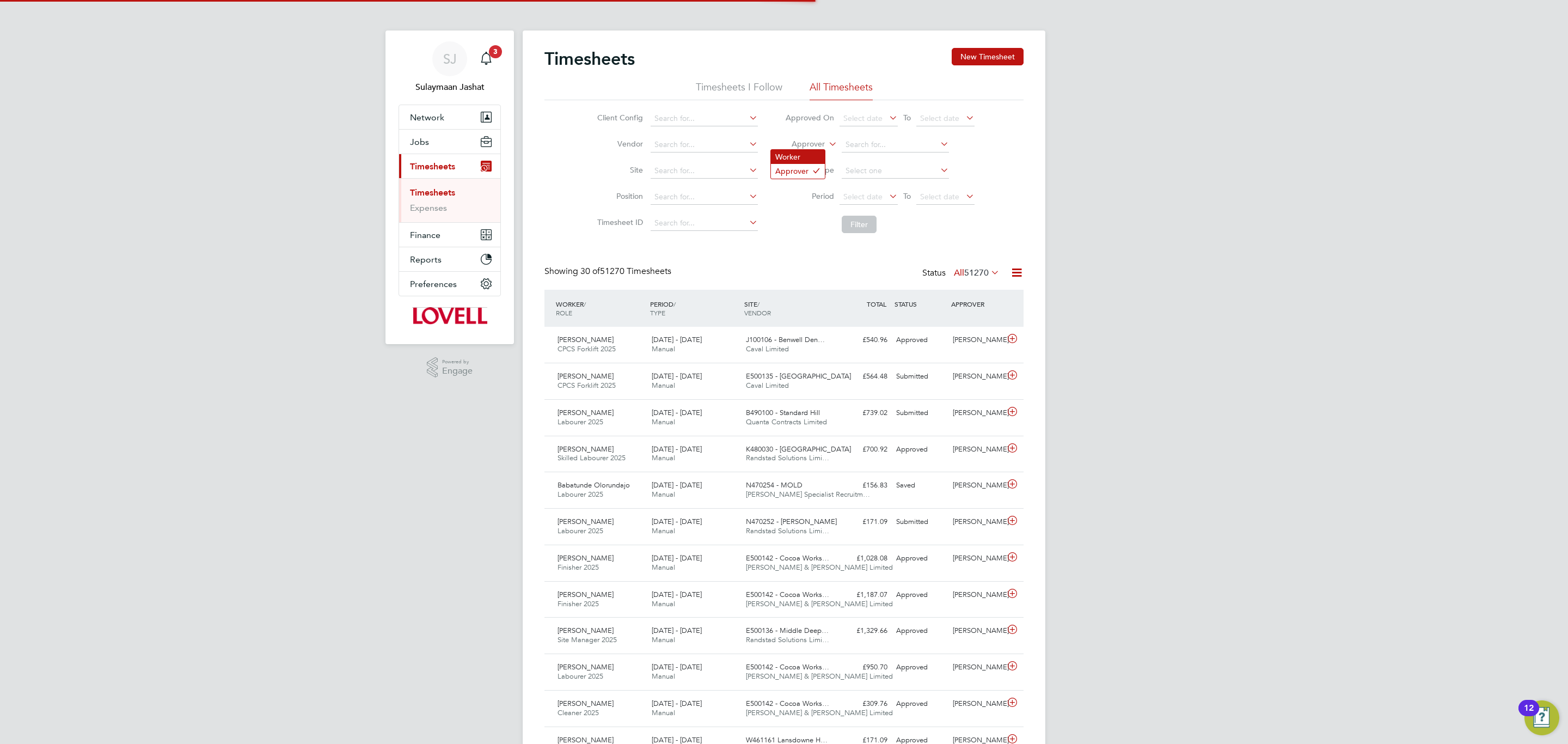
click at [804, 159] on li "Worker" at bounding box center [797, 157] width 54 height 14
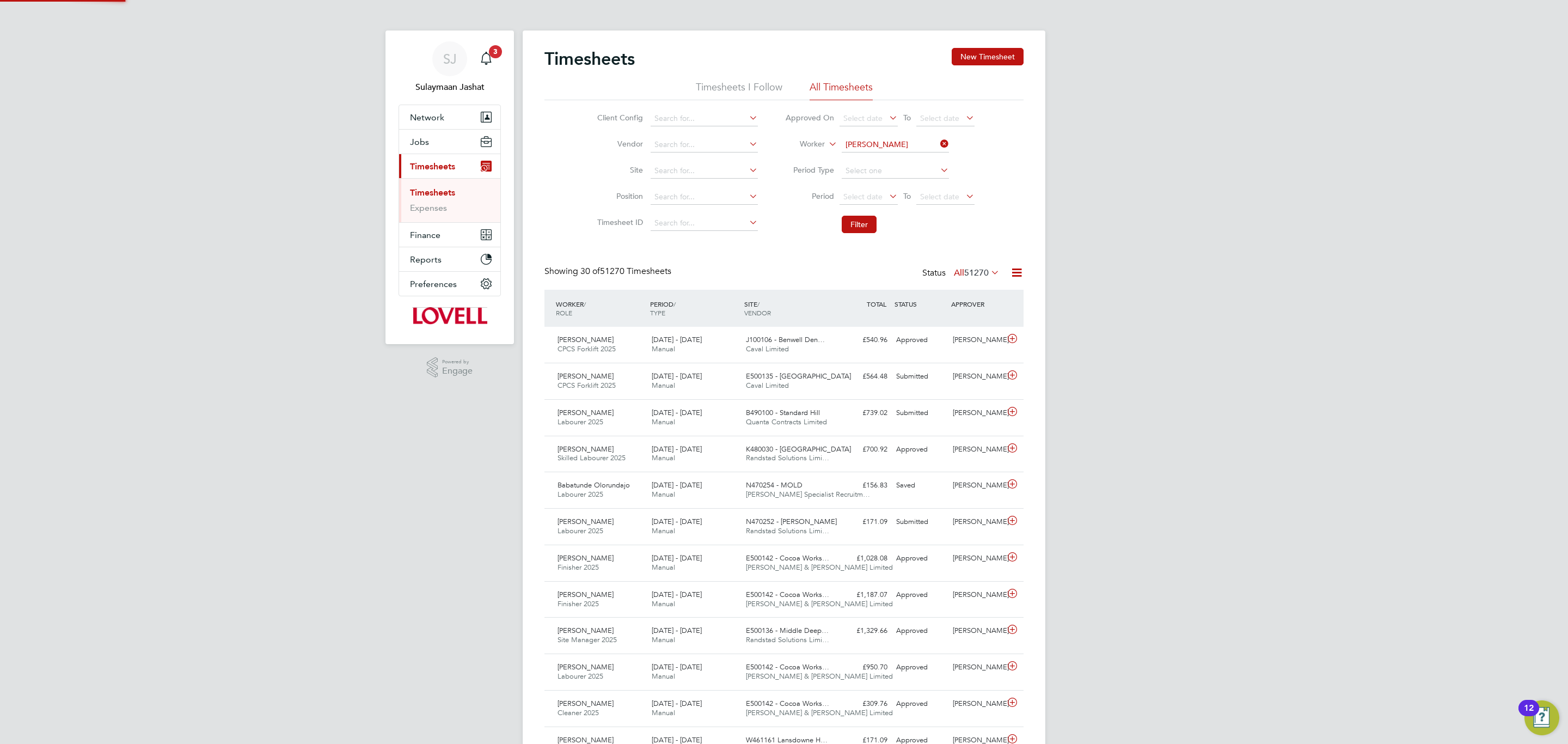
click at [855, 157] on b "Adrian" at bounding box center [876, 160] width 63 height 9
type input "[PERSON_NAME]"
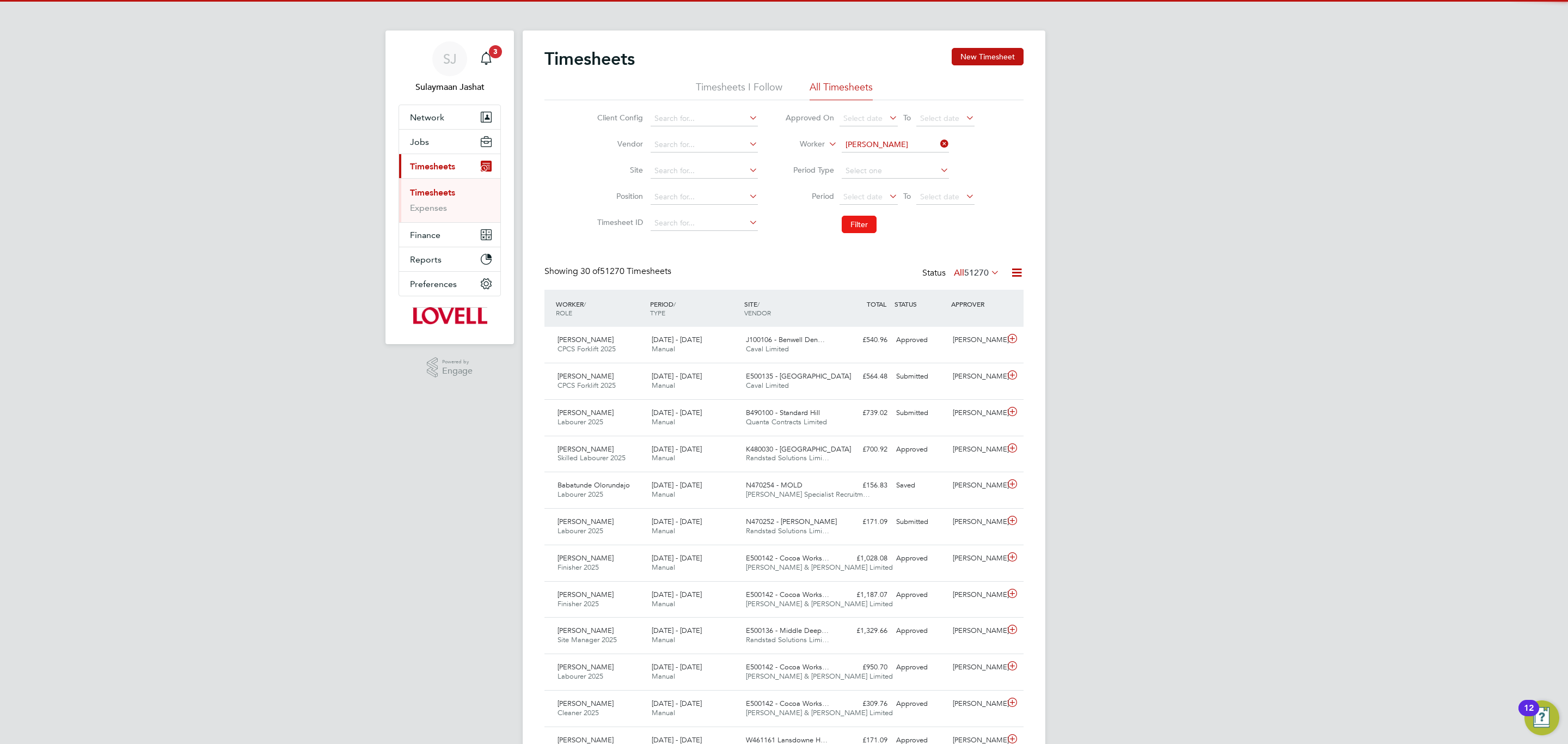
click at [852, 229] on button "Filter" at bounding box center [859, 224] width 35 height 17
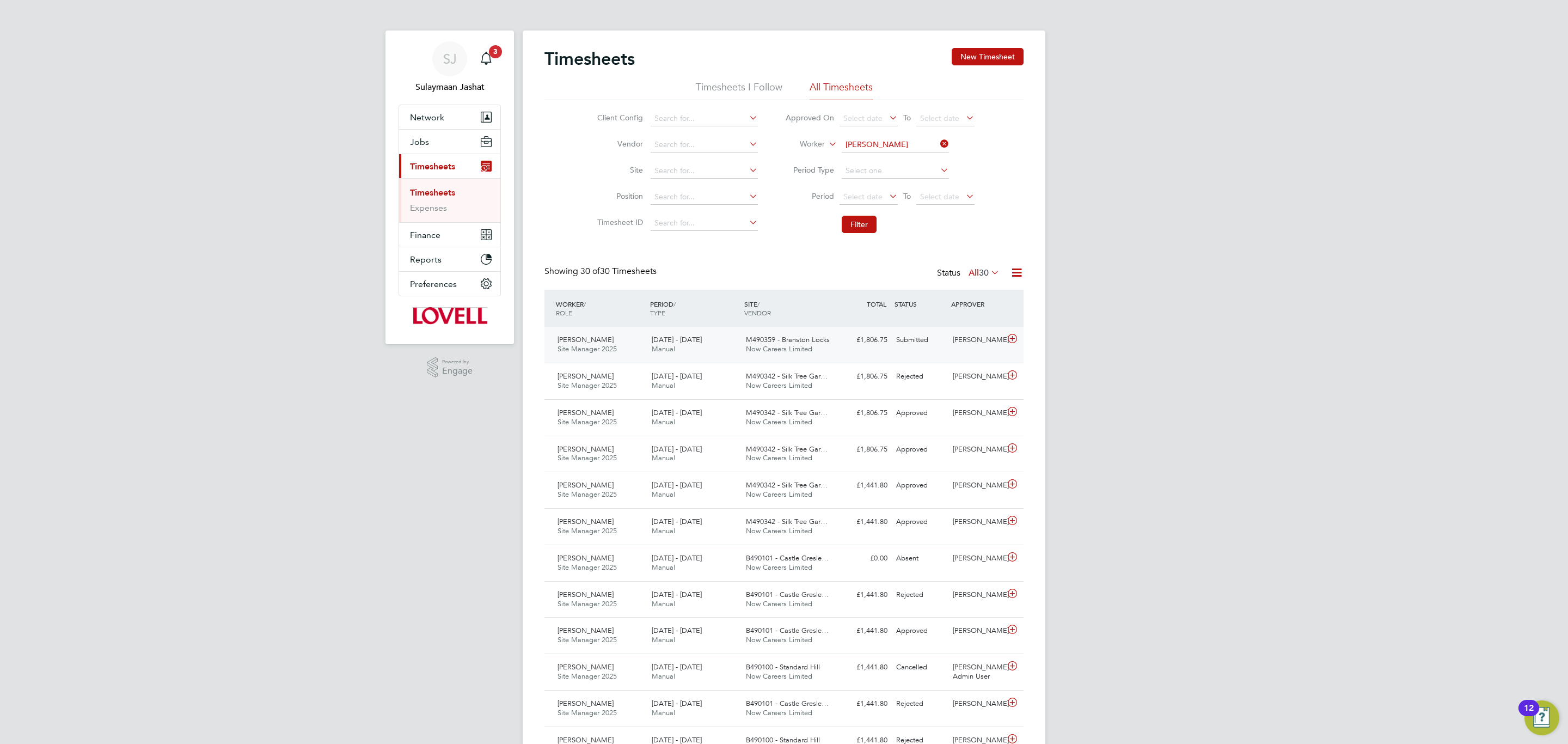
click at [789, 342] on span "M490359 - Branston Locks" at bounding box center [787, 340] width 84 height 9
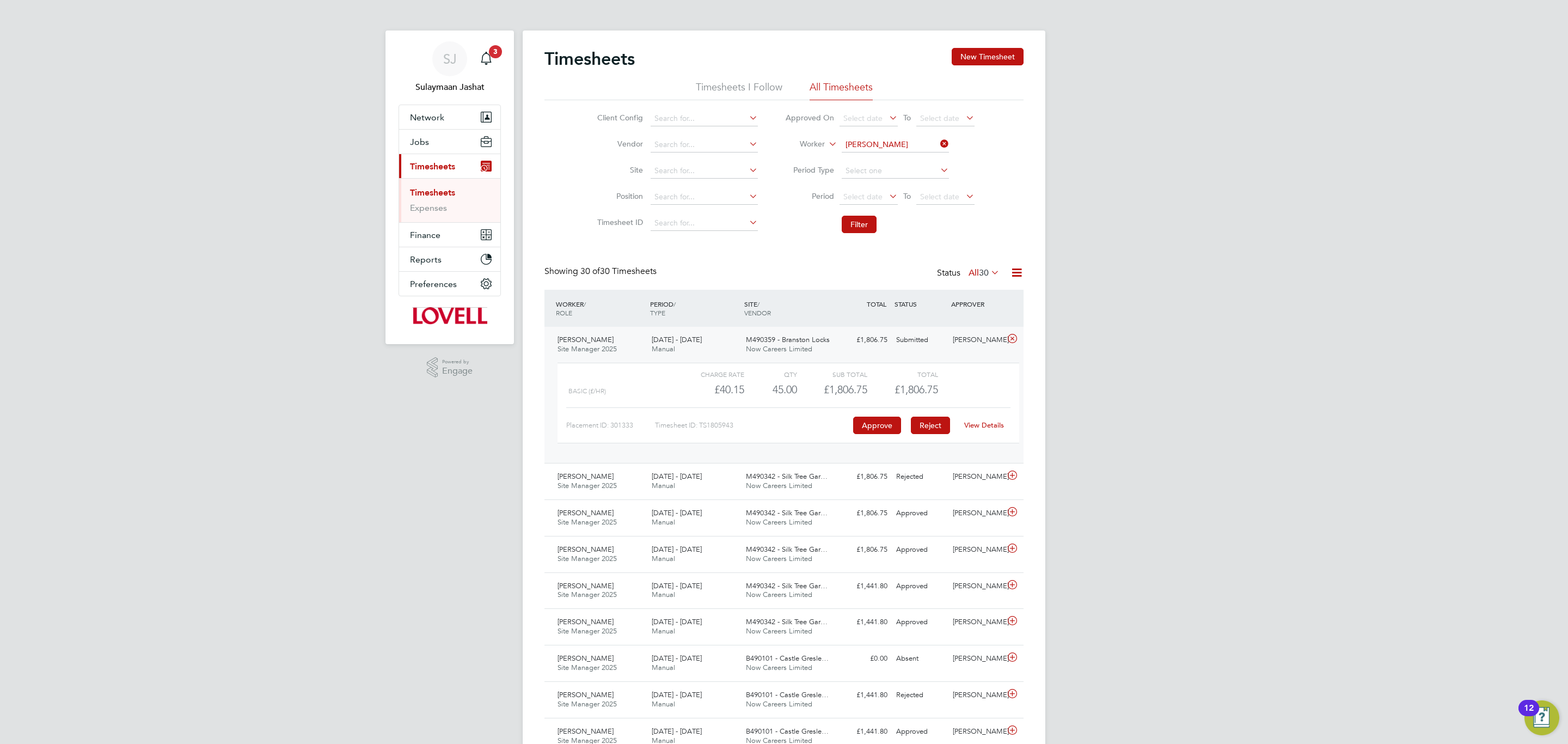
click at [935, 427] on button "Reject" at bounding box center [930, 425] width 39 height 17
drag, startPoint x: 767, startPoint y: 340, endPoint x: 773, endPoint y: 338, distance: 6.3
click at [767, 340] on span "M490359 - Branston Locks" at bounding box center [787, 340] width 84 height 9
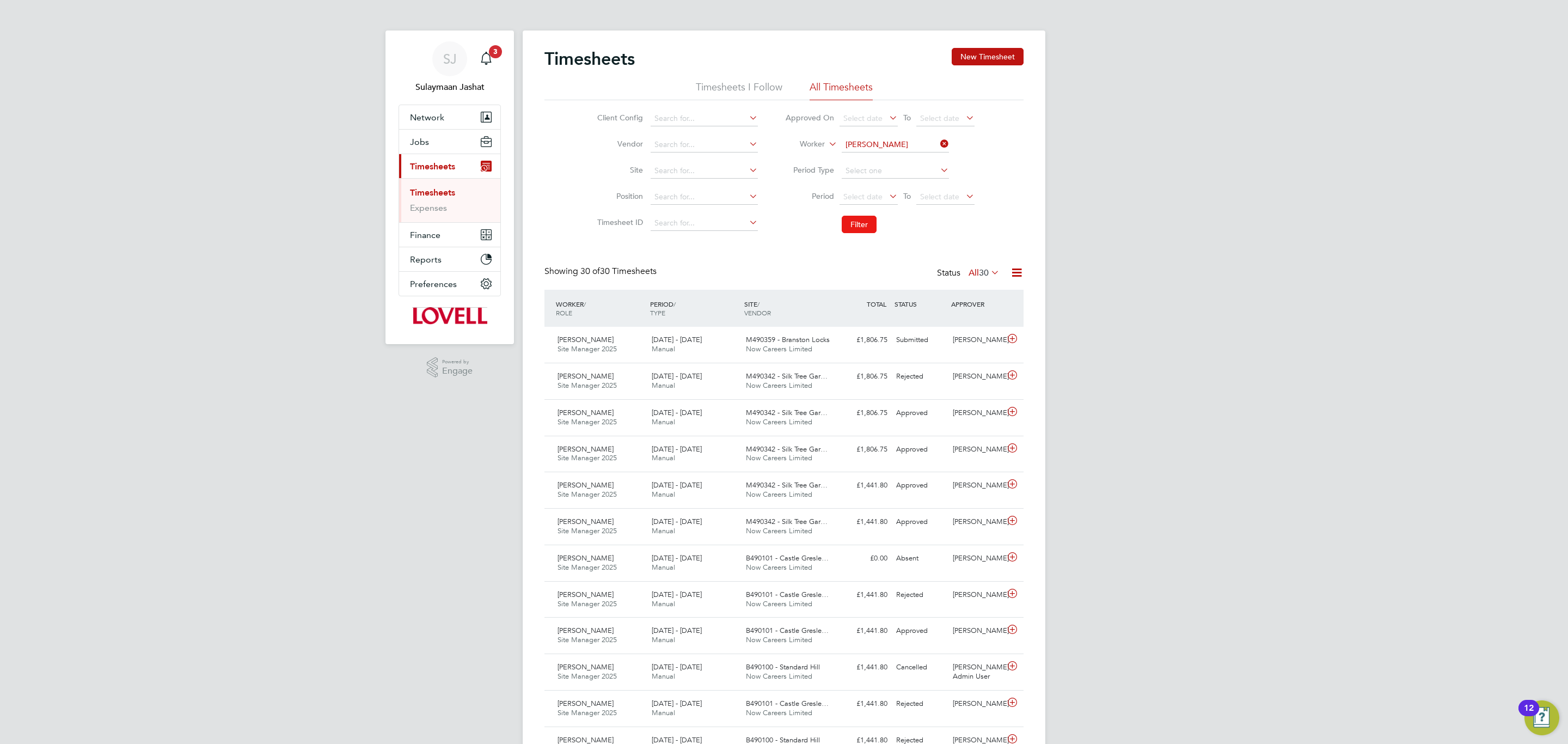
click at [852, 221] on button "Filter" at bounding box center [859, 224] width 35 height 17
click at [436, 117] on span "Network" at bounding box center [427, 117] width 34 height 11
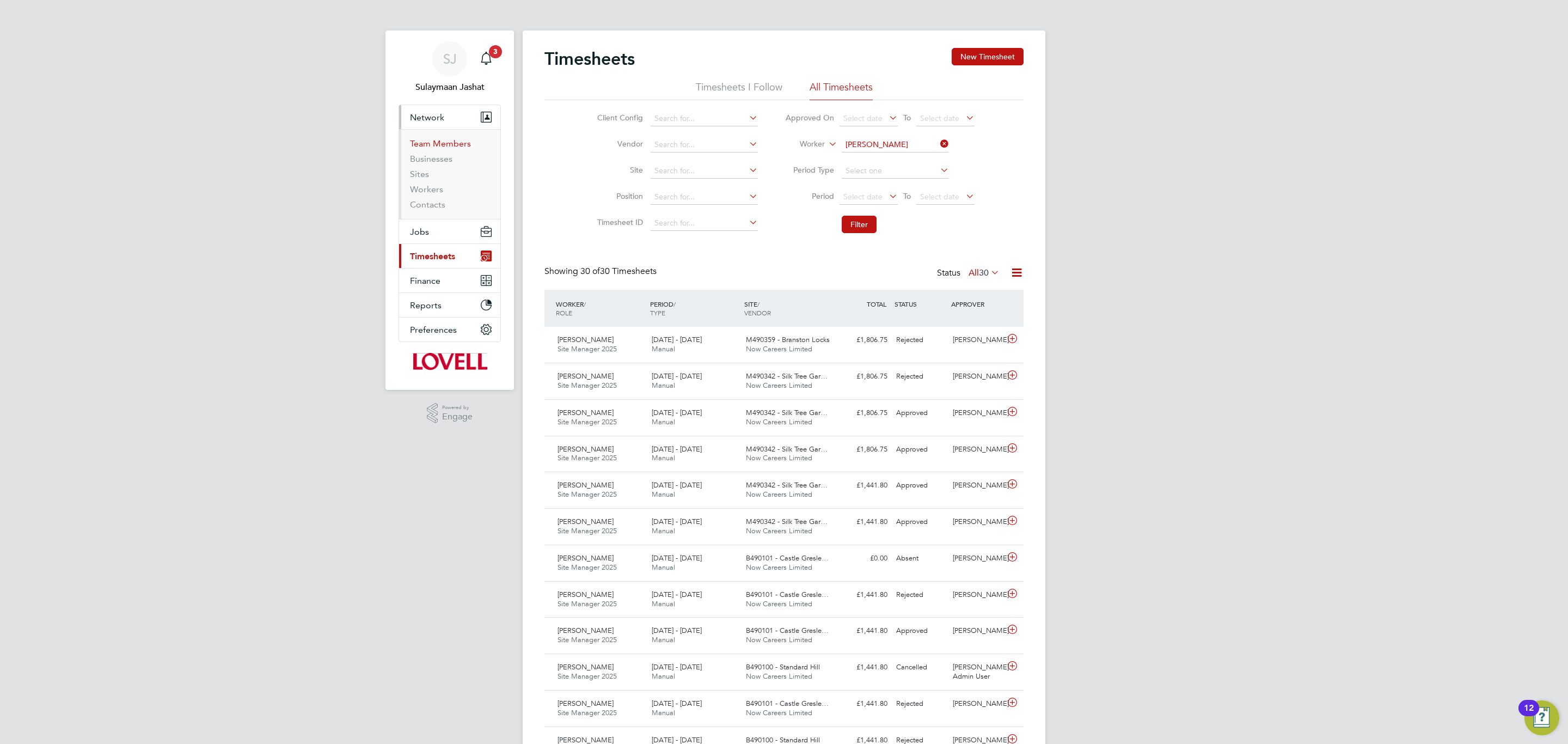
click at [438, 144] on link "Team Members" at bounding box center [440, 143] width 61 height 11
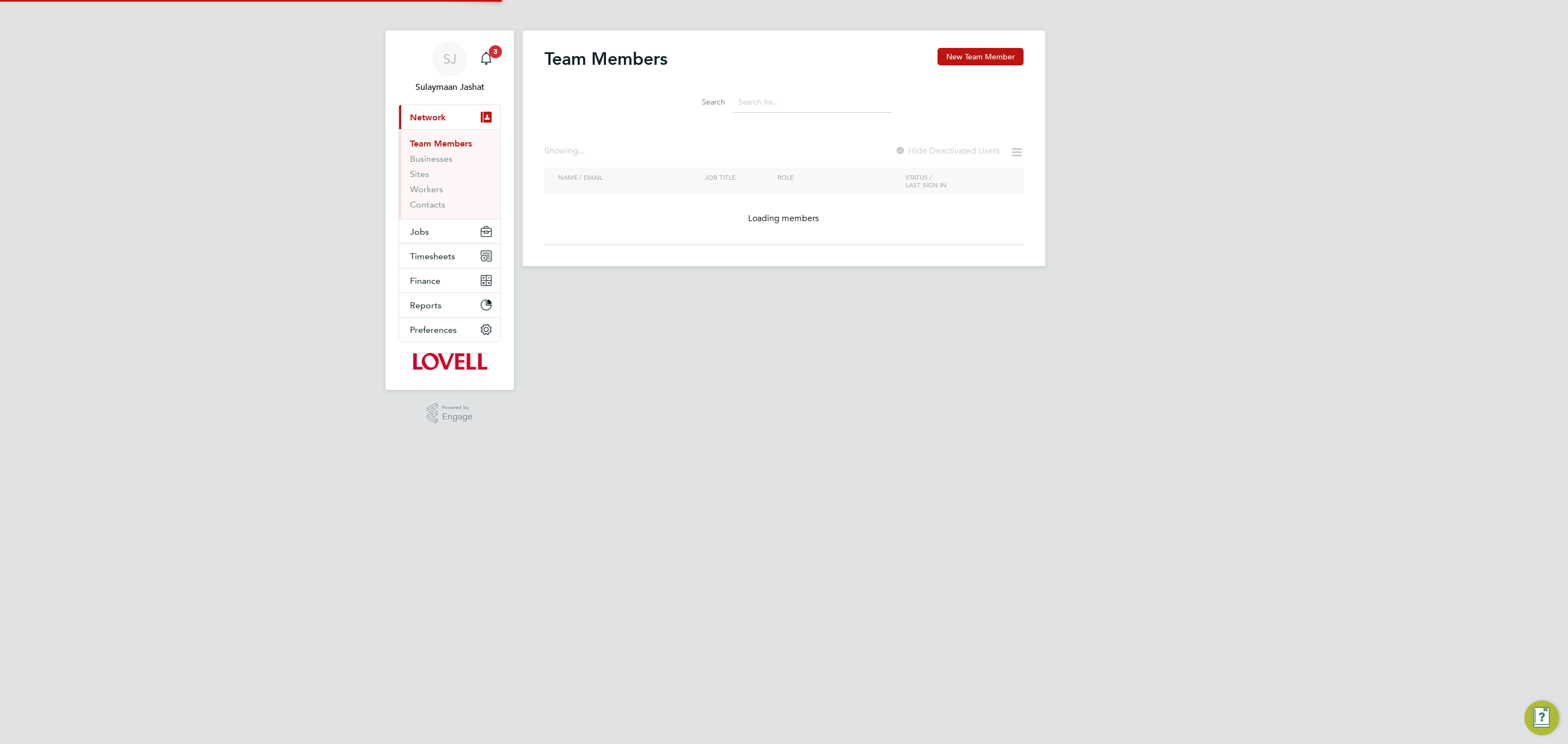
click at [769, 105] on input at bounding box center [813, 102] width 159 height 21
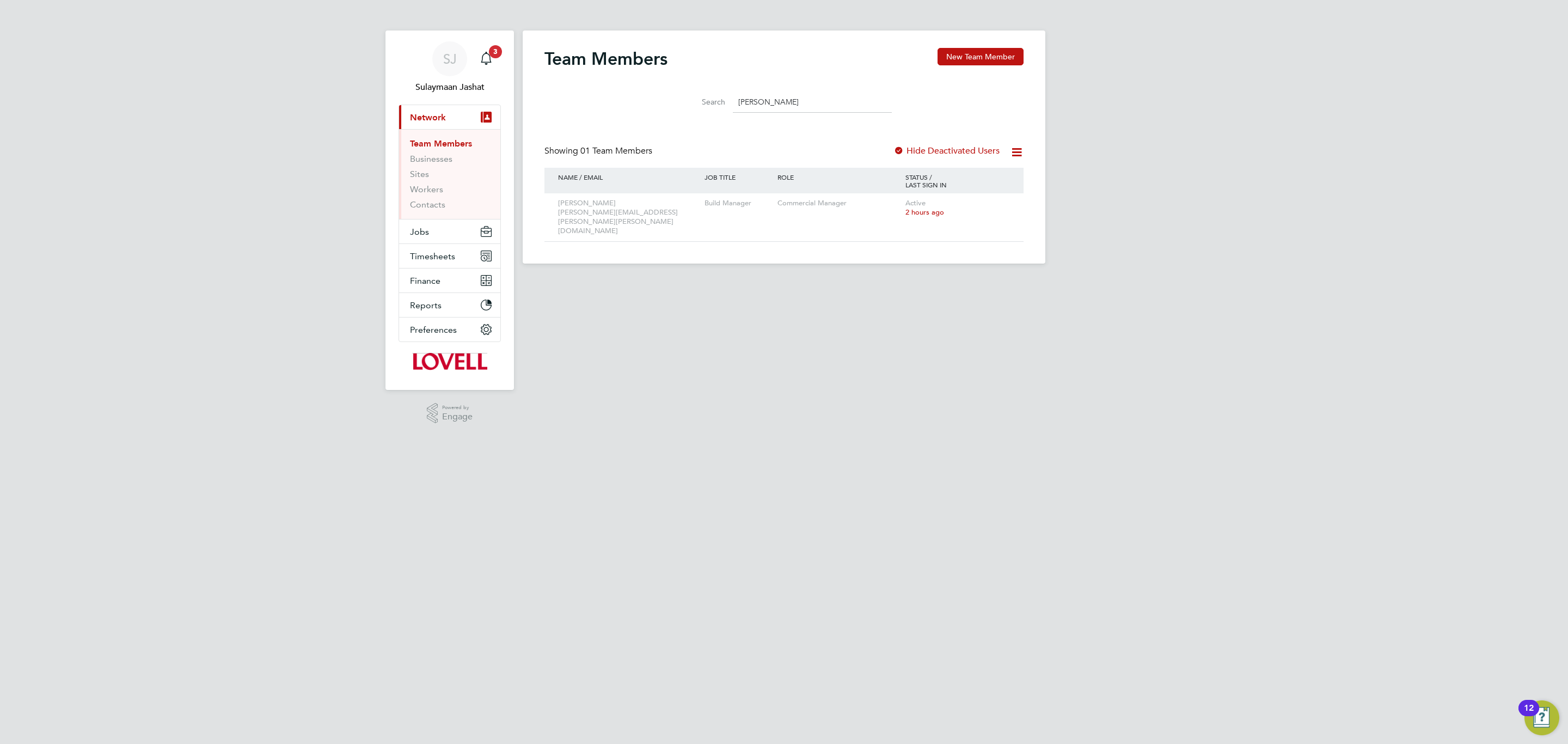
type input "bob nu"
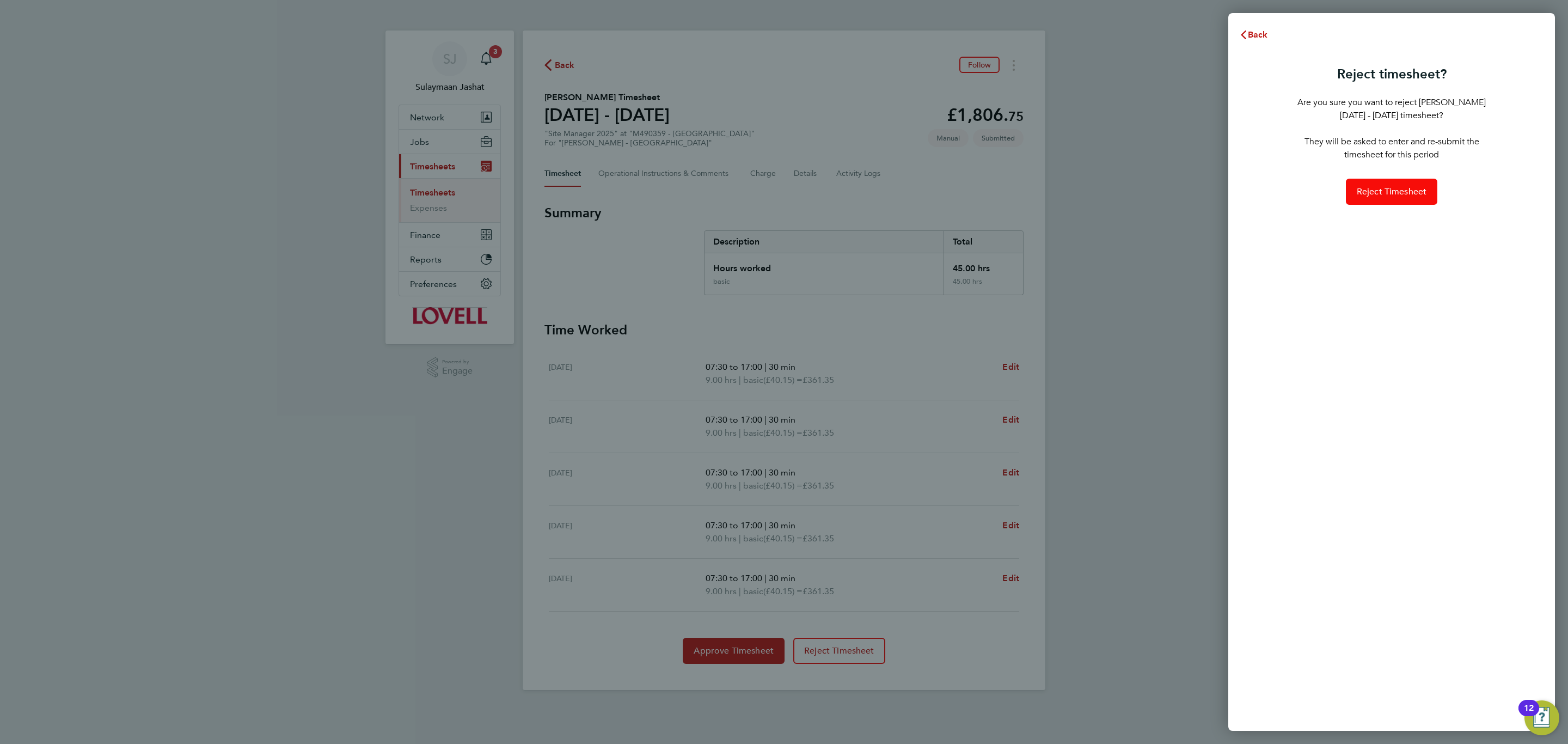
click at [1365, 190] on span "Reject Timesheet" at bounding box center [1392, 192] width 70 height 11
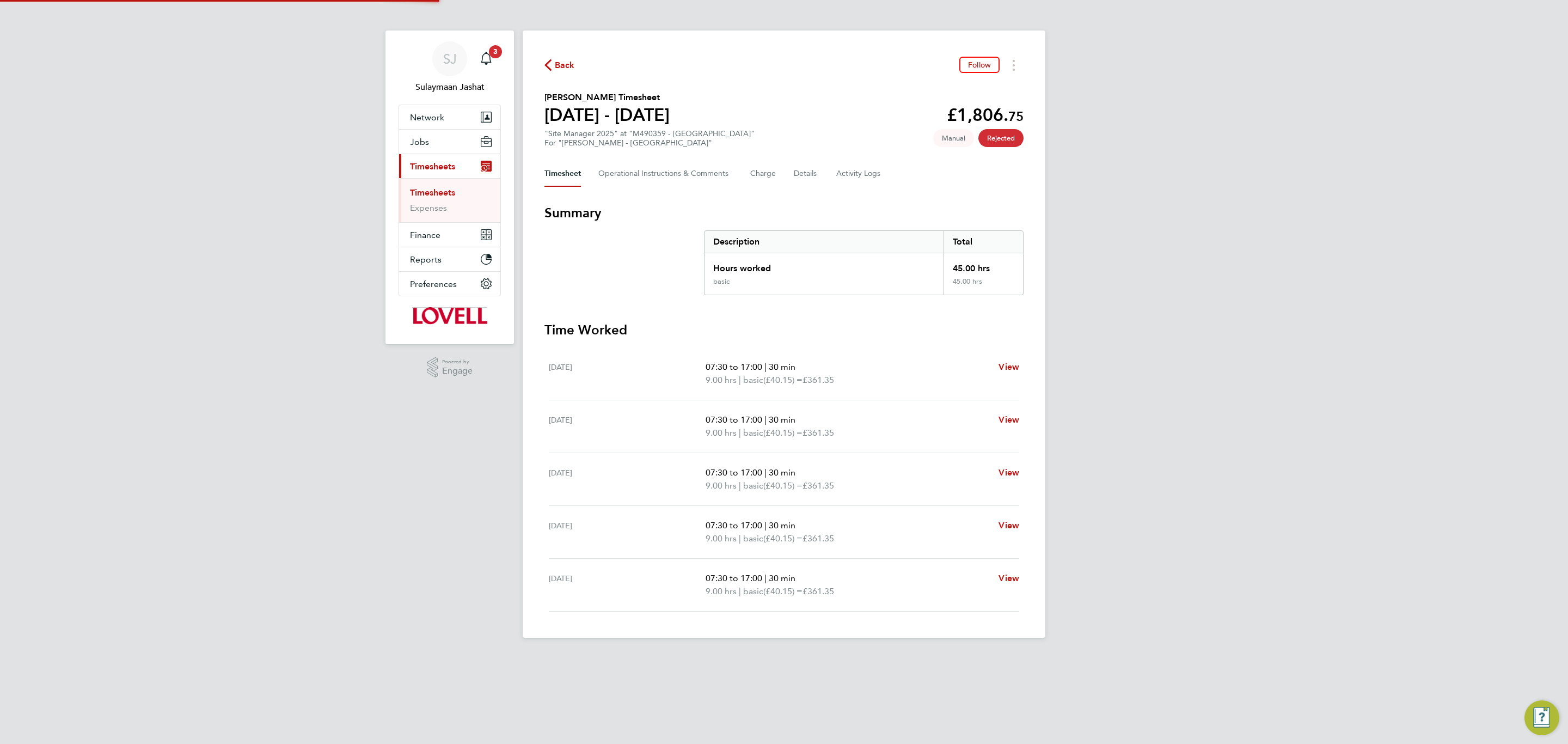
click at [642, 196] on div "Back Follow [PERSON_NAME] Timesheet [DATE] - [DATE] £1,806. 75 "Site Manager 20…" at bounding box center [784, 334] width 523 height 607
click at [649, 181] on Comments-tab "Operational Instructions & Comments" at bounding box center [665, 173] width 135 height 26
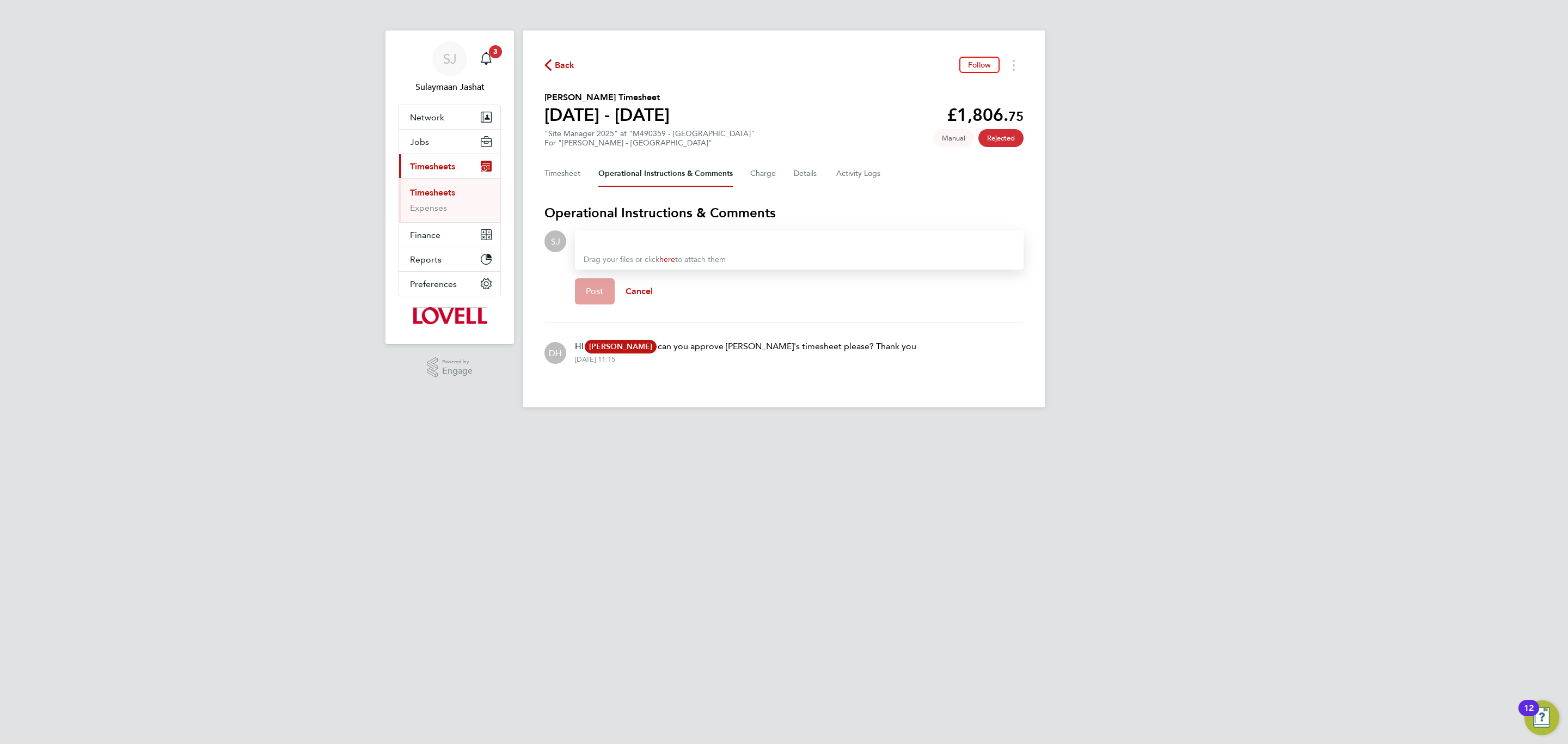
click at [671, 240] on div at bounding box center [799, 242] width 431 height 13
click at [591, 290] on span "Post" at bounding box center [594, 291] width 18 height 11
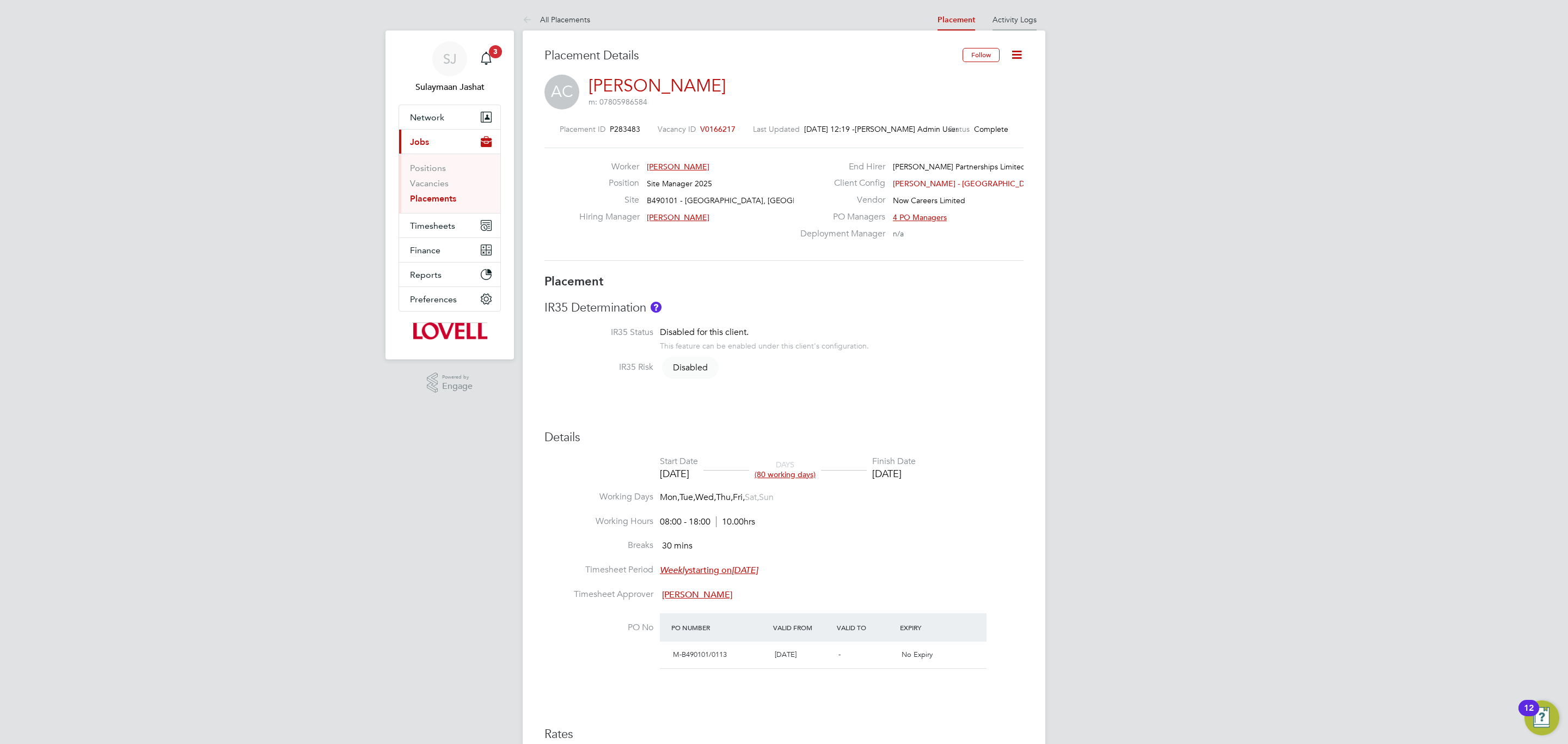
click at [1007, 27] on li "Activity Logs" at bounding box center [1014, 19] width 44 height 22
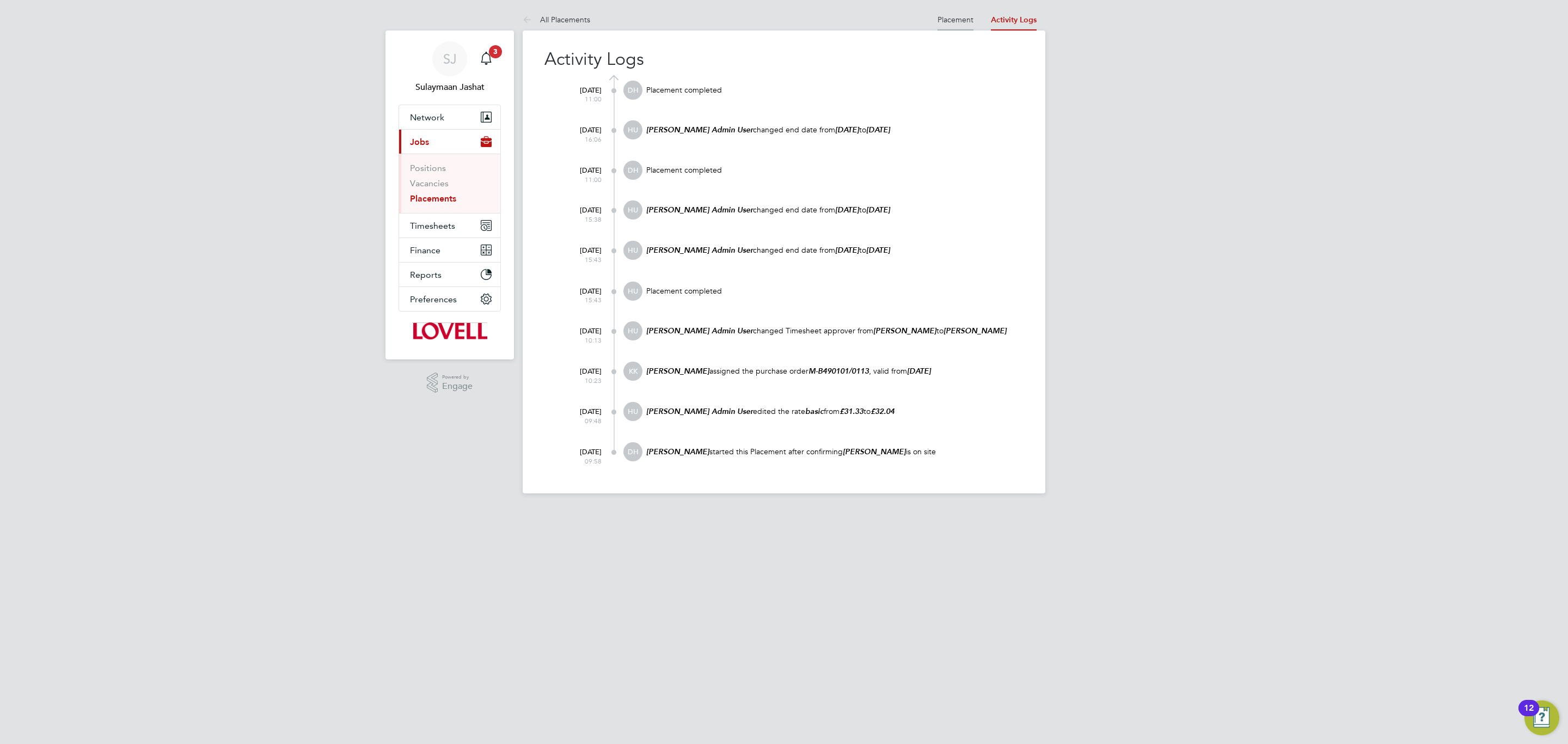
click at [952, 27] on li "Placement" at bounding box center [955, 19] width 36 height 22
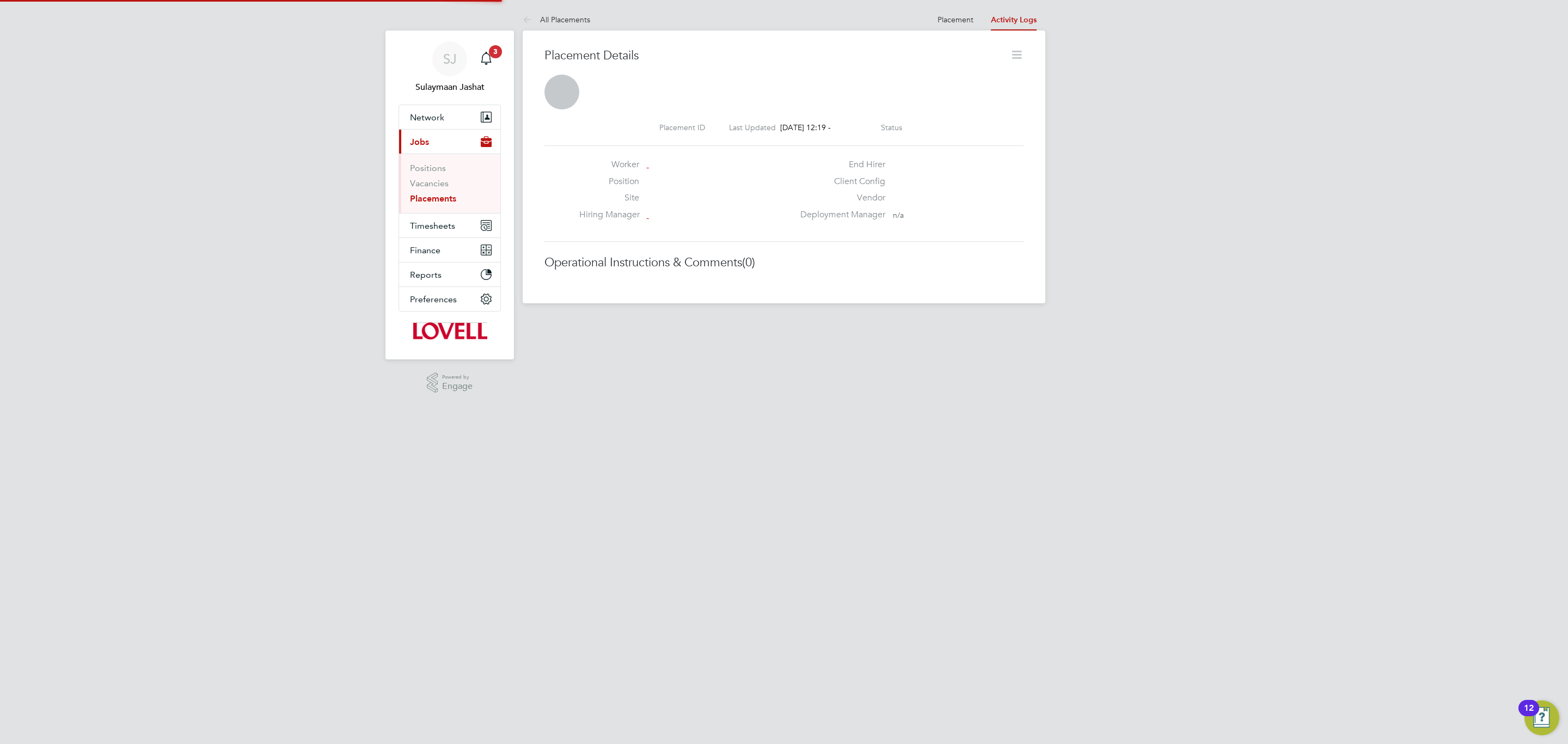
scroll to position [5, 5]
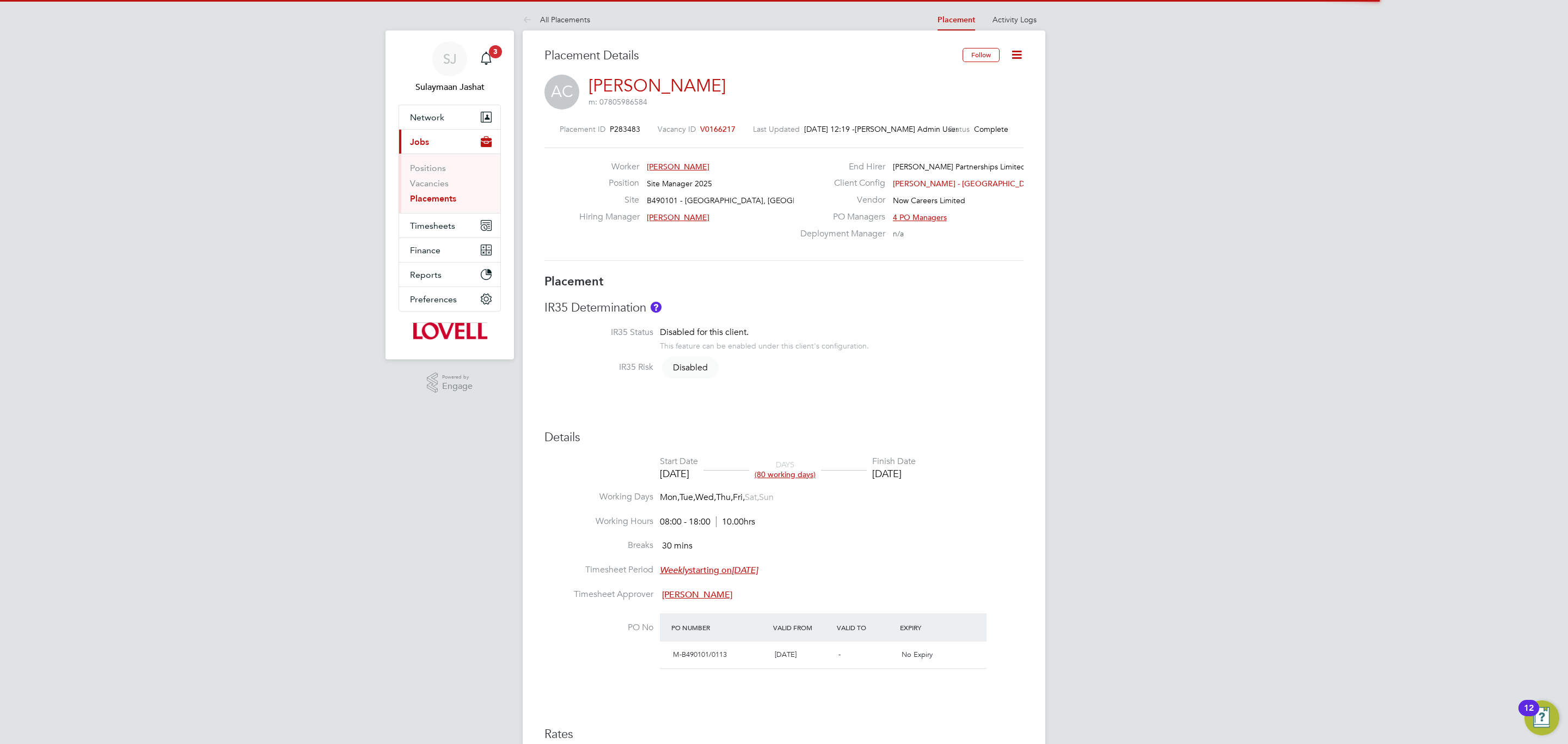
drag, startPoint x: 937, startPoint y: 343, endPoint x: 936, endPoint y: 354, distance: 11.0
click at [936, 353] on li "IR35 Status Disabled for this client. This feature can be enabled under this cl…" at bounding box center [784, 344] width 479 height 35
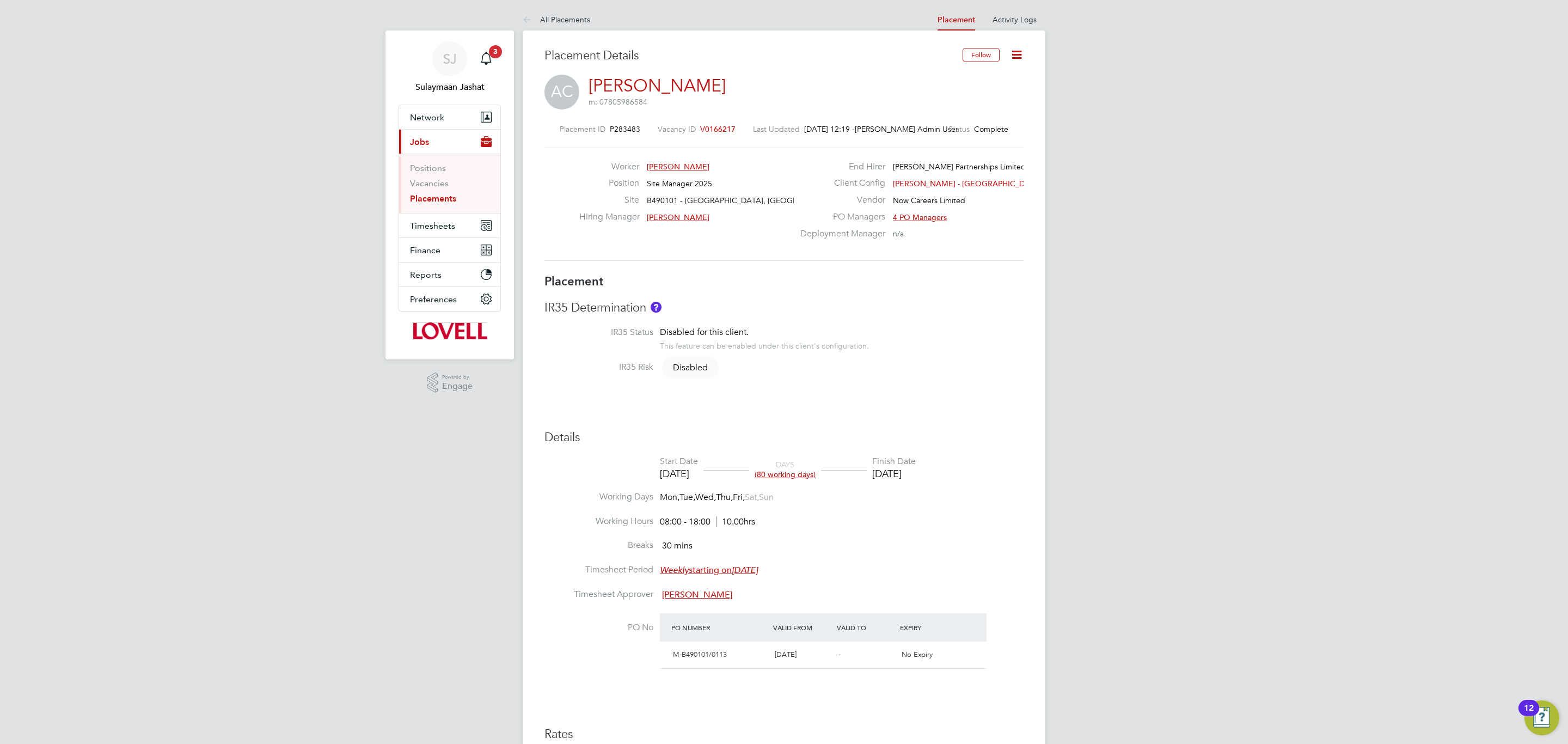
click at [940, 436] on h3 "Details" at bounding box center [784, 438] width 479 height 16
type input "[PERSON_NAME]"
type input "[DATE]"
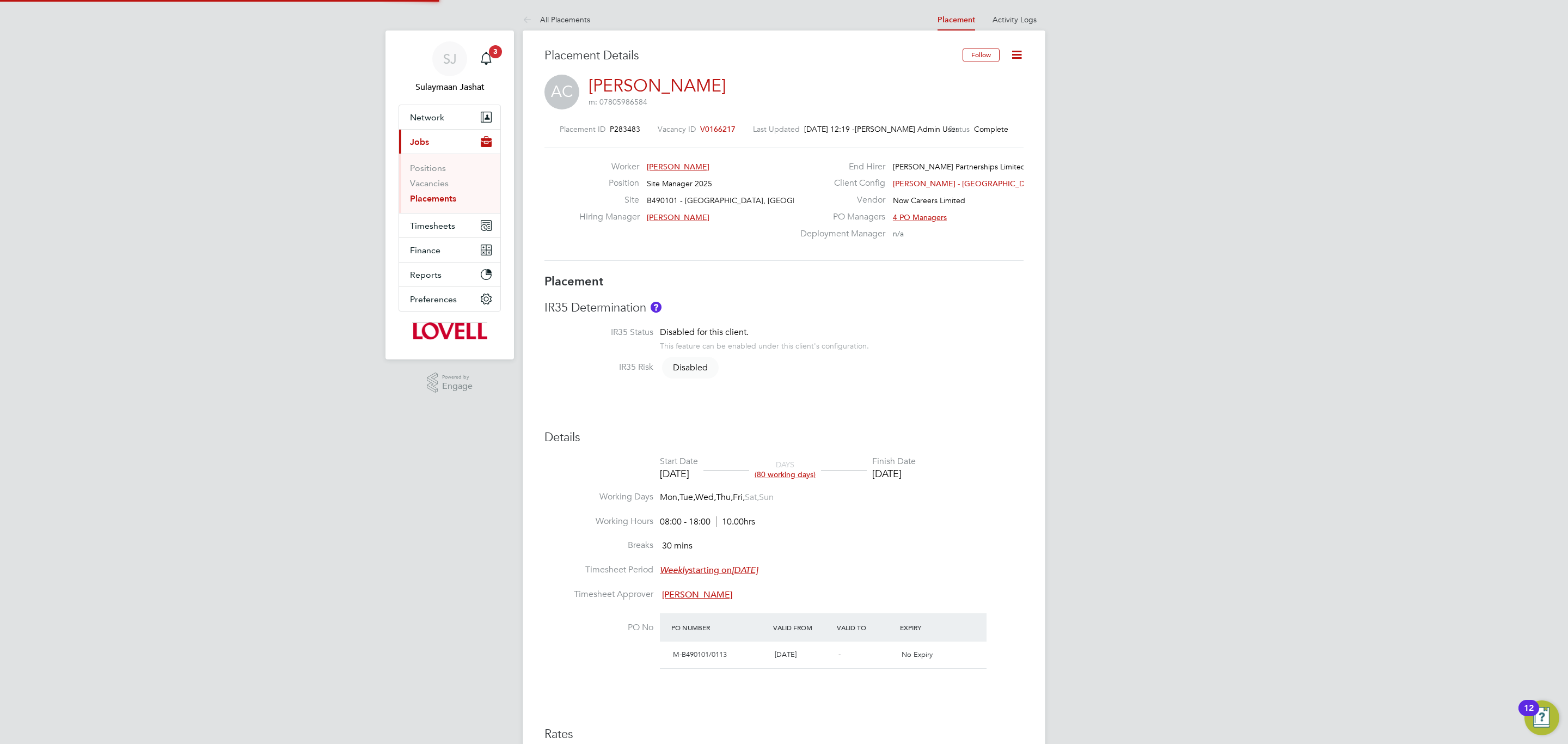
type input "08:00"
type input "18:00"
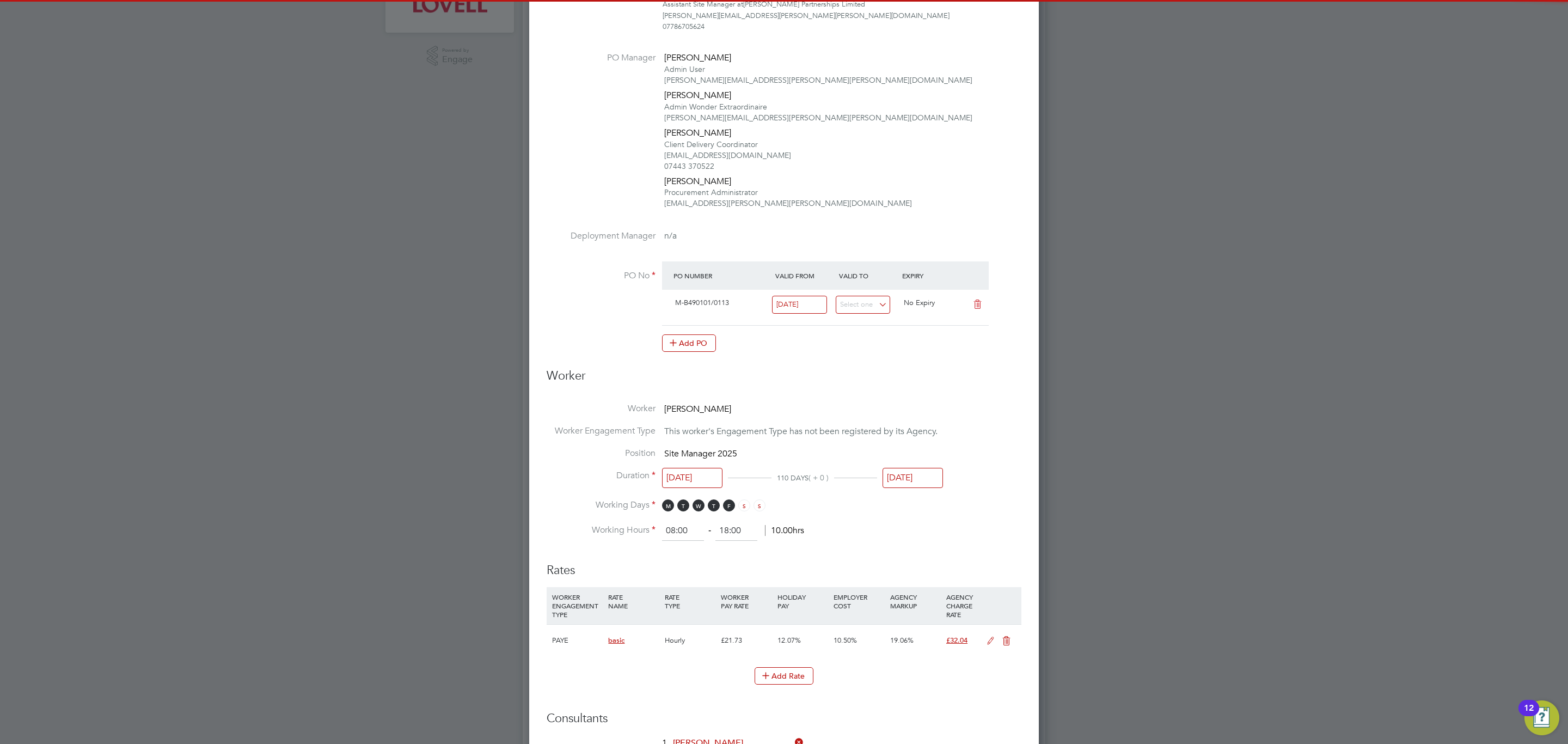
click at [921, 476] on input "[DATE]" at bounding box center [912, 478] width 60 height 20
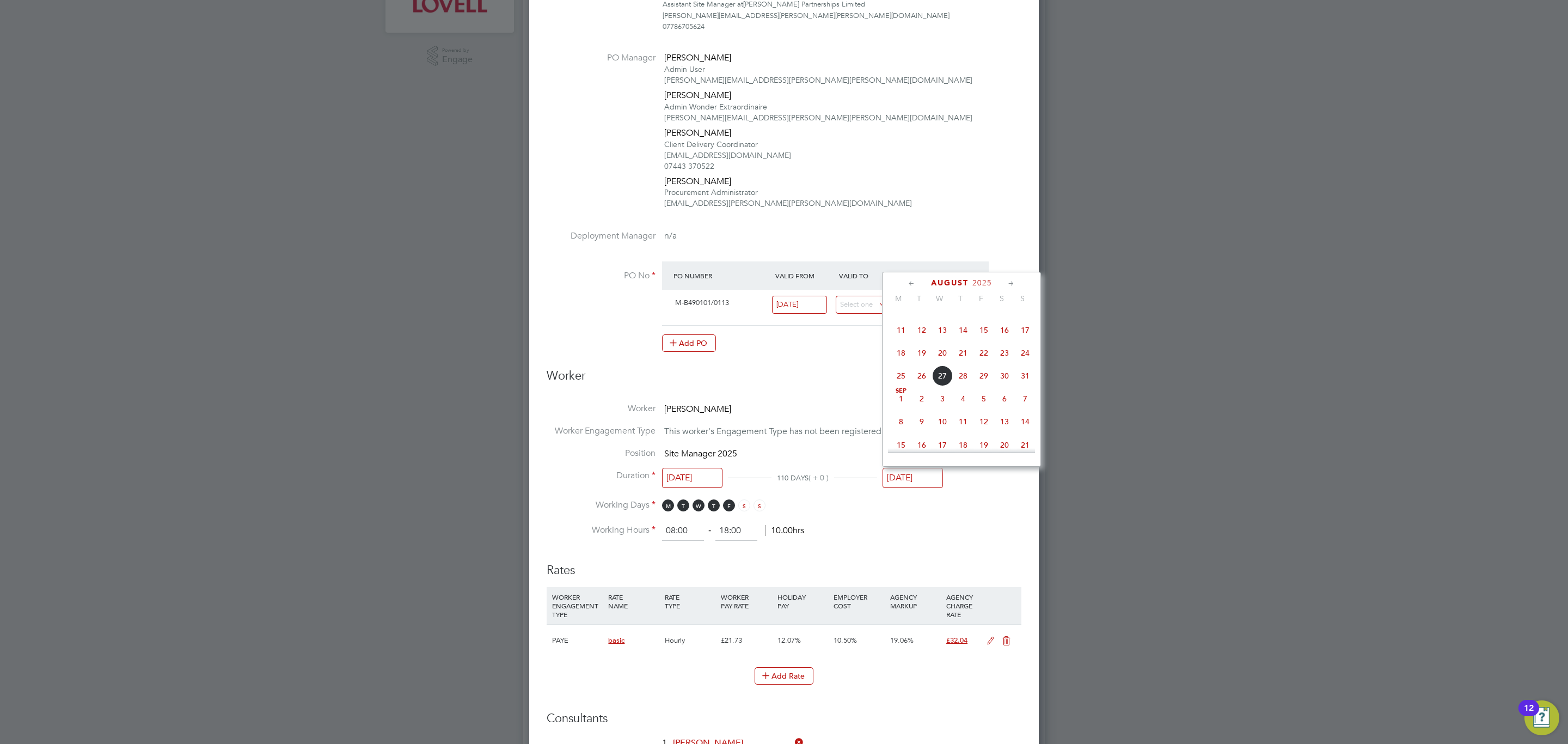
click at [984, 352] on span "22" at bounding box center [983, 352] width 21 height 21
type input "[DATE]"
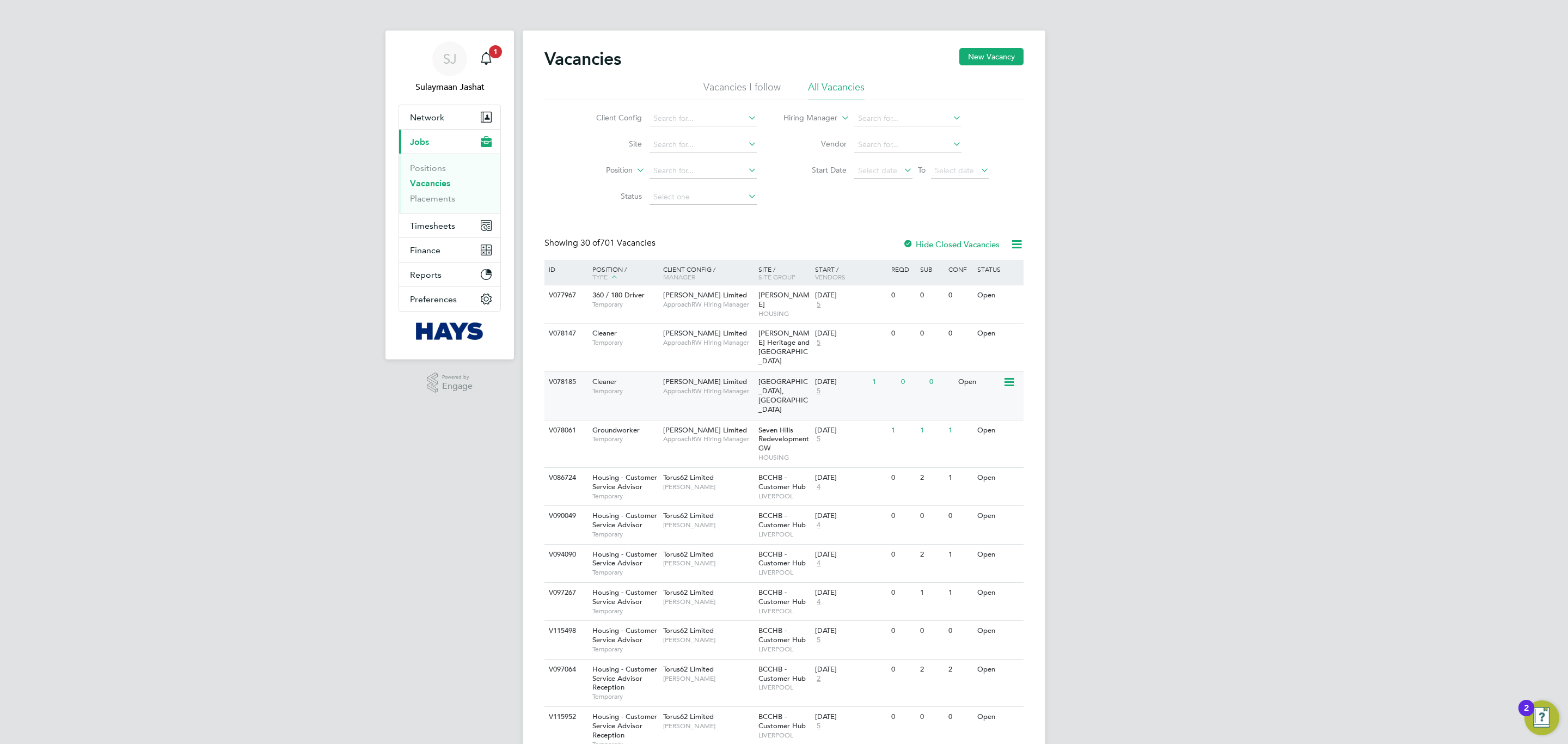
click at [796, 391] on div "[GEOGRAPHIC_DATA], [GEOGRAPHIC_DATA]" at bounding box center [784, 396] width 57 height 48
click at [438, 200] on link "Placements" at bounding box center [432, 198] width 45 height 11
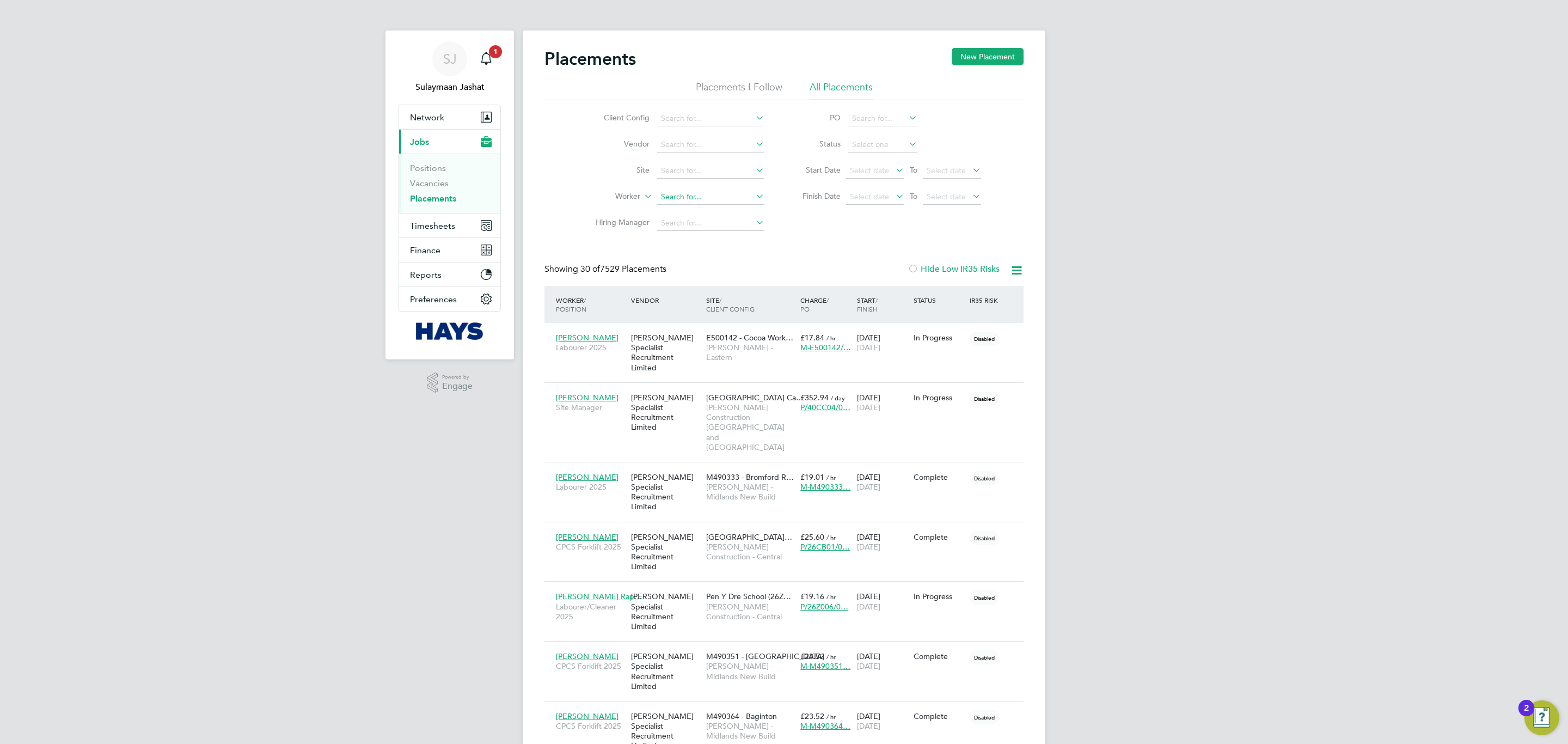
drag, startPoint x: 704, startPoint y: 170, endPoint x: 714, endPoint y: 194, distance: 26.0
click at [704, 170] on input at bounding box center [711, 171] width 107 height 15
type input "o"
click at [714, 188] on li "Pen Y Dre School (26Z006)" at bounding box center [725, 186] width 137 height 15
type input "Pen Y Dre School (26Z006)"
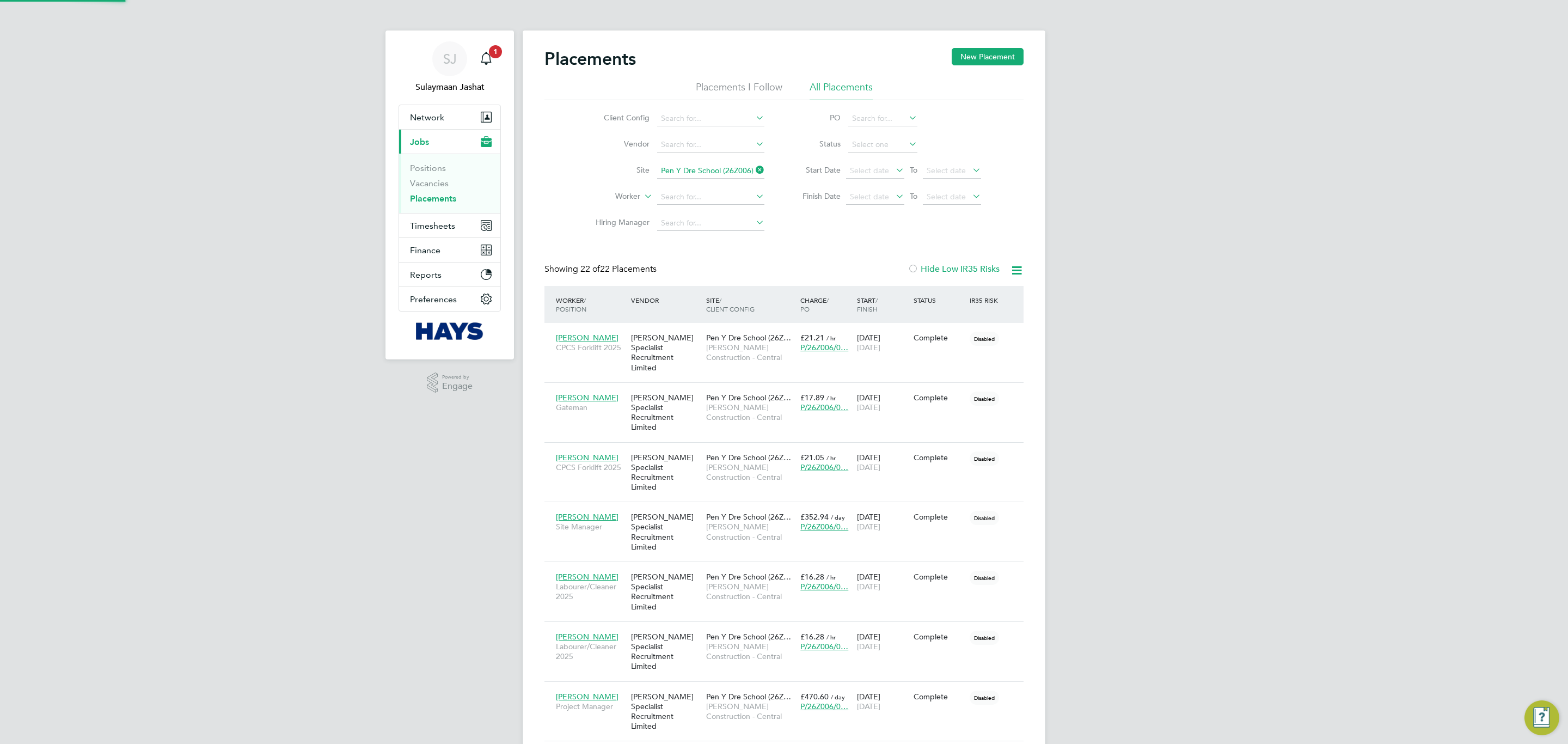
scroll to position [41, 95]
click at [882, 144] on input at bounding box center [883, 145] width 69 height 15
click at [870, 153] on li "Active" at bounding box center [883, 160] width 70 height 14
type input "Active"
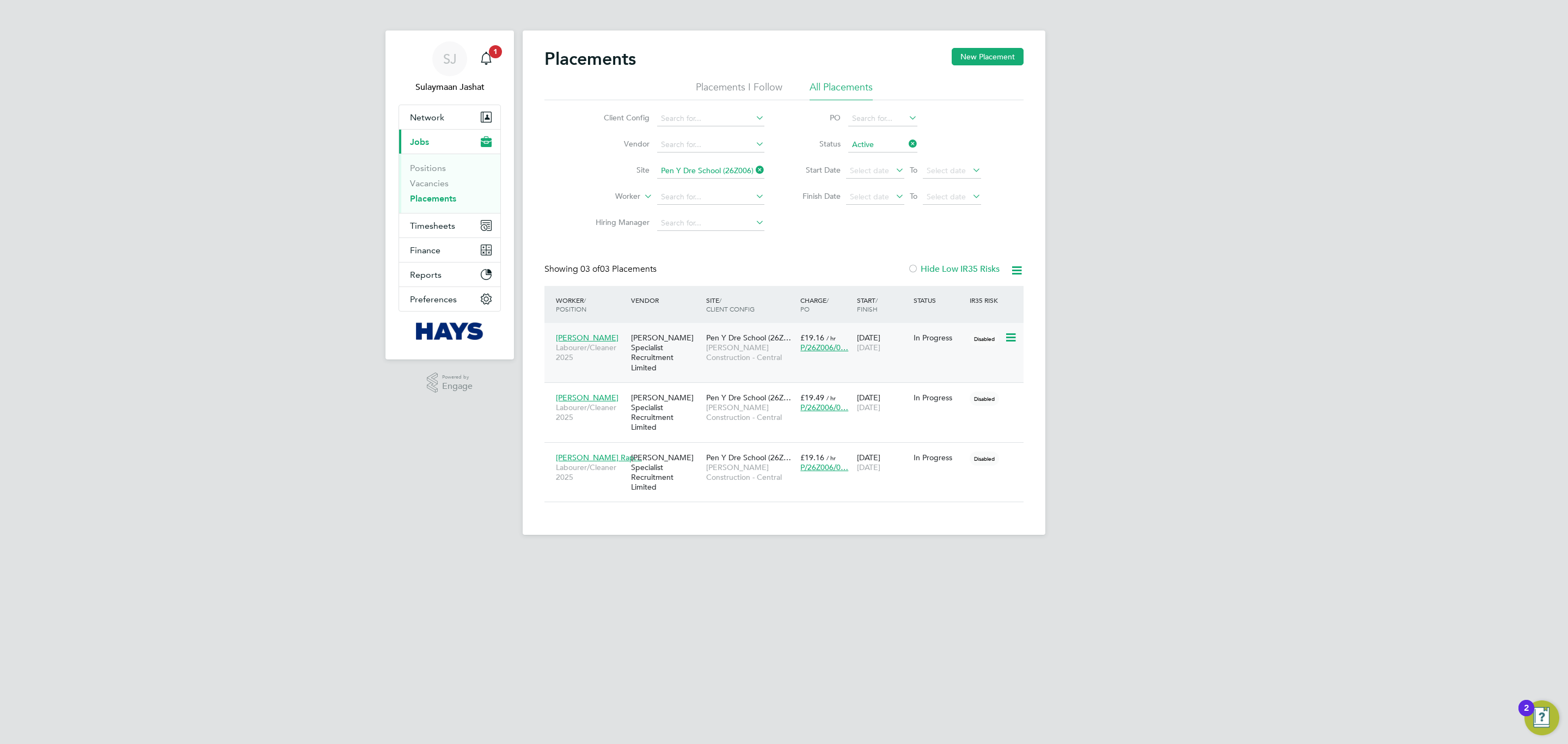
click at [722, 353] on span "[PERSON_NAME] Construction - Central" at bounding box center [750, 352] width 89 height 20
click at [728, 408] on span "[PERSON_NAME] Construction - Central" at bounding box center [750, 413] width 89 height 20
click at [728, 463] on span "[PERSON_NAME] Construction - Central" at bounding box center [750, 473] width 89 height 20
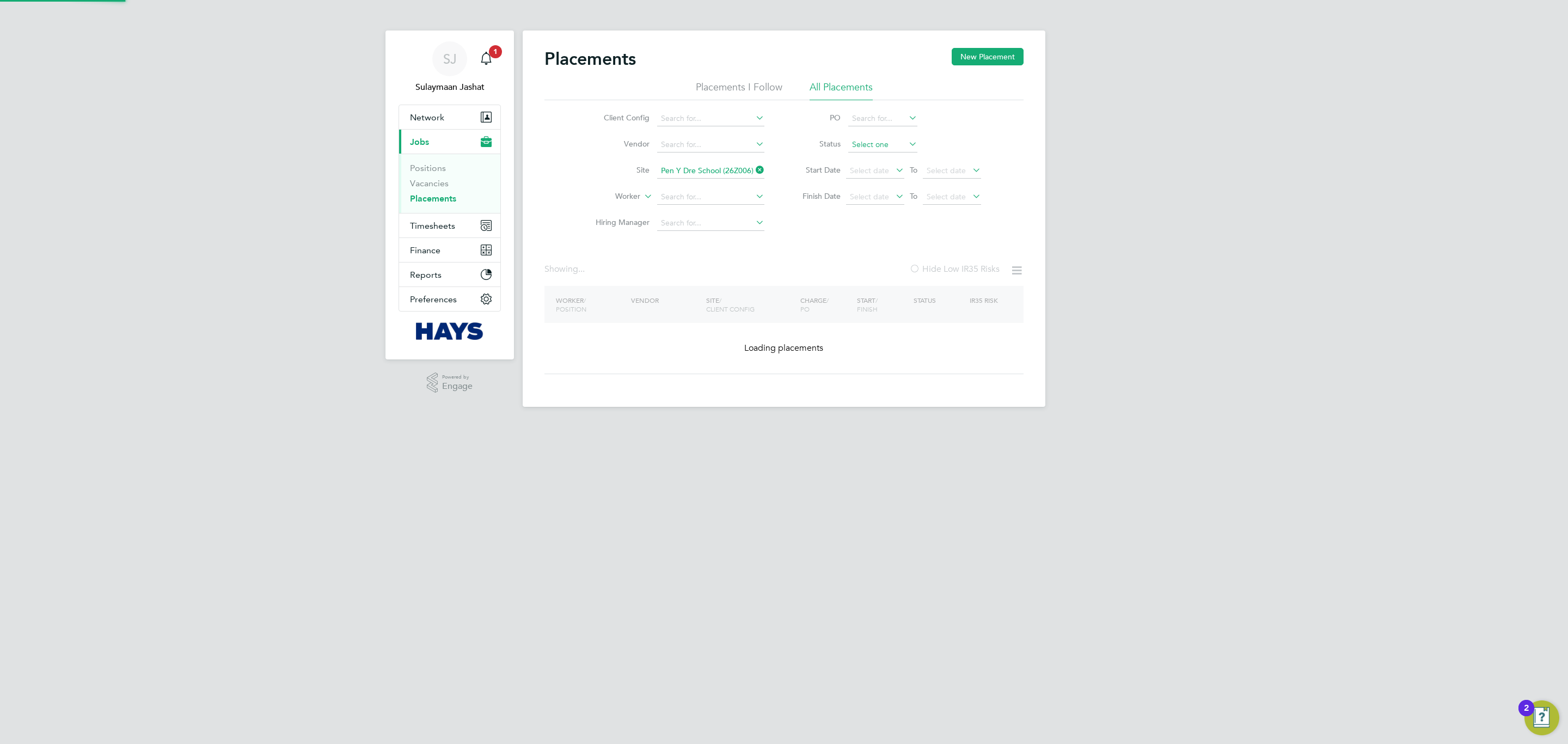
click at [877, 144] on input at bounding box center [883, 145] width 69 height 15
click at [718, 190] on input at bounding box center [711, 197] width 107 height 15
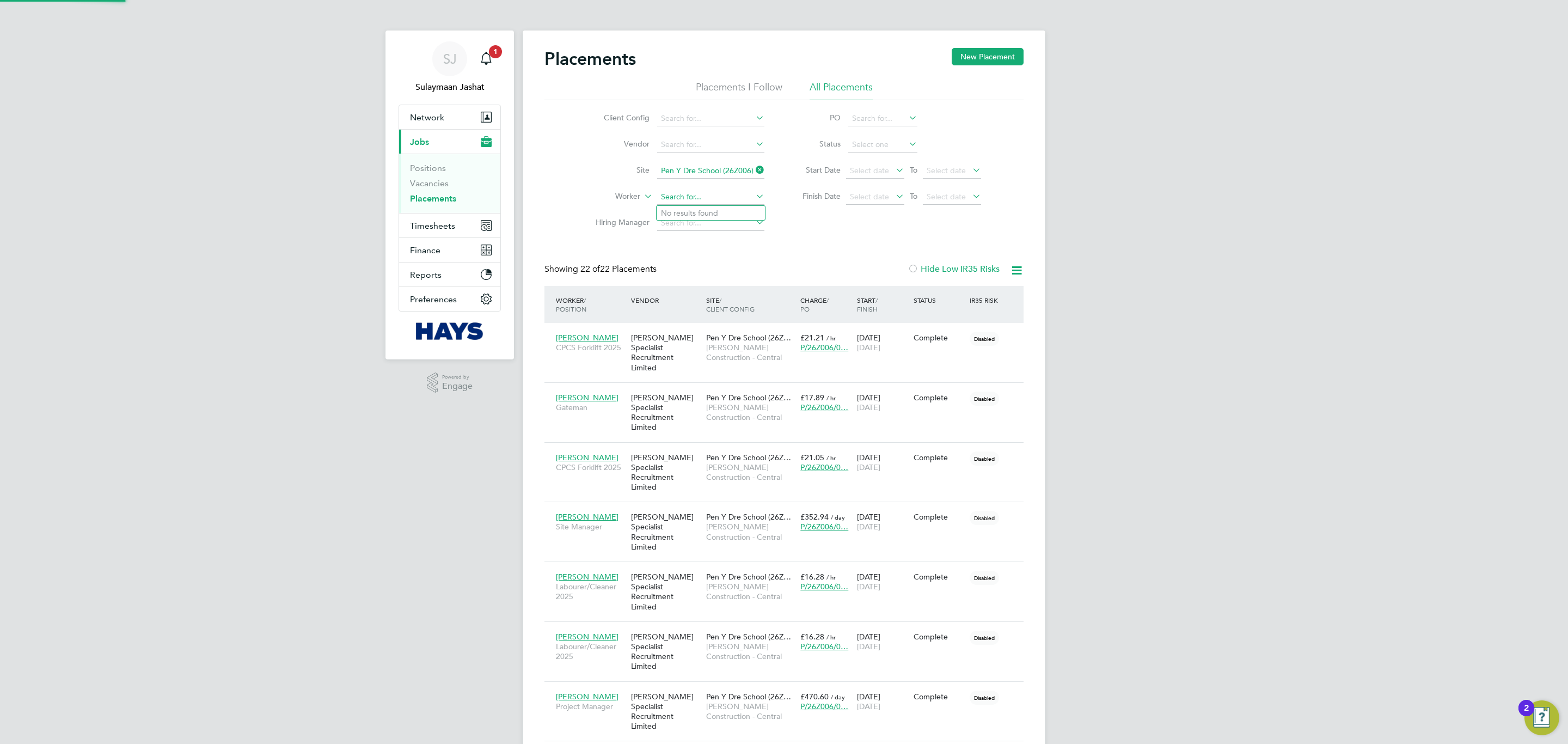
scroll to position [41, 95]
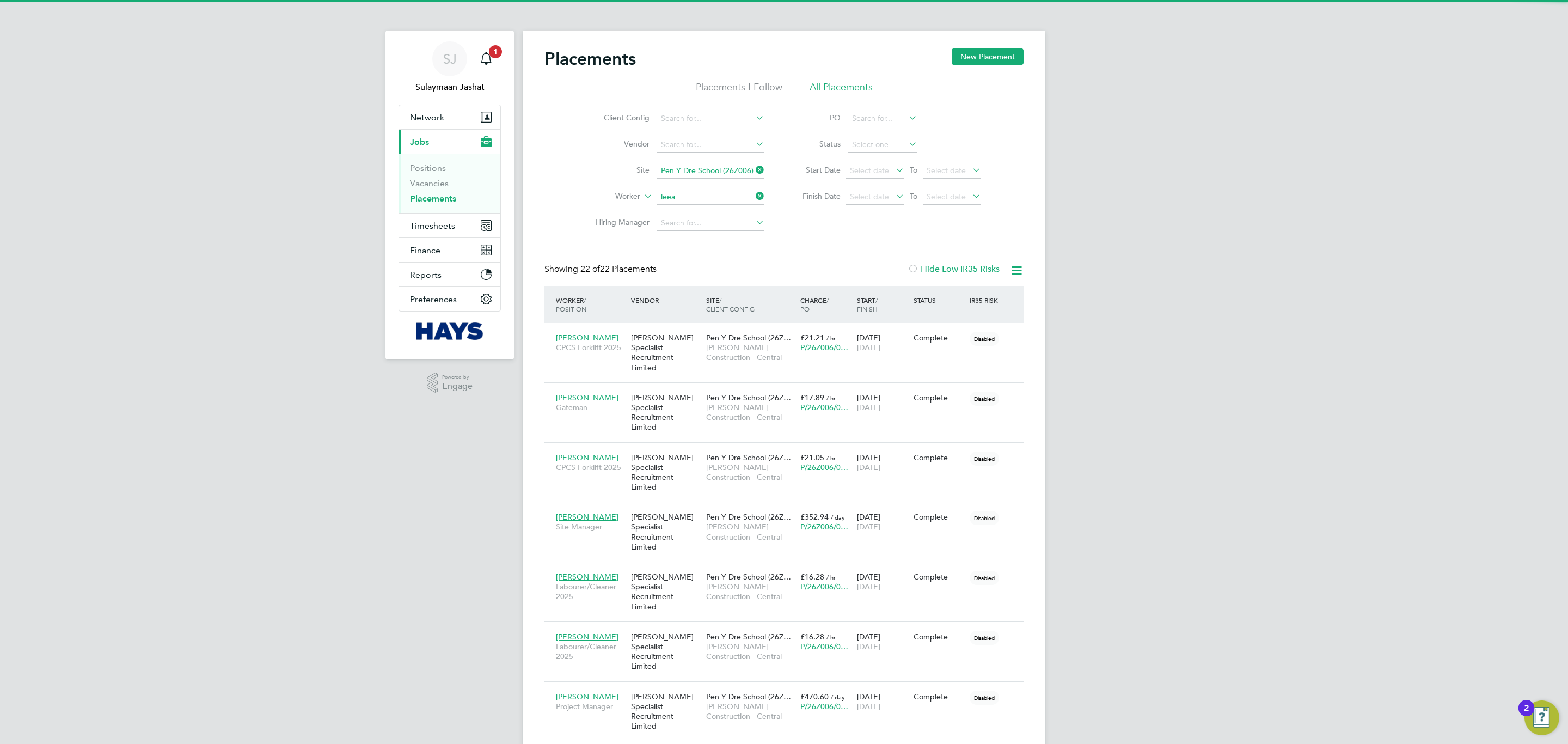
click at [709, 213] on li "[PERSON_NAME] nne [PERSON_NAME]" at bounding box center [710, 213] width 108 height 15
type input "[PERSON_NAME]"
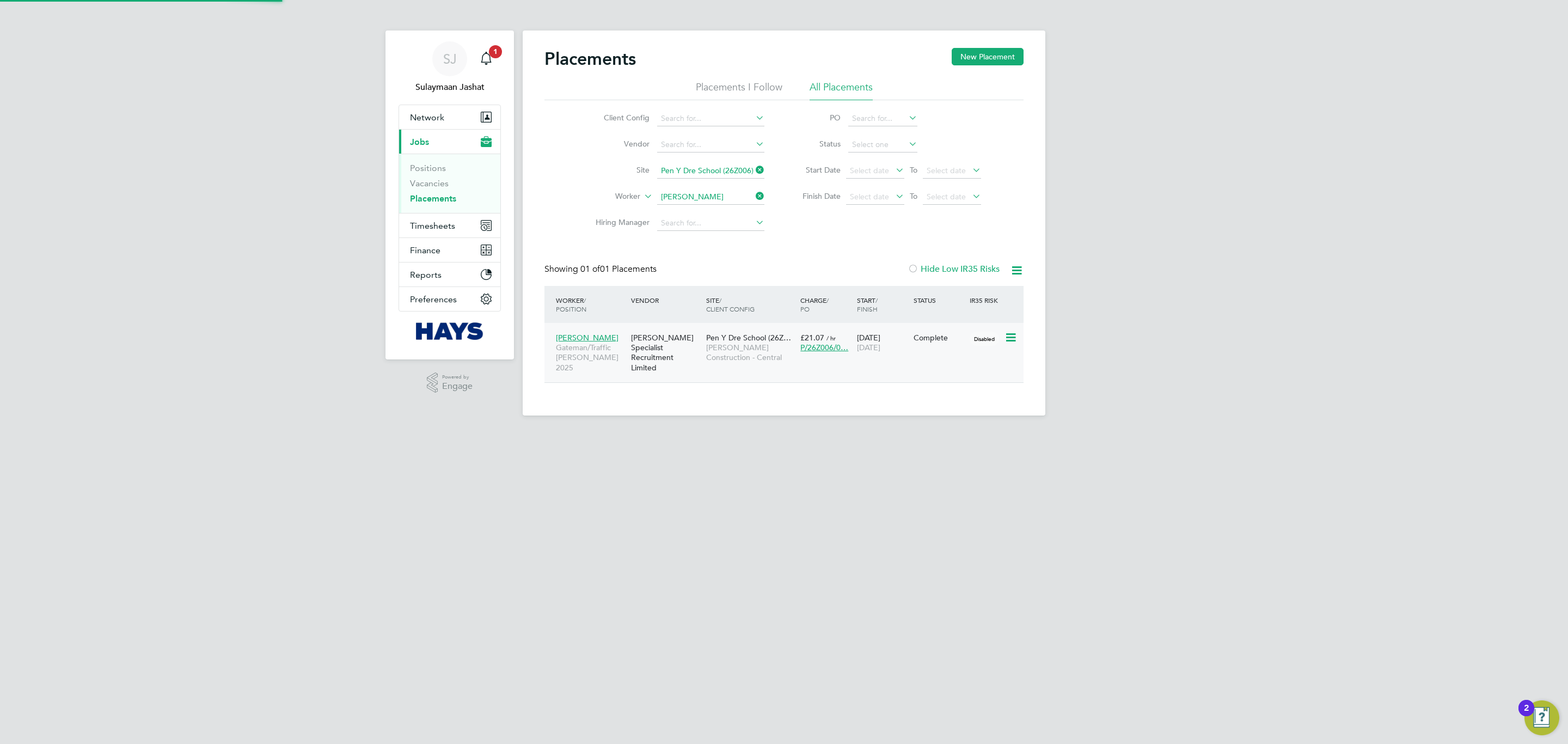
click at [667, 358] on div "[PERSON_NAME] Specialist Recruitment Limited" at bounding box center [665, 352] width 75 height 50
click at [704, 172] on input at bounding box center [711, 171] width 107 height 15
click at [743, 186] on li "Watfo rd Colosseum (53CA07)" at bounding box center [728, 186] width 144 height 15
type input "Watford Colosseum (53CA07)"
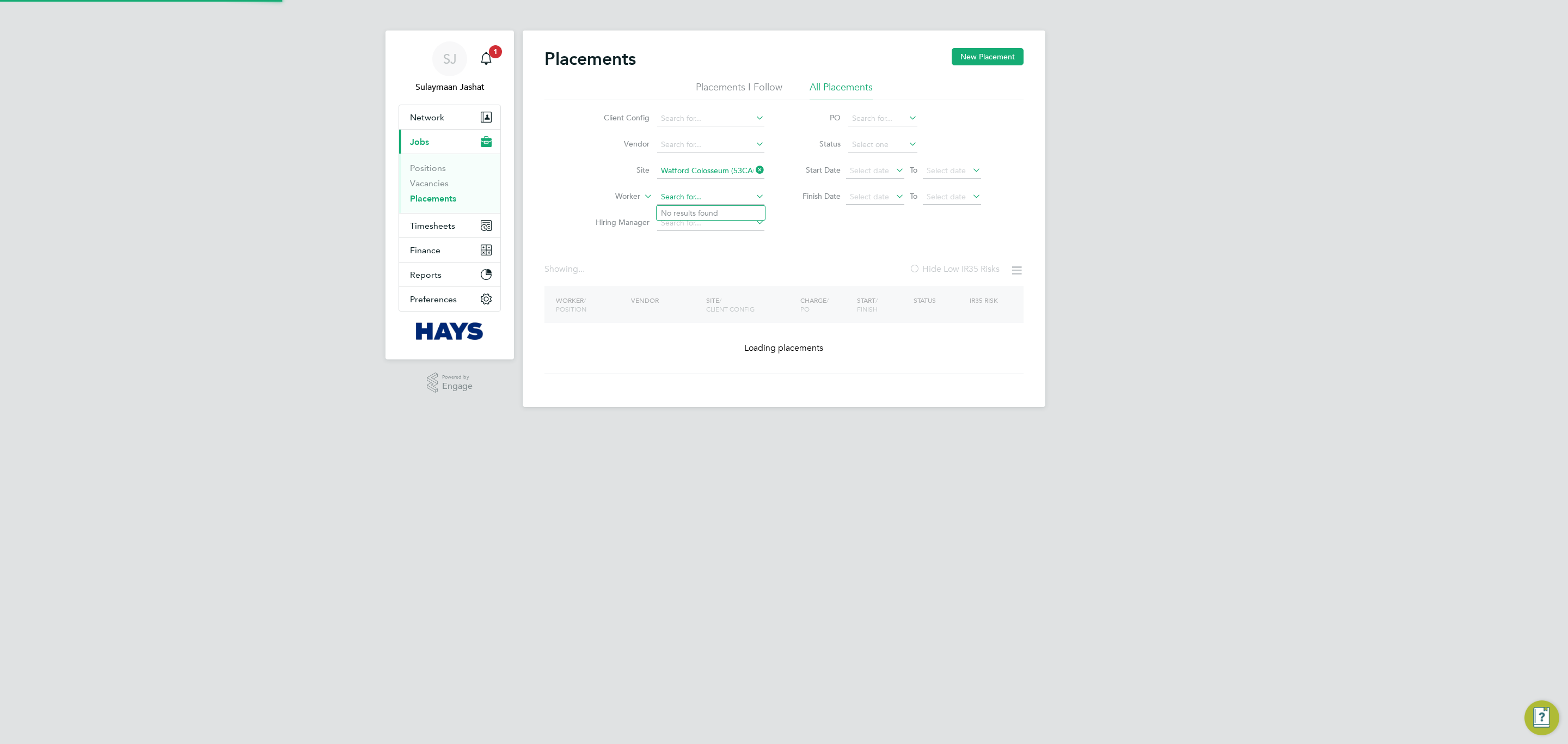
click at [732, 196] on input at bounding box center [711, 197] width 107 height 15
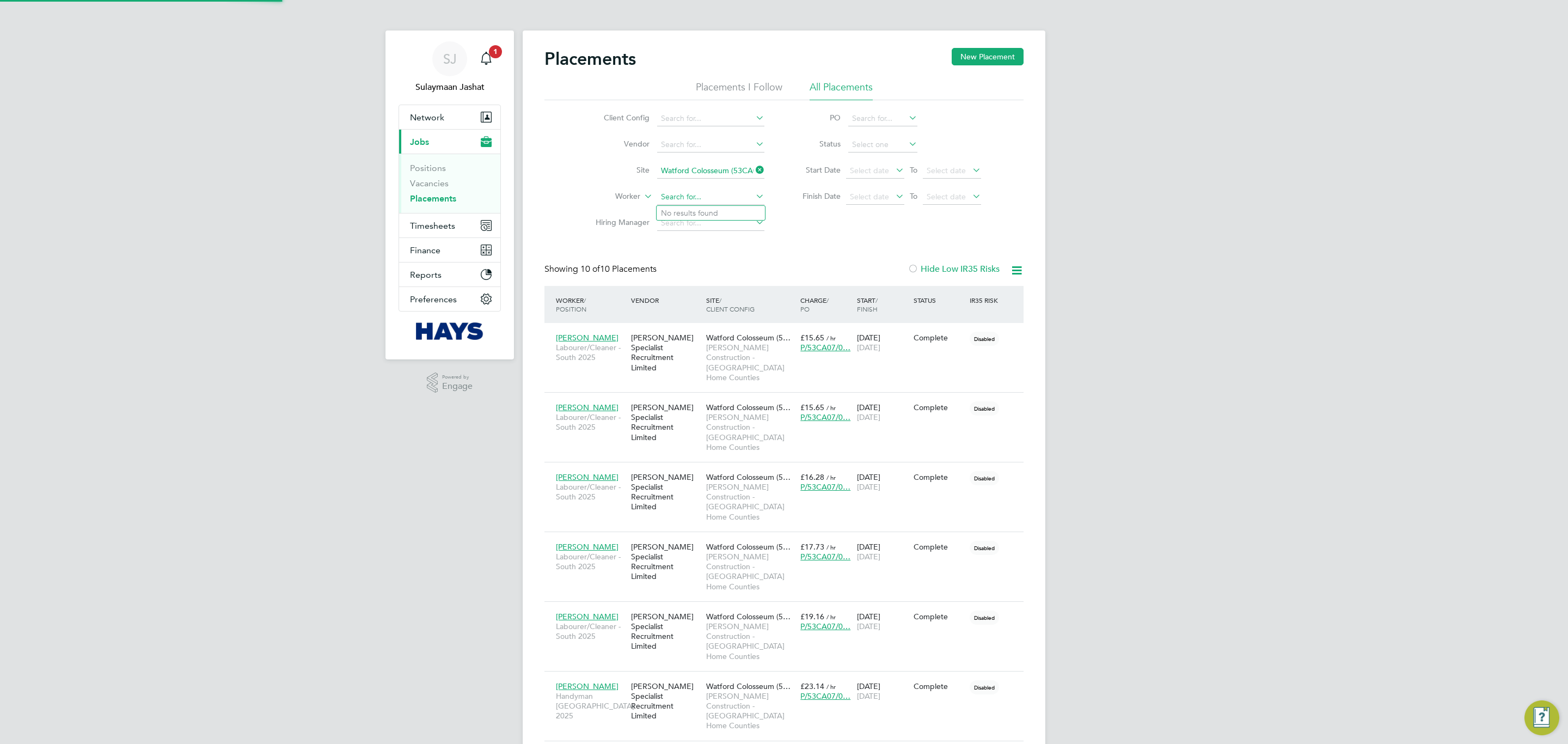
scroll to position [41, 76]
type input "joshua"
click at [806, 227] on div "Client Config Vendor Site Watford Colosseum (53CA07) Worker joshua Hiring Manag…" at bounding box center [784, 168] width 479 height 136
click at [812, 255] on div "Placements New Placement Placements I Follow All Placements Client Config Vendo…" at bounding box center [784, 534] width 479 height 972
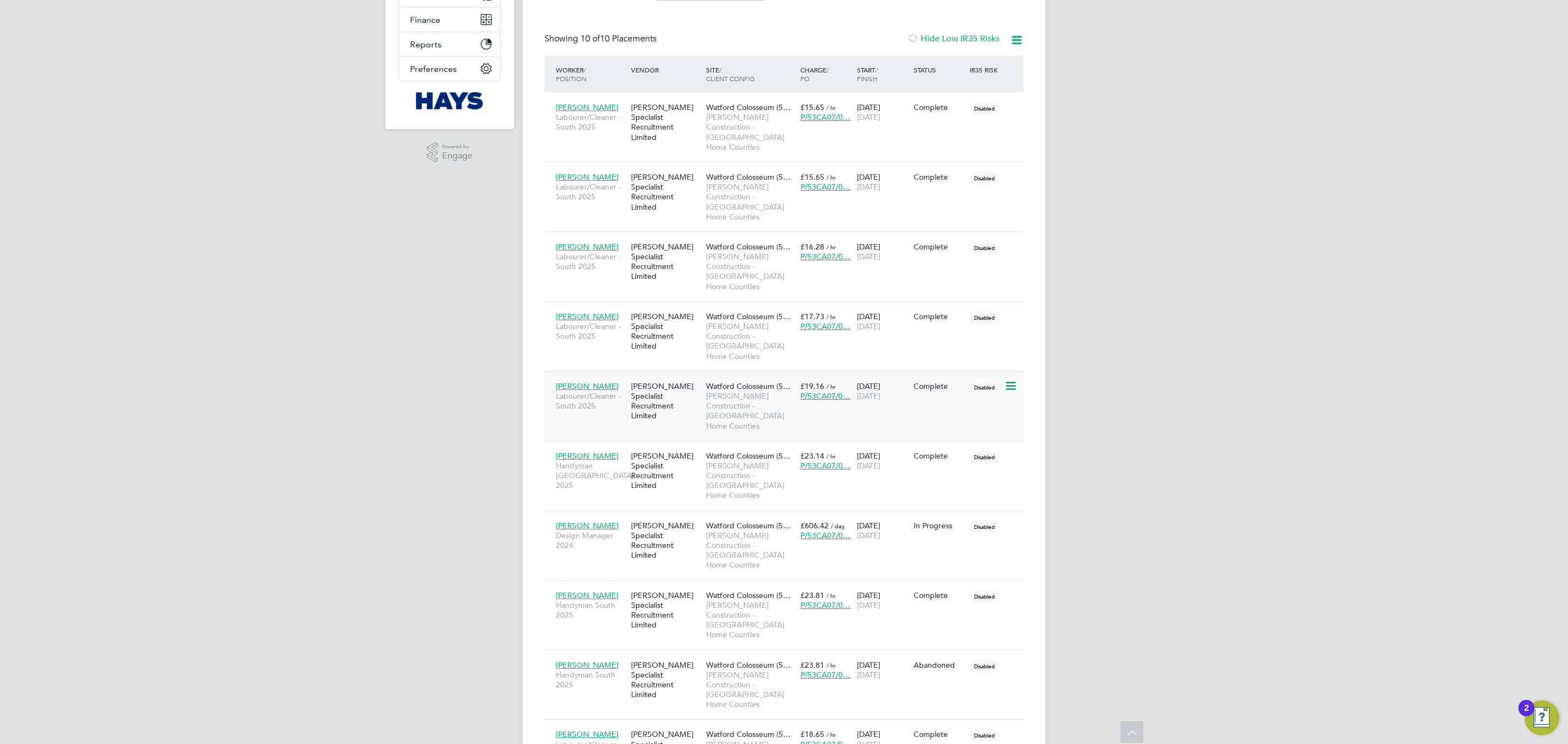
click at [641, 376] on div "[PERSON_NAME] Specialist Recruitment Limited" at bounding box center [665, 401] width 75 height 50
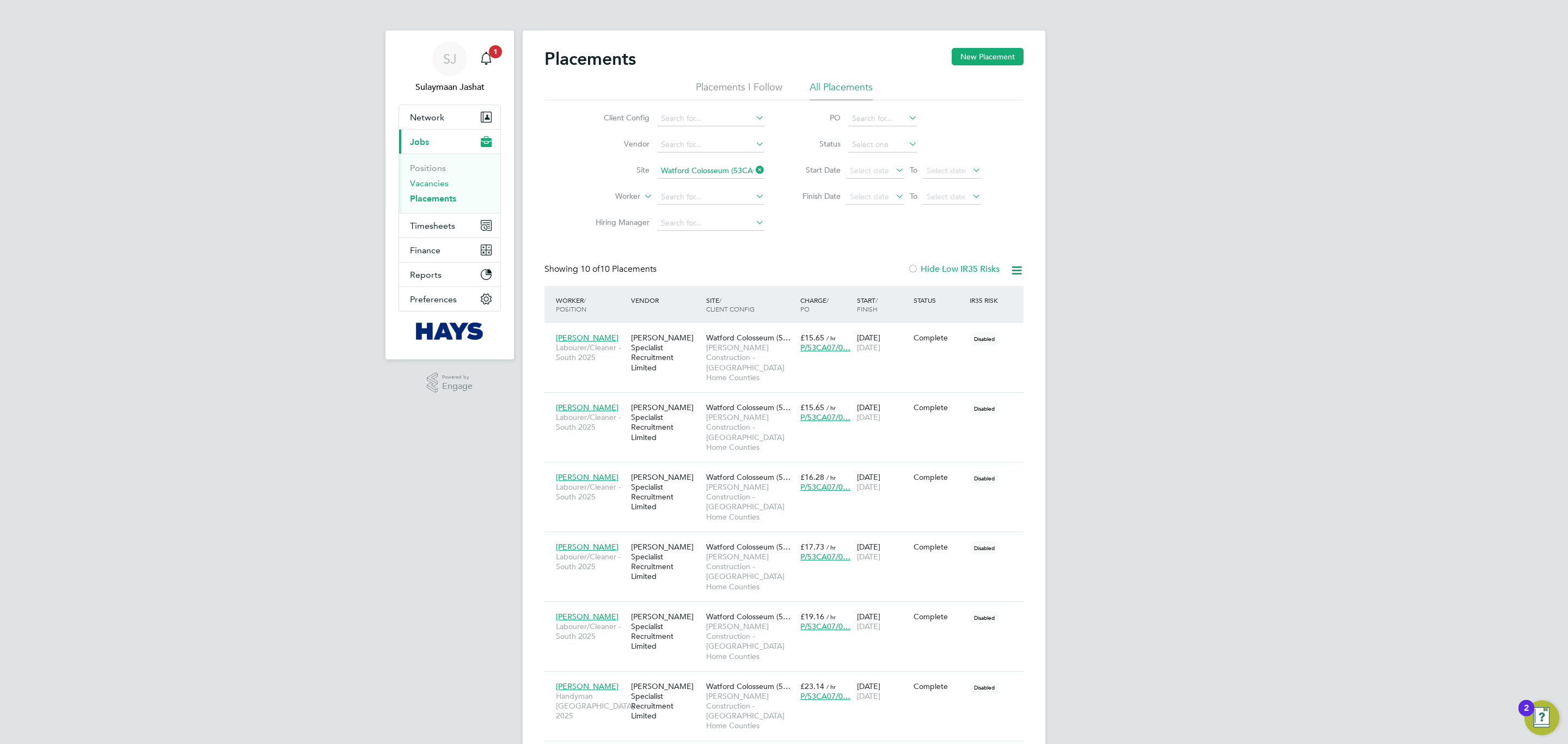
click at [446, 181] on link "Vacancies" at bounding box center [429, 183] width 38 height 11
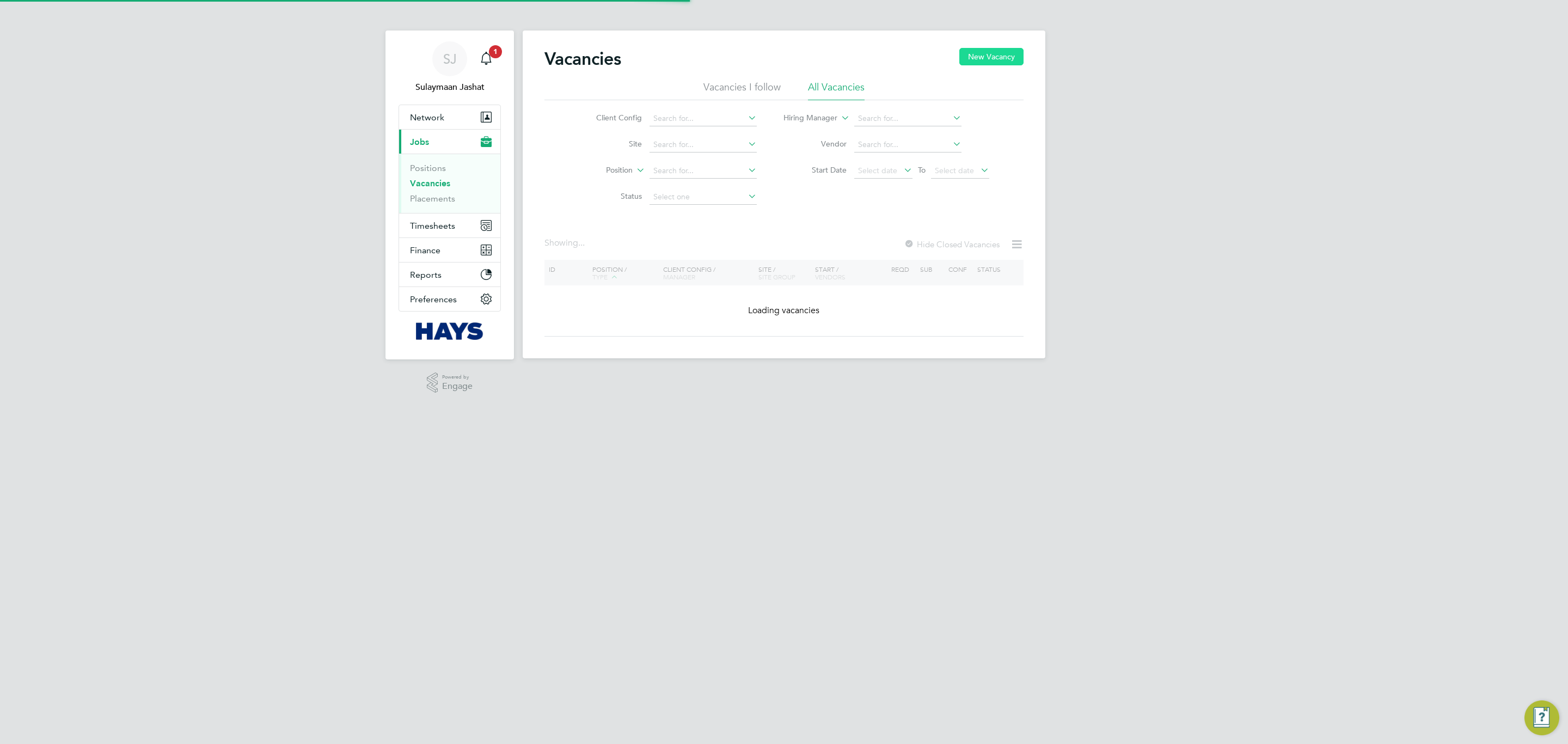
click at [990, 64] on button "New Vacancy" at bounding box center [991, 56] width 64 height 17
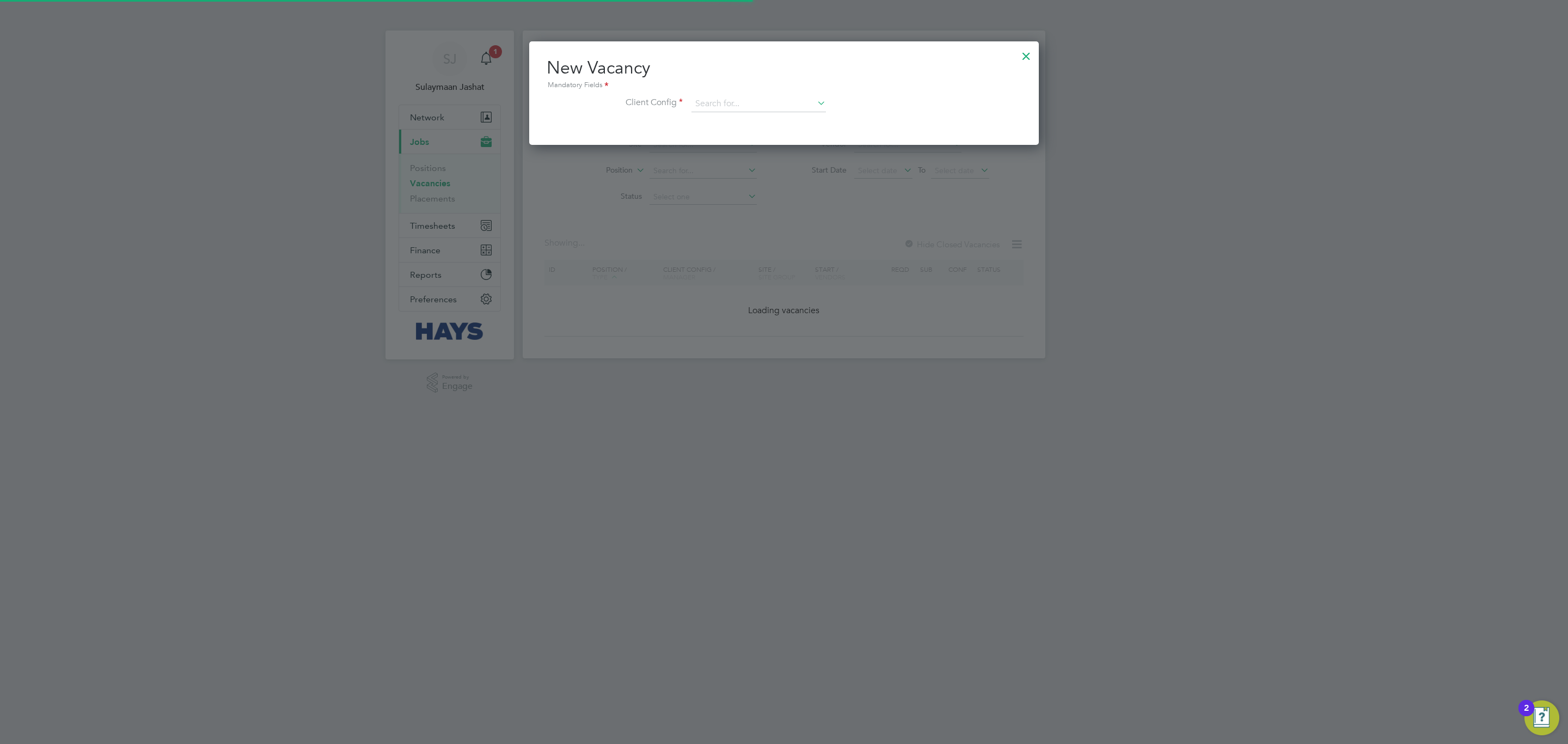
scroll to position [104, 509]
click at [707, 108] on input at bounding box center [758, 104] width 135 height 17
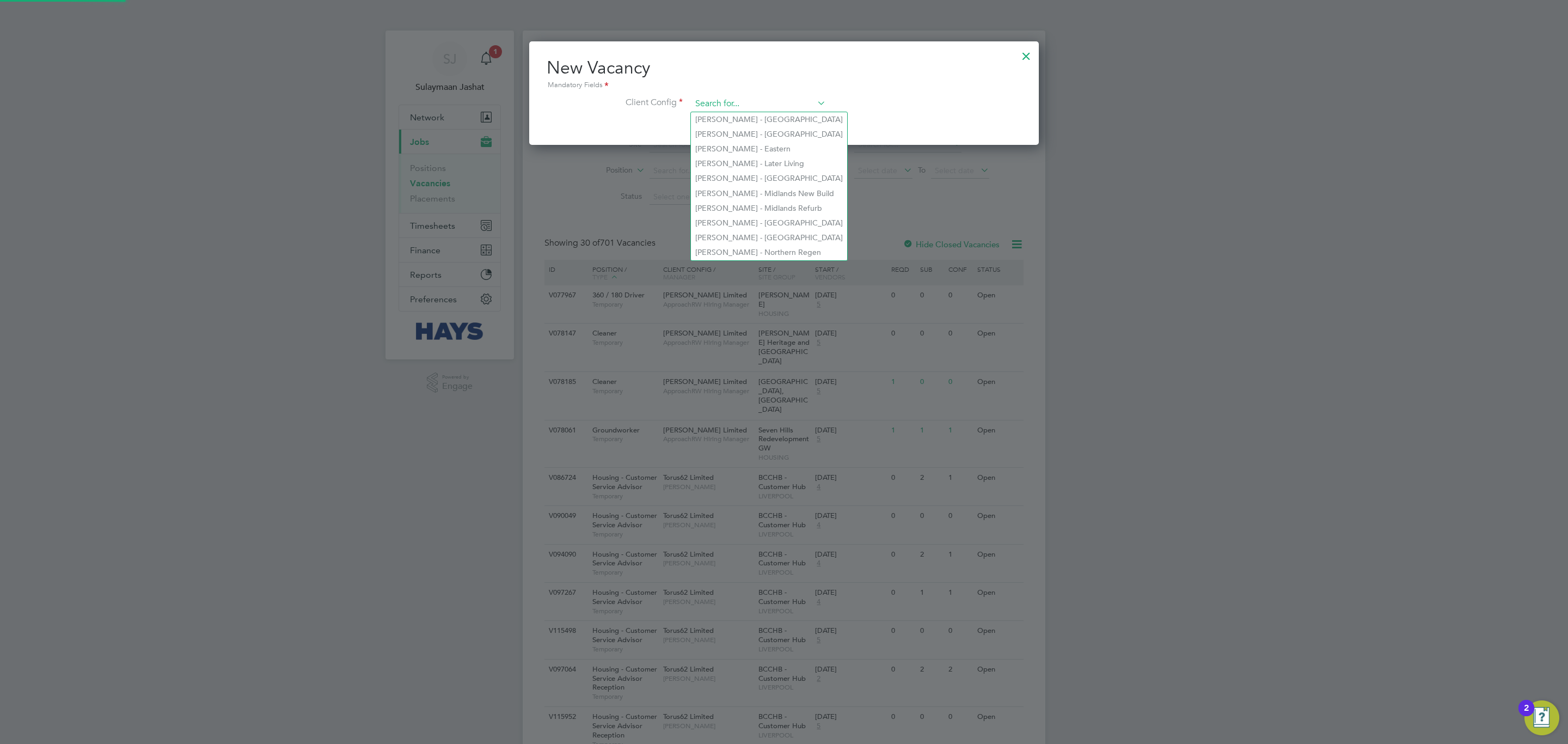
click at [742, 106] on input at bounding box center [758, 104] width 135 height 17
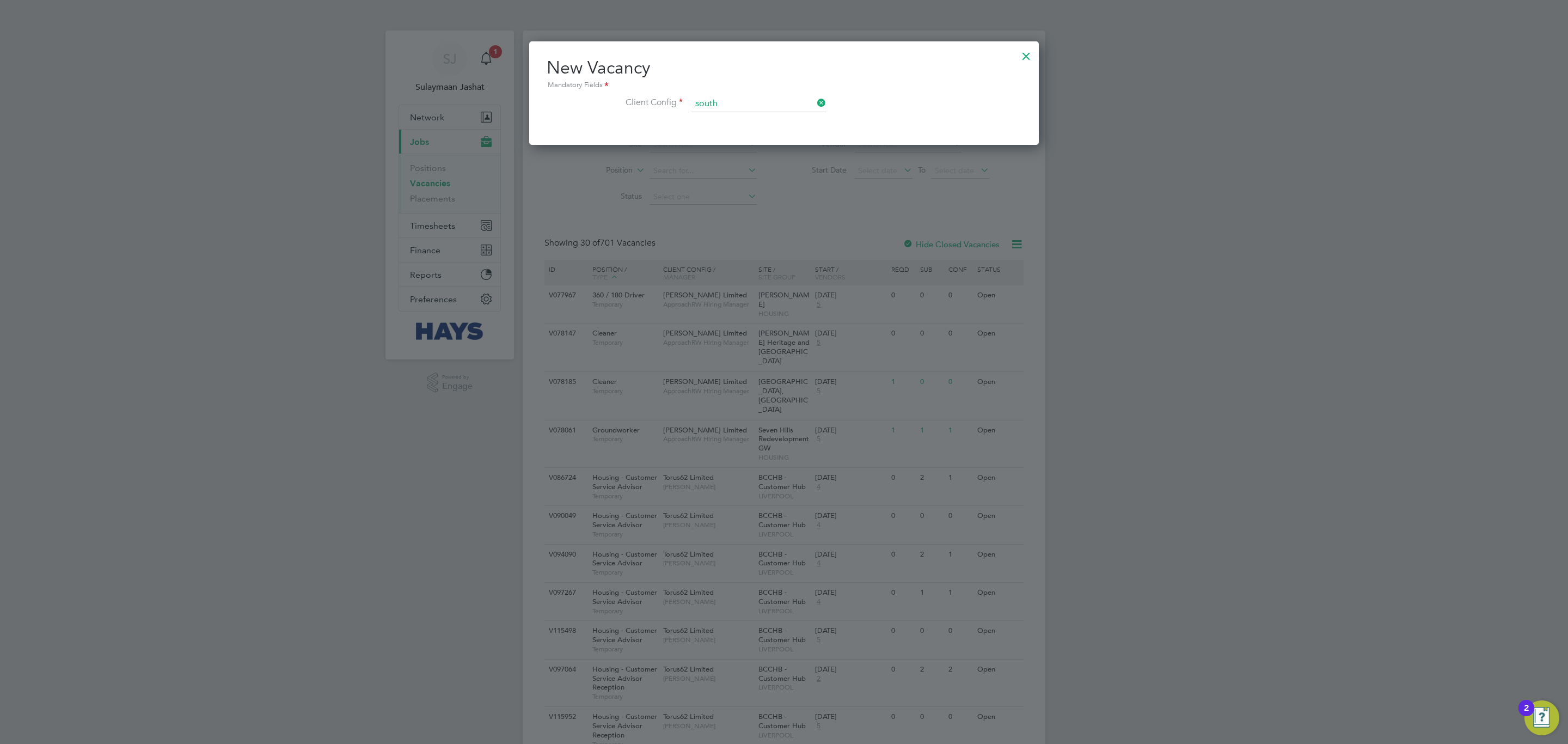
click at [727, 159] on li "Morgan Sindall Construction - South" at bounding box center [763, 164] width 144 height 15
type input "Morgan Sindall Construction - South"
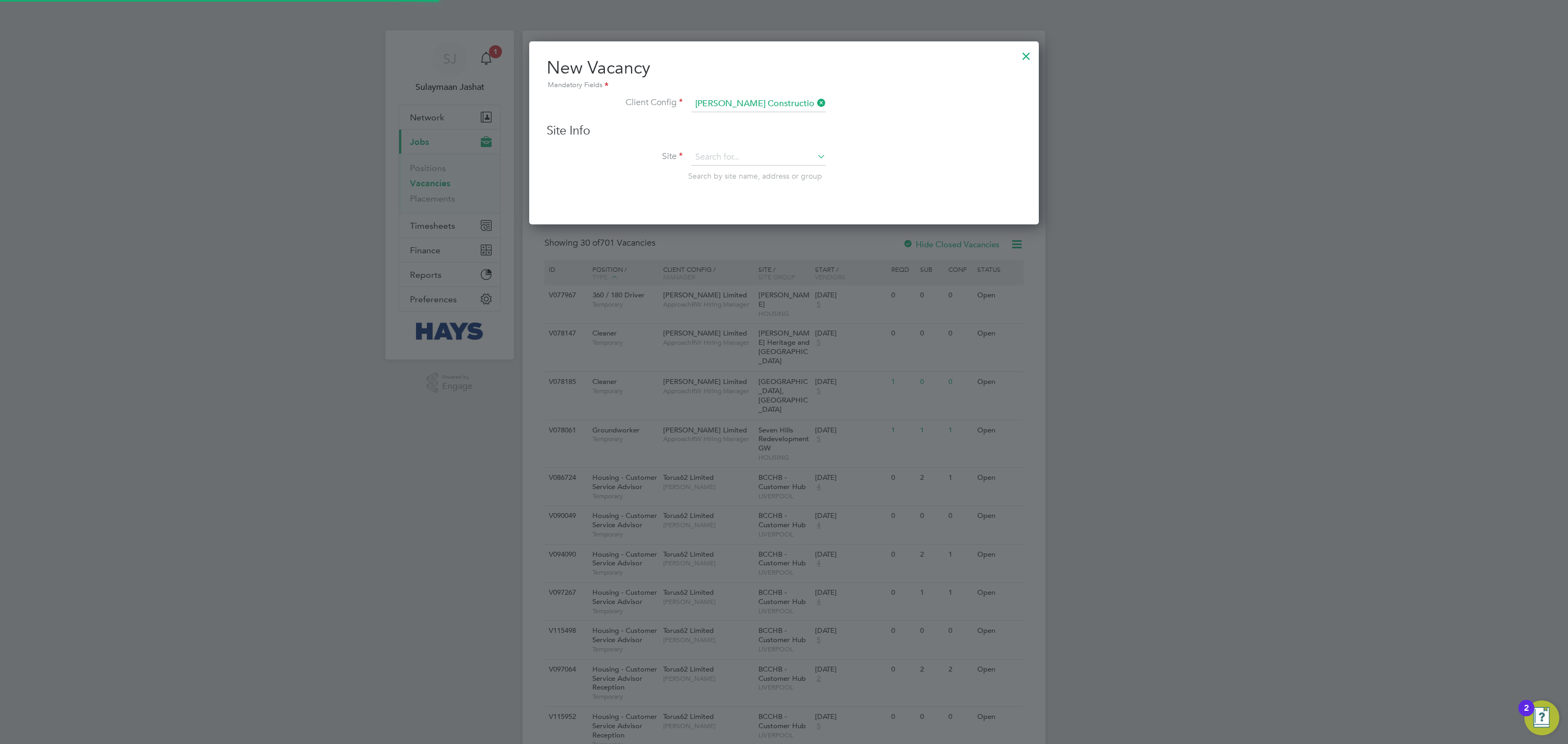
click at [727, 159] on input at bounding box center [758, 157] width 135 height 17
type input "wat"
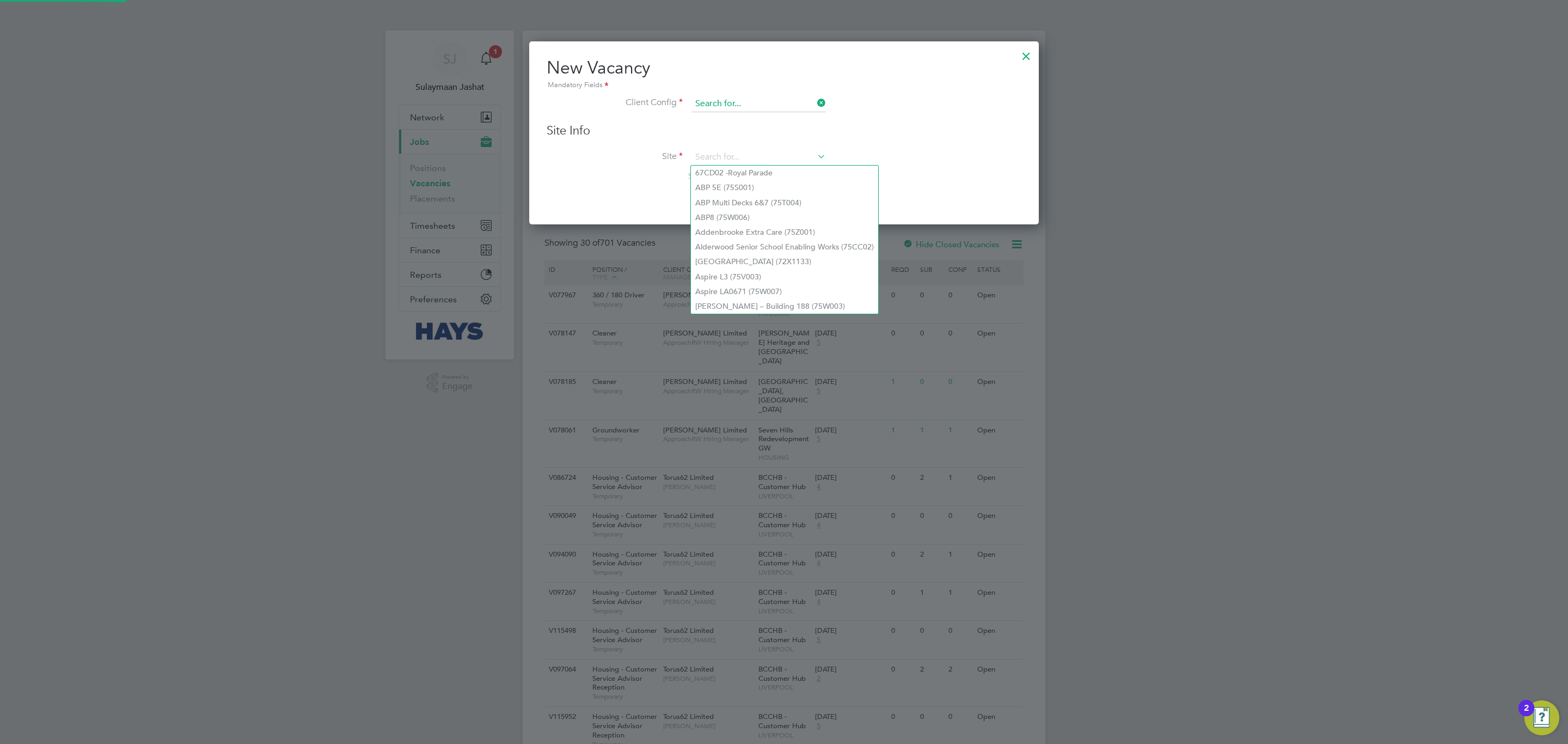
click at [750, 105] on input at bounding box center [758, 104] width 135 height 17
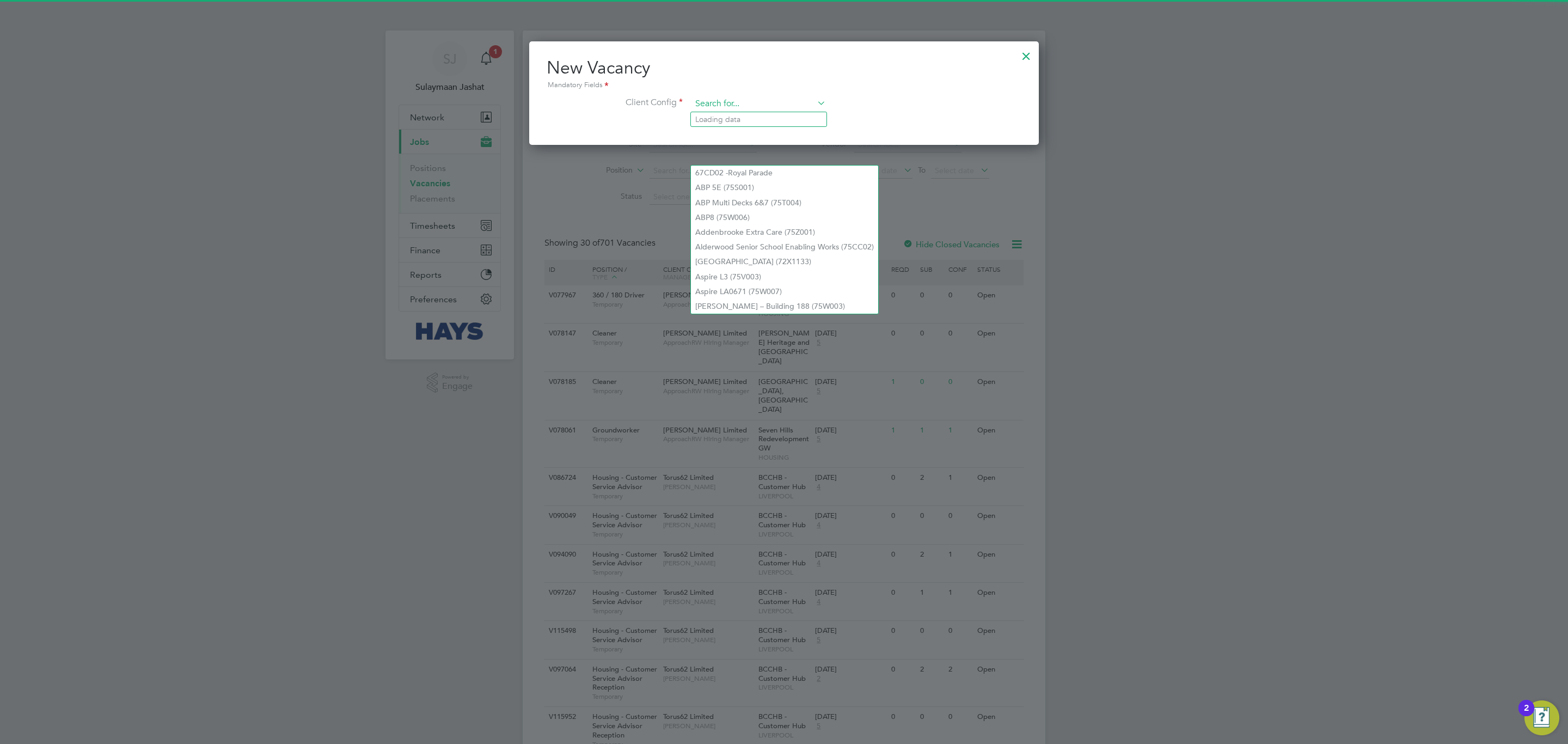
scroll to position [5, 5]
click at [756, 129] on li "Morgan Sindall Construction - London Home Counties" at bounding box center [818, 134] width 255 height 15
type input "Morgan Sindall Construction - London Home Counties"
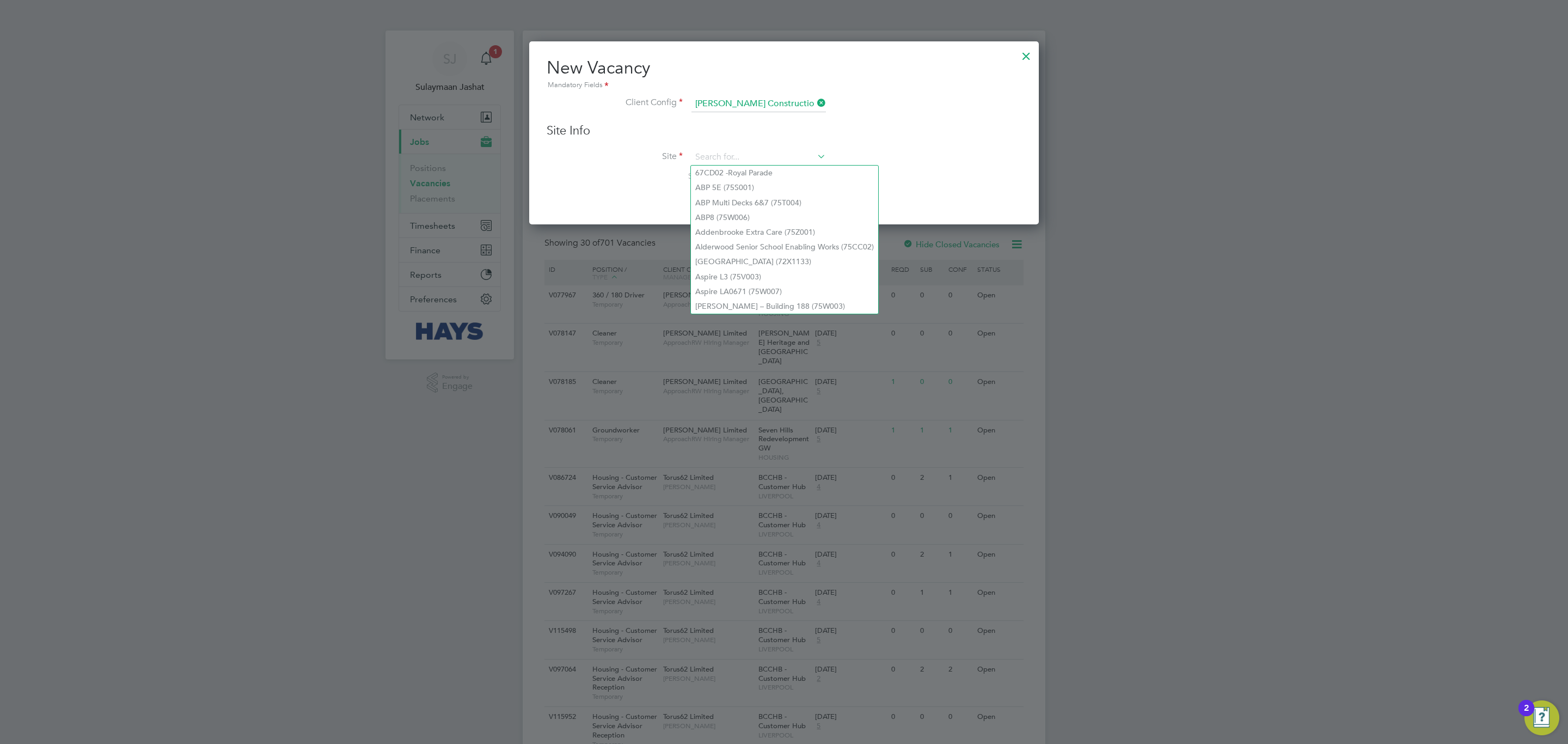
scroll to position [184, 509]
click at [740, 159] on input at bounding box center [758, 157] width 135 height 17
click at [750, 166] on li "Wat ford Colosseum (53CA07)" at bounding box center [759, 173] width 135 height 15
type input "Watford Colosseum (53CA07)"
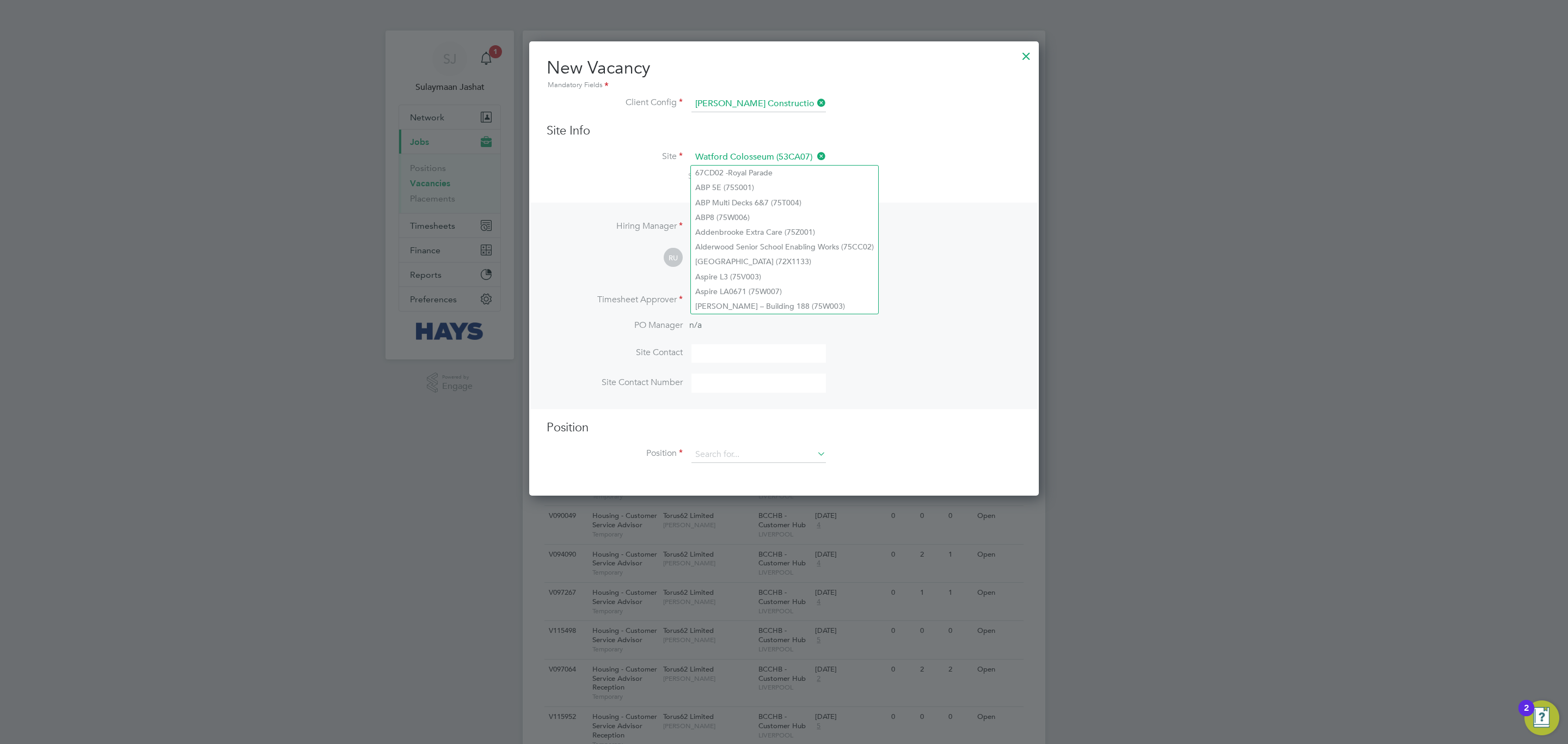
scroll to position [454, 509]
click at [923, 236] on li "Hiring Manager Raff Urso" at bounding box center [784, 232] width 475 height 27
click at [693, 313] on li "Timesheet Approver" at bounding box center [784, 307] width 475 height 27
click at [701, 299] on li "Augusta Westland – Building 188 (75W003)" at bounding box center [785, 307] width 187 height 15
click at [854, 273] on li "Aspire L3 (75V003)" at bounding box center [785, 277] width 187 height 15
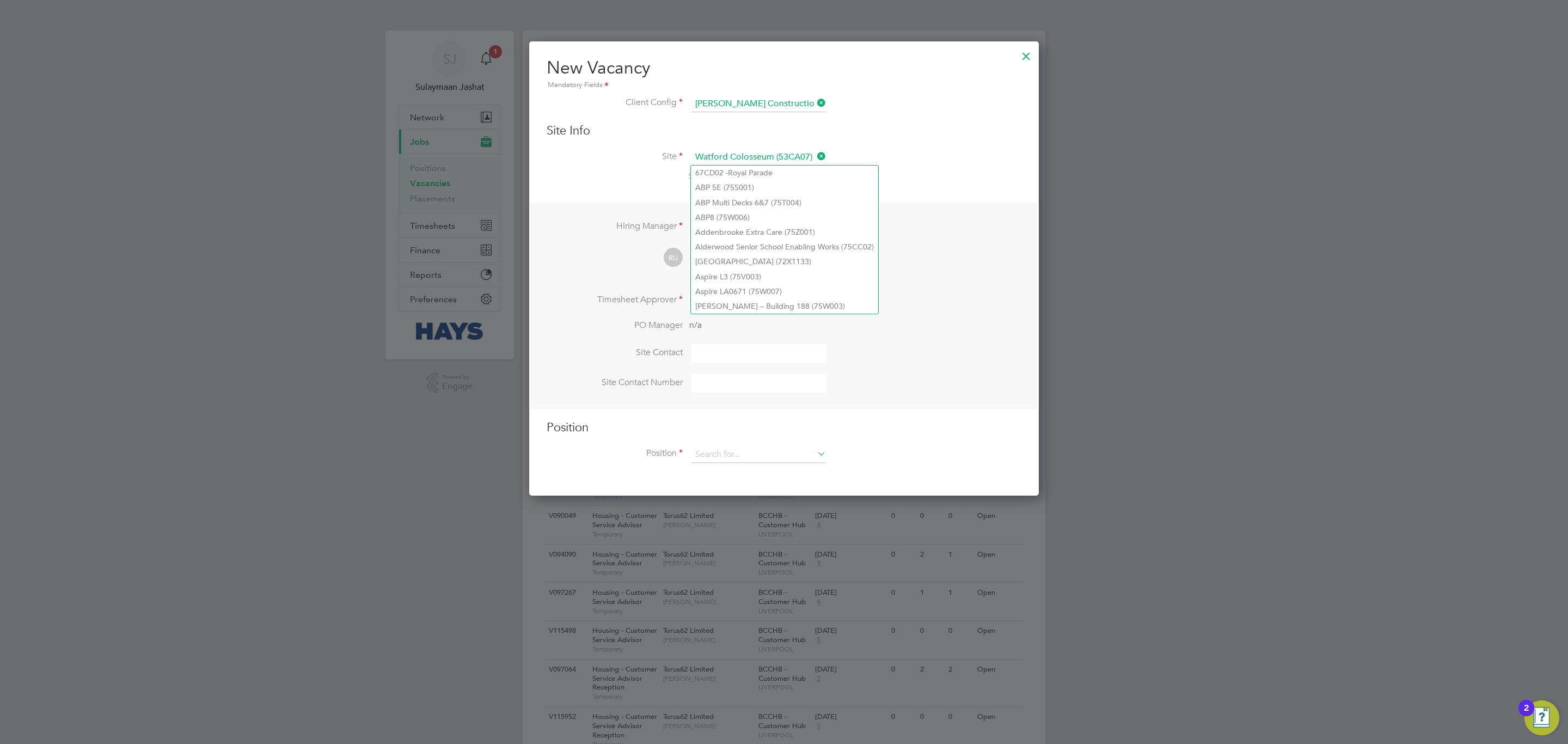
click at [1025, 54] on div at bounding box center [1026, 54] width 20 height 20
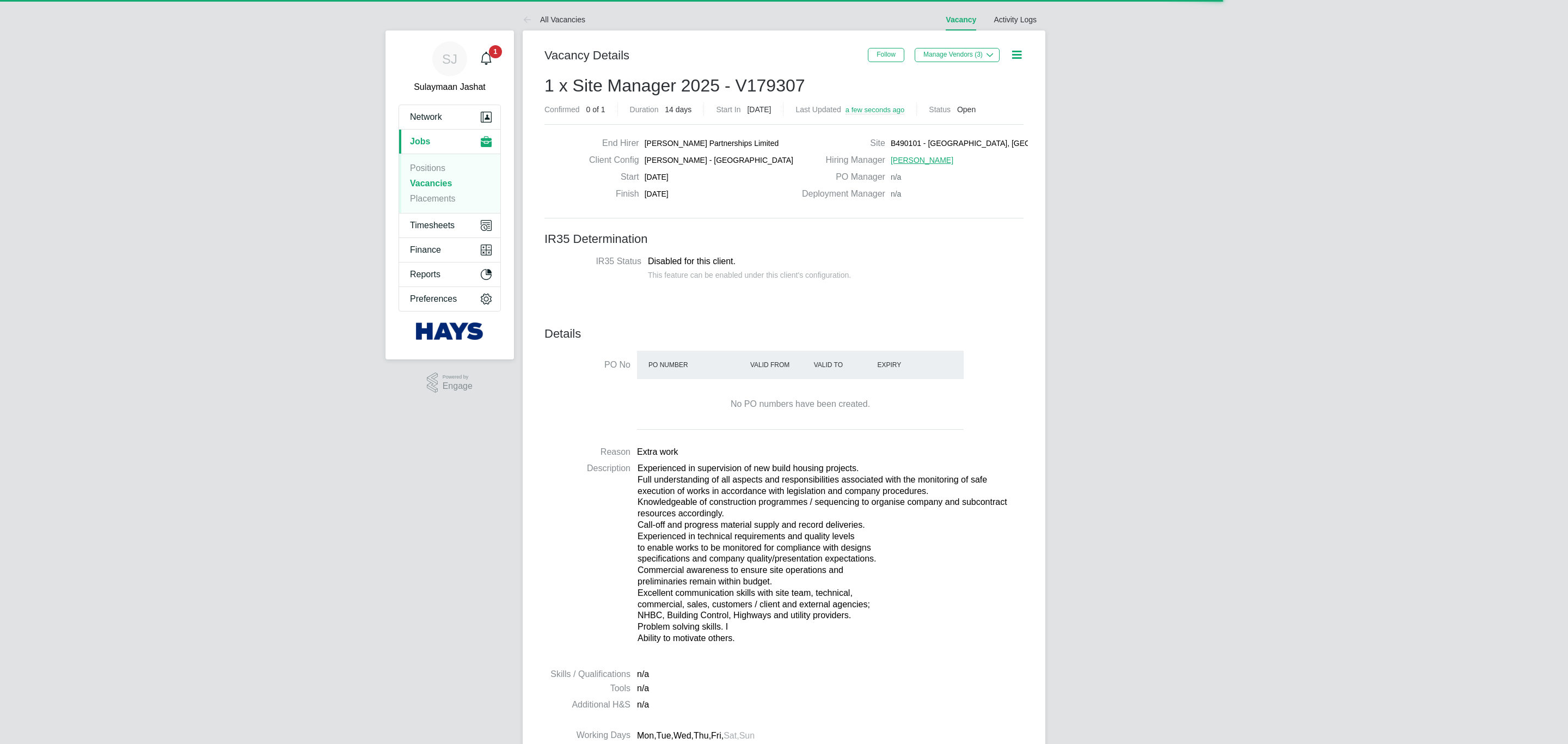
scroll to position [33, 77]
click at [972, 52] on button "Manage Vendors (3)" at bounding box center [957, 54] width 85 height 14
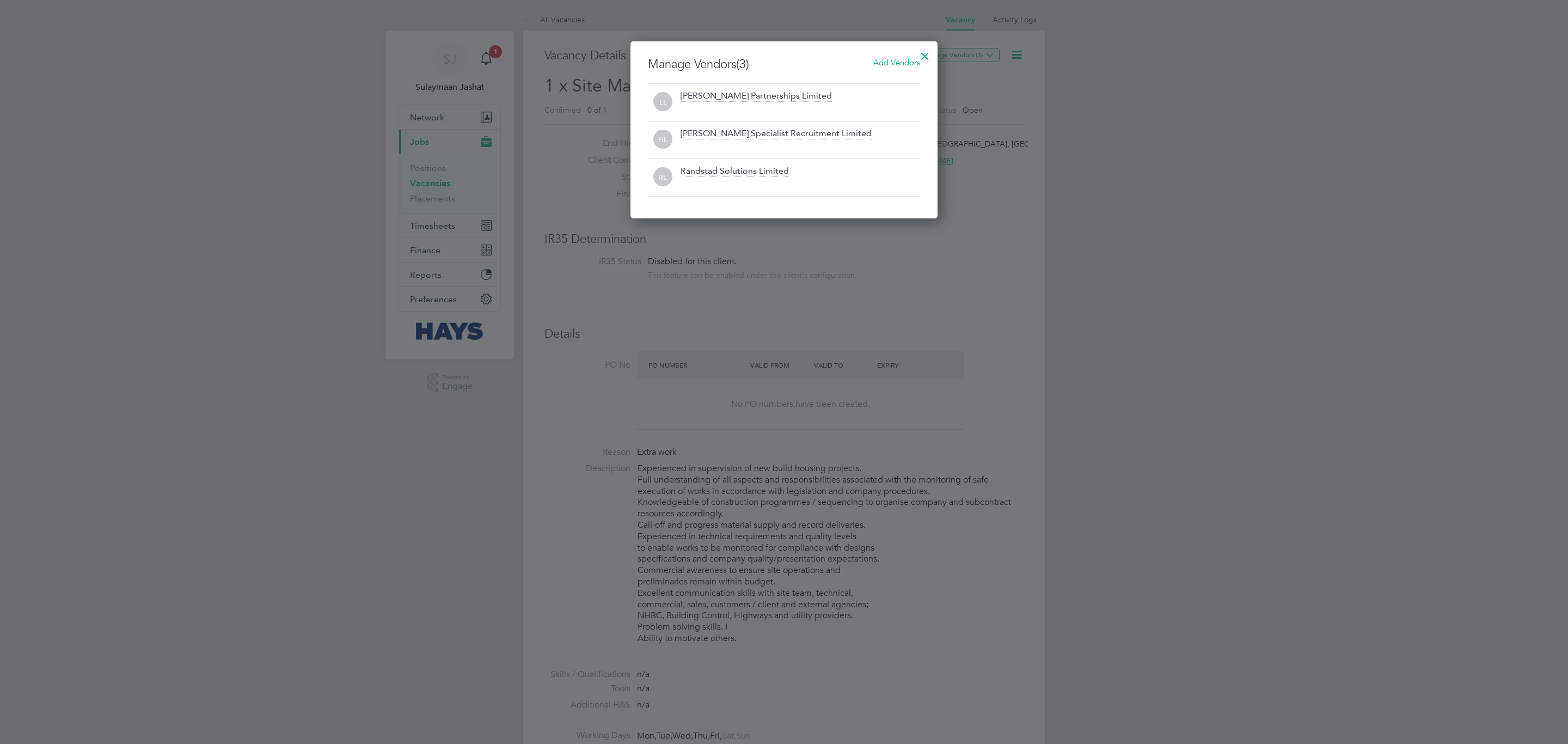
scroll to position [179, 307]
click at [885, 59] on span "Add Vendors" at bounding box center [896, 62] width 47 height 11
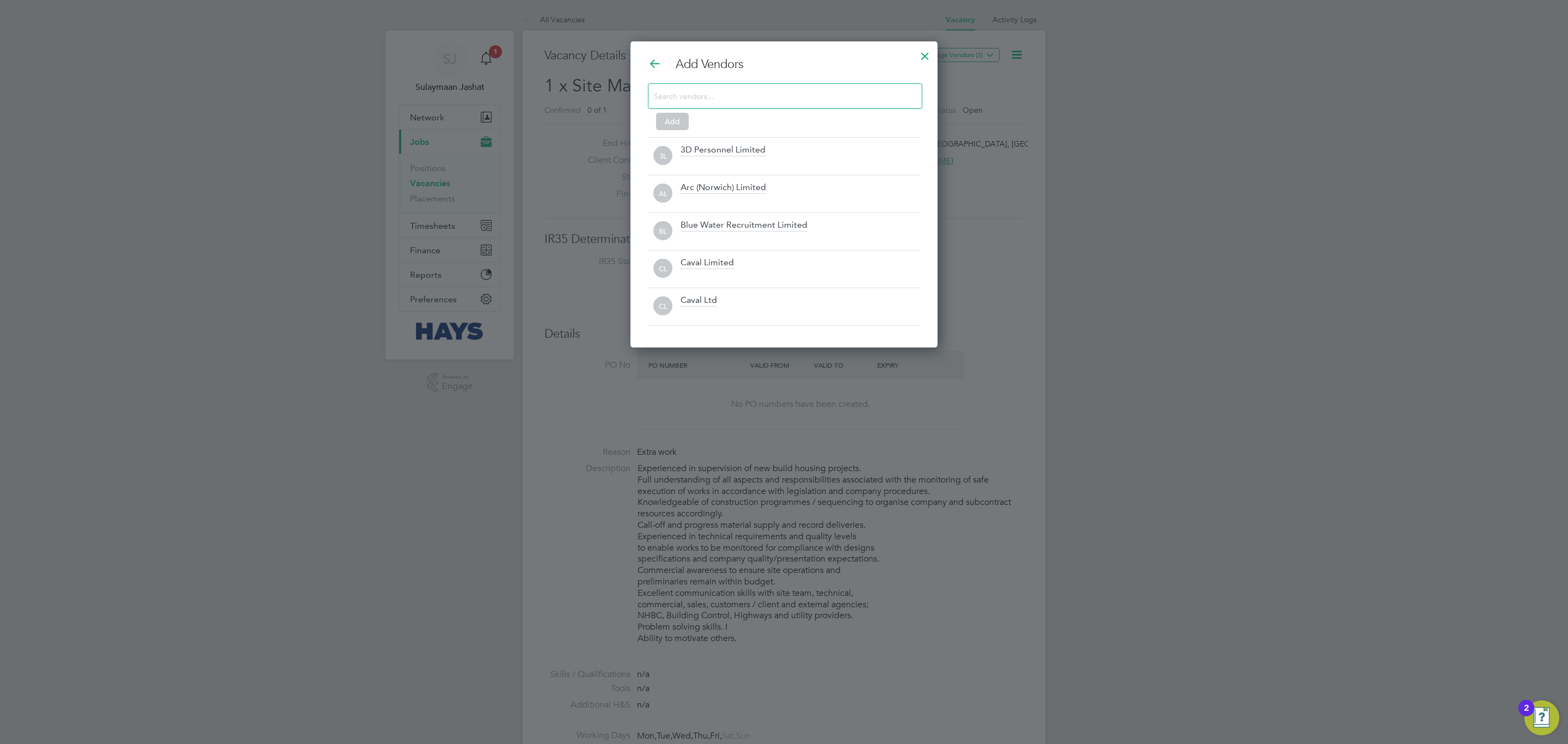
scroll to position [309, 307]
click at [740, 99] on input at bounding box center [776, 96] width 245 height 14
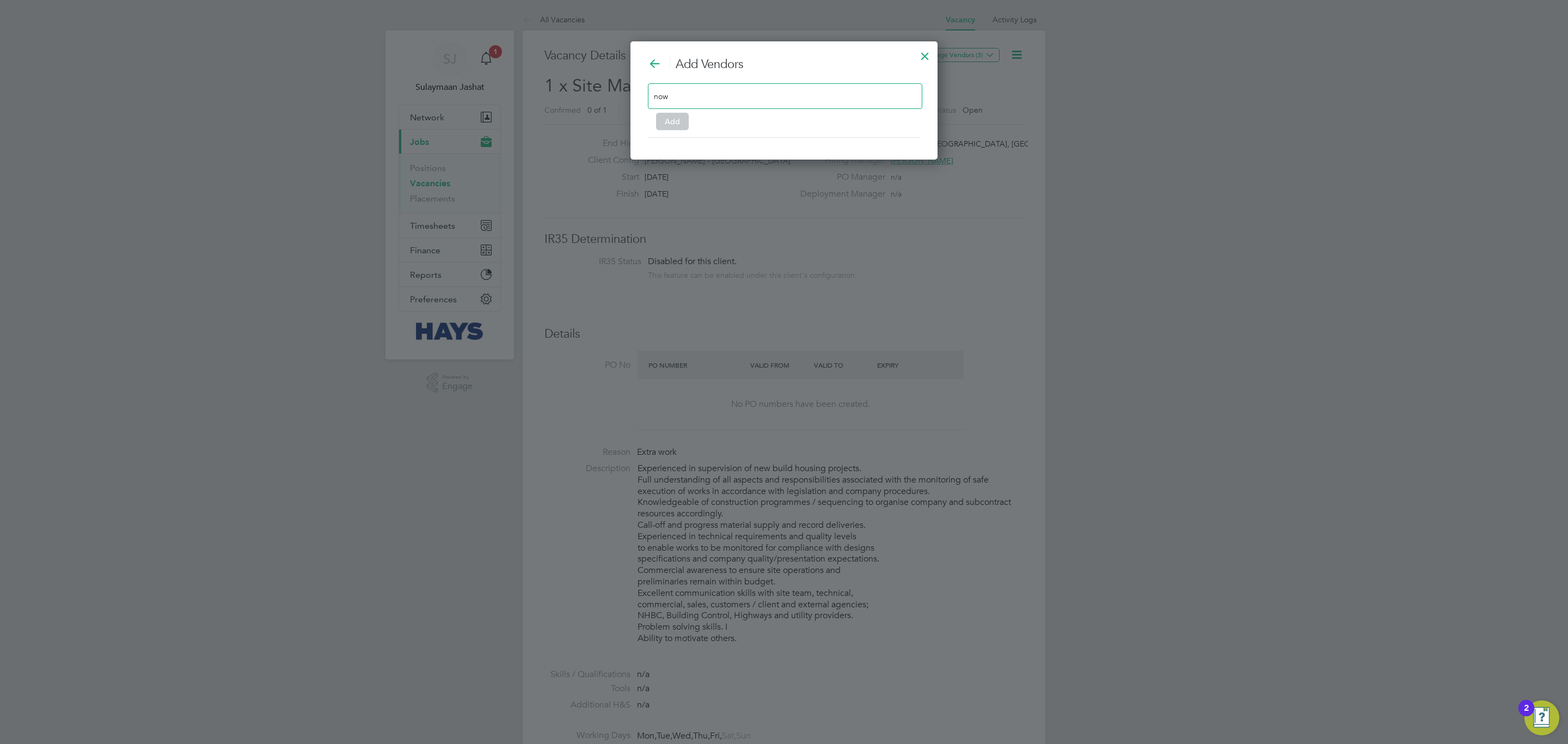
scroll to position [5, 5]
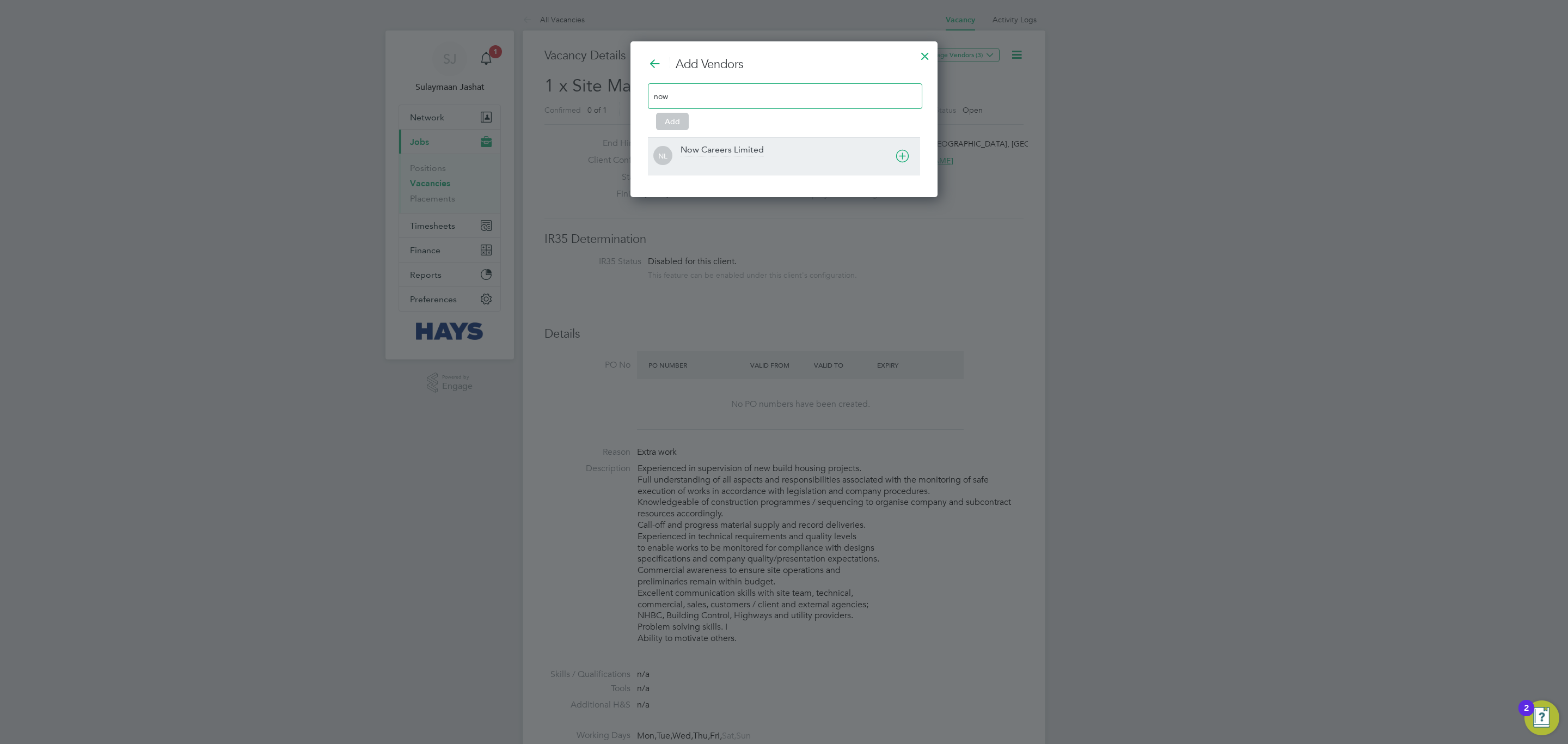
type input "now"
click at [714, 157] on div "Now Careers Limited" at bounding box center [800, 156] width 239 height 24
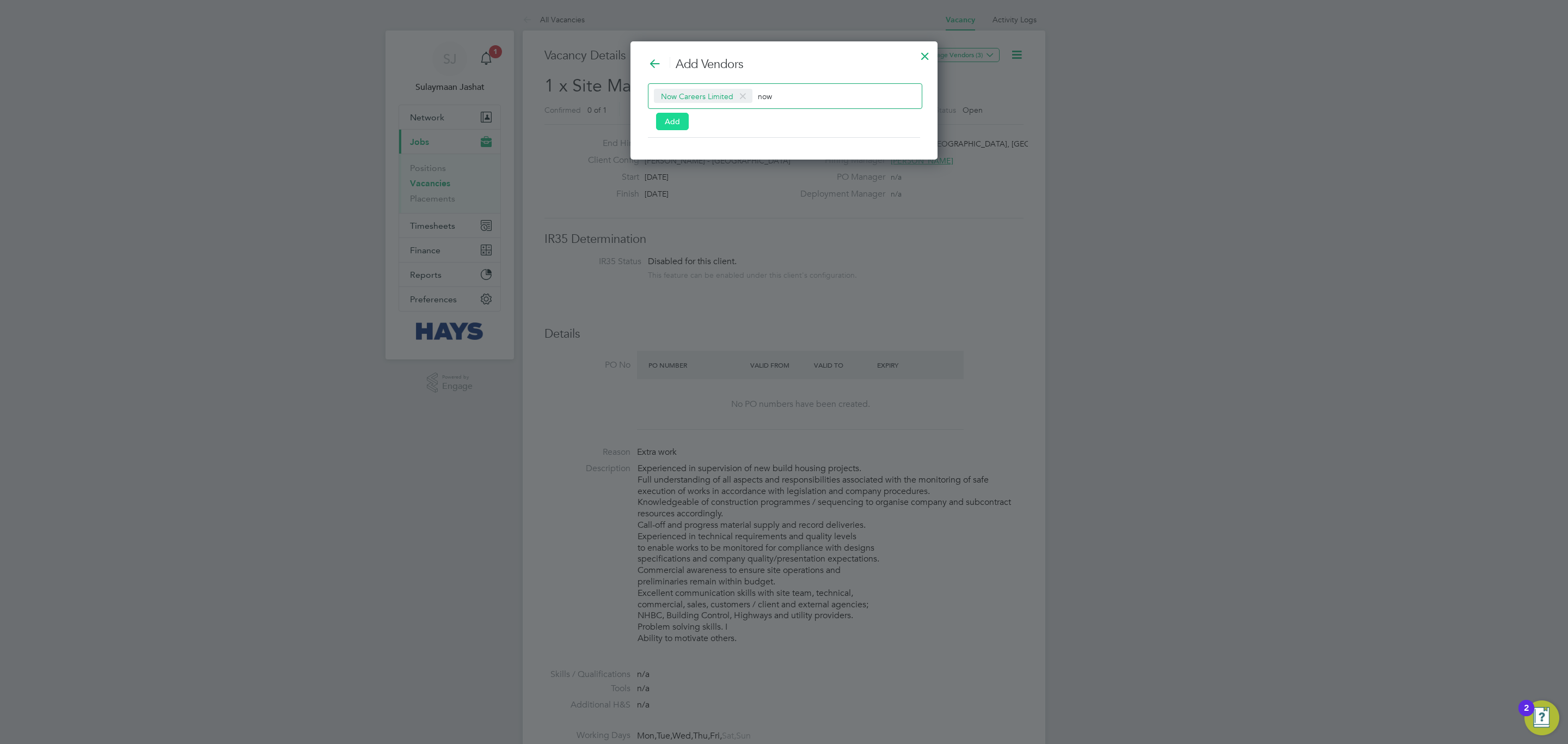
click at [662, 117] on button "Add" at bounding box center [672, 121] width 33 height 17
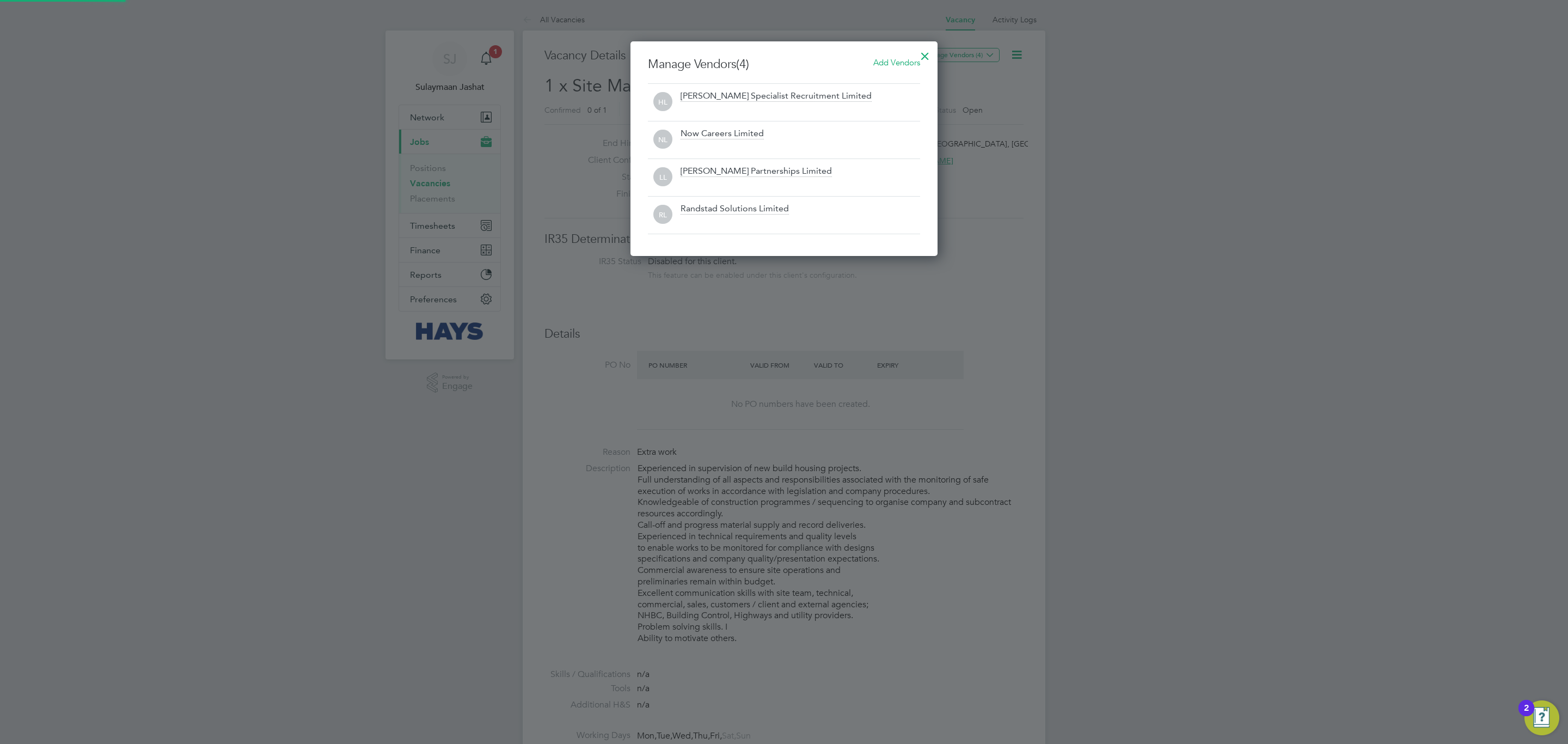
click at [962, 538] on div at bounding box center [784, 372] width 1568 height 744
click at [927, 62] on div at bounding box center [925, 54] width 20 height 20
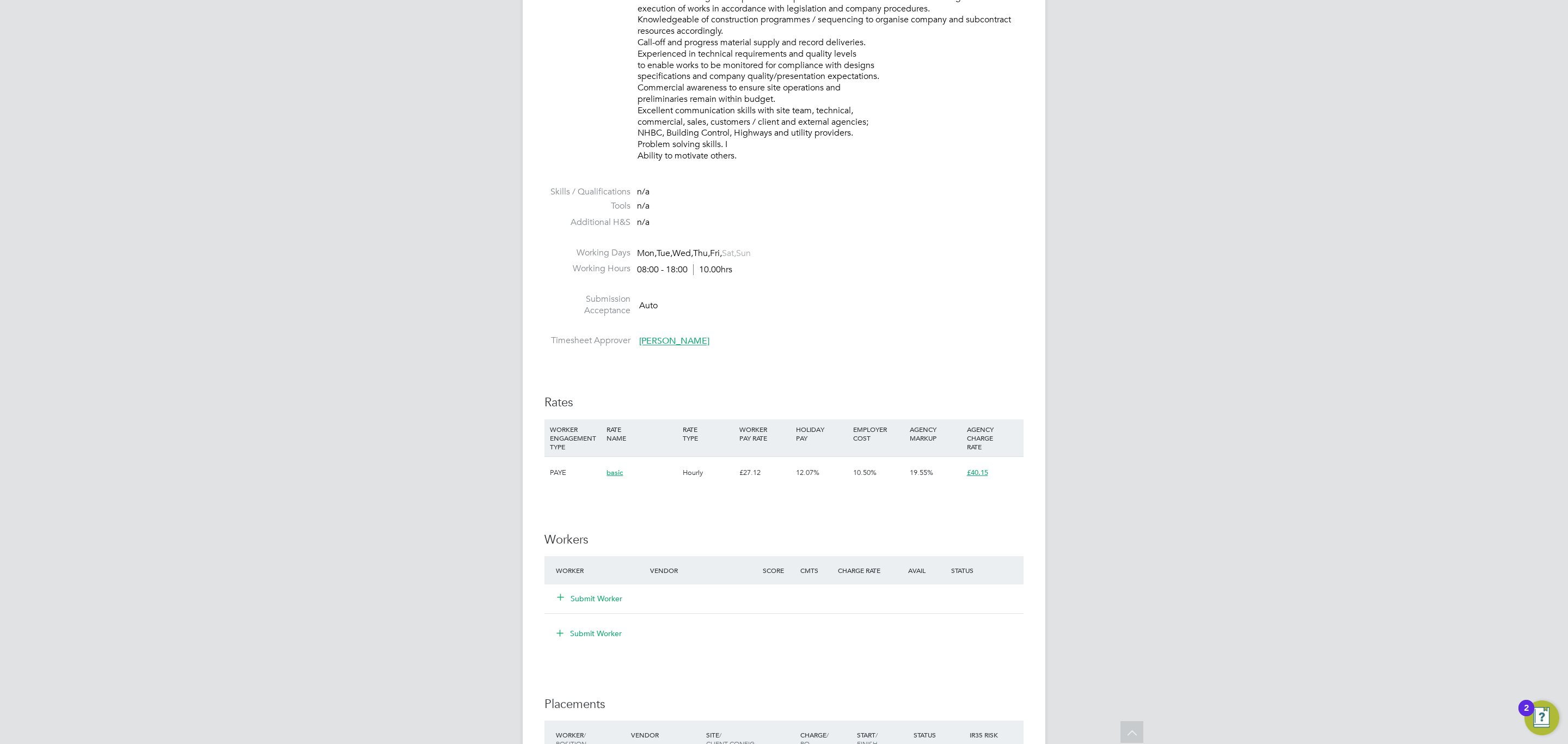
scroll to position [238, 0]
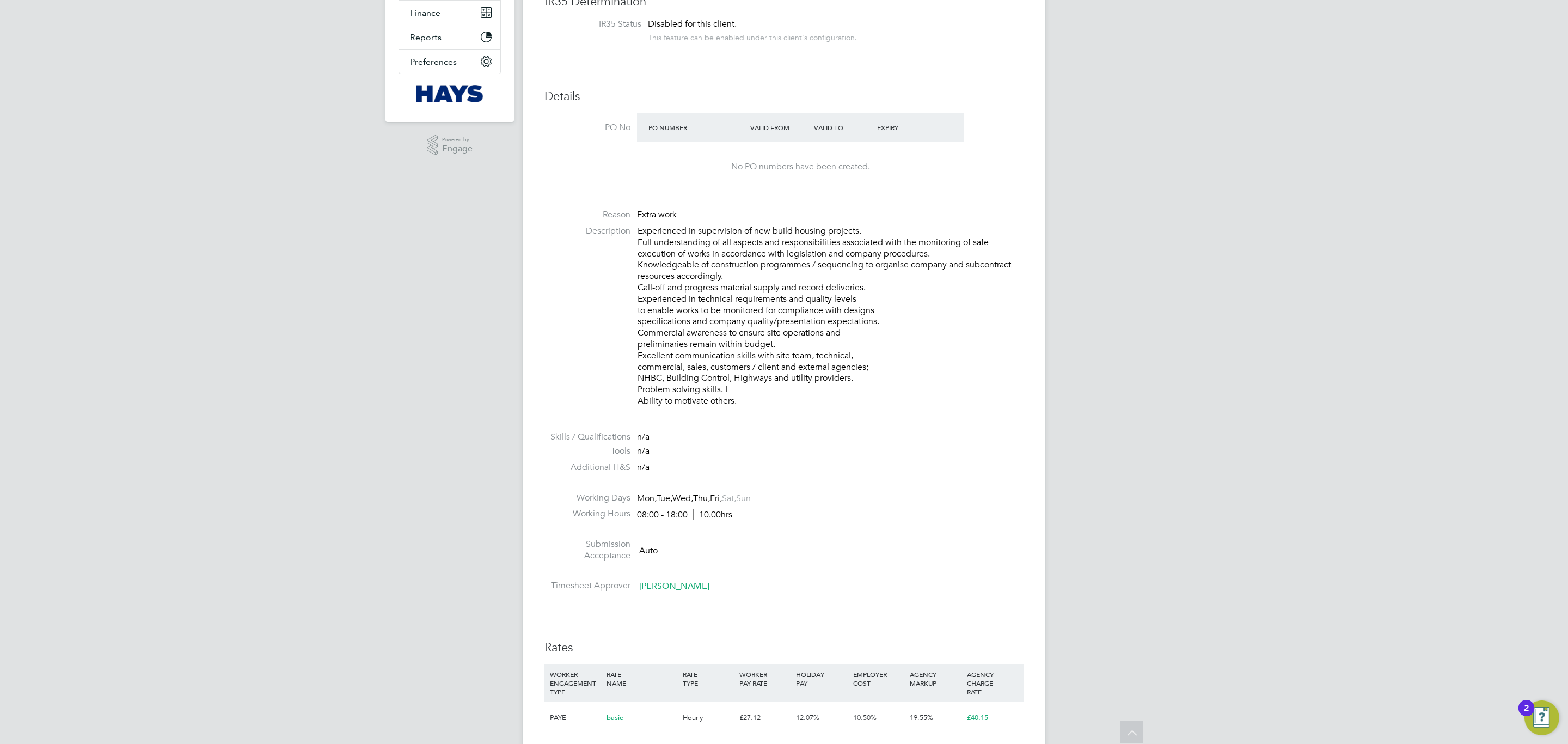
click at [962, 324] on p "Experienced in supervision of new build housing projects. Full understanding of…" at bounding box center [830, 316] width 386 height 181
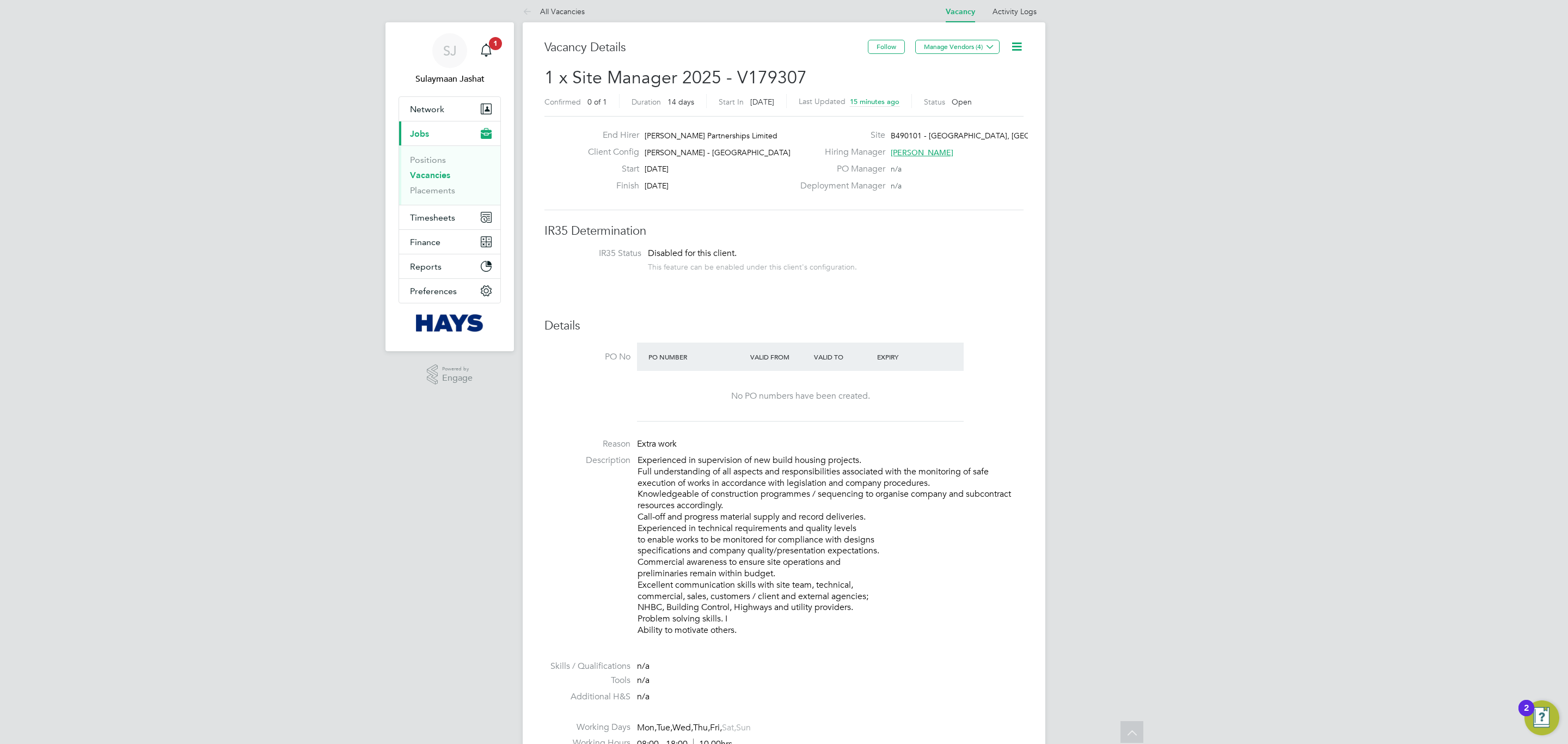
scroll to position [0, 0]
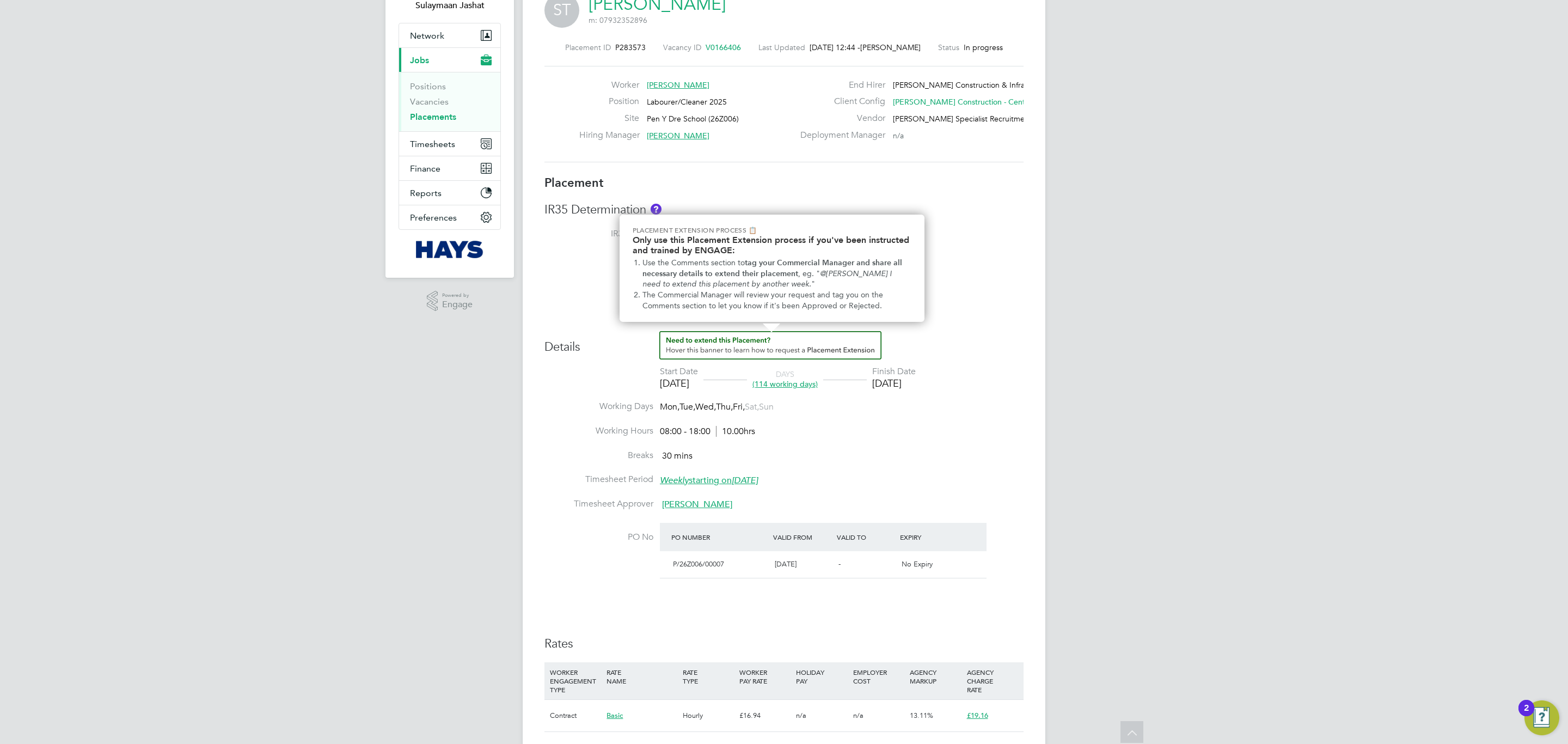
click at [669, 354] on img "How to extend a Placement?" at bounding box center [770, 345] width 222 height 29
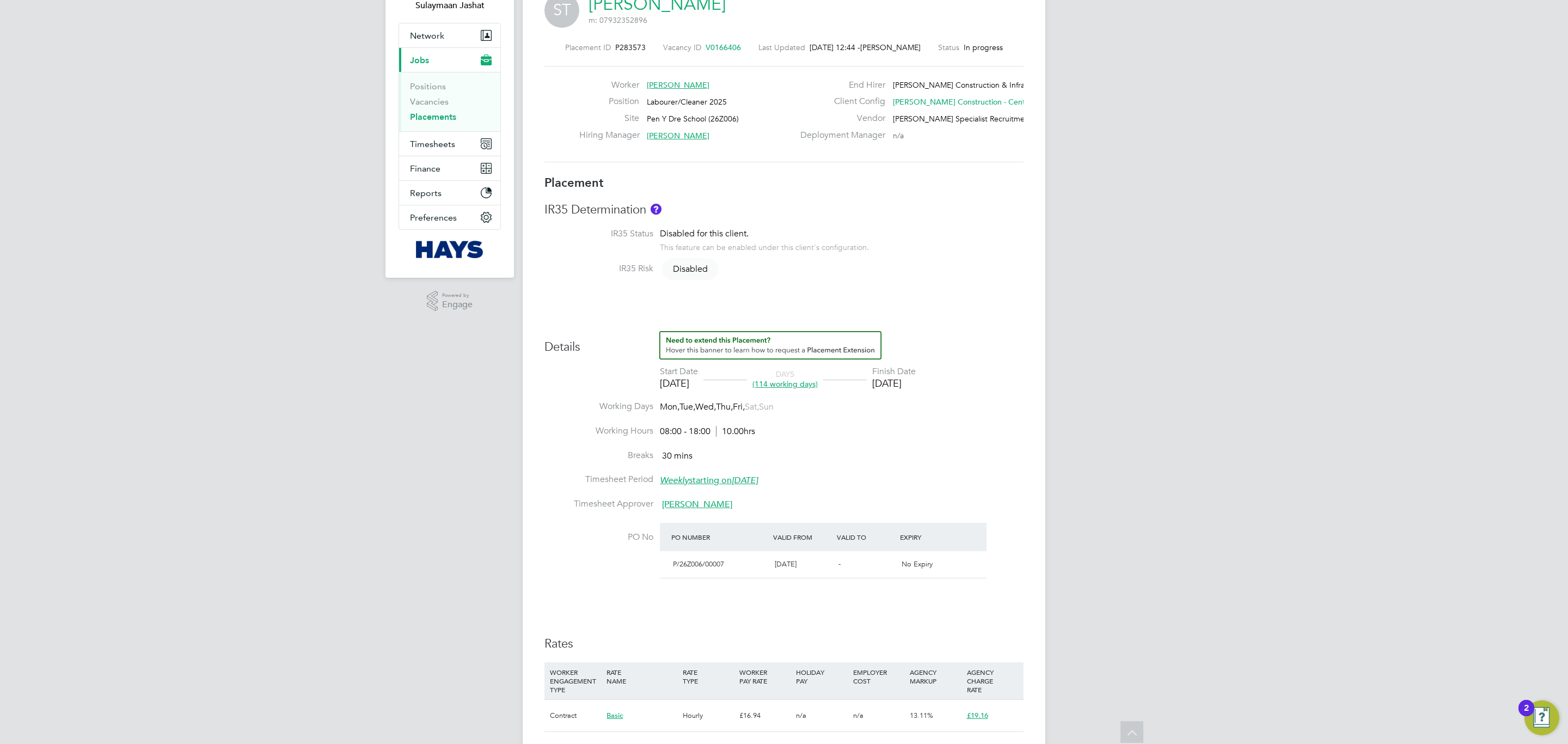
click at [616, 350] on h3 "Details" at bounding box center [784, 343] width 479 height 24
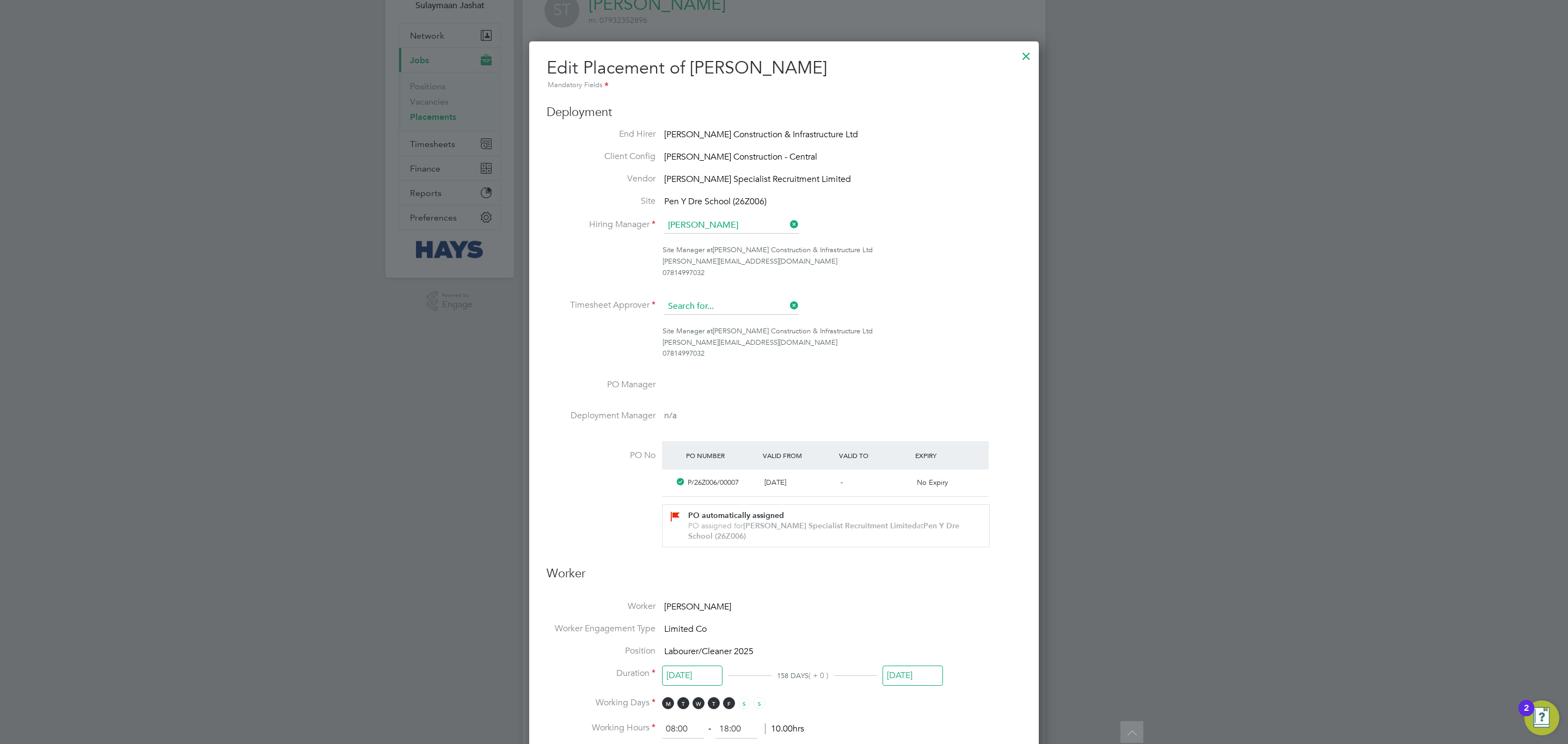
click at [728, 307] on input at bounding box center [731, 307] width 135 height 17
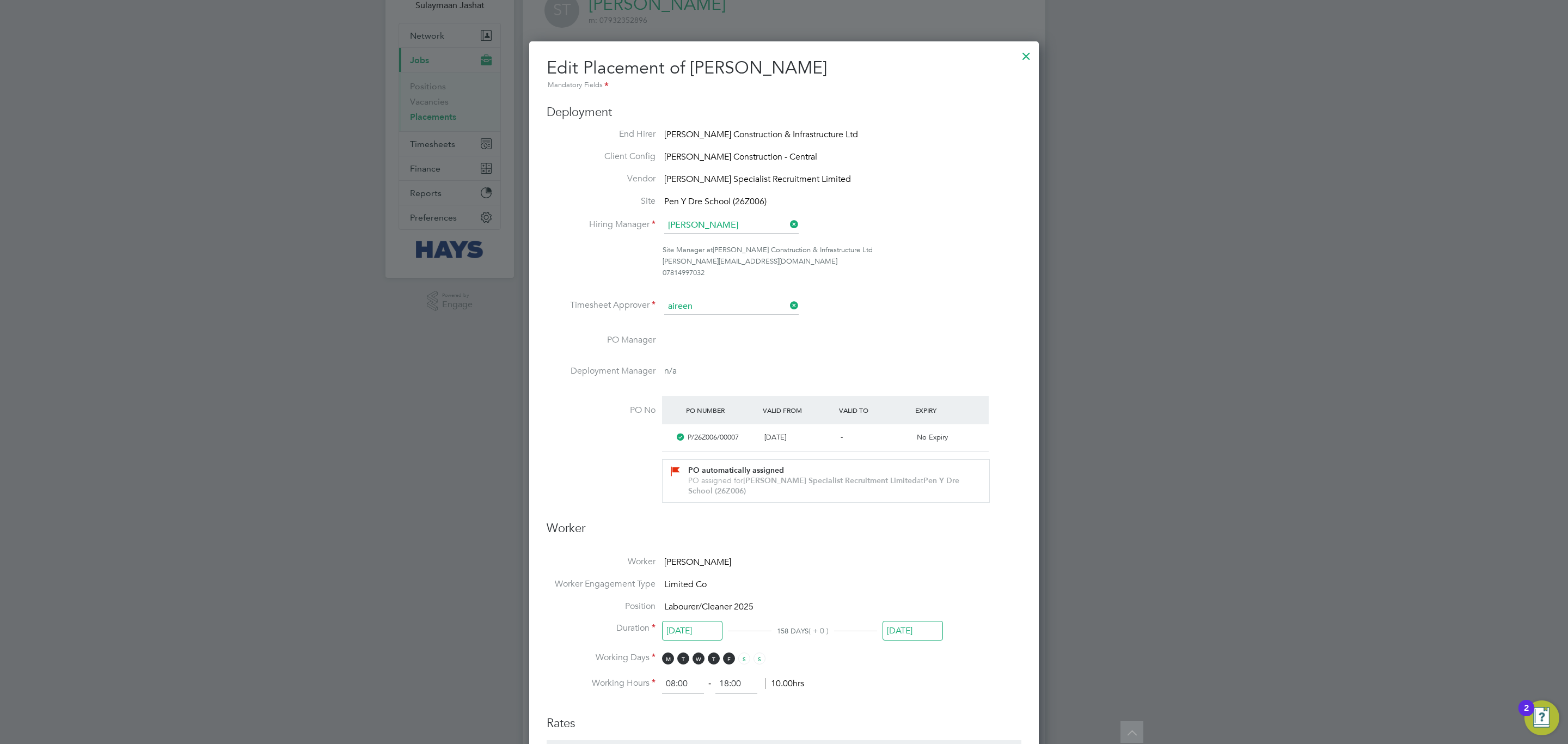
click at [755, 323] on li "Aireen a Amrootaa" at bounding box center [731, 322] width 135 height 15
type input "[PERSON_NAME] Amrootaa"
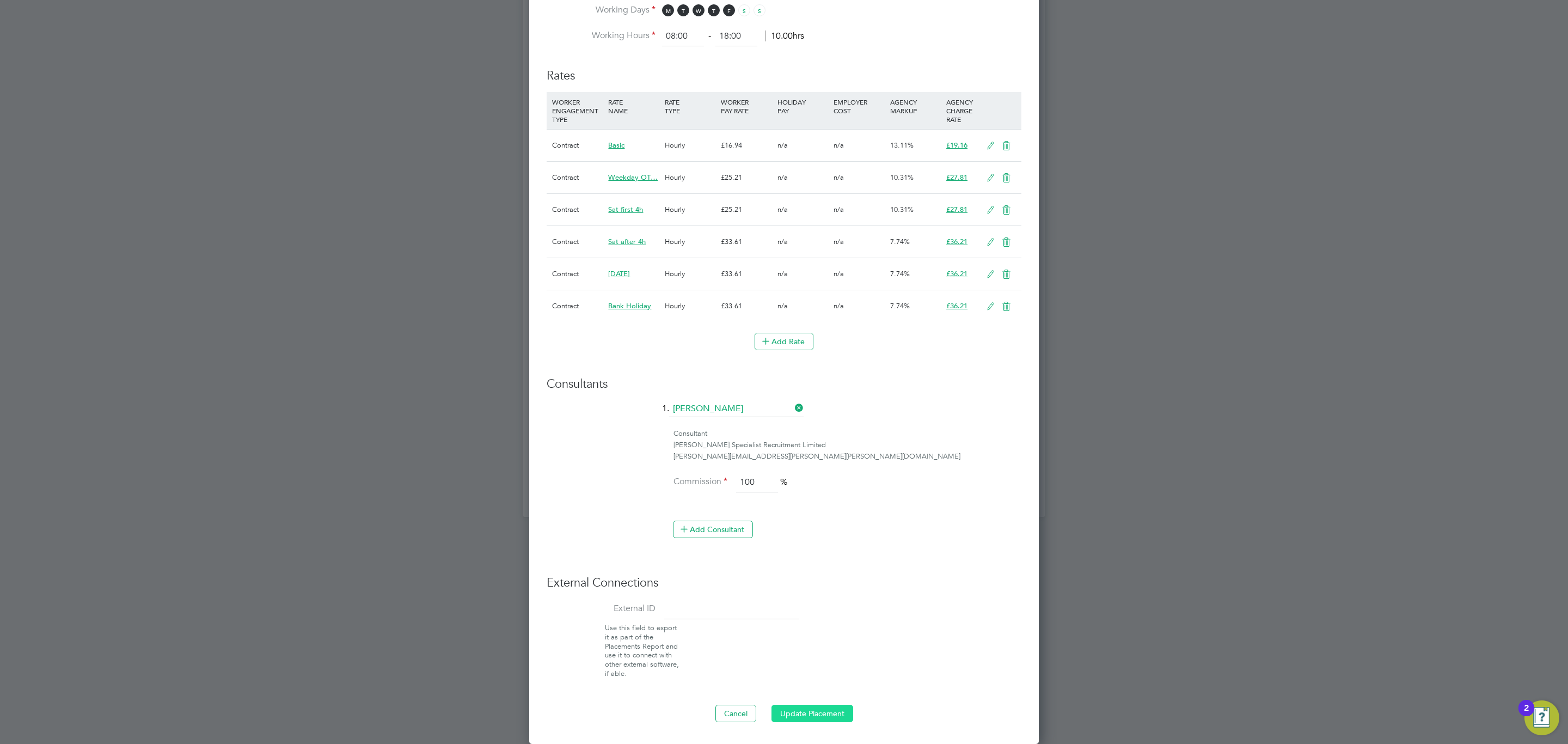
click at [806, 706] on button "Update Placement" at bounding box center [812, 713] width 82 height 17
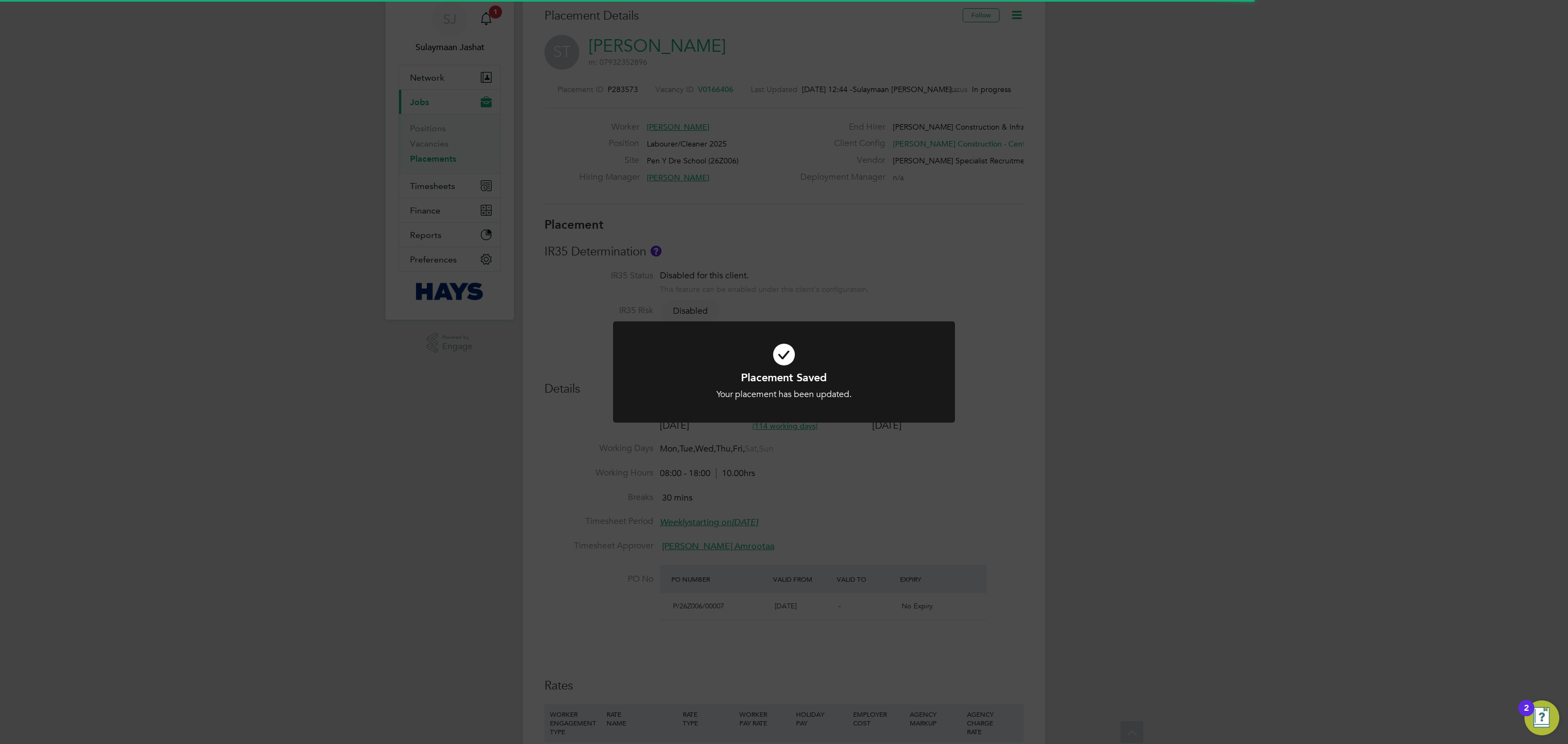
click at [718, 214] on div "Placement Saved Your placement has been updated. Cancel Okay" at bounding box center [784, 372] width 1568 height 744
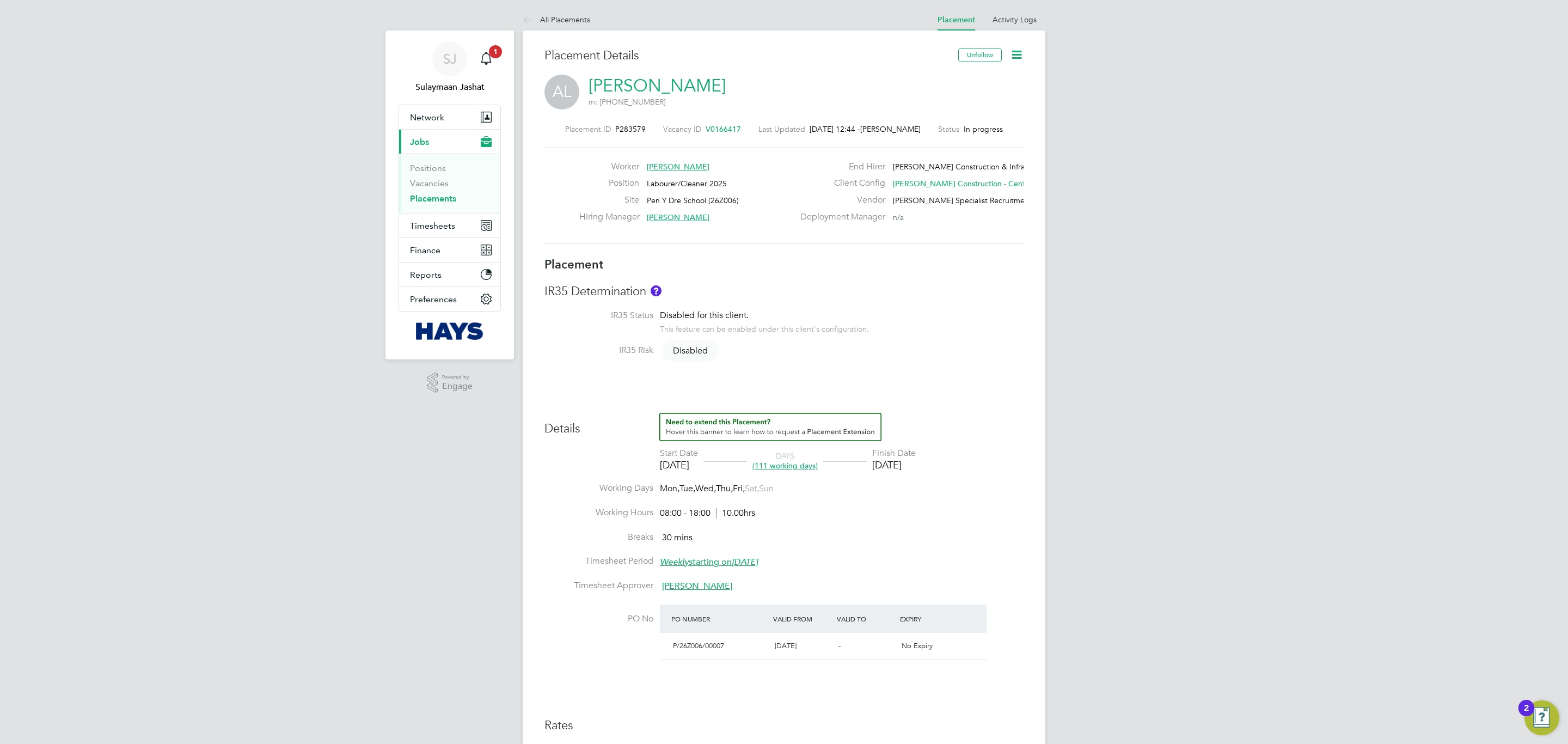
click at [807, 520] on li "Working Hours 08:00 - 18:00 10.00hrs" at bounding box center [784, 519] width 479 height 25
type input "Alan Murphy"
type input "14 Apr 2025"
type input "15 Sep 2025"
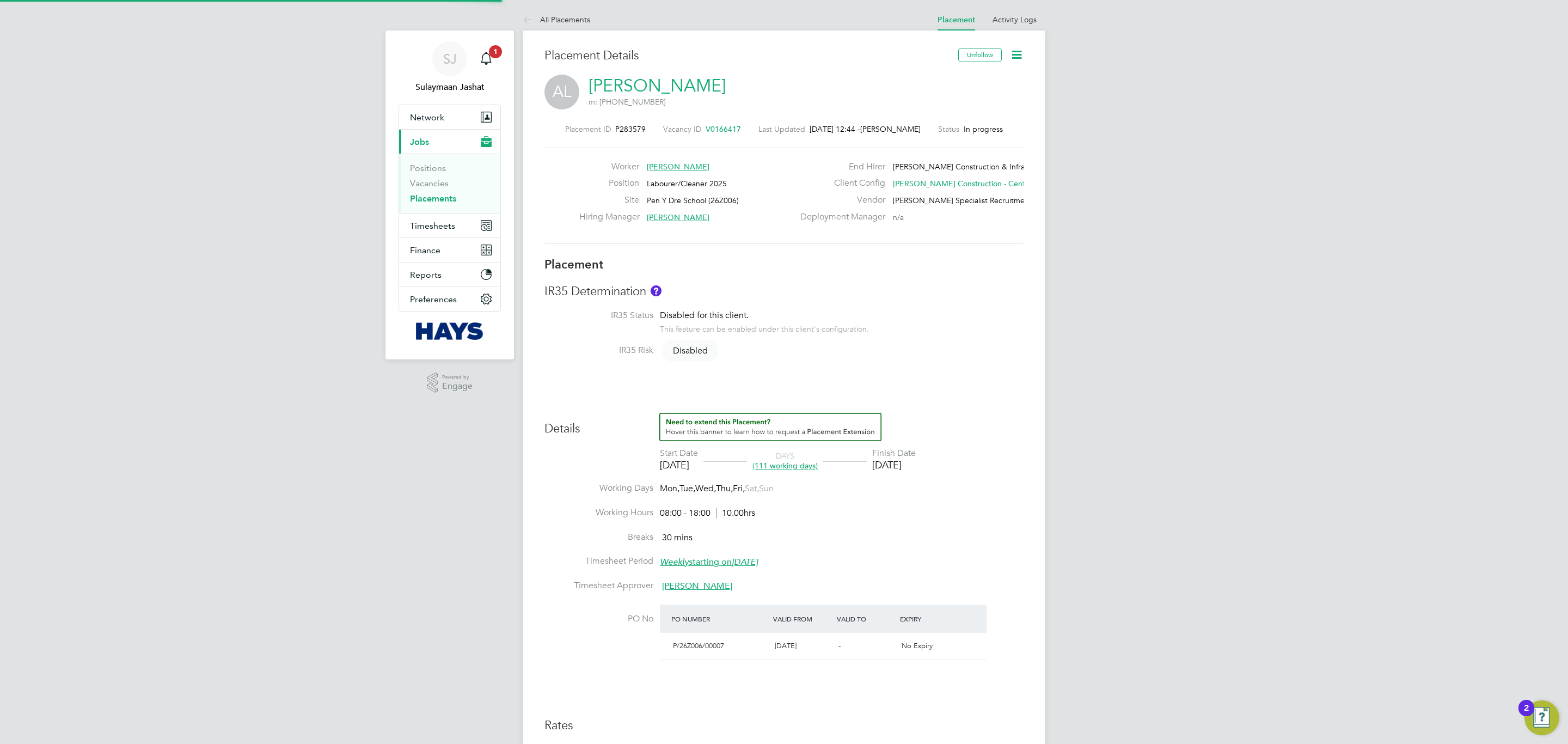
type input "08:00"
type input "18:00"
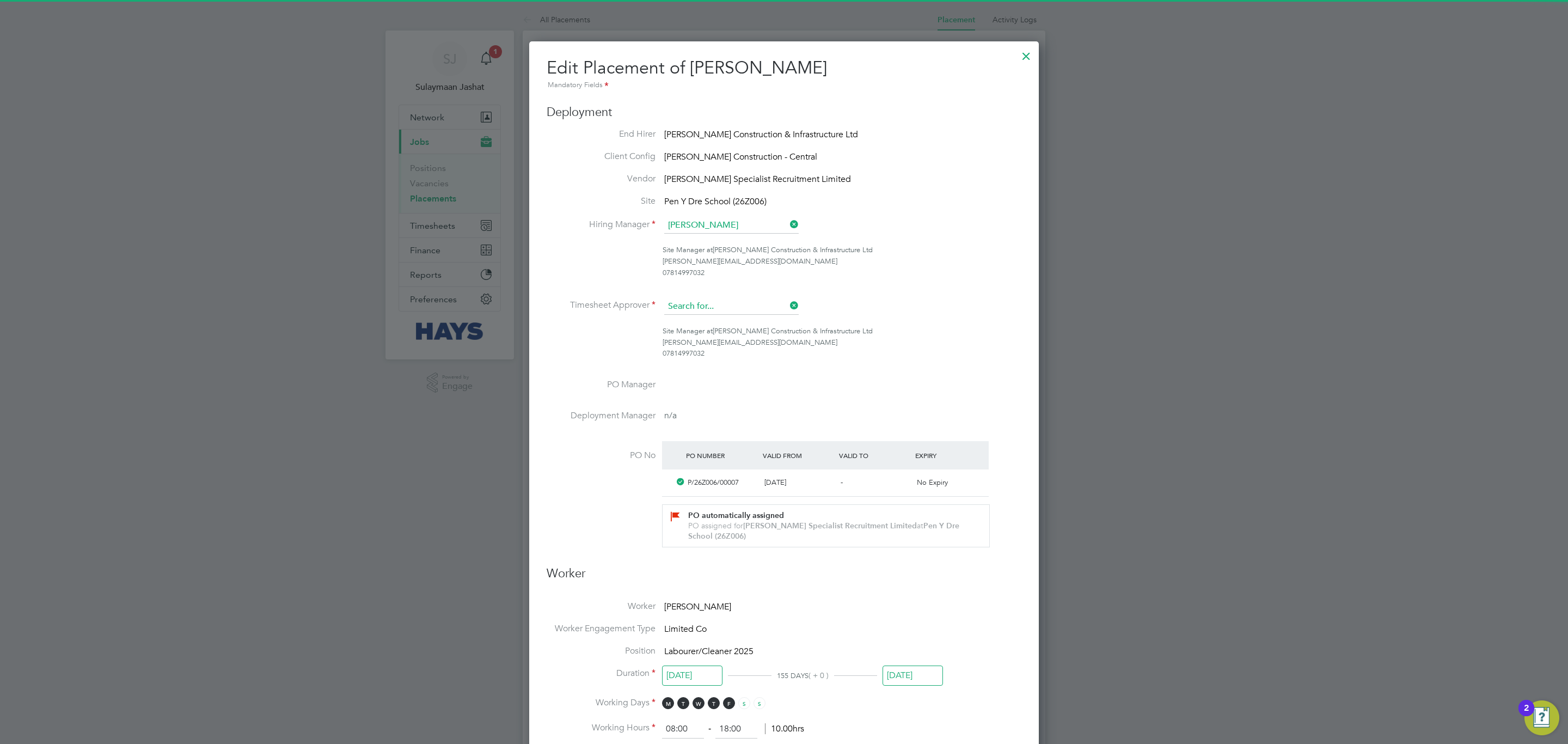
click at [734, 301] on input at bounding box center [731, 307] width 135 height 17
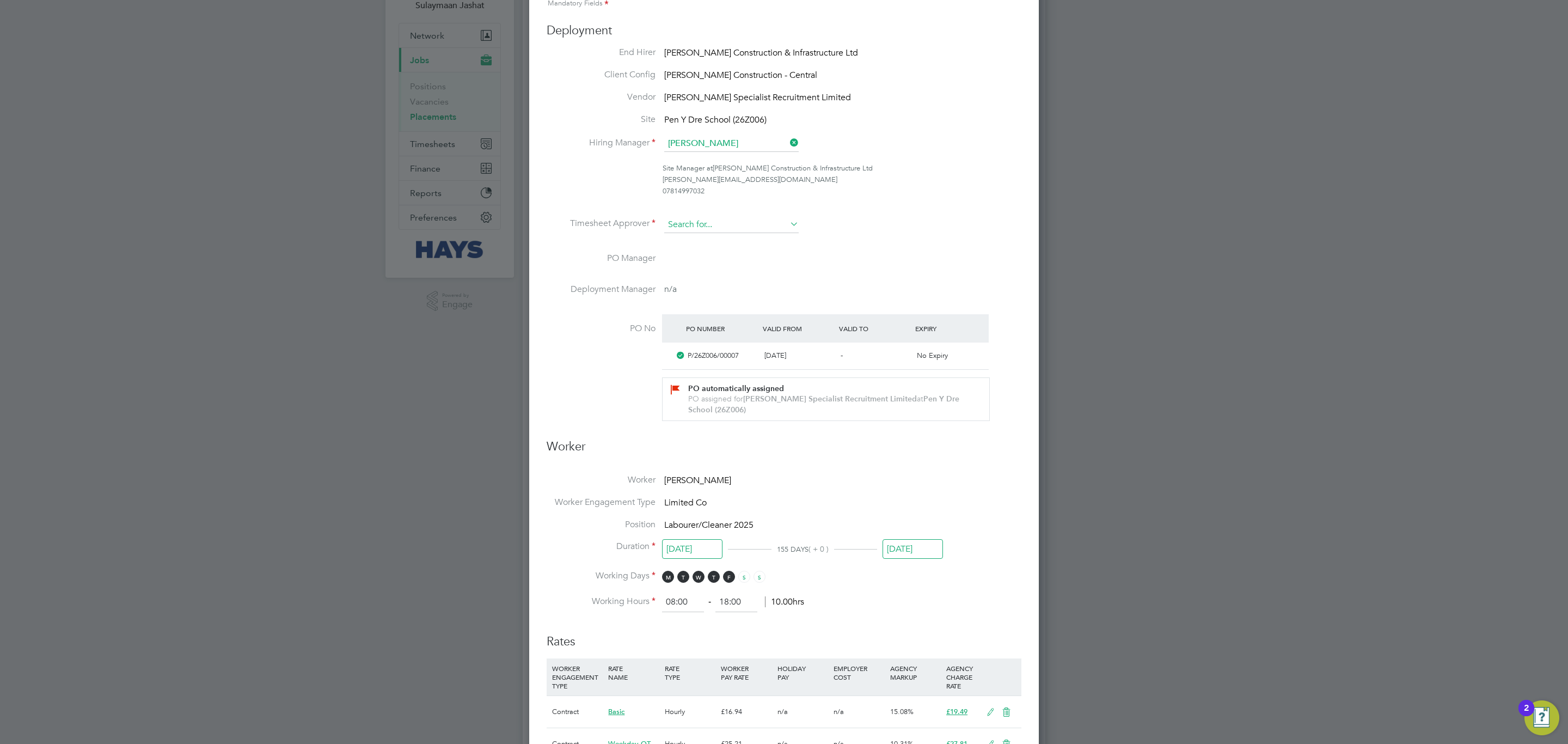
click at [718, 221] on input at bounding box center [731, 225] width 135 height 17
type input "a"
click at [712, 234] on li "Aireena Amro otaa" at bounding box center [731, 240] width 135 height 15
type input "Aireena Amrootaa"
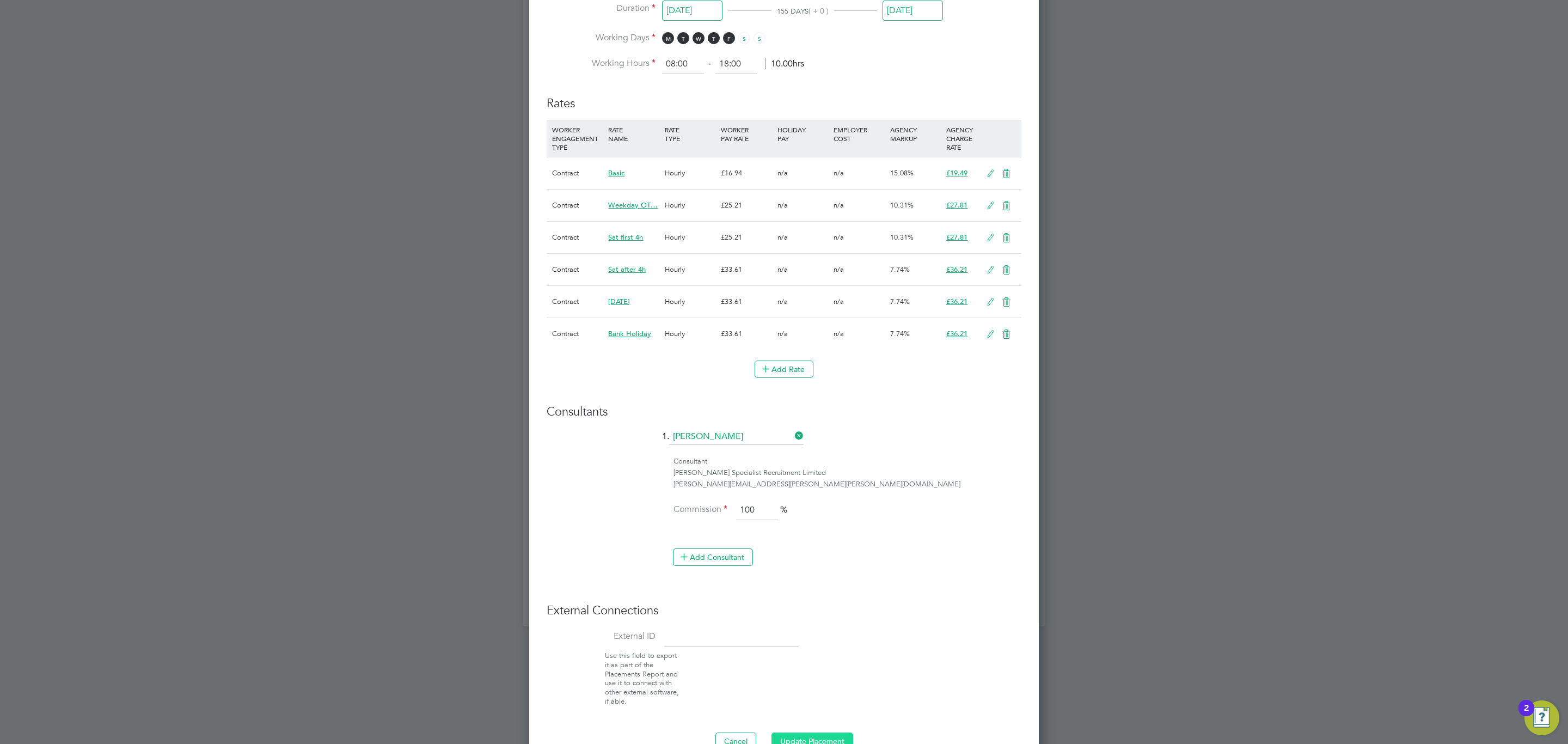
click at [811, 737] on button "Update Placement" at bounding box center [812, 741] width 82 height 17
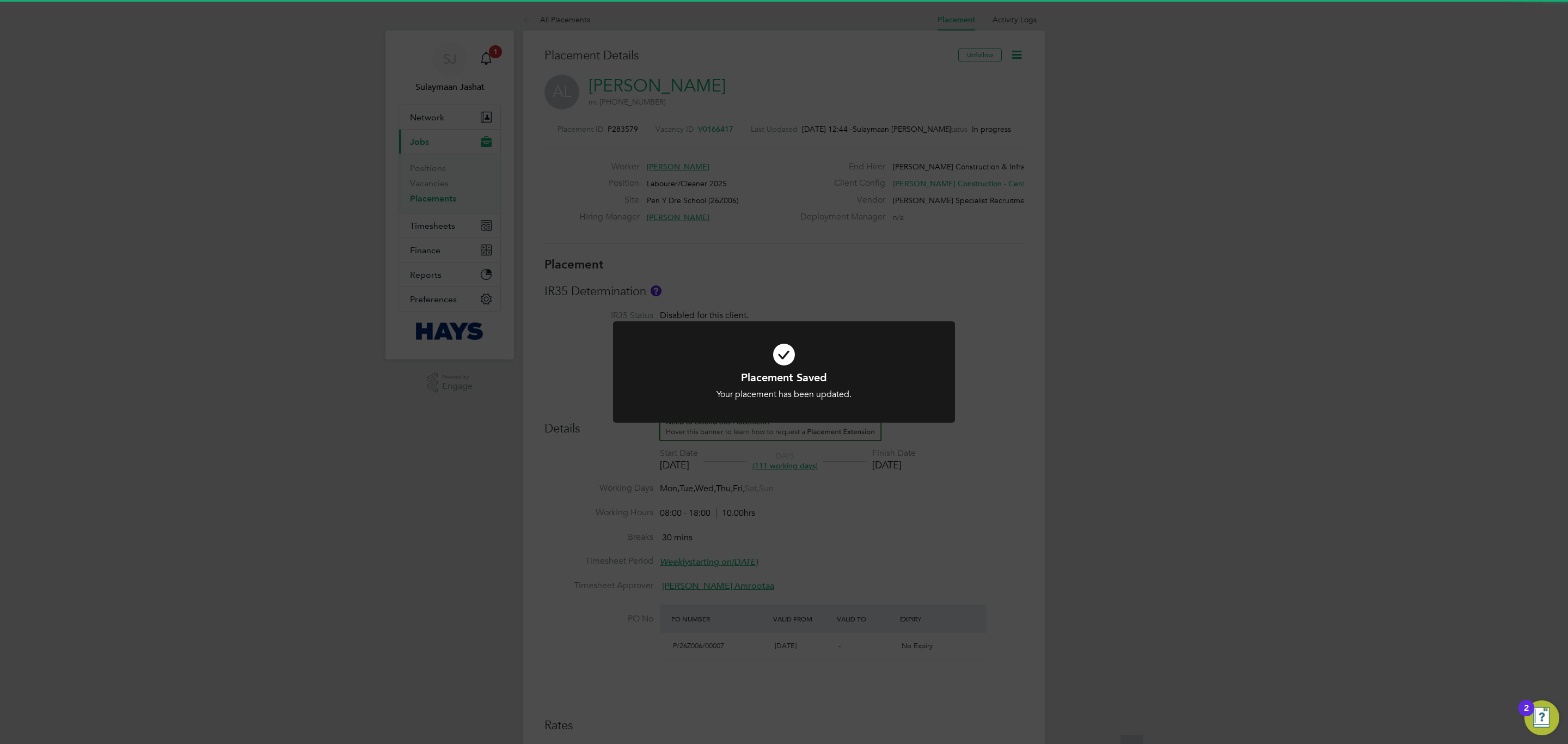
click at [742, 276] on div "Placement Saved Your placement has been updated. Cancel Okay" at bounding box center [784, 372] width 1568 height 744
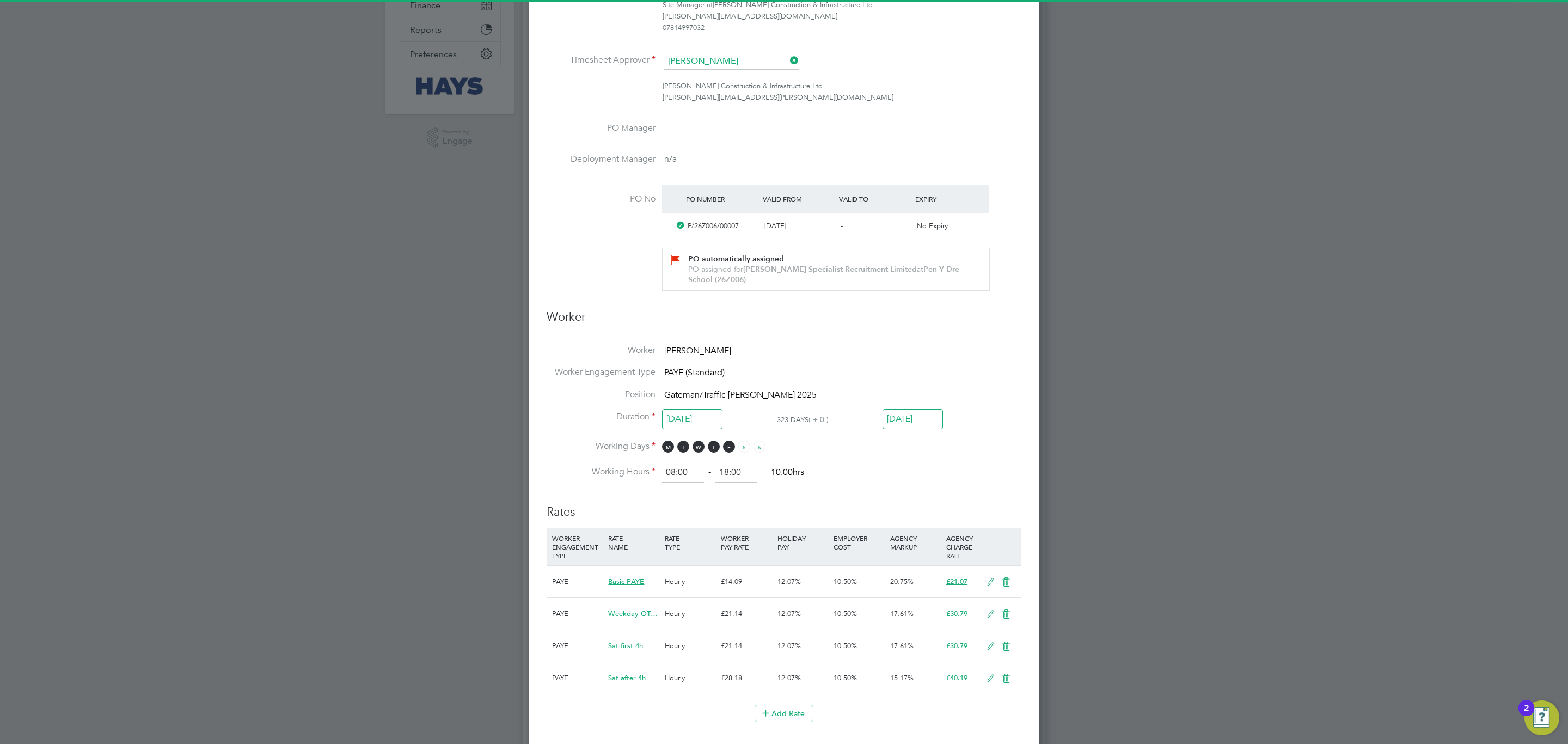
click at [912, 410] on input "[DATE]" at bounding box center [912, 419] width 60 height 20
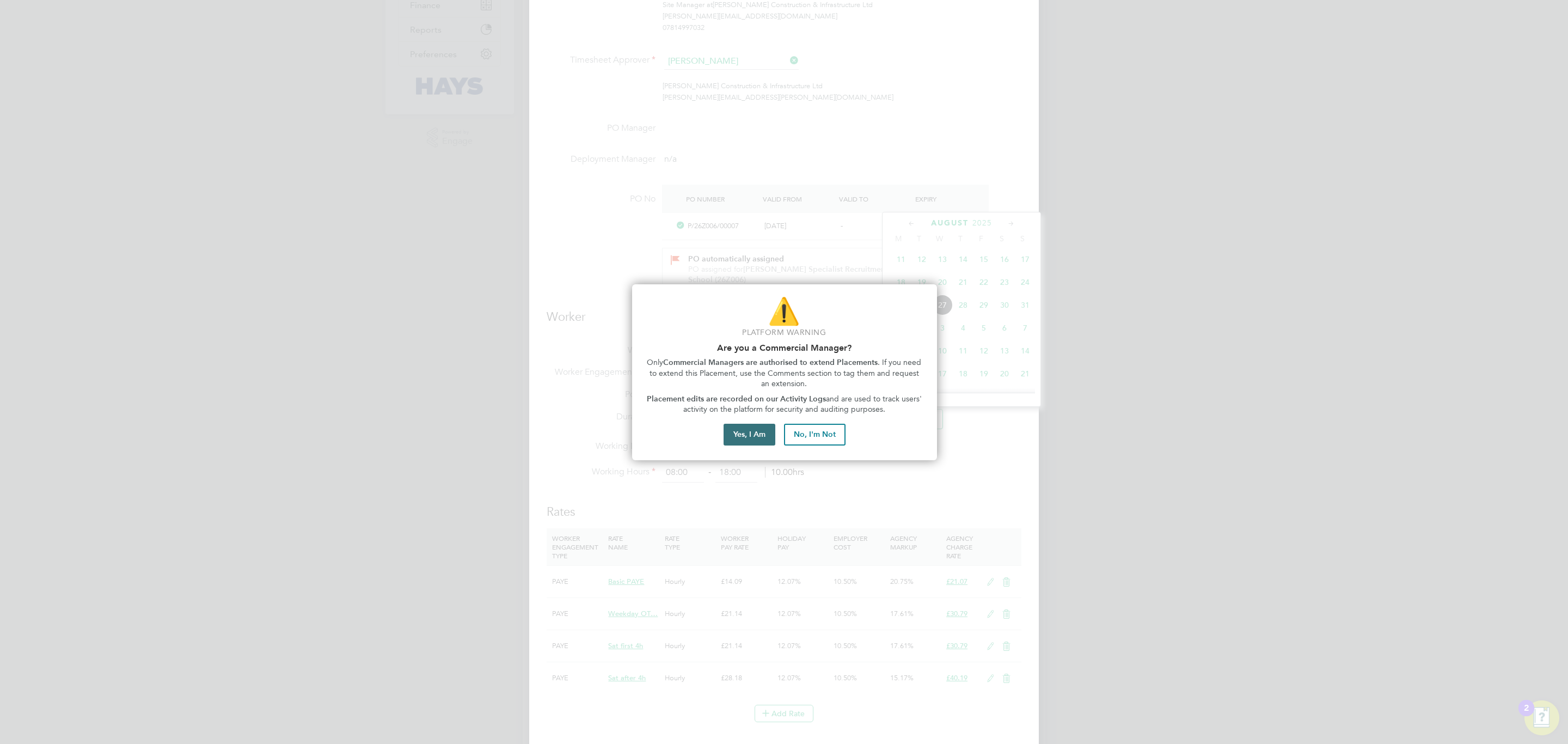
click at [736, 442] on button "Yes, I Am" at bounding box center [750, 435] width 52 height 22
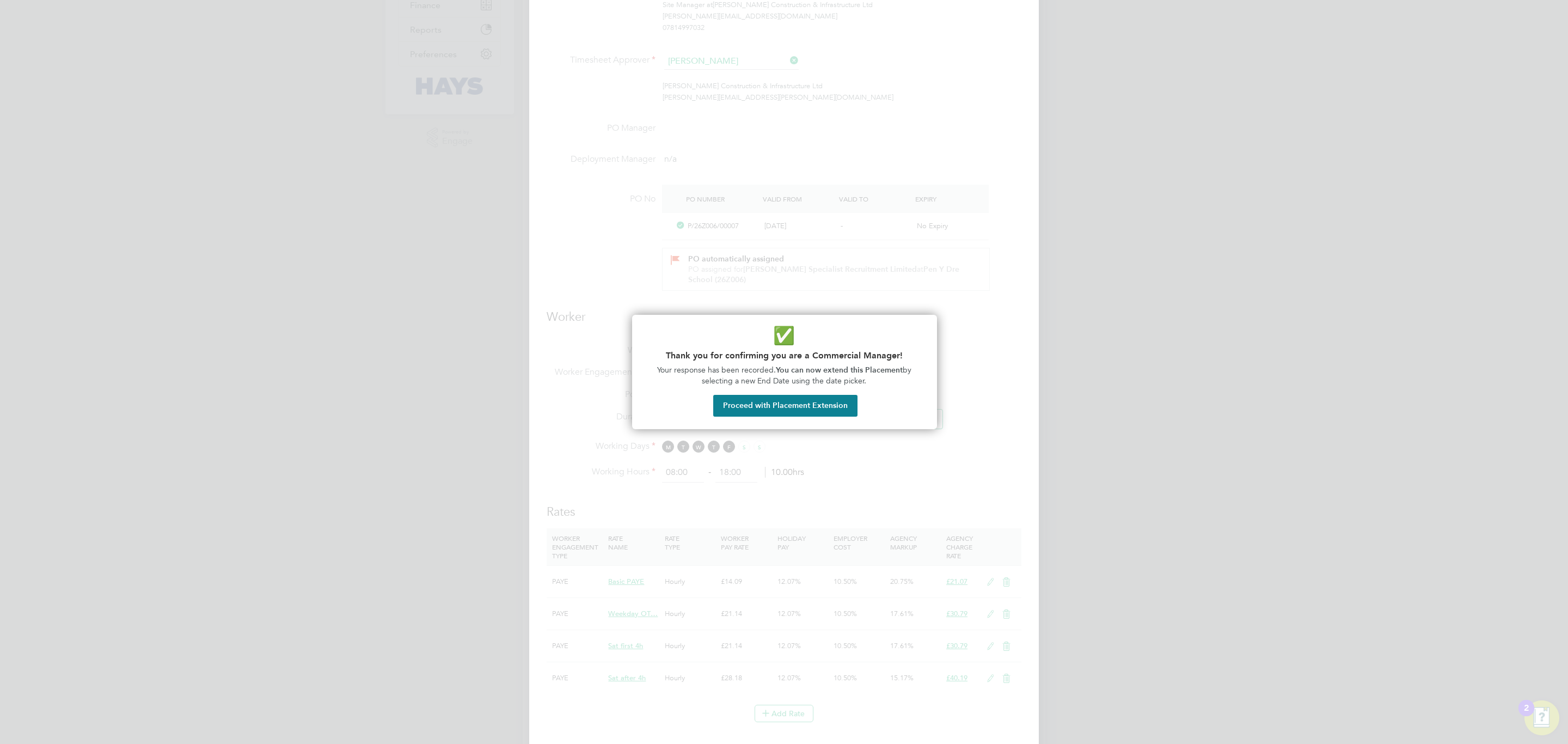
click at [761, 427] on div "✅ Thank you for confirming you are a Commercial Manager! Your response has been…" at bounding box center [785, 372] width 305 height 114
click at [777, 419] on div "✅ Thank you for confirming you are a Commercial Manager! Your response has been…" at bounding box center [785, 372] width 305 height 114
click at [803, 406] on button "Proceed with Placement Extension" at bounding box center [785, 406] width 144 height 22
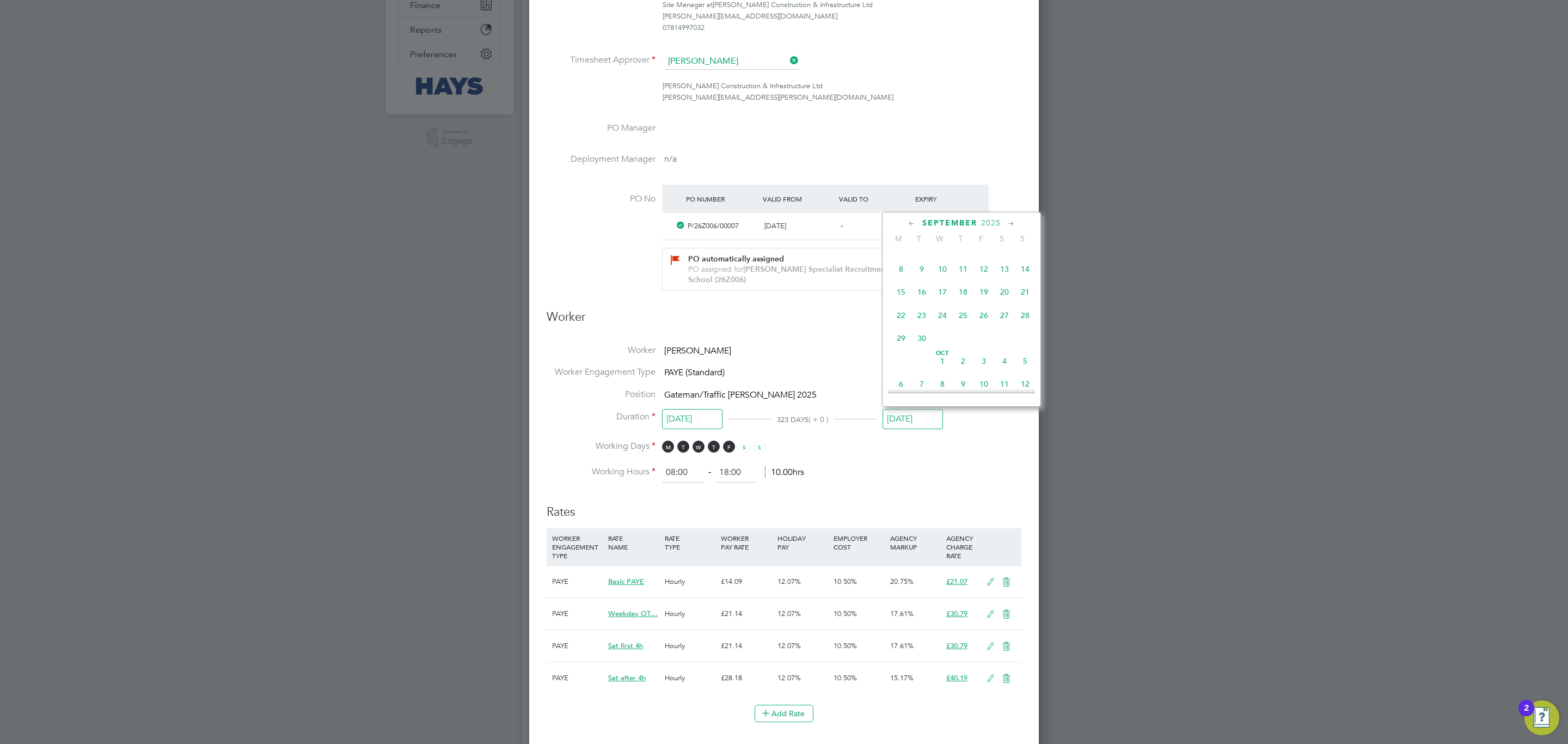
click at [979, 326] on span "26" at bounding box center [983, 315] width 21 height 21
type input "26 Sep 2025"
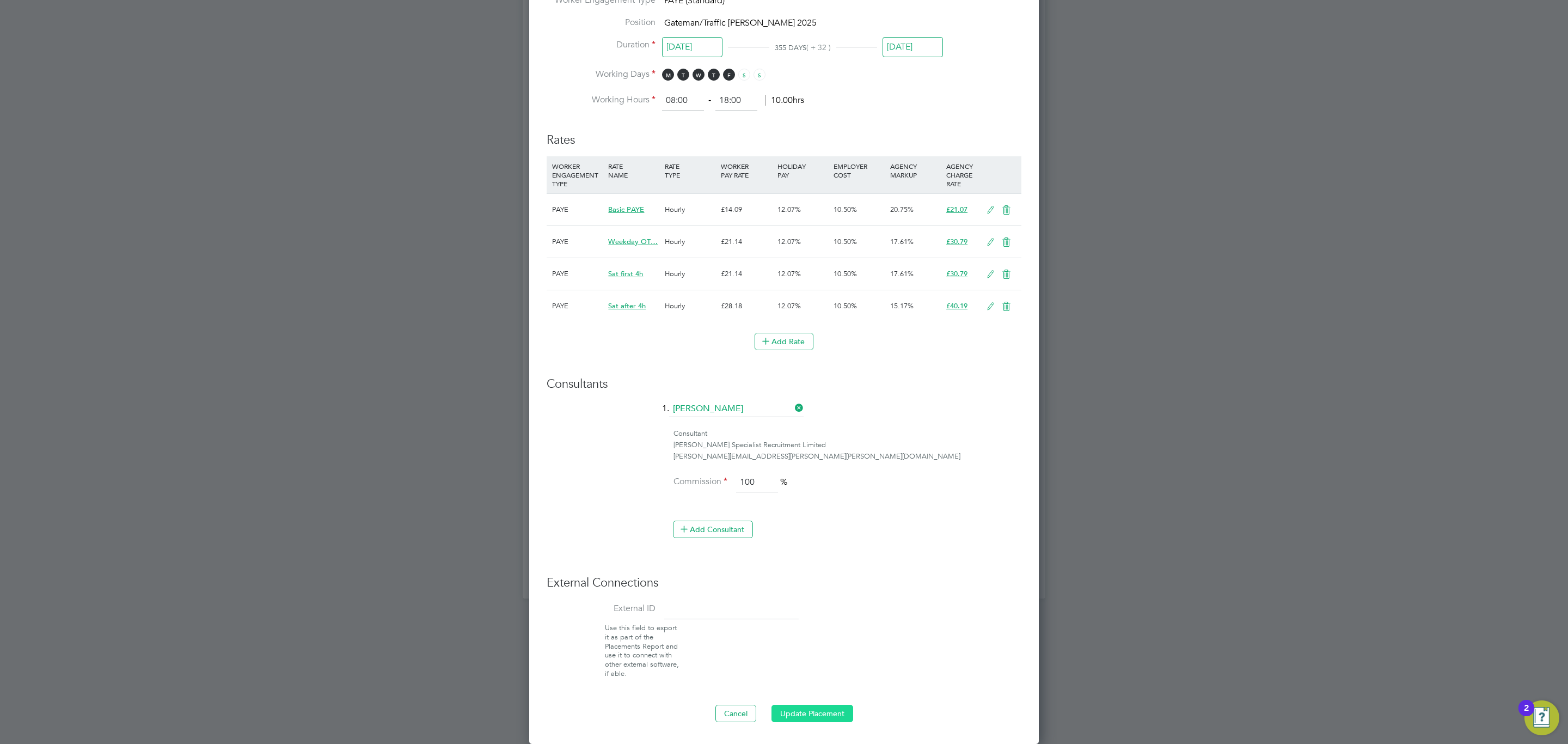
click at [806, 715] on button "Update Placement" at bounding box center [812, 713] width 82 height 17
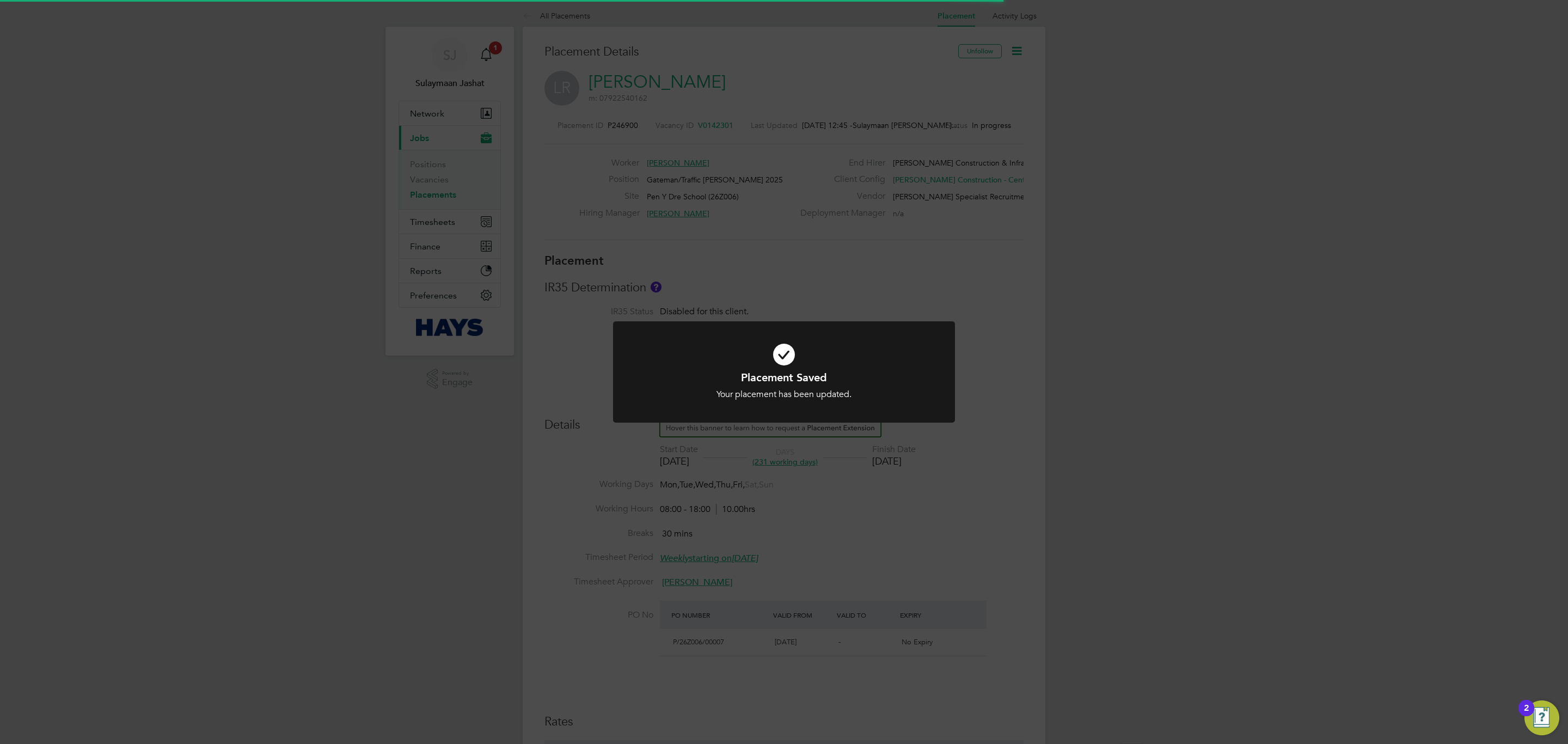
click at [823, 632] on div "Placement Saved Your placement has been updated. Cancel Okay" at bounding box center [784, 372] width 1568 height 744
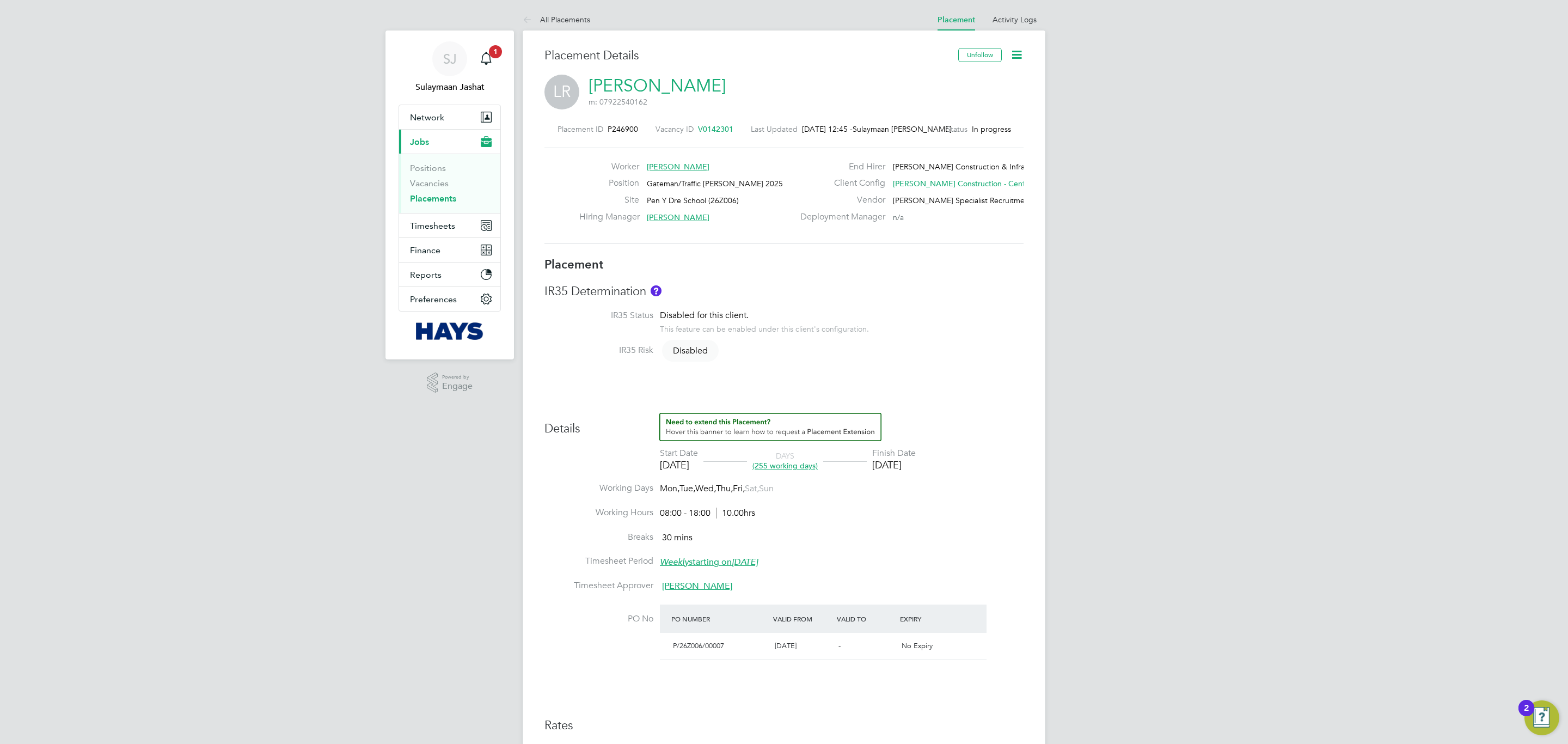
click at [907, 528] on li "Working Hours 08:00 - 18:00 10.00hrs" at bounding box center [784, 519] width 479 height 25
click at [900, 528] on li "Working Hours 08:00 - 18:00 10.00hrs" at bounding box center [784, 519] width 479 height 25
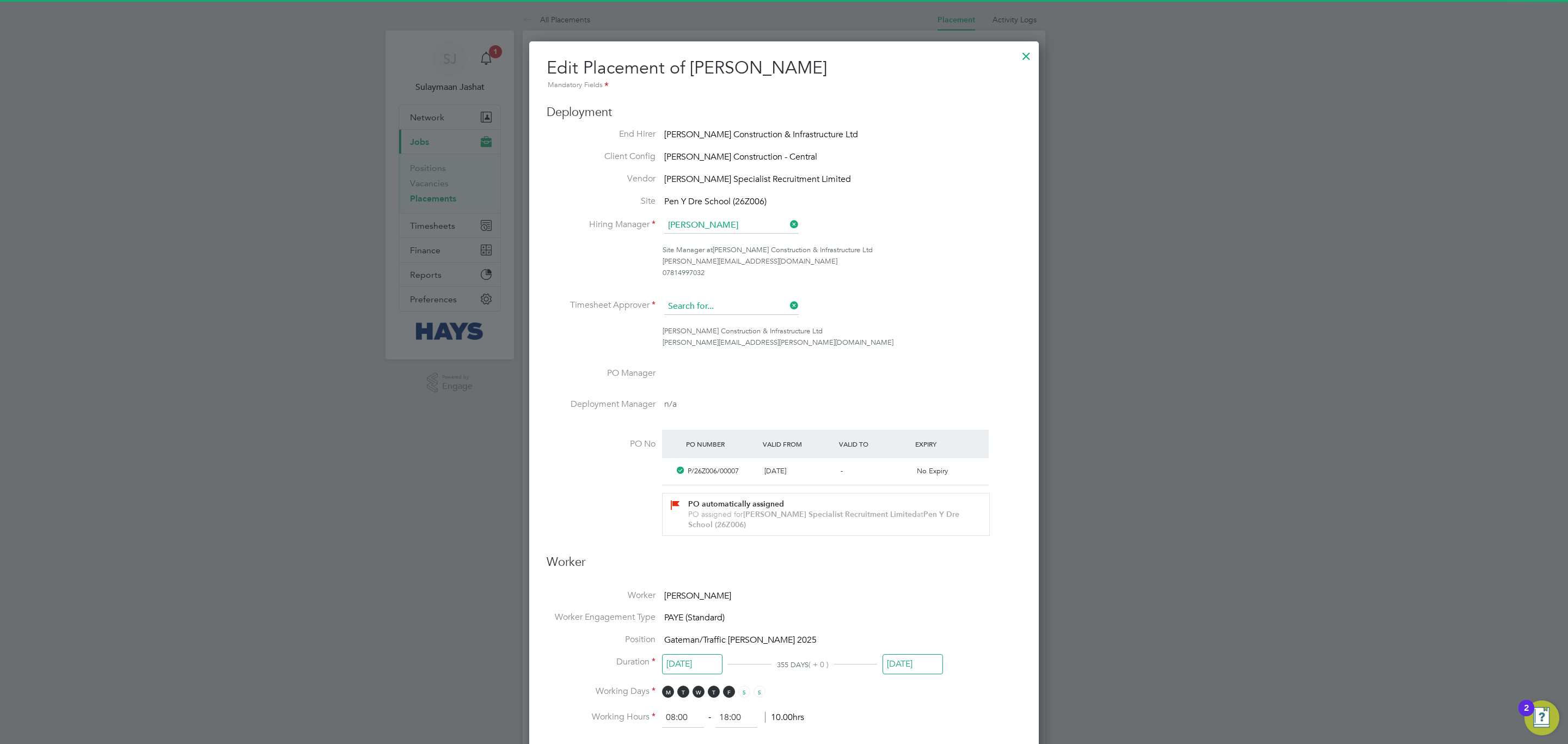
click at [757, 311] on input at bounding box center [731, 307] width 135 height 17
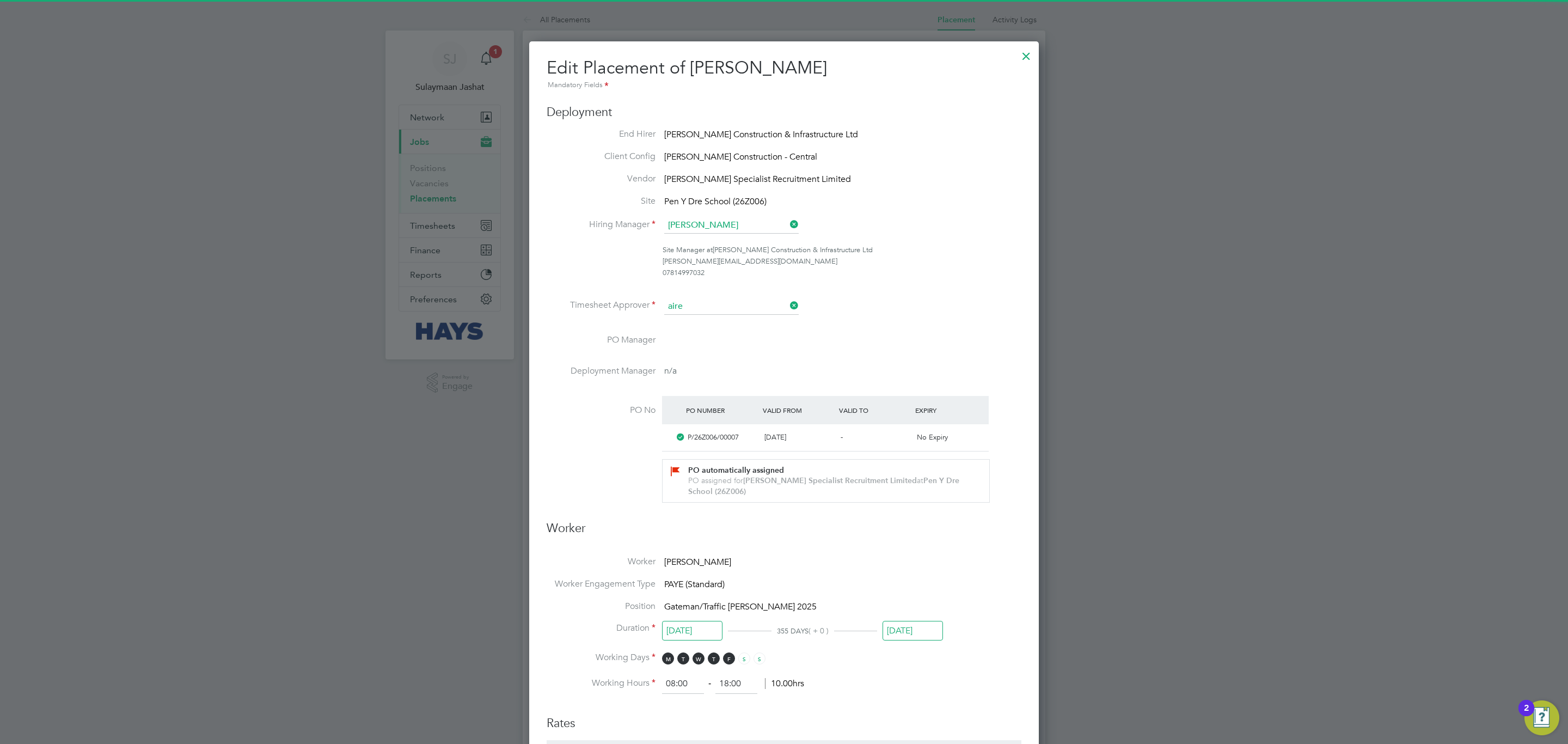
click at [750, 317] on li "Aire ena Amrootaa" at bounding box center [731, 322] width 135 height 15
type input "Aireena Amrootaa"
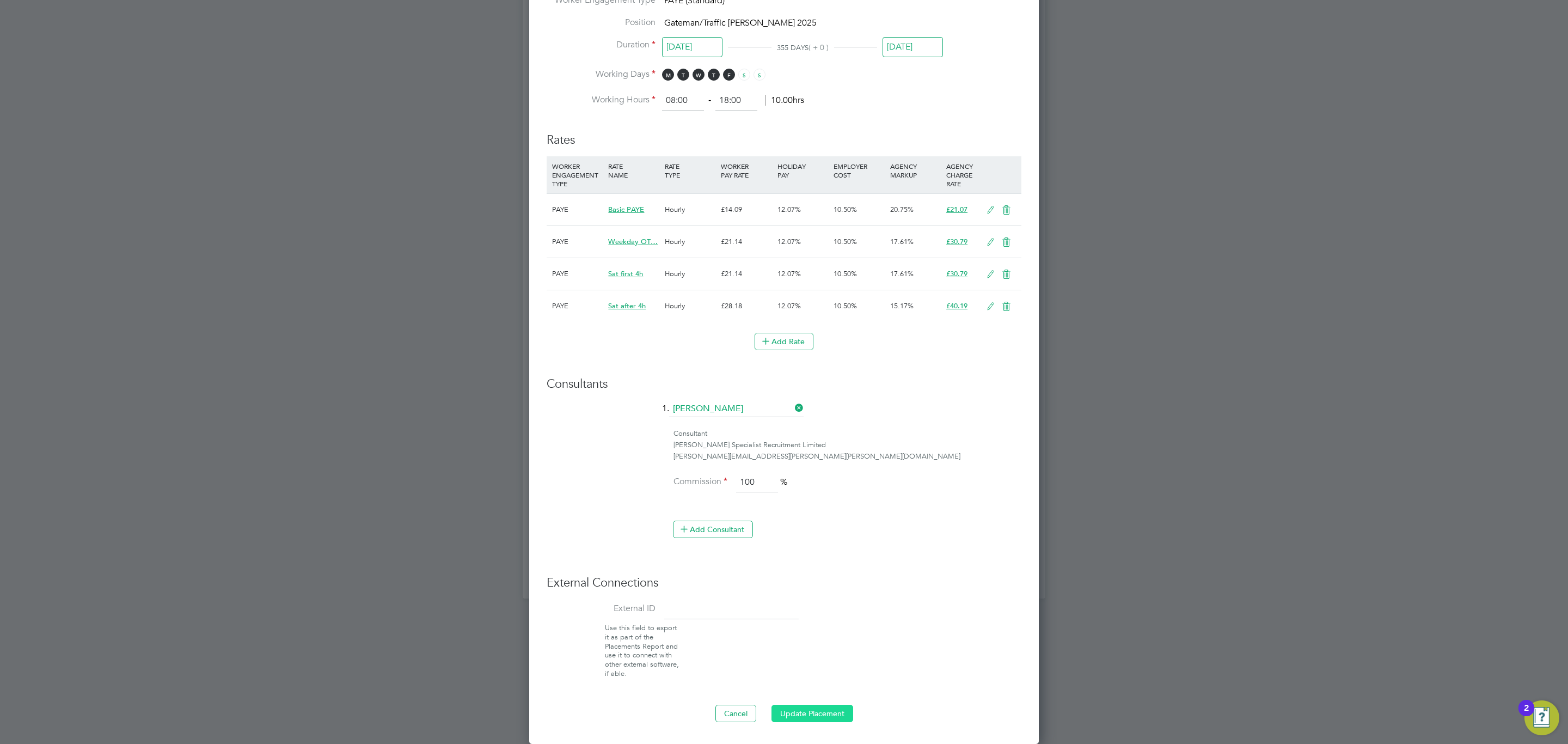
click at [795, 713] on button "Update Placement" at bounding box center [812, 713] width 82 height 17
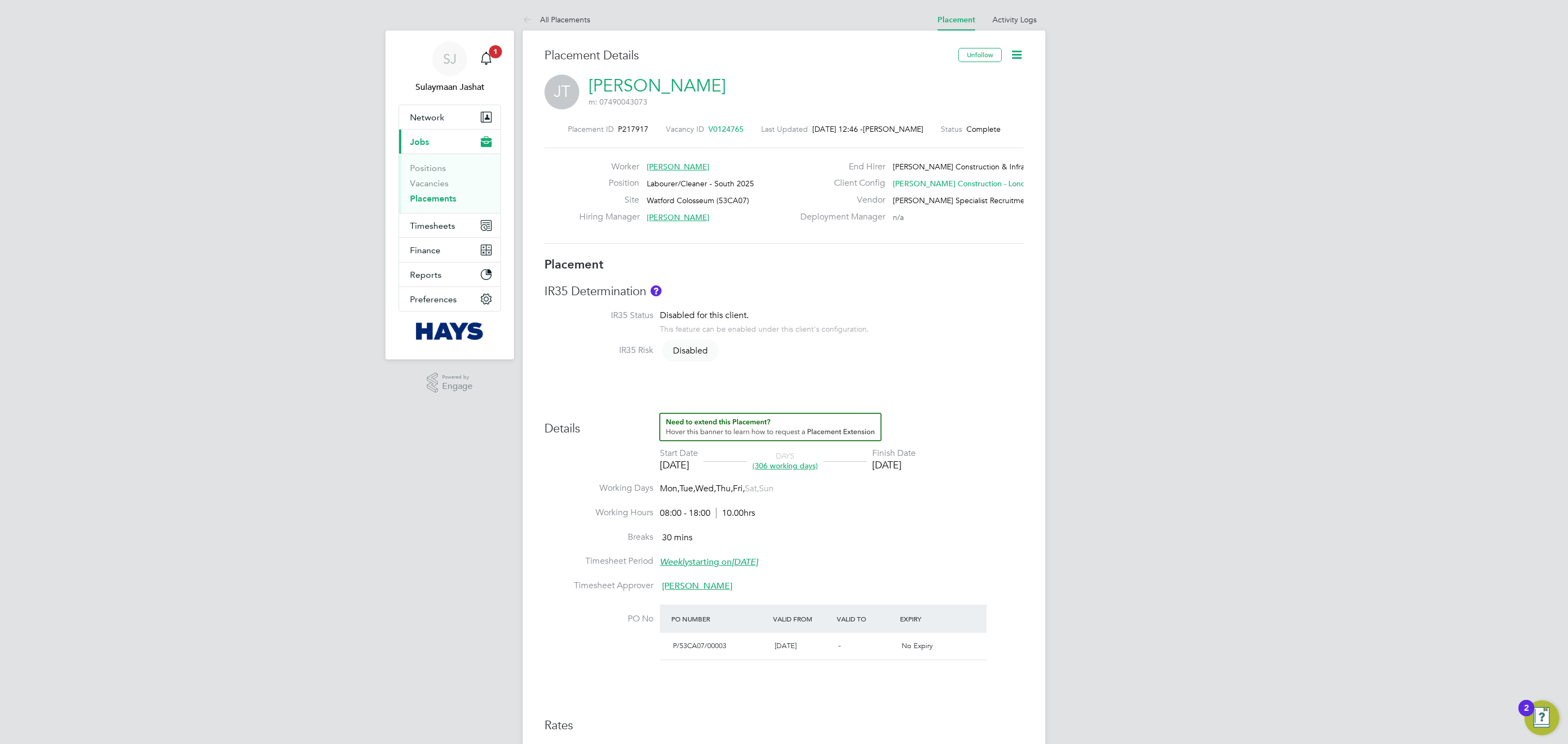
click at [813, 362] on li "IR35 Risk Disabled" at bounding box center [784, 357] width 479 height 25
click at [728, 202] on span "Watford Colosseum (53CA07)" at bounding box center [698, 200] width 102 height 10
copy span "53CA07"
click at [840, 267] on h3 "Placement" at bounding box center [784, 265] width 479 height 16
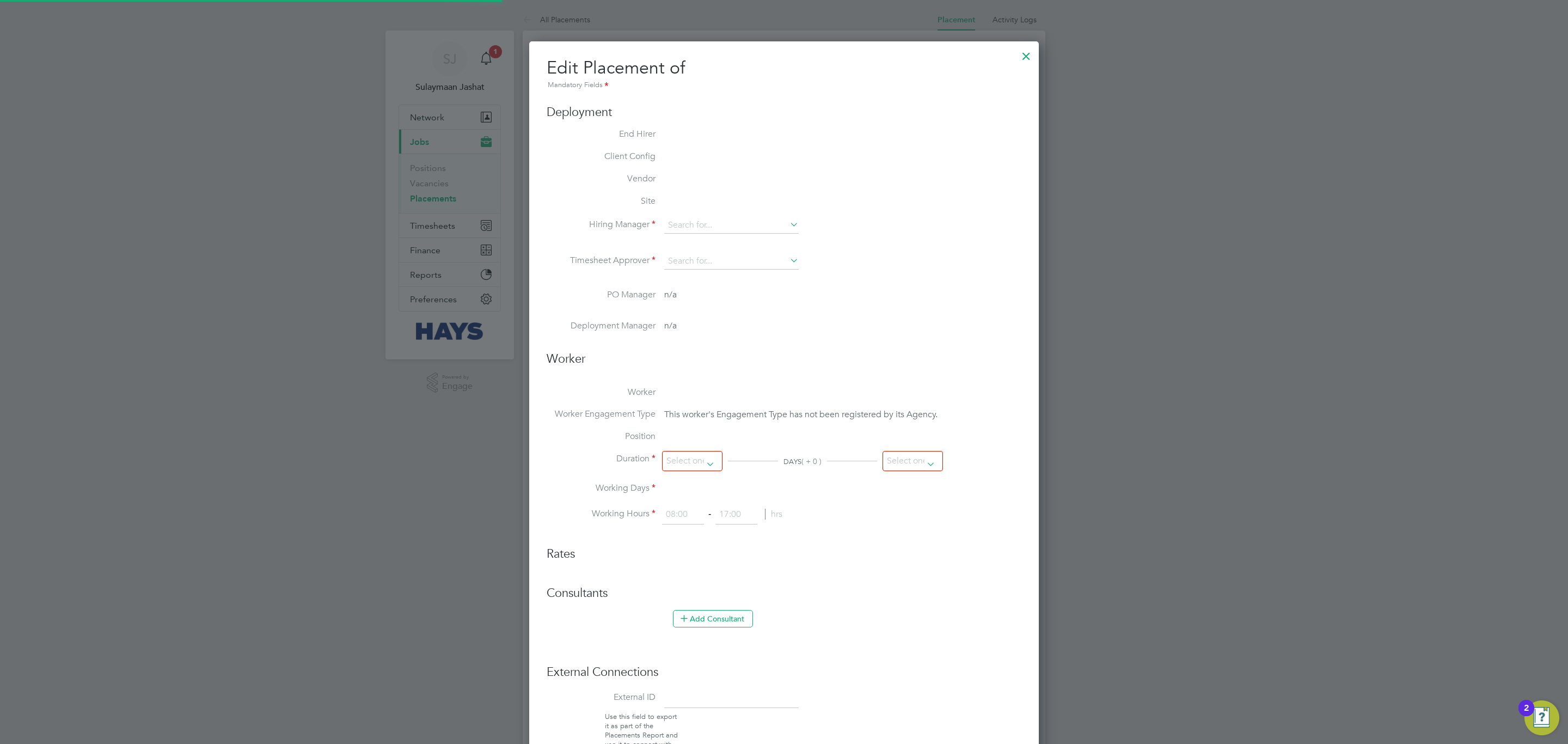
type input "John Webber"
type input "Layla Harper"
type input "10 May 2024"
type input "12 Jul 2025"
type input "08:00"
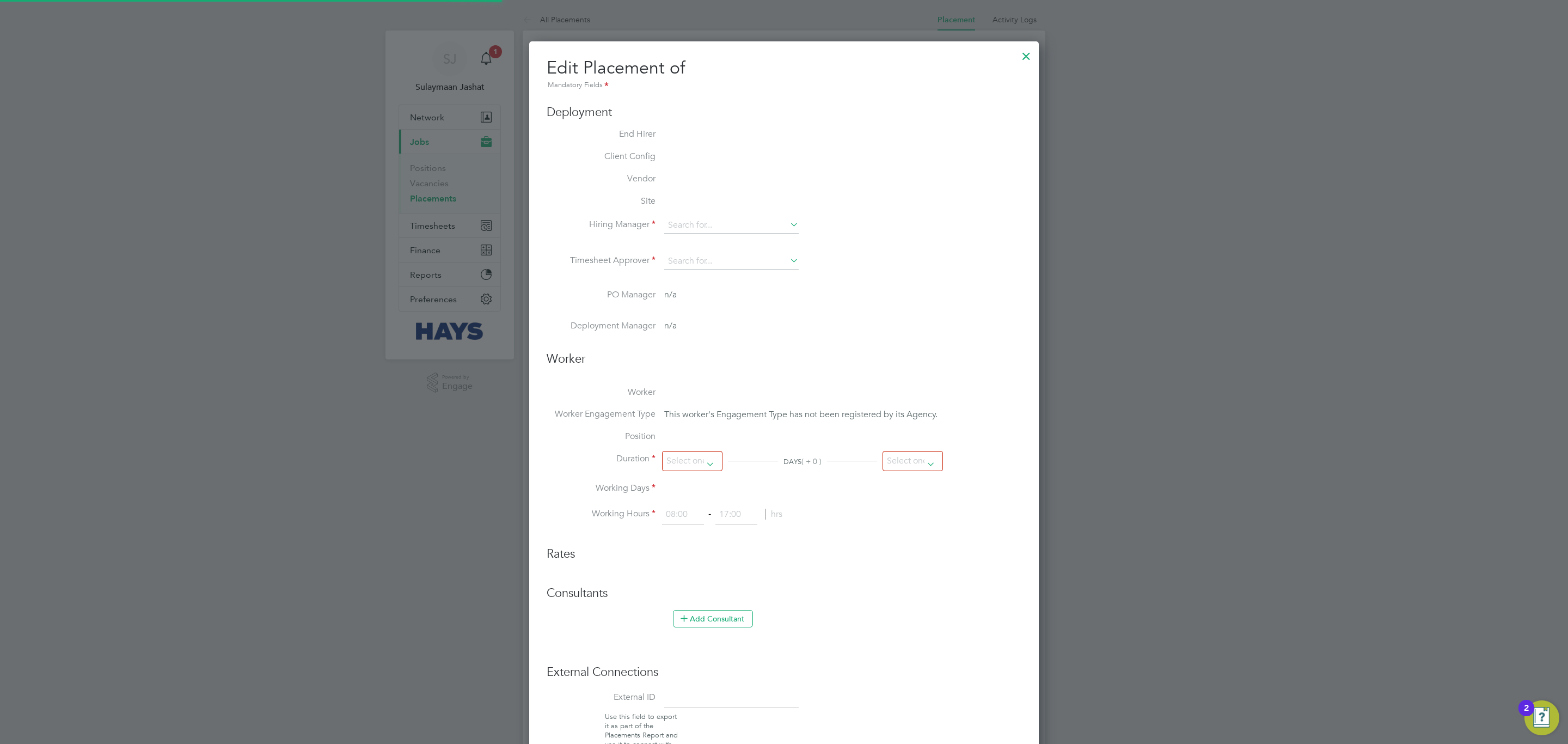
type input "18:00"
type input "30474811"
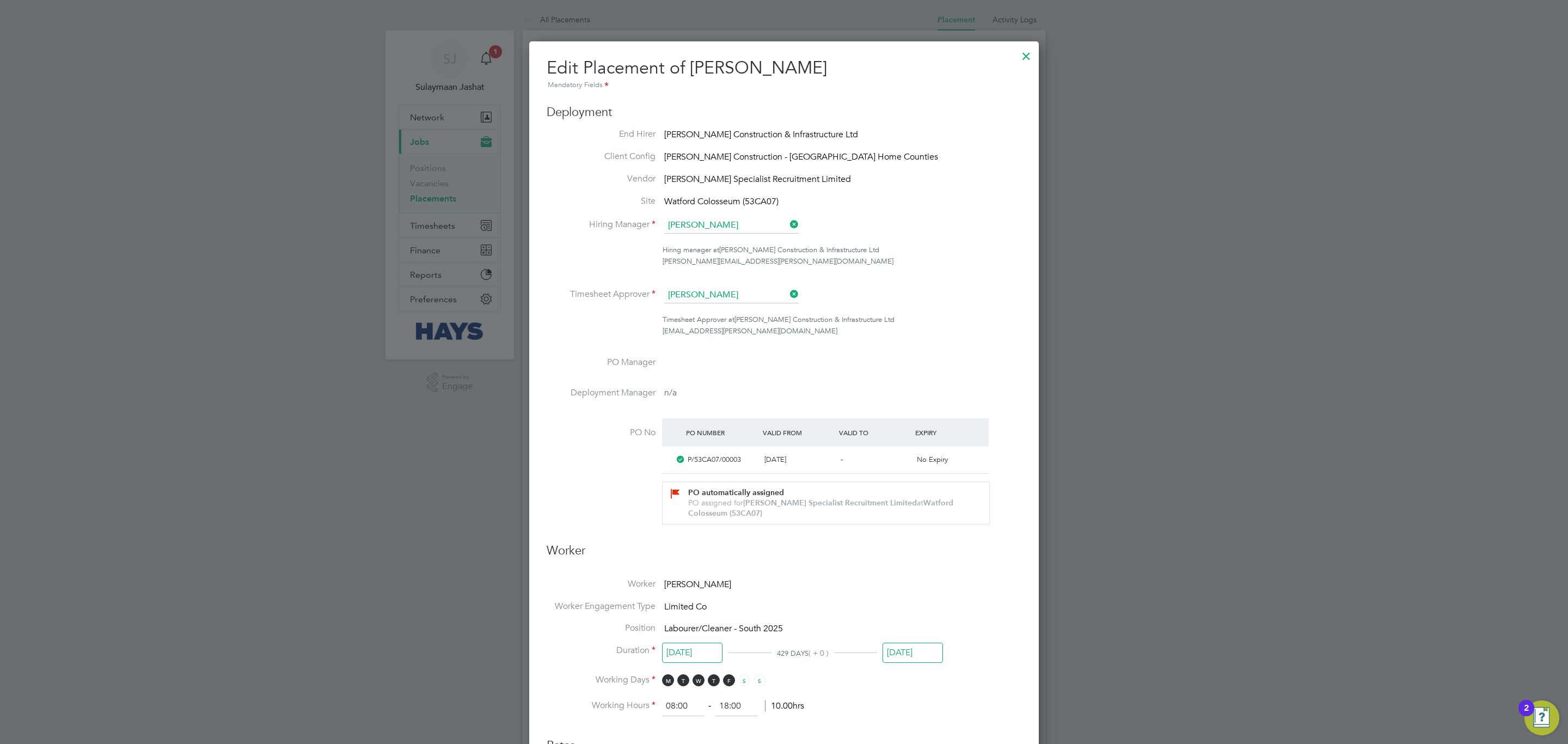
click at [1016, 56] on div at bounding box center [1026, 54] width 20 height 20
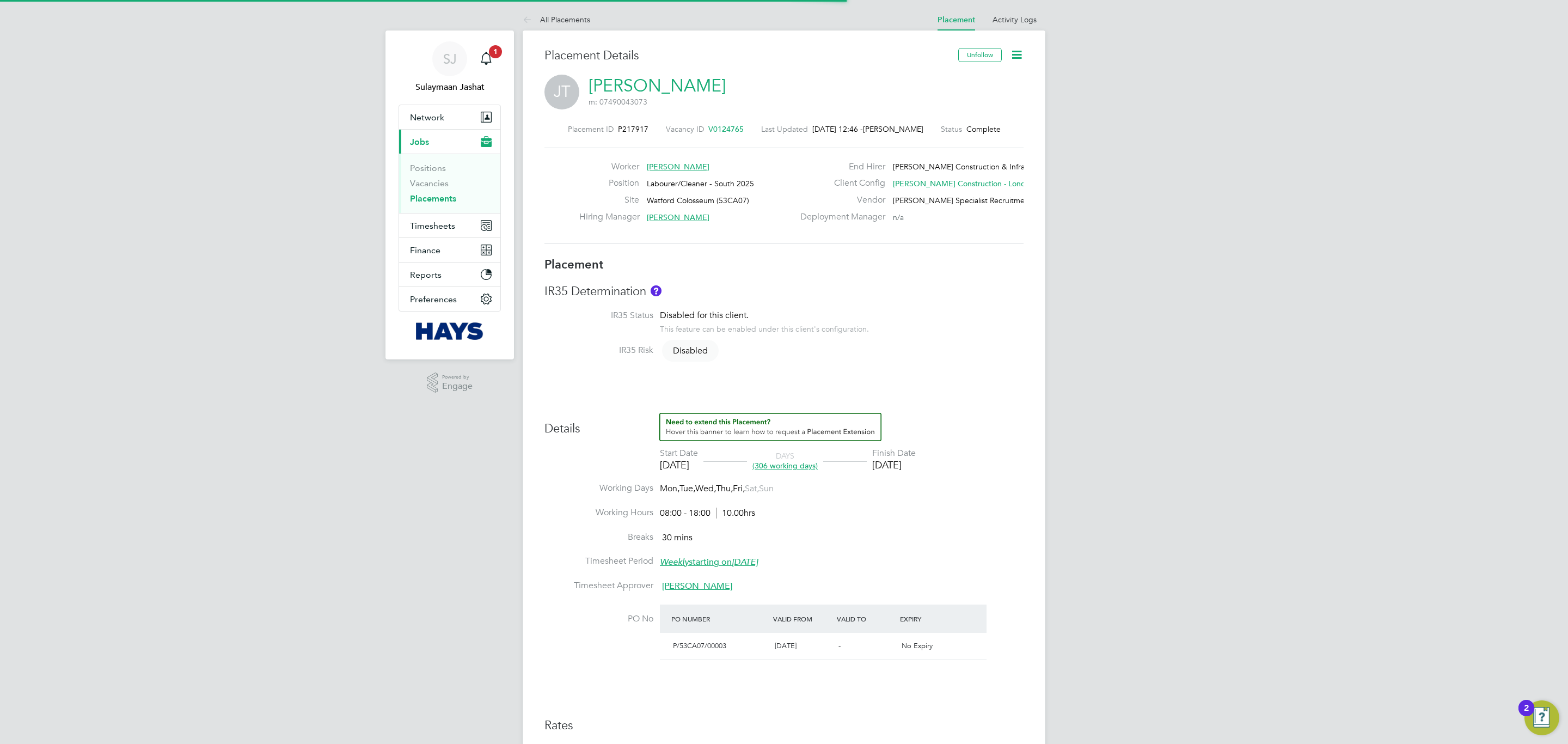
scroll to position [33, 77]
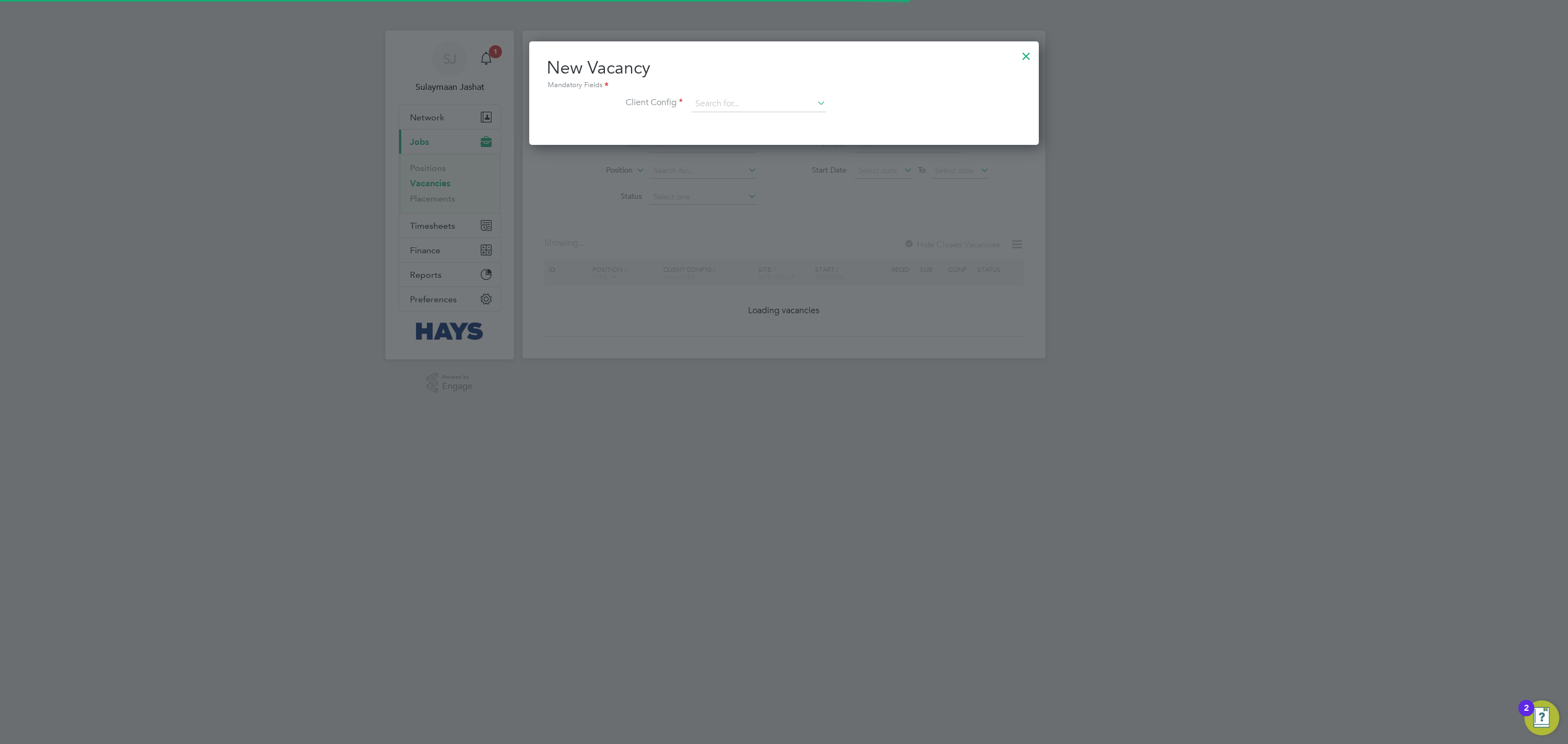
scroll to position [104, 509]
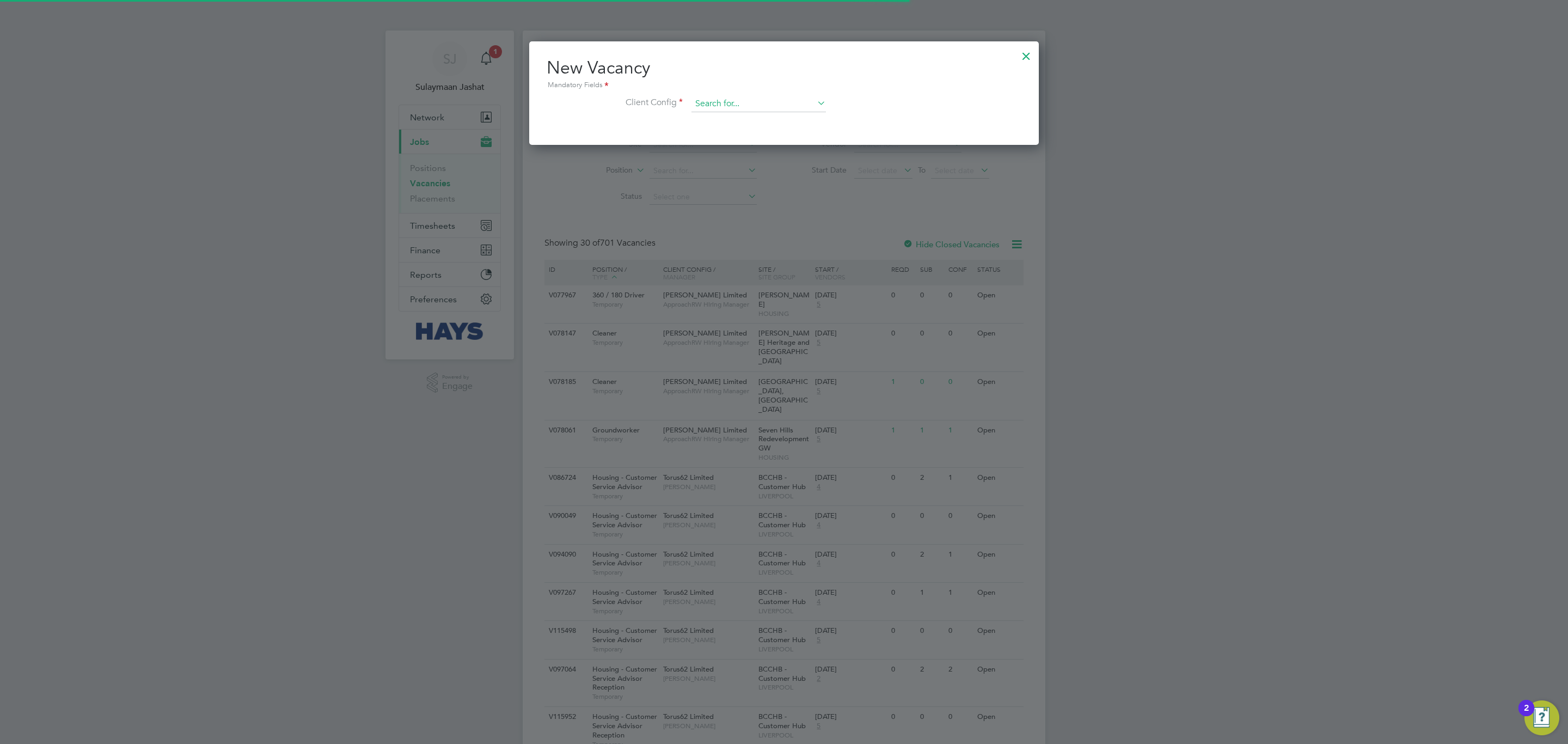
click at [714, 105] on input at bounding box center [758, 104] width 135 height 17
click at [737, 134] on li "[PERSON_NAME] Construction - [GEOGRAPHIC_DATA] Home Counties" at bounding box center [818, 134] width 255 height 15
type input "[PERSON_NAME] Construction - [GEOGRAPHIC_DATA] Home Counties"
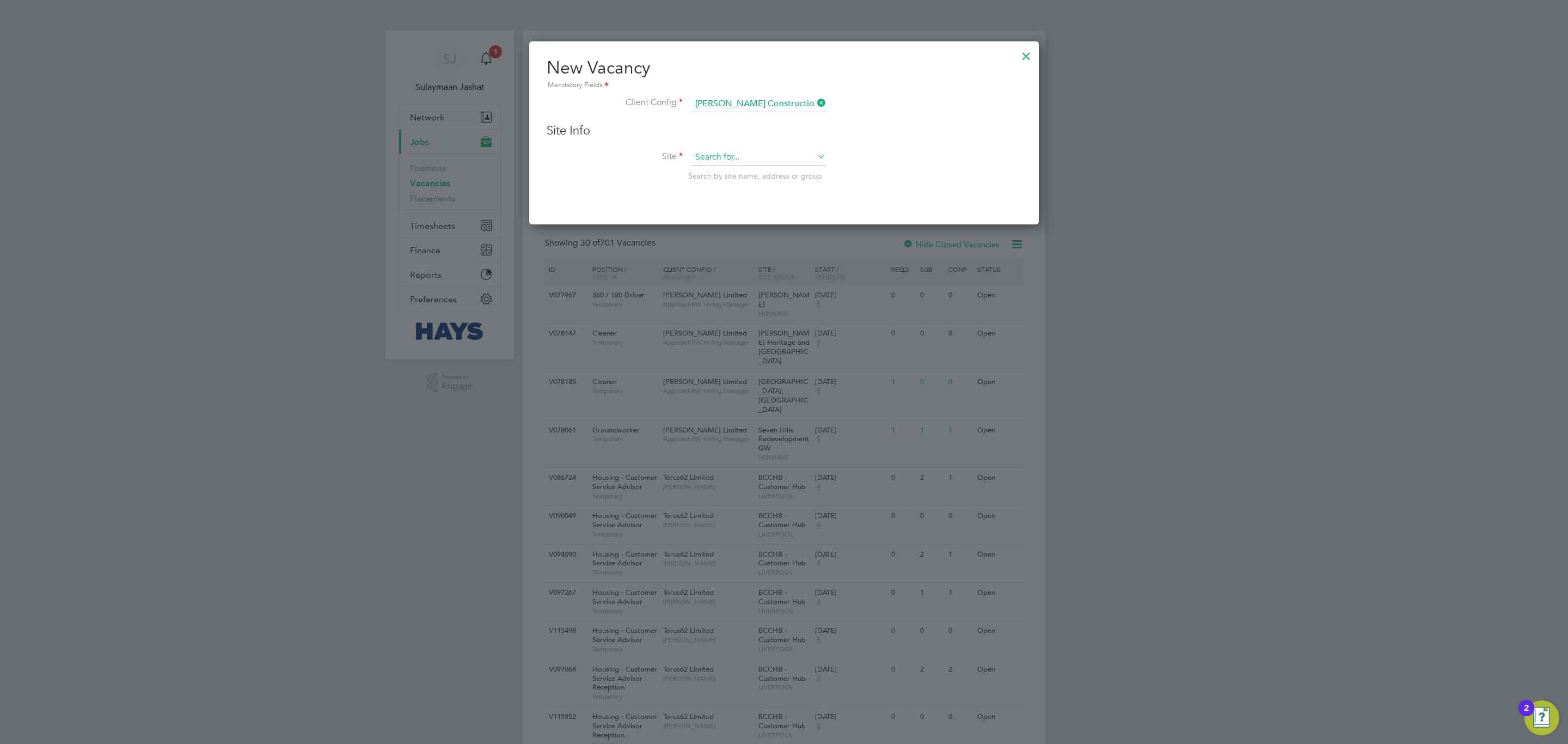
click at [727, 151] on input at bounding box center [758, 157] width 135 height 17
click at [739, 169] on li "Watfor d Colosseum (53CA07)" at bounding box center [759, 173] width 135 height 15
type input "Watford Colosseum (53CA07)"
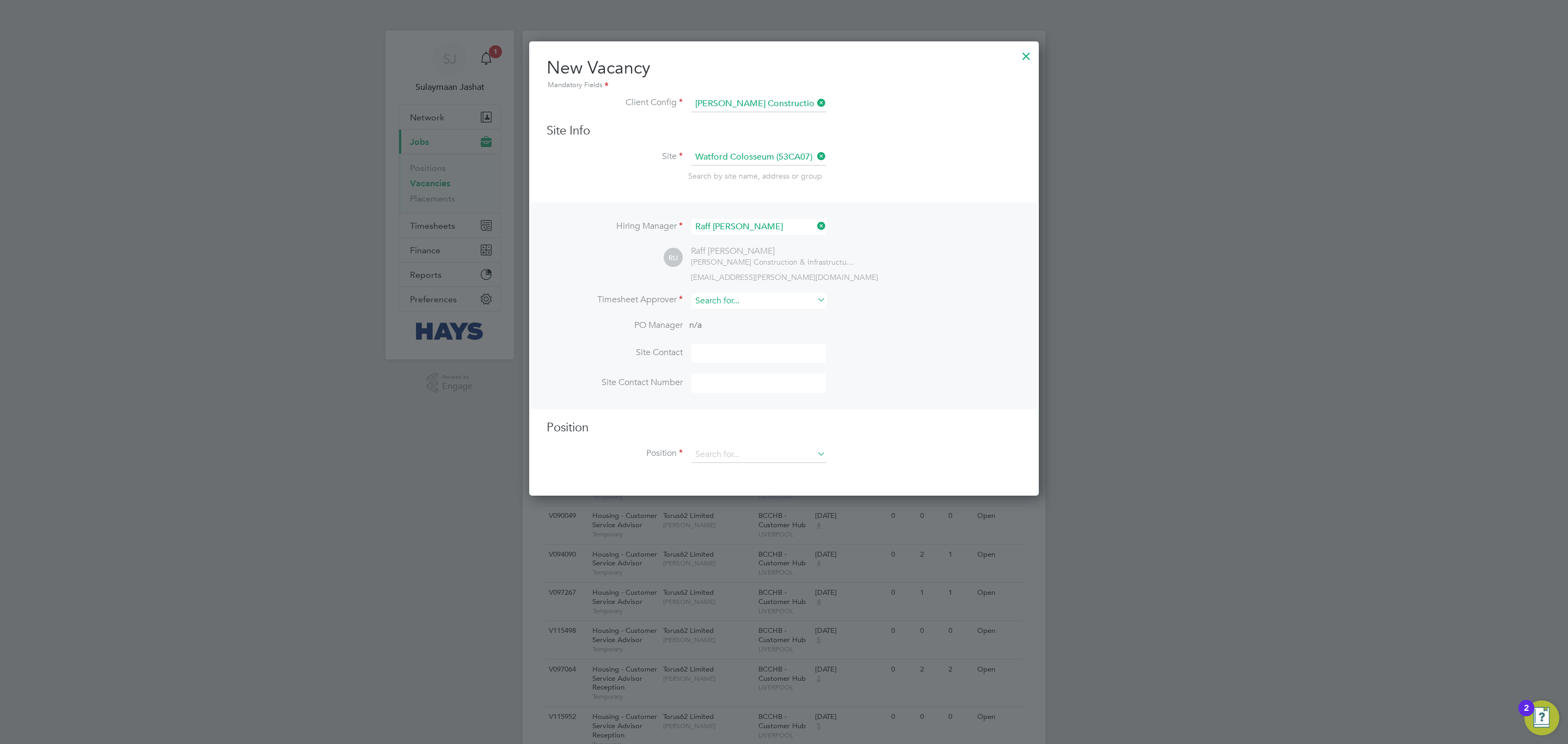
click at [760, 305] on input at bounding box center [758, 301] width 135 height 16
click at [765, 312] on li "[PERSON_NAME] ckey" at bounding box center [759, 316] width 135 height 15
type input "[PERSON_NAME]"
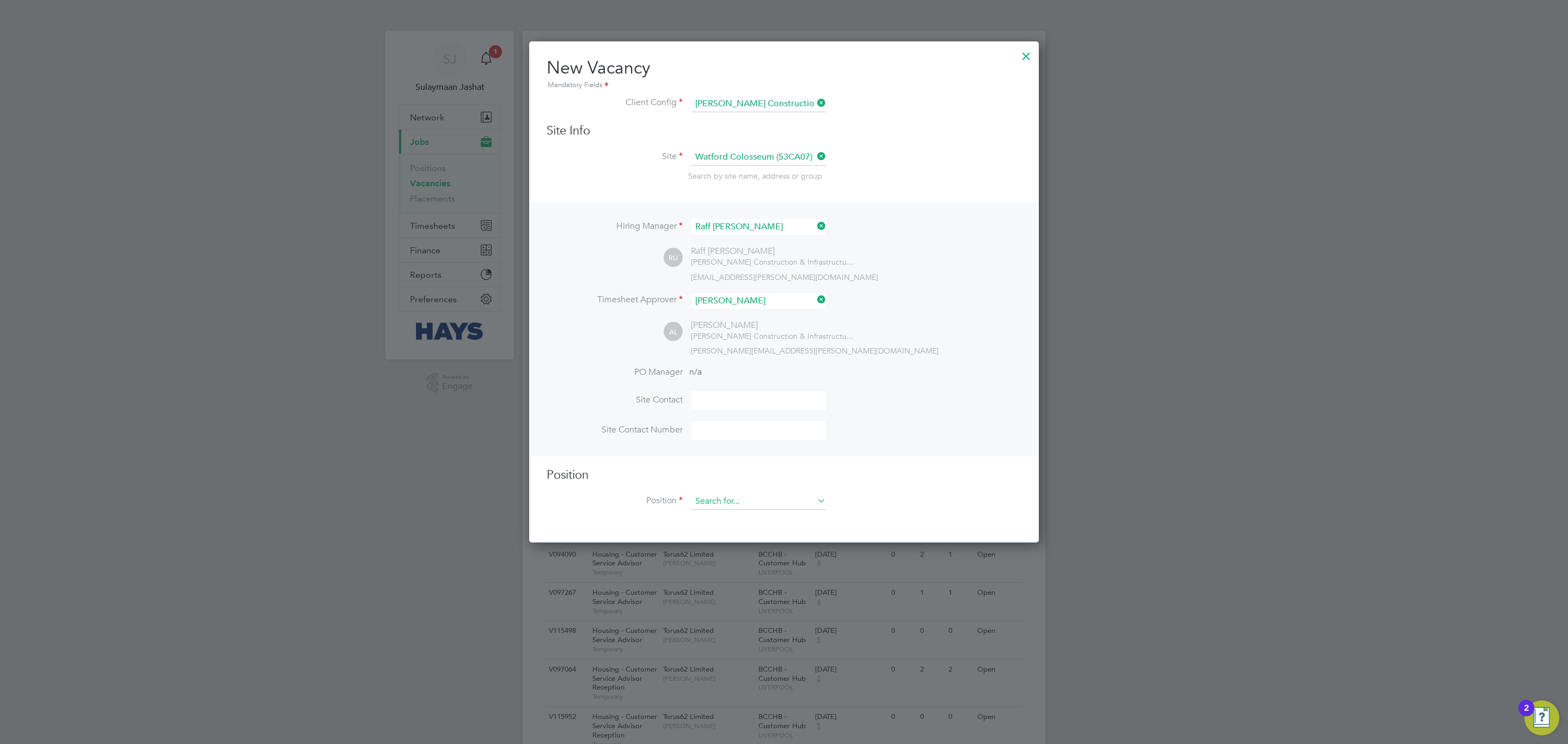
click at [764, 498] on input at bounding box center [758, 502] width 135 height 17
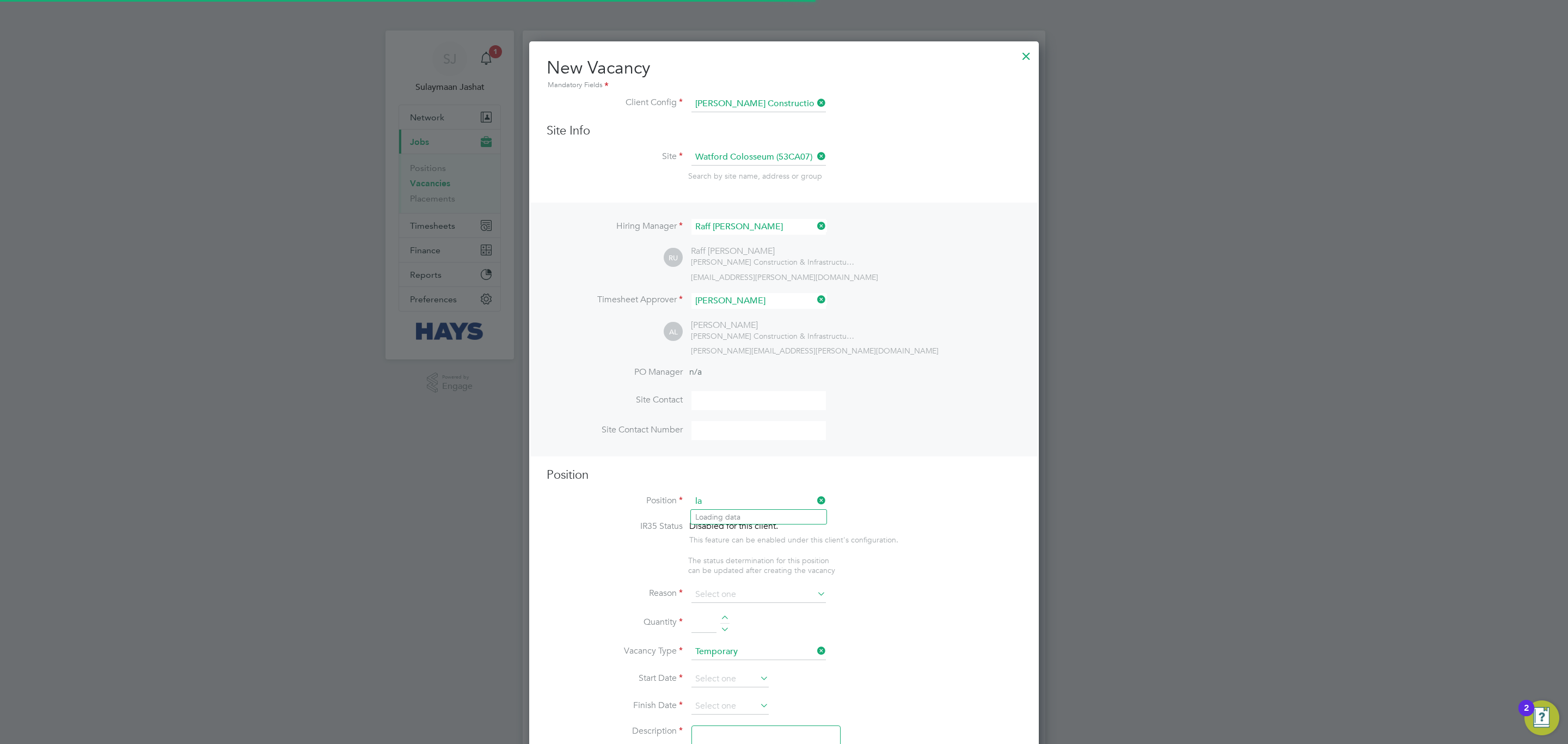
scroll to position [1548, 509]
type input "labour"
click at [735, 509] on ul "Labour er/Cleaner - South 2025 Labour er/Cleaner [GEOGRAPHIC_DATA] 2025 Skilled…" at bounding box center [776, 539] width 172 height 60
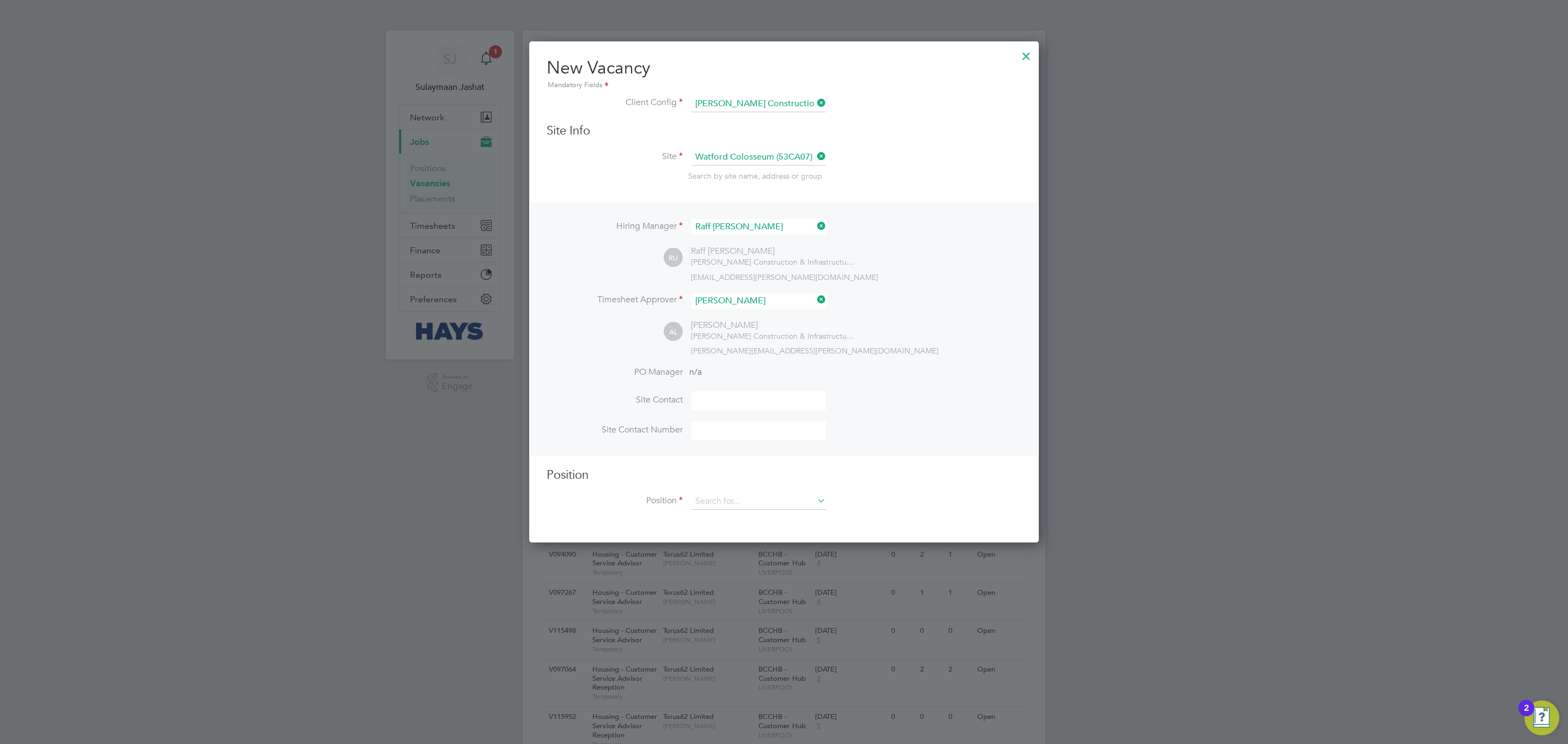
scroll to position [502, 509]
click at [743, 500] on input at bounding box center [758, 502] width 135 height 17
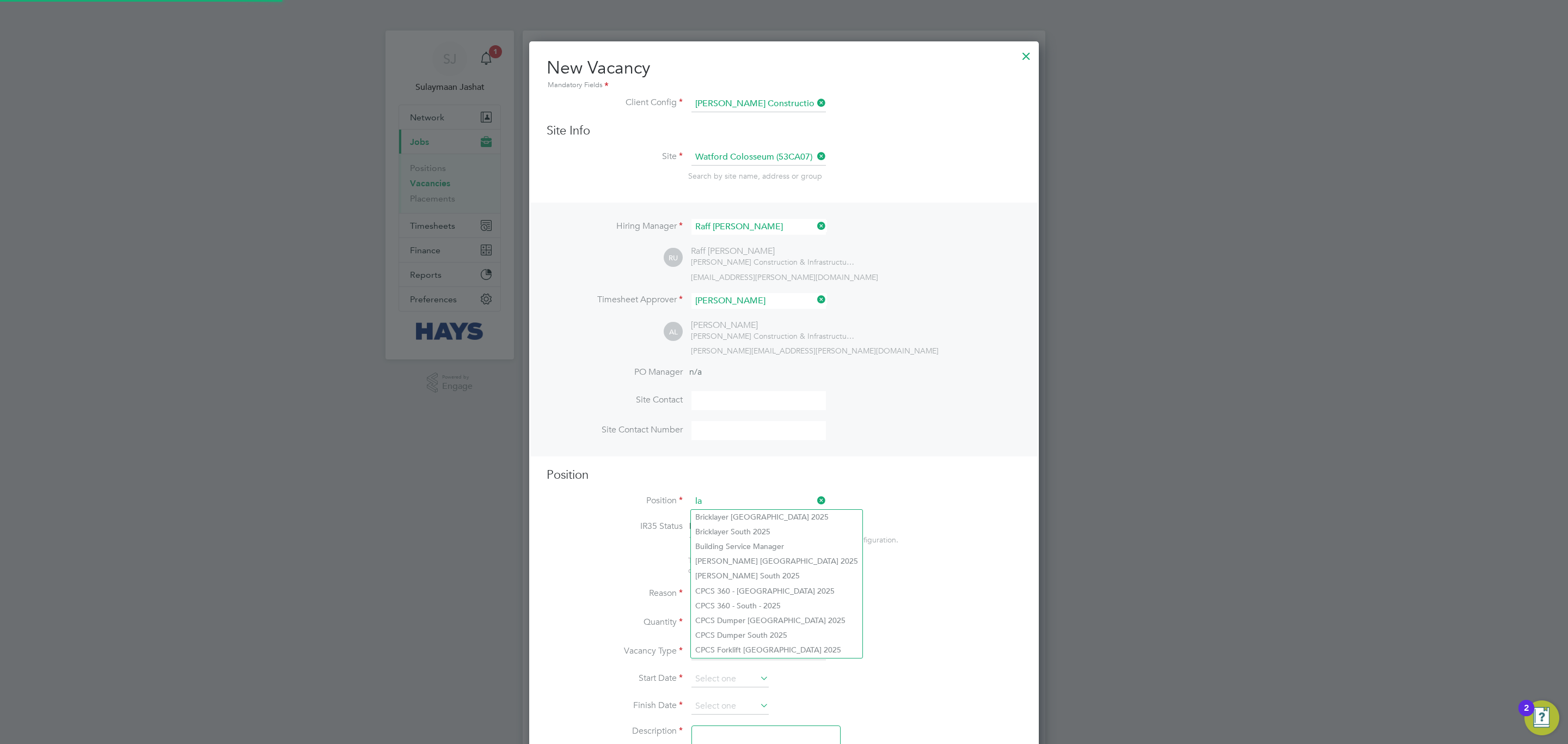
scroll to position [1548, 509]
click at [739, 515] on li "Labour er/Cleaner - South 2025" at bounding box center [776, 517] width 170 height 15
type input "Labourer/Cleaner - South 2025"
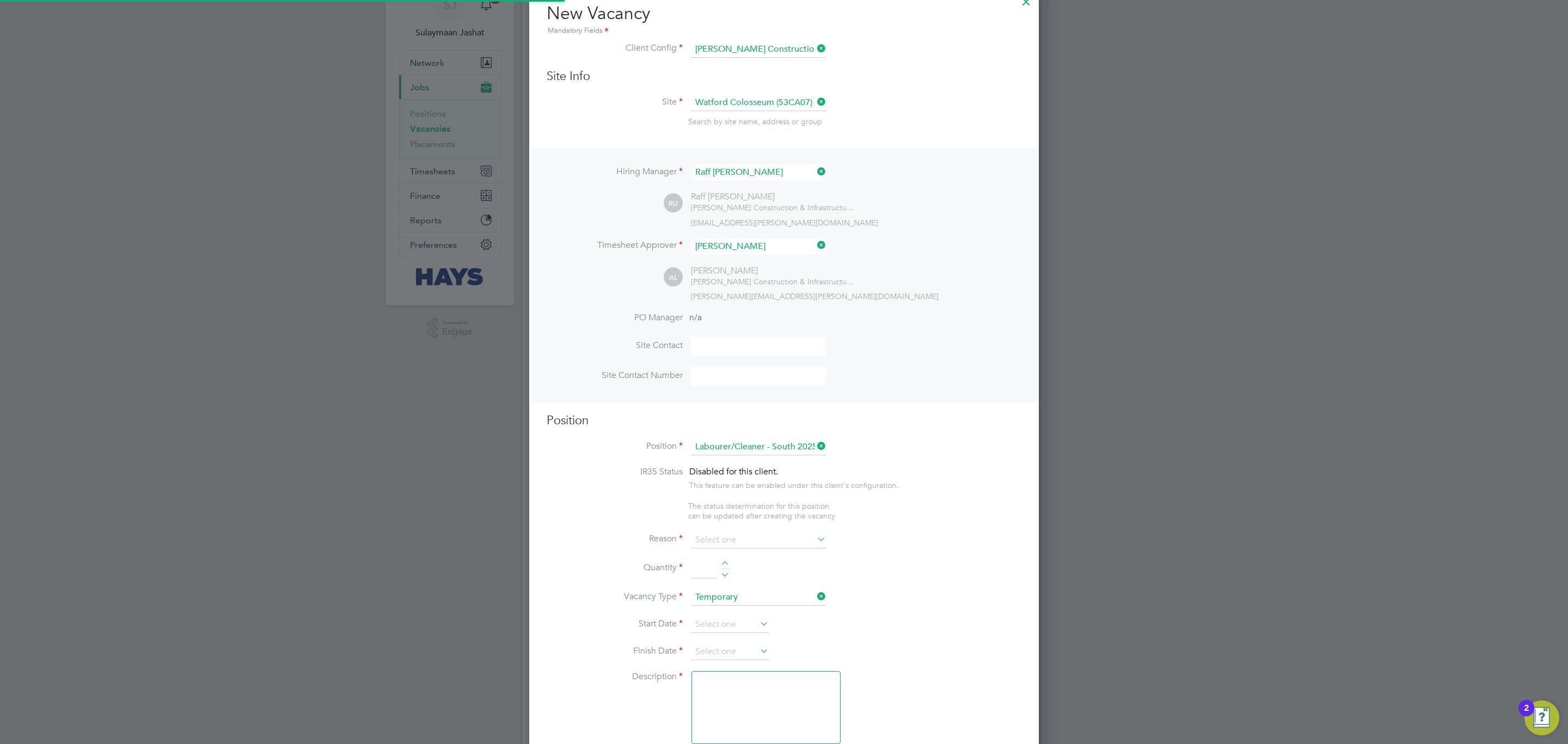
scroll to position [163, 0]
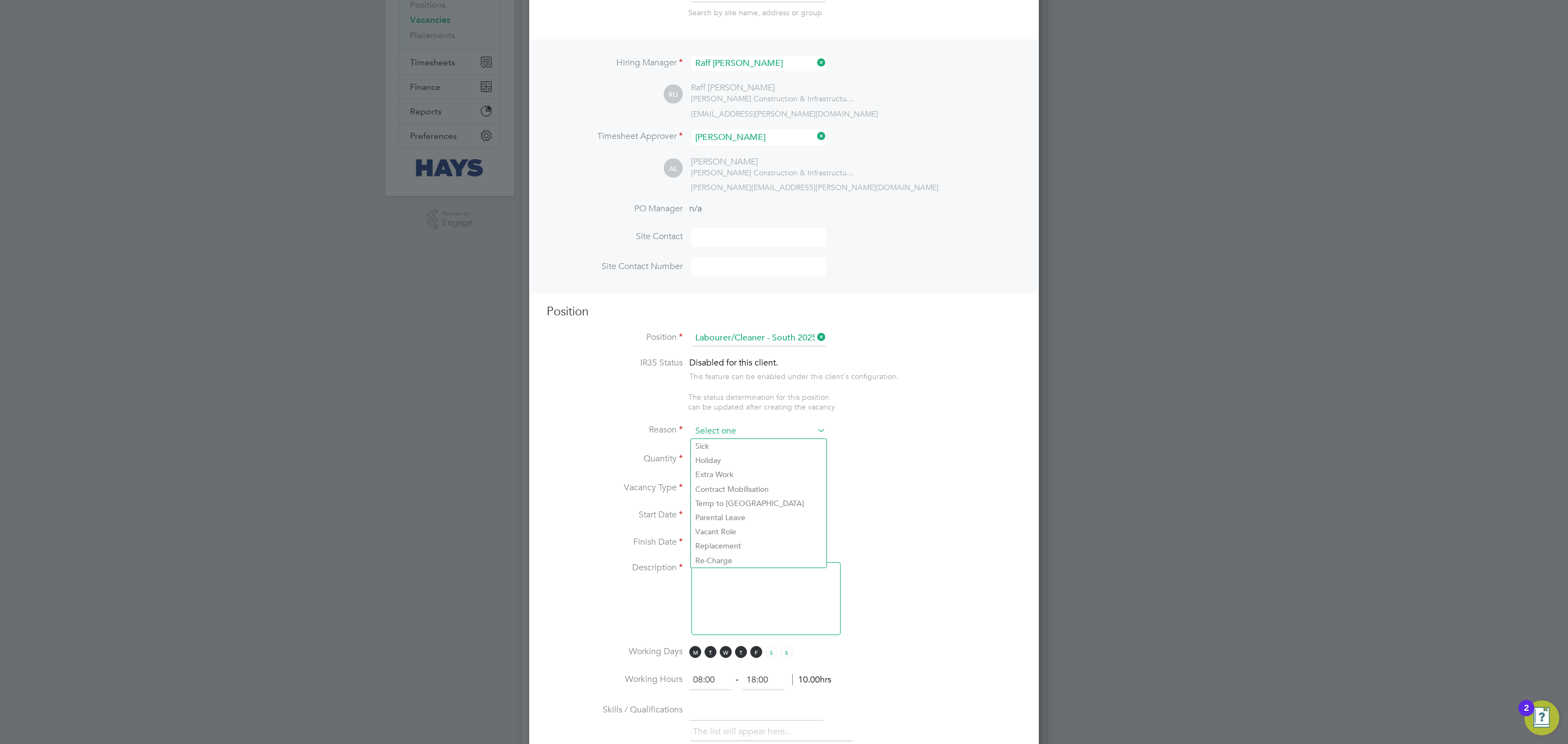
click at [767, 429] on input at bounding box center [758, 431] width 135 height 17
click at [728, 476] on li "Extra Work" at bounding box center [759, 474] width 135 height 14
type input "Extra Work"
click at [719, 451] on li "Quantity" at bounding box center [784, 466] width 475 height 31
click at [724, 457] on div at bounding box center [725, 455] width 9 height 7
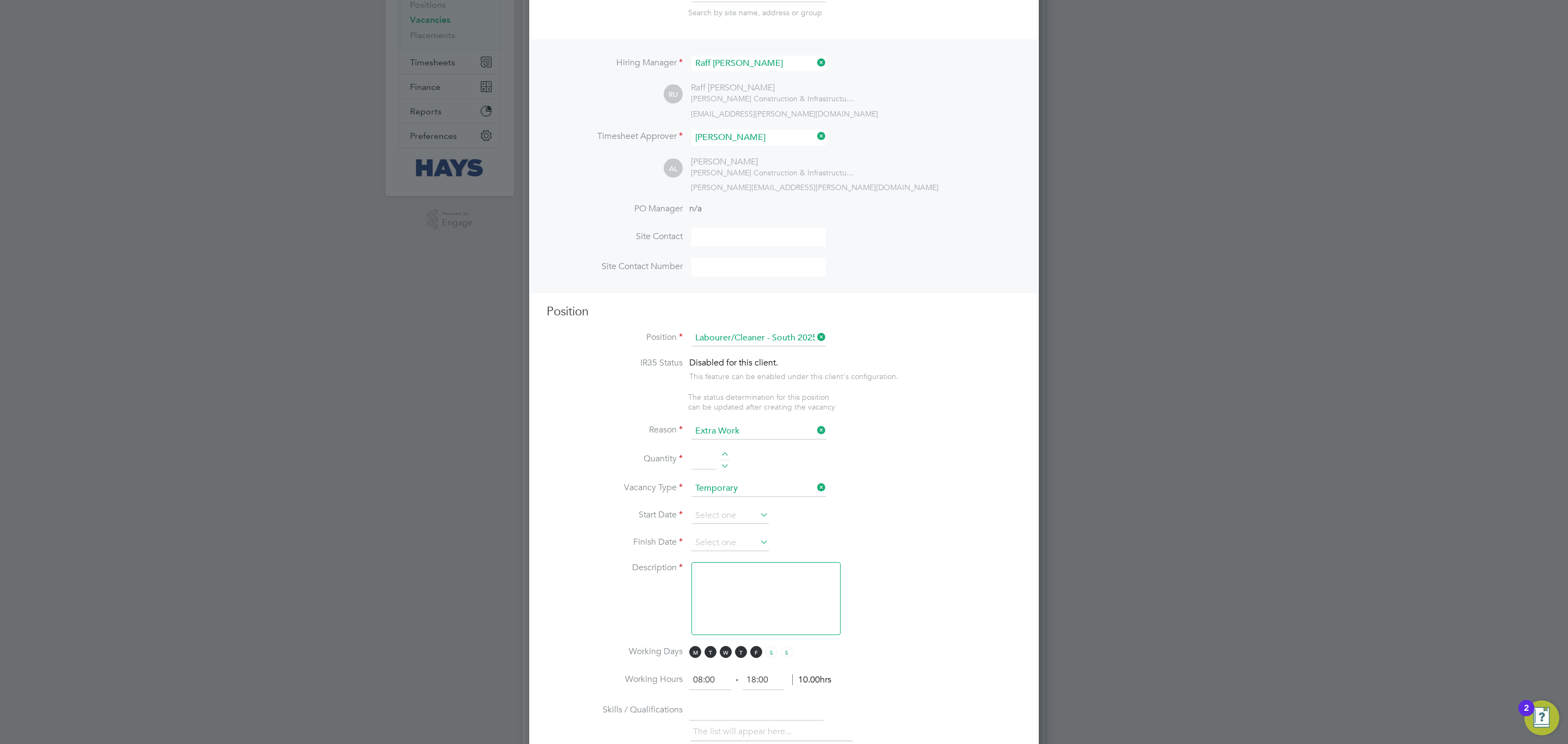
type input "1"
click at [724, 524] on input at bounding box center [730, 516] width 78 height 17
click at [746, 406] on span "27" at bounding box center [750, 404] width 21 height 21
type input "[DATE]"
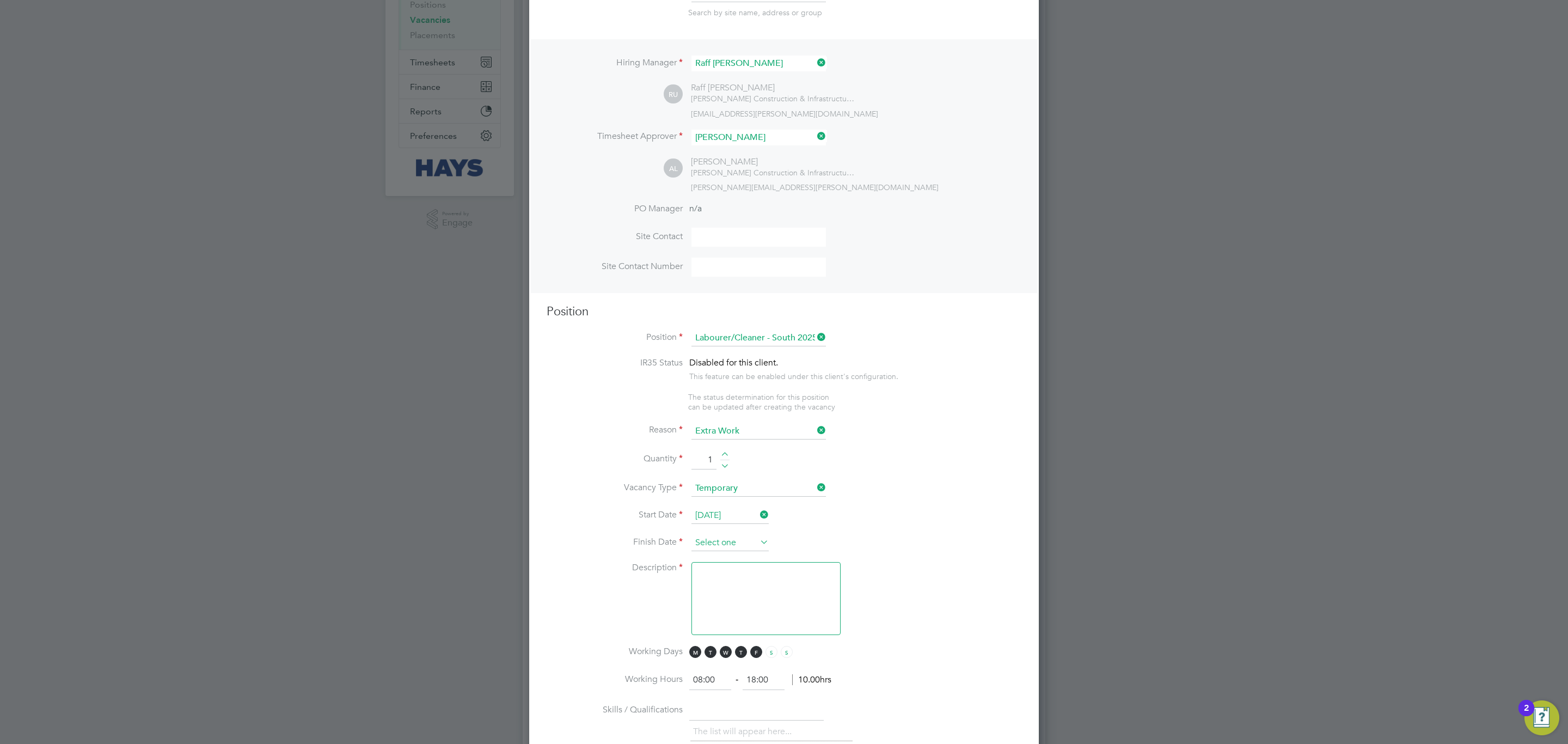
click at [740, 546] on input at bounding box center [730, 543] width 78 height 17
click at [793, 507] on span "19" at bounding box center [792, 500] width 21 height 21
type input "[DATE]"
click at [757, 544] on icon at bounding box center [757, 542] width 0 height 15
click at [757, 538] on input at bounding box center [730, 543] width 78 height 17
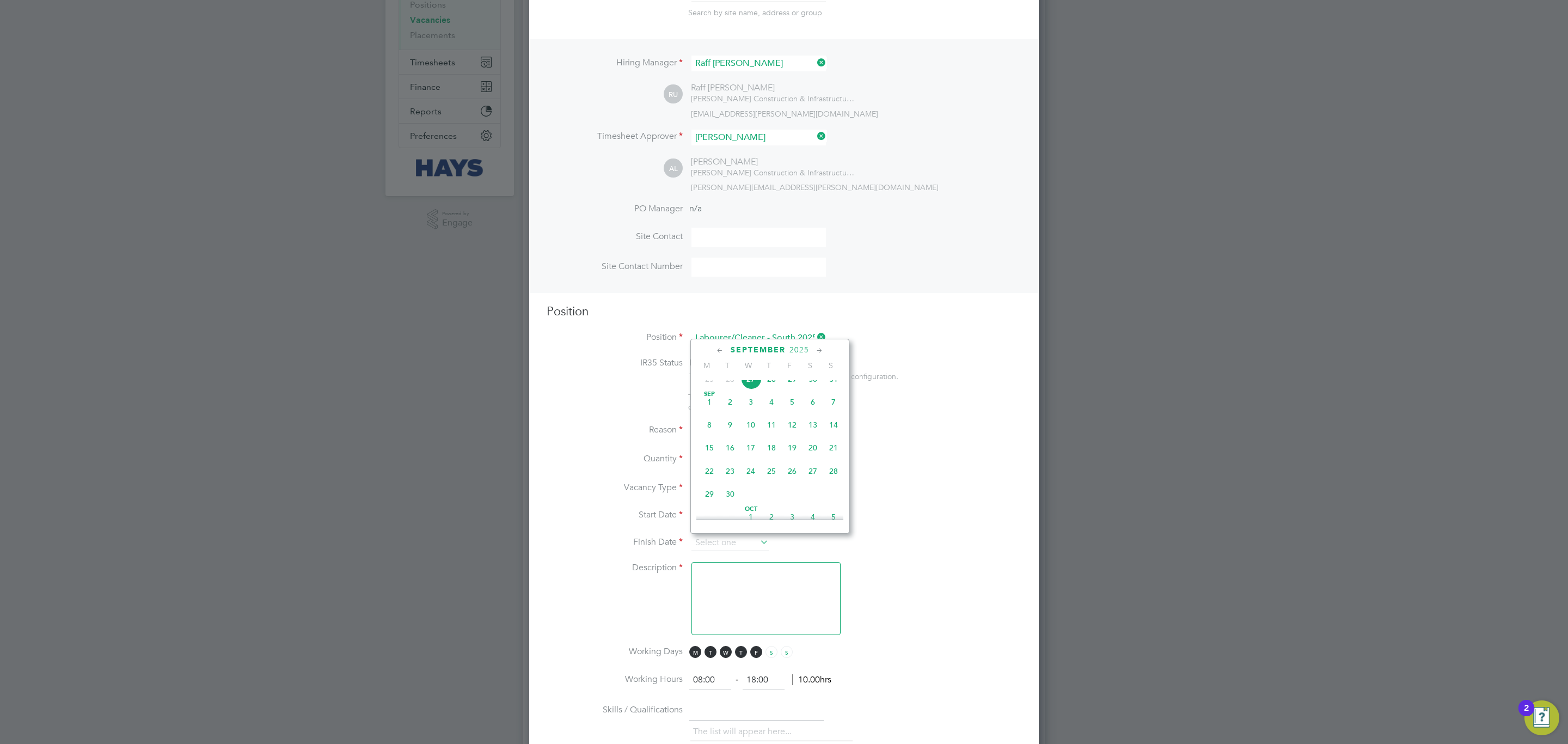
scroll to position [500, 0]
click at [797, 451] on span "26" at bounding box center [792, 442] width 21 height 21
type input "[DATE]"
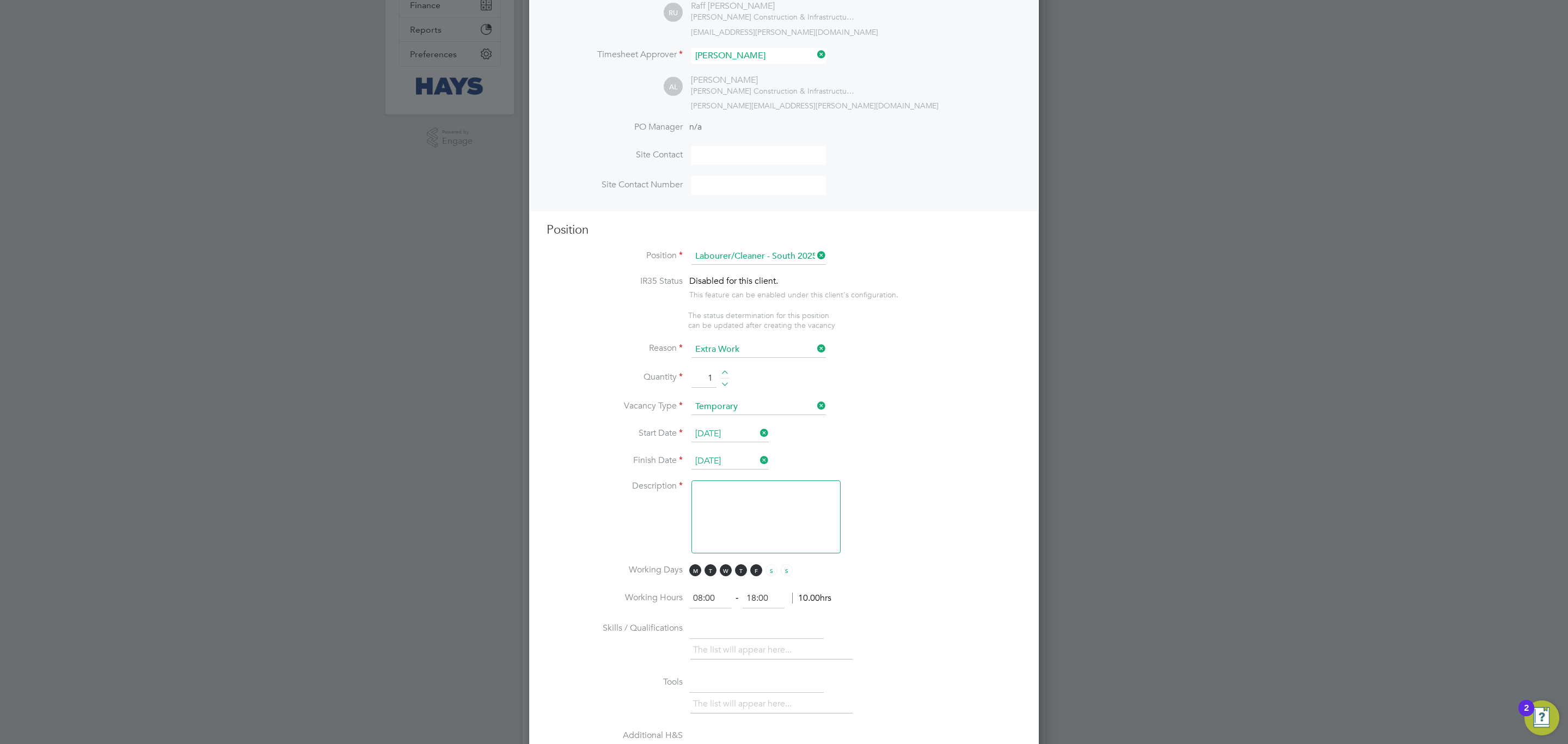
click at [751, 563] on ng-container "IR35 Status Disabled for this client. This feature can be enabled under this cl…" at bounding box center [784, 599] width 475 height 647
click at [766, 530] on textarea at bounding box center [765, 517] width 149 height 73
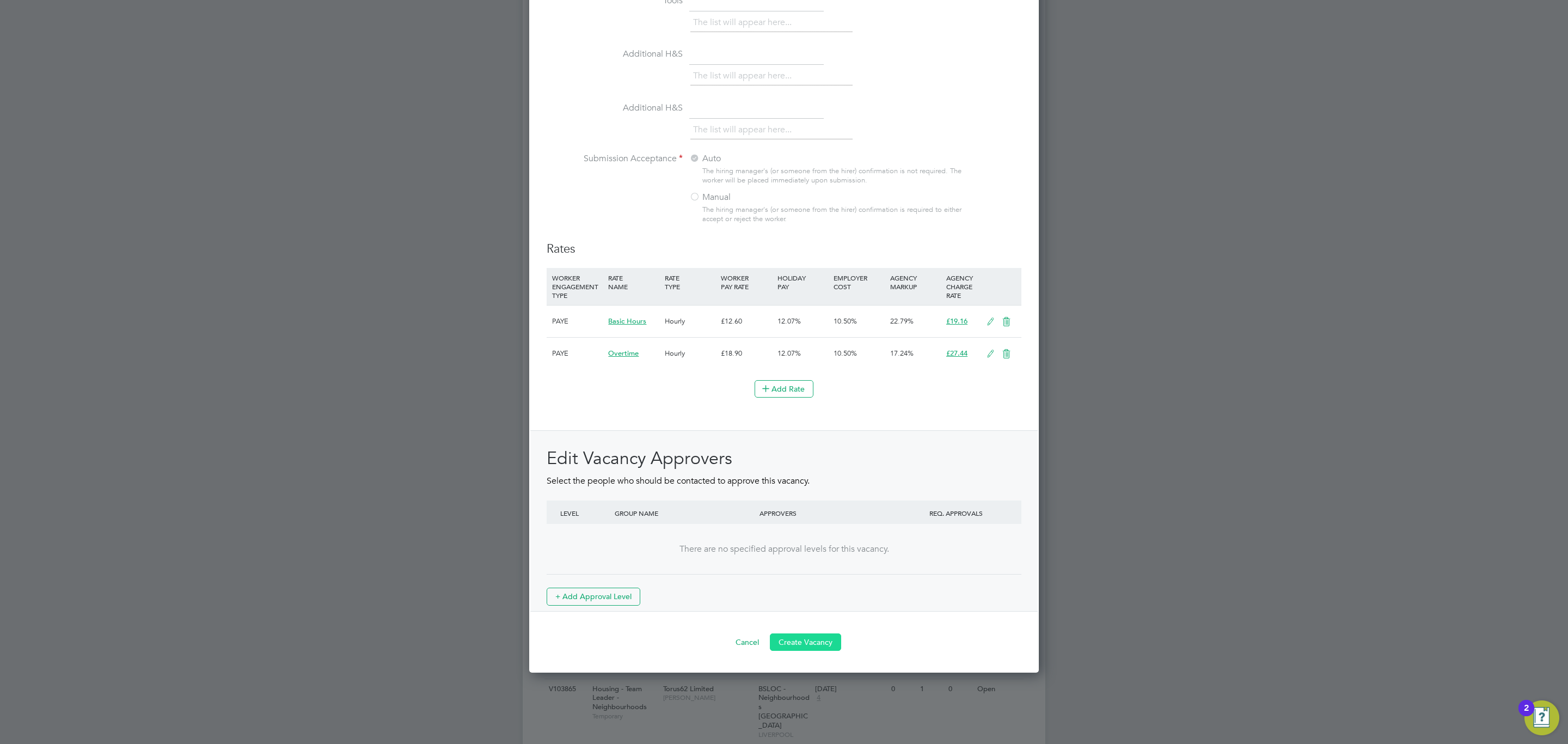
scroll to position [942, 0]
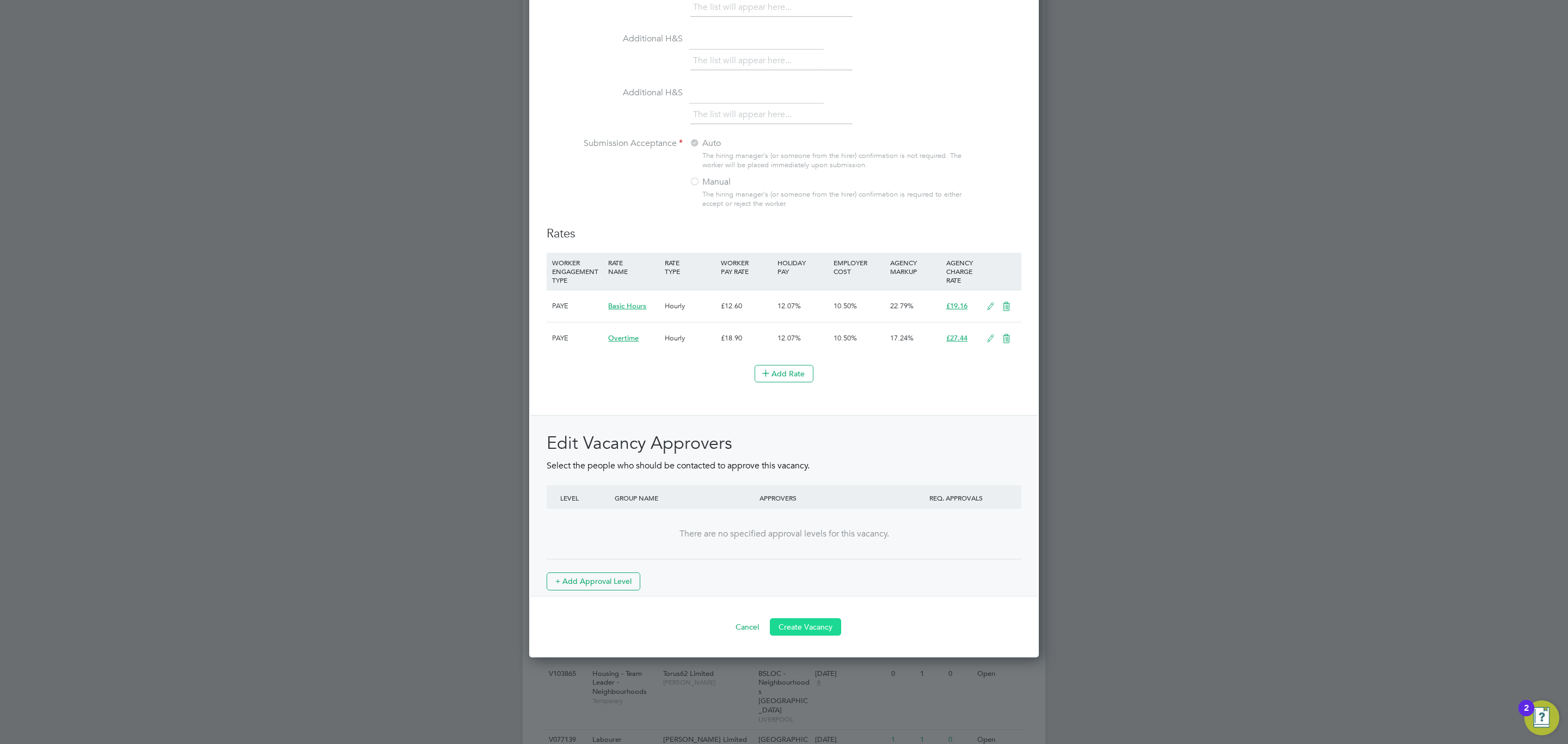
type textarea "."
click at [820, 634] on button "Create Vacancy" at bounding box center [806, 627] width 72 height 17
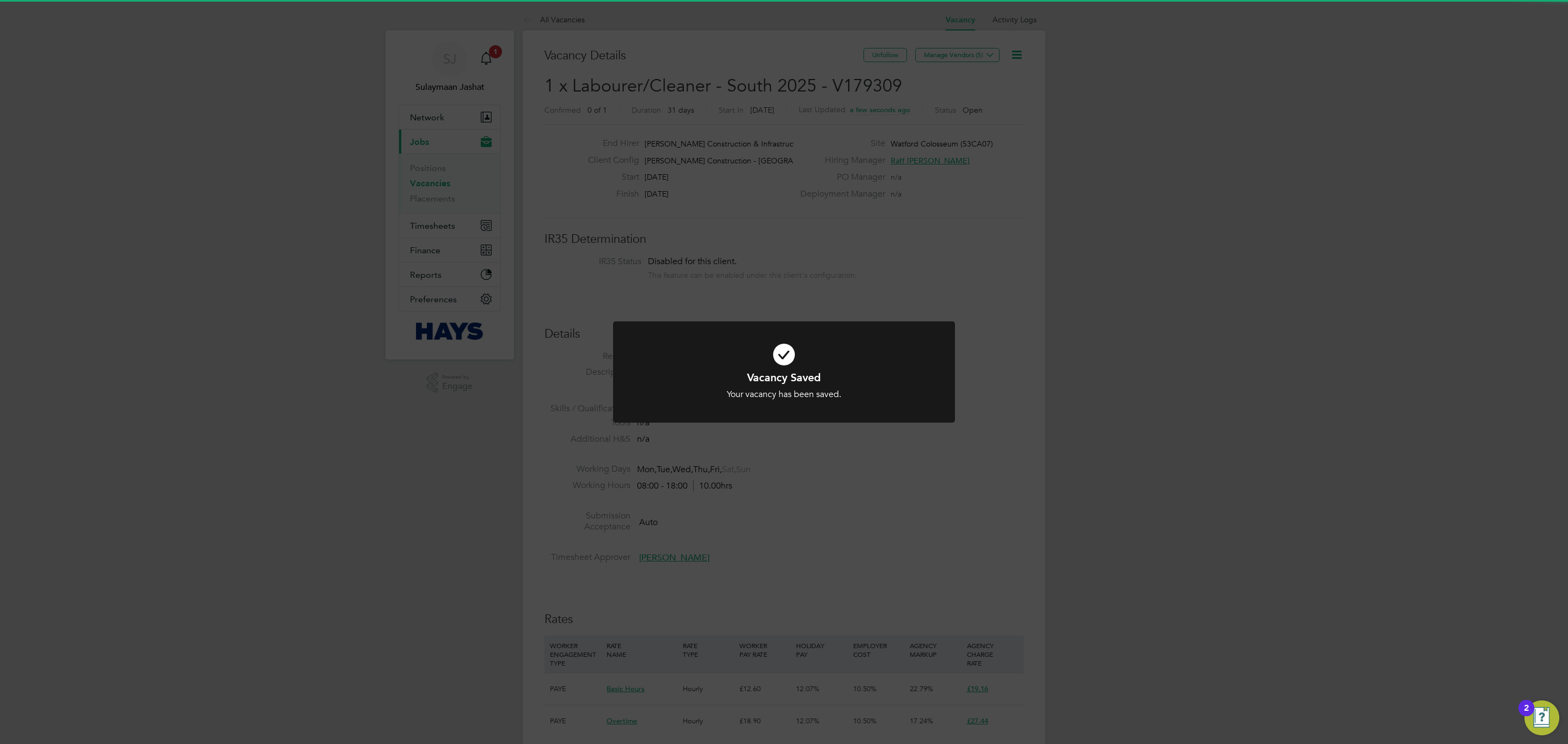
click at [931, 443] on div "Vacancy Saved Your vacancy has been saved. Cancel Okay" at bounding box center [784, 372] width 1568 height 744
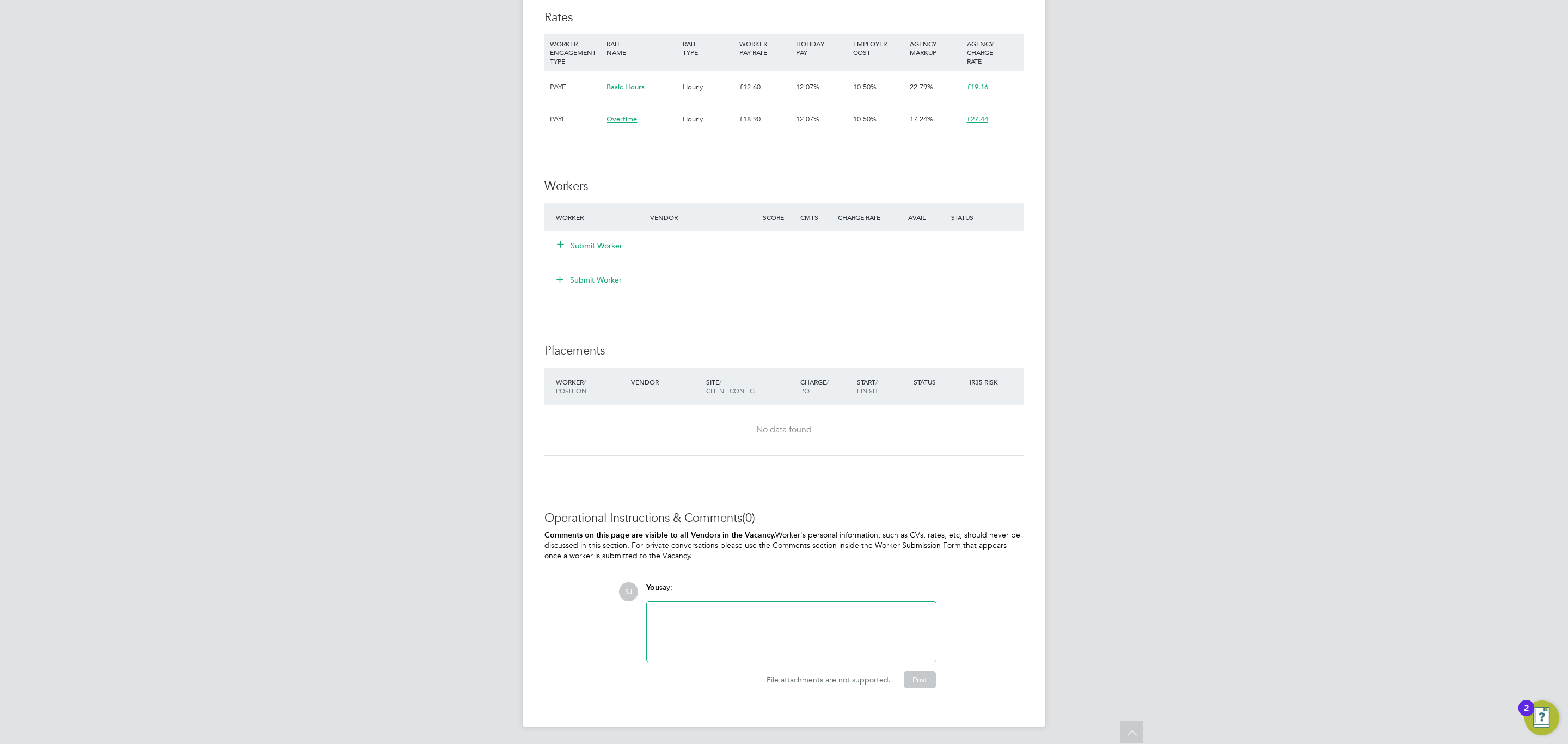
click at [714, 627] on div at bounding box center [791, 632] width 276 height 47
click at [933, 677] on button "Post" at bounding box center [919, 680] width 32 height 17
